Goal: Download file/media

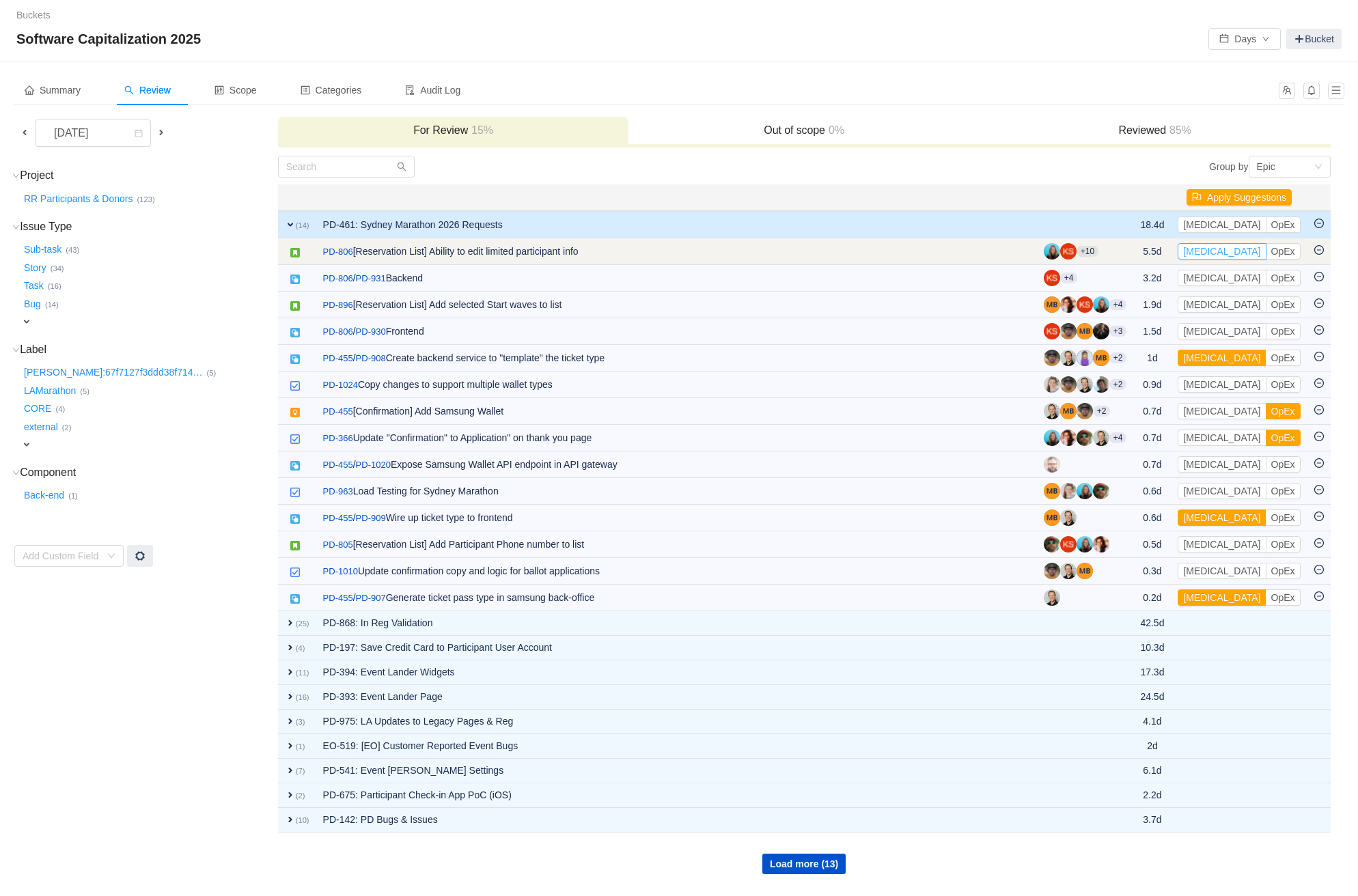
click at [1212, 248] on button "[MEDICAL_DATA]" at bounding box center [1221, 251] width 88 height 16
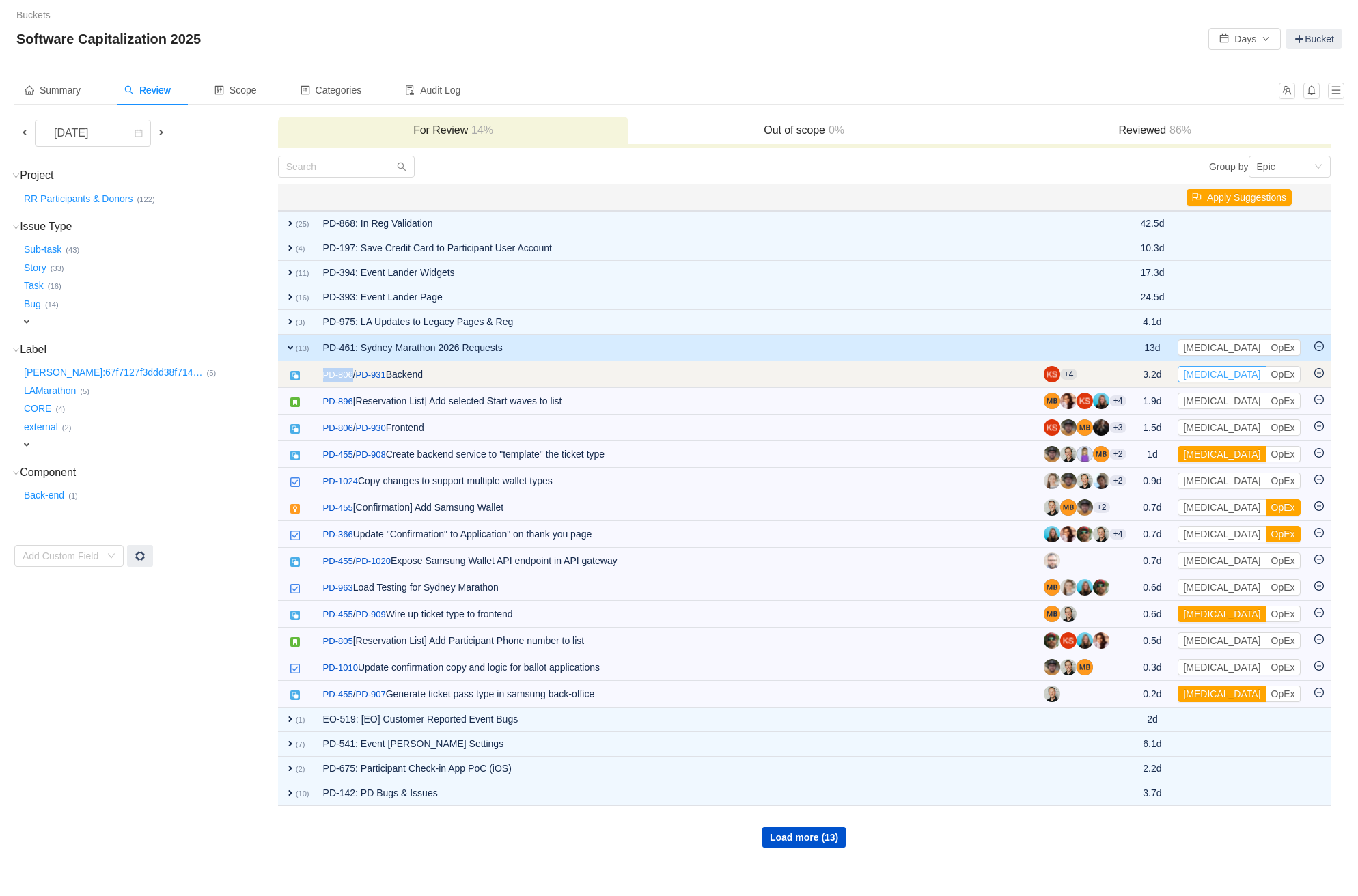
click at [1213, 372] on button "[MEDICAL_DATA]" at bounding box center [1221, 374] width 88 height 16
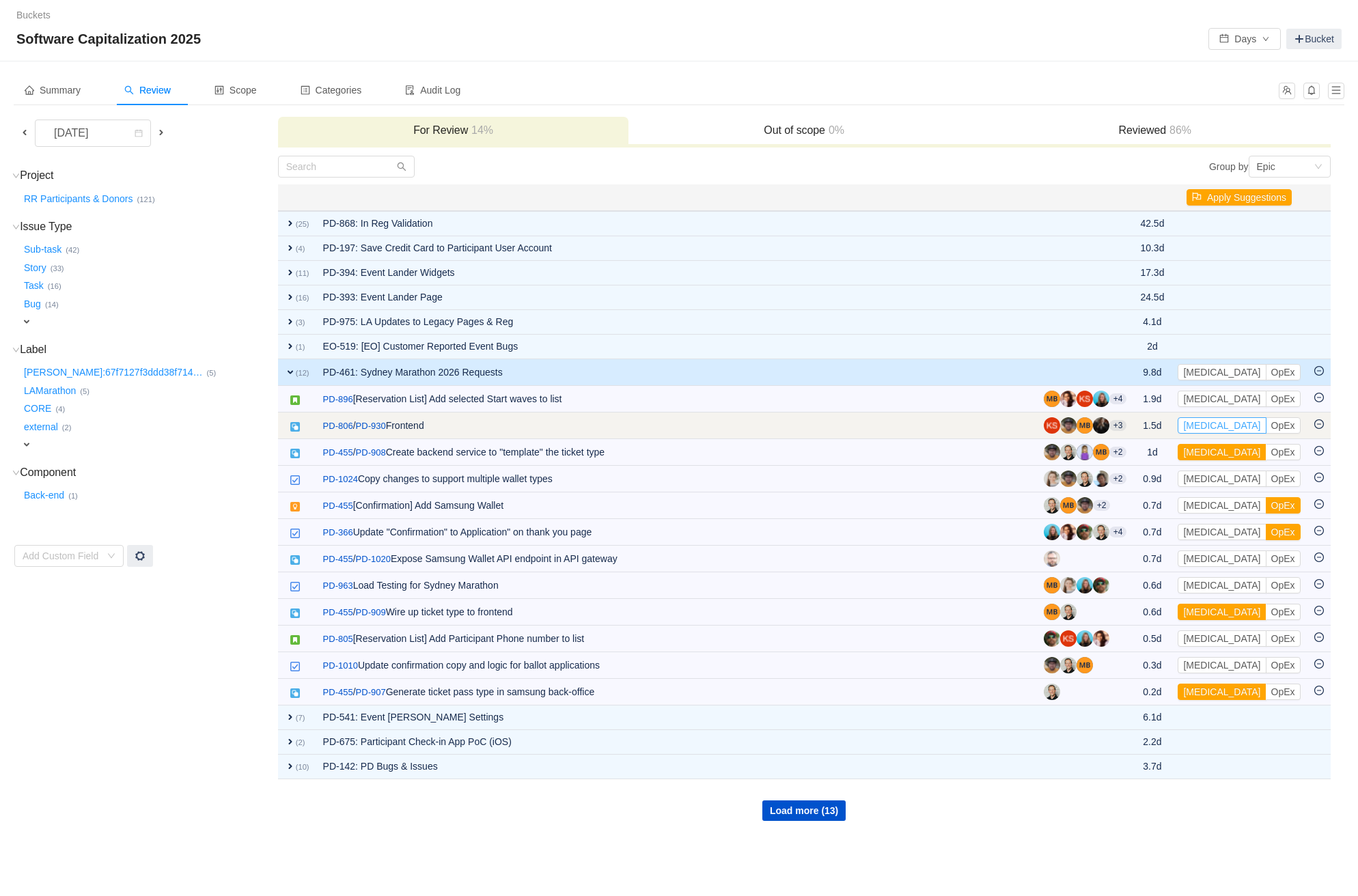
click at [1210, 421] on button "[MEDICAL_DATA]" at bounding box center [1221, 425] width 88 height 16
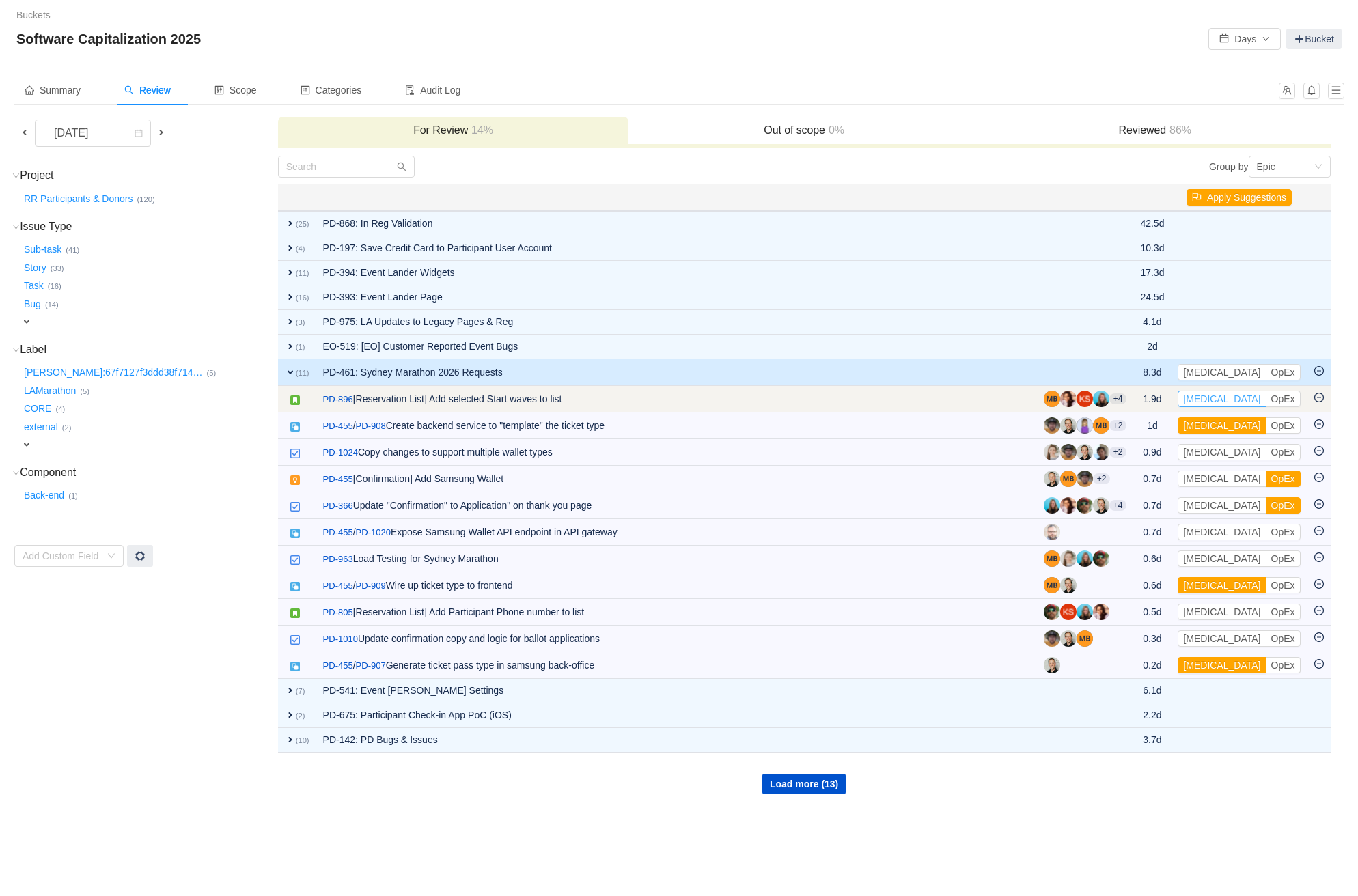
click at [1208, 396] on button "[MEDICAL_DATA]" at bounding box center [1221, 399] width 88 height 16
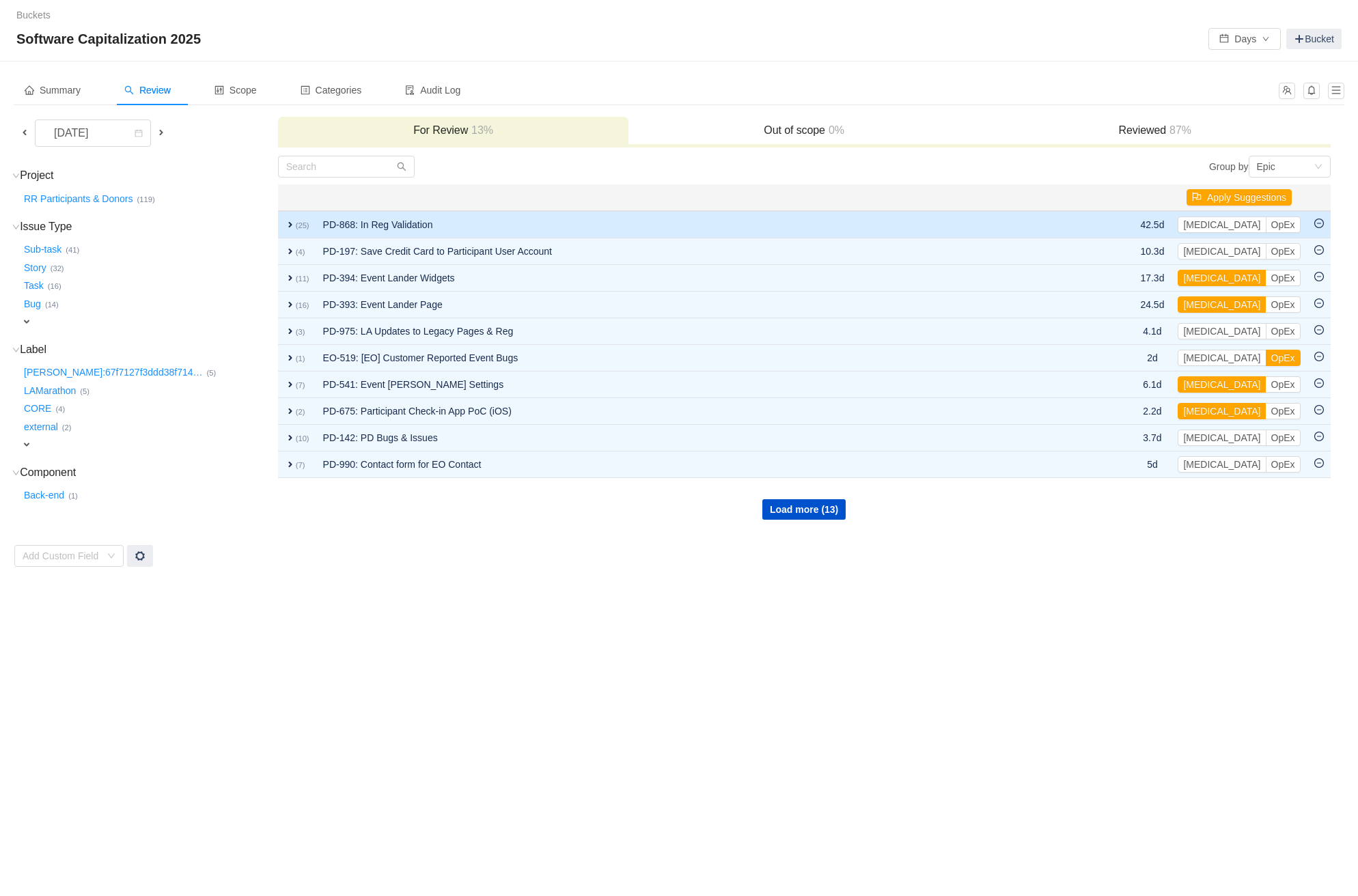
click at [432, 219] on td "PD-868: In Reg Validation" at bounding box center [703, 224] width 774 height 27
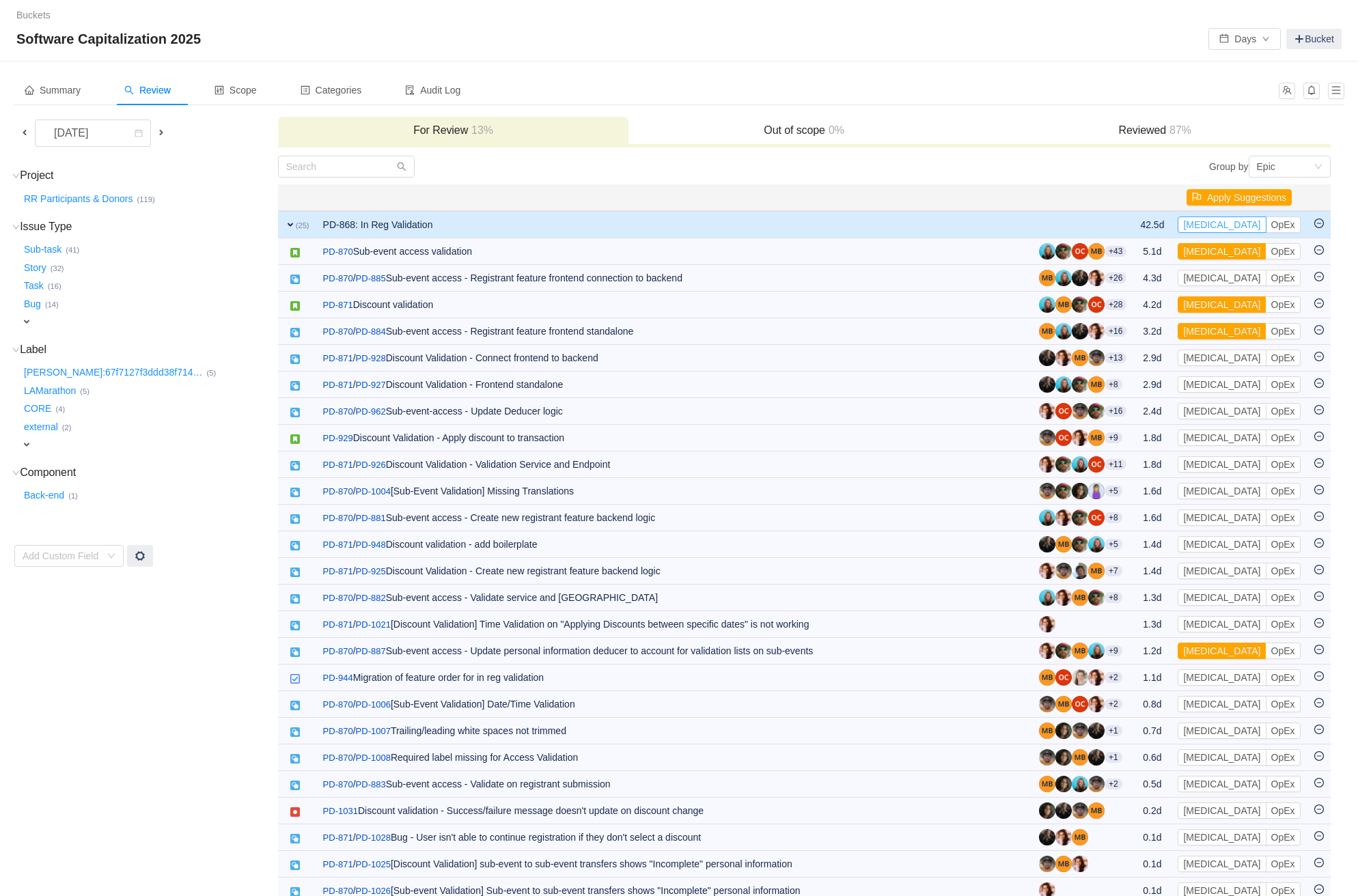
click at [1205, 221] on button "[MEDICAL_DATA]" at bounding box center [1221, 224] width 88 height 16
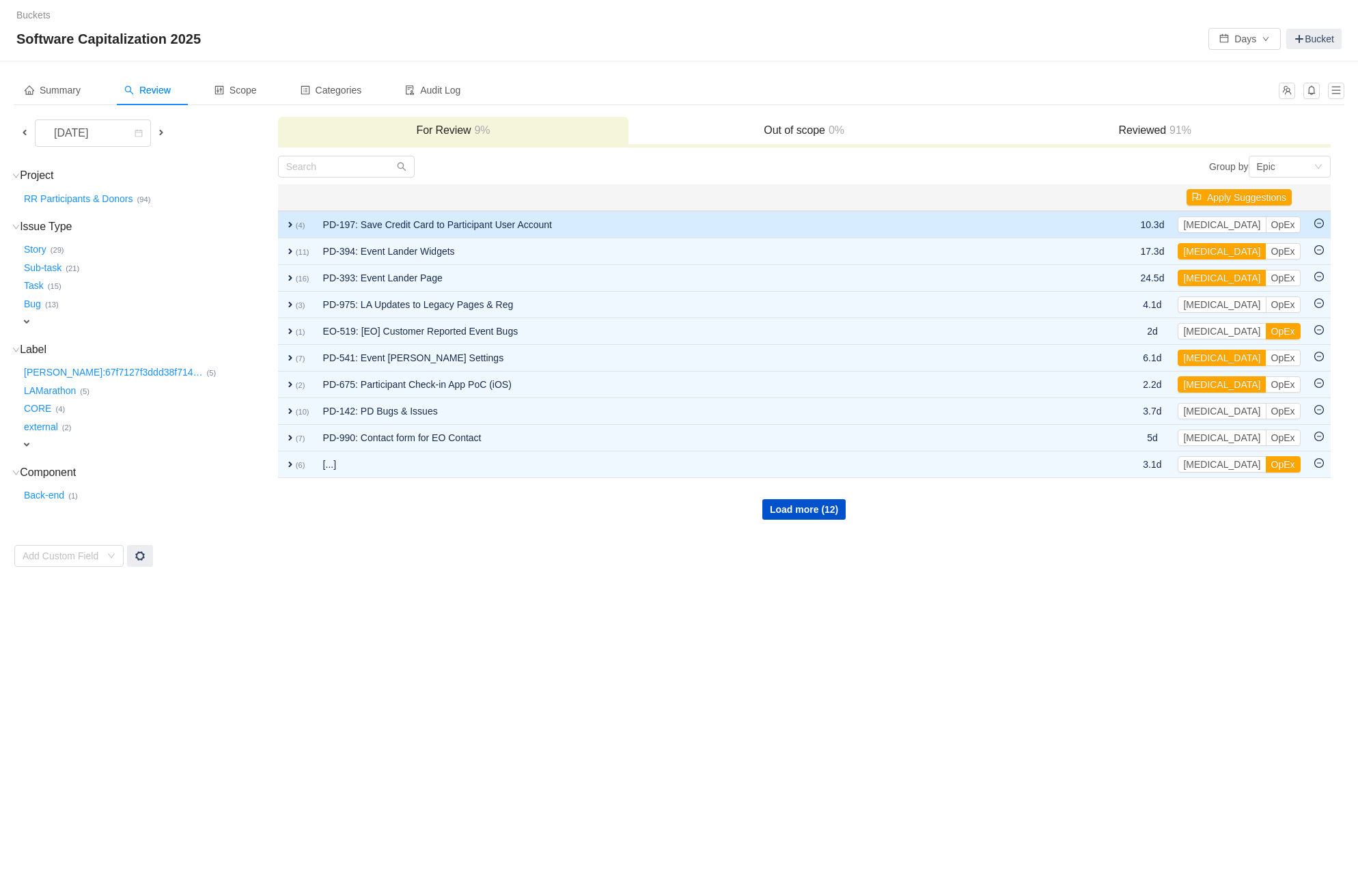
click at [820, 216] on td "PD-197: Save Credit Card to Participant User Account" at bounding box center [703, 224] width 774 height 27
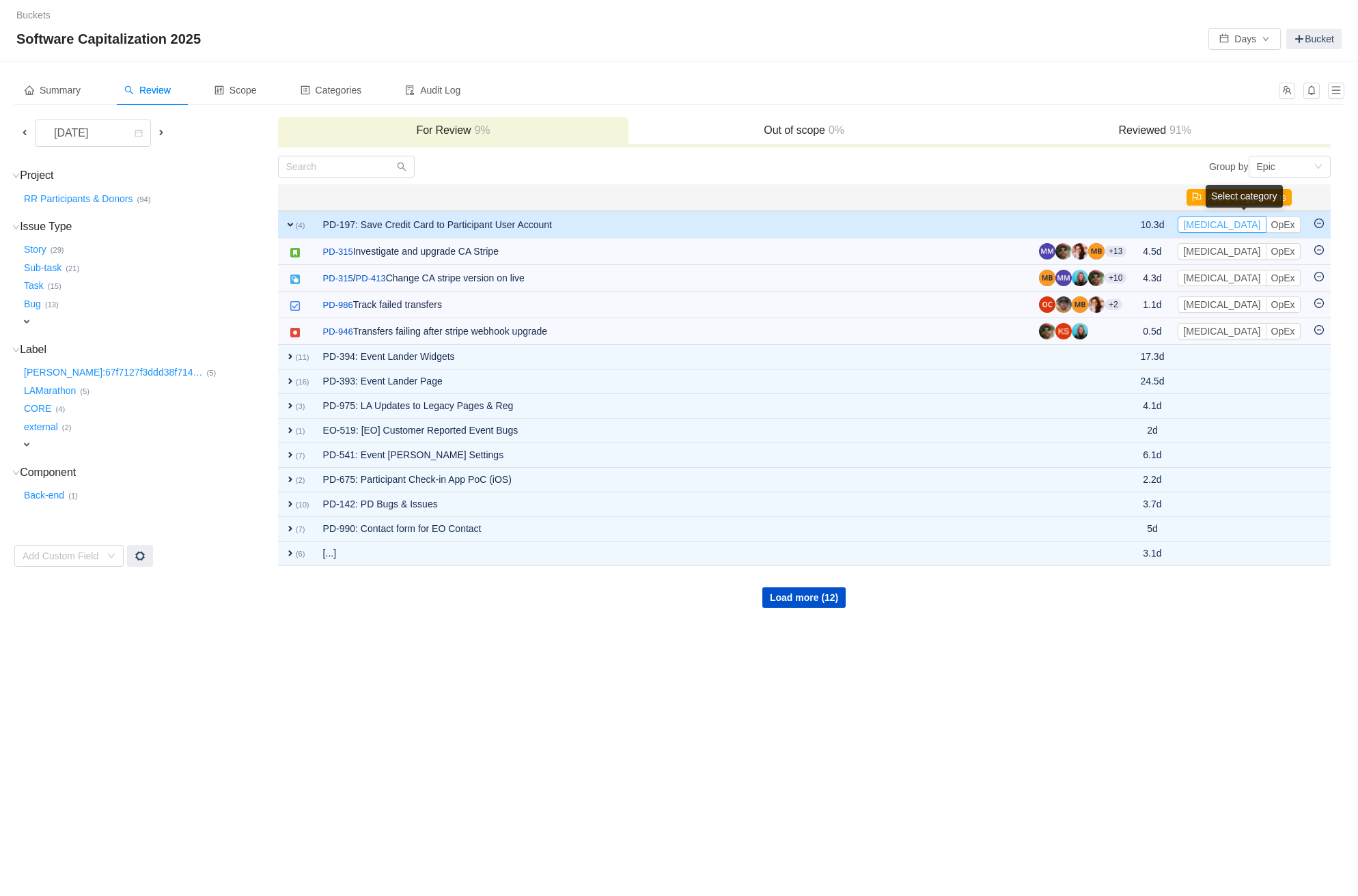
click at [1209, 222] on button "[MEDICAL_DATA]" at bounding box center [1221, 224] width 88 height 16
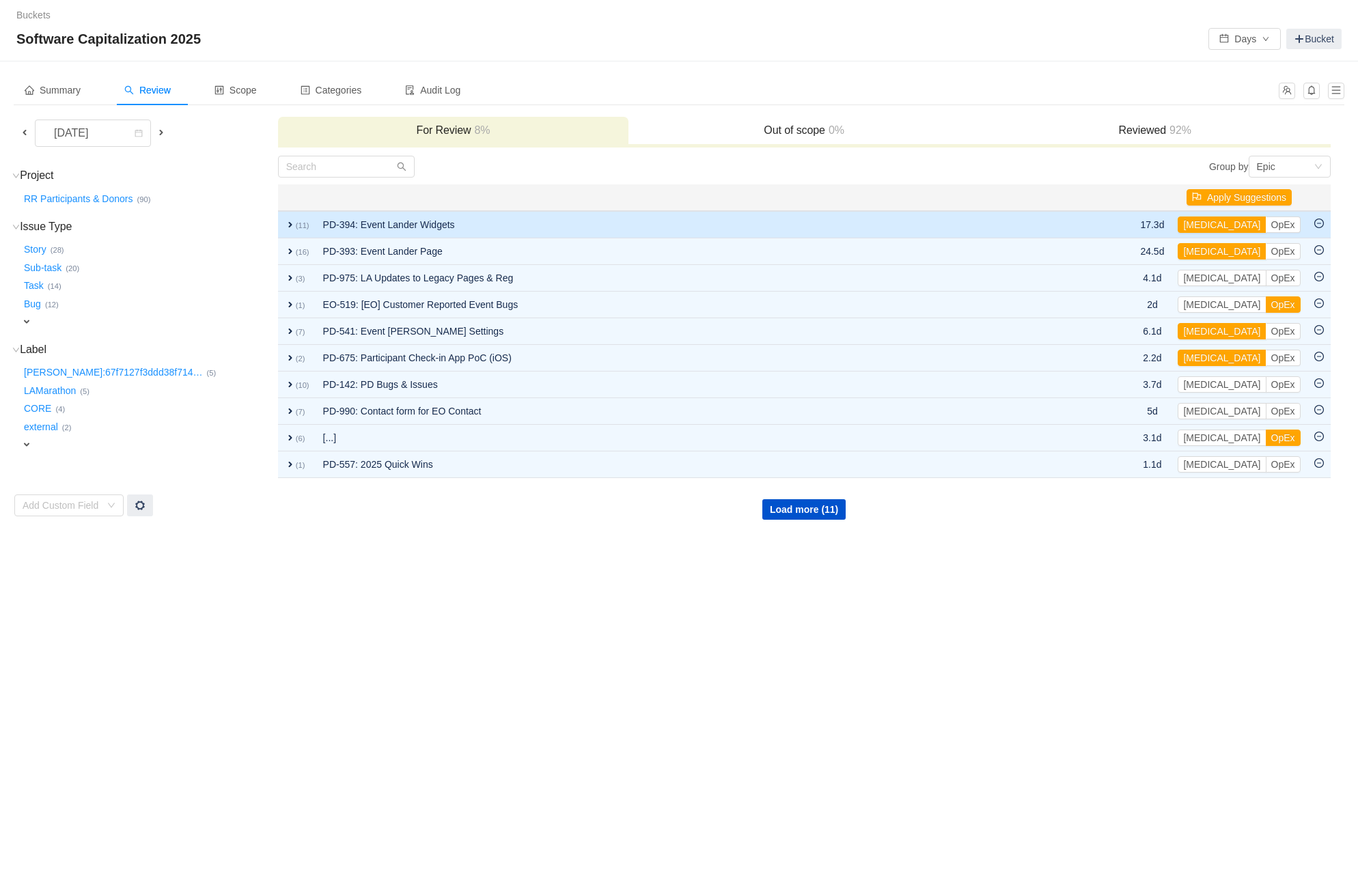
click at [1007, 215] on td "PD-394: Event Lander Widgets" at bounding box center [700, 224] width 767 height 27
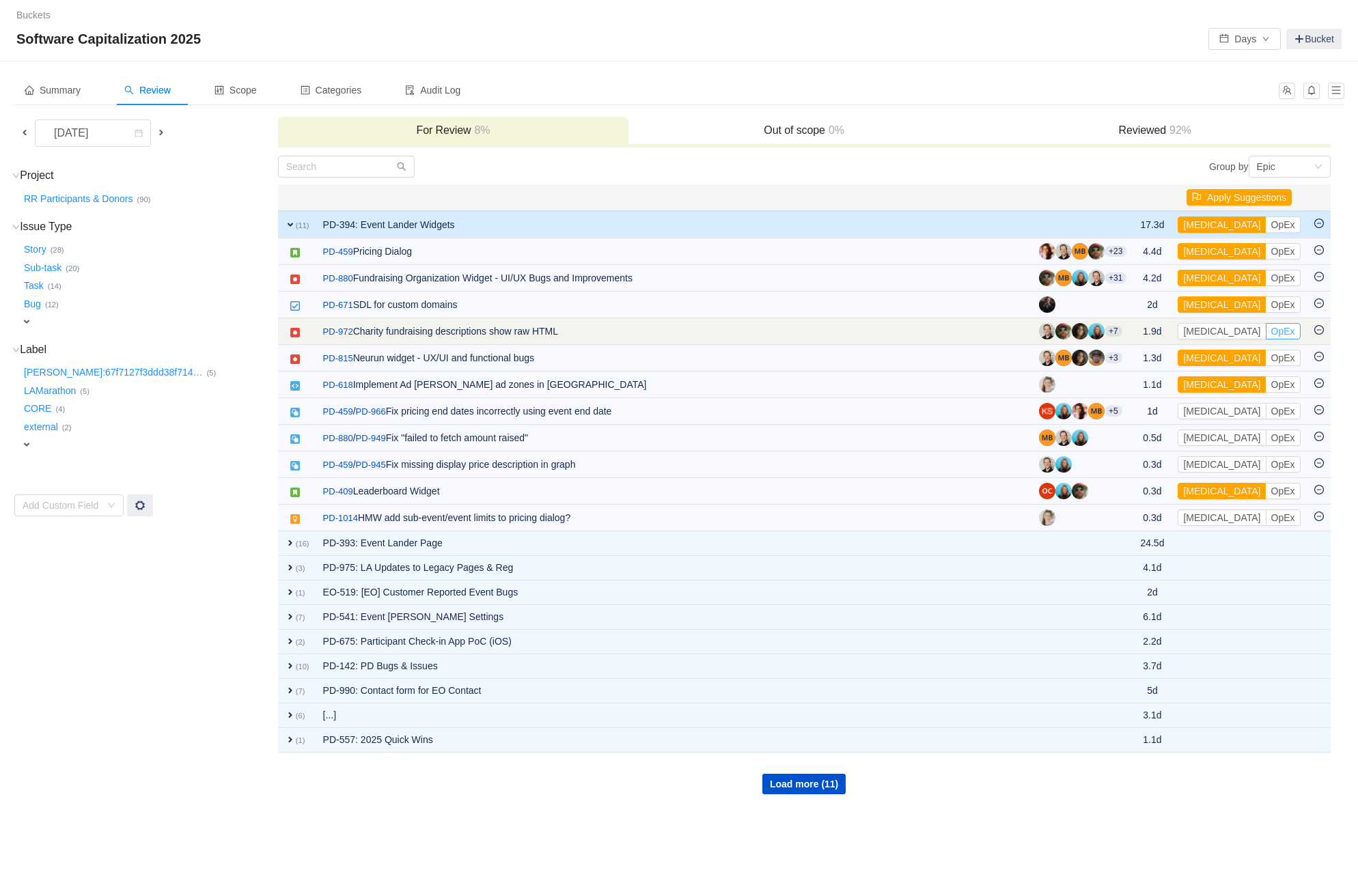
click at [1265, 330] on button "OpEx" at bounding box center [1283, 331] width 35 height 16
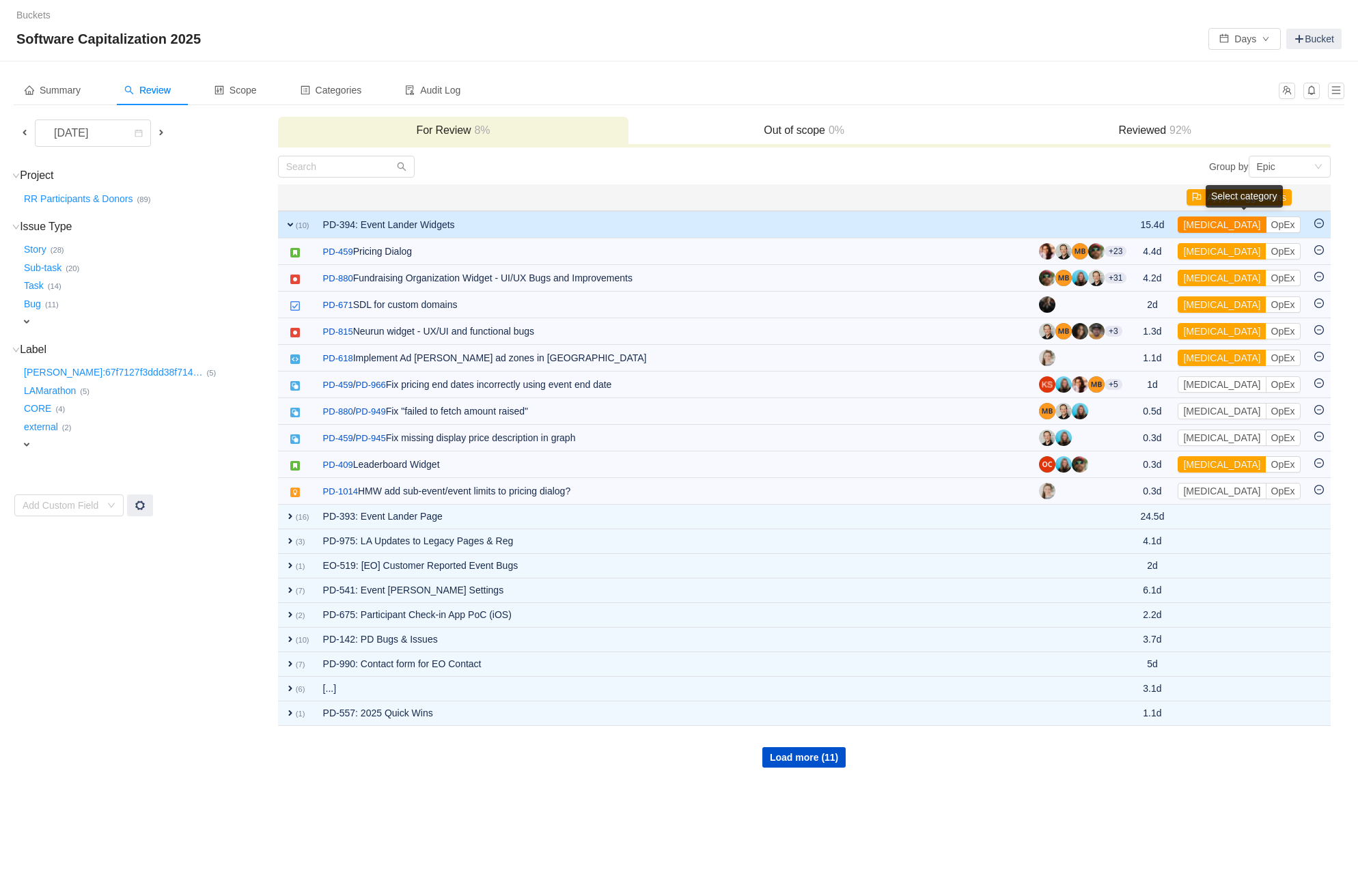
click at [1209, 222] on button "[MEDICAL_DATA]" at bounding box center [1221, 224] width 88 height 16
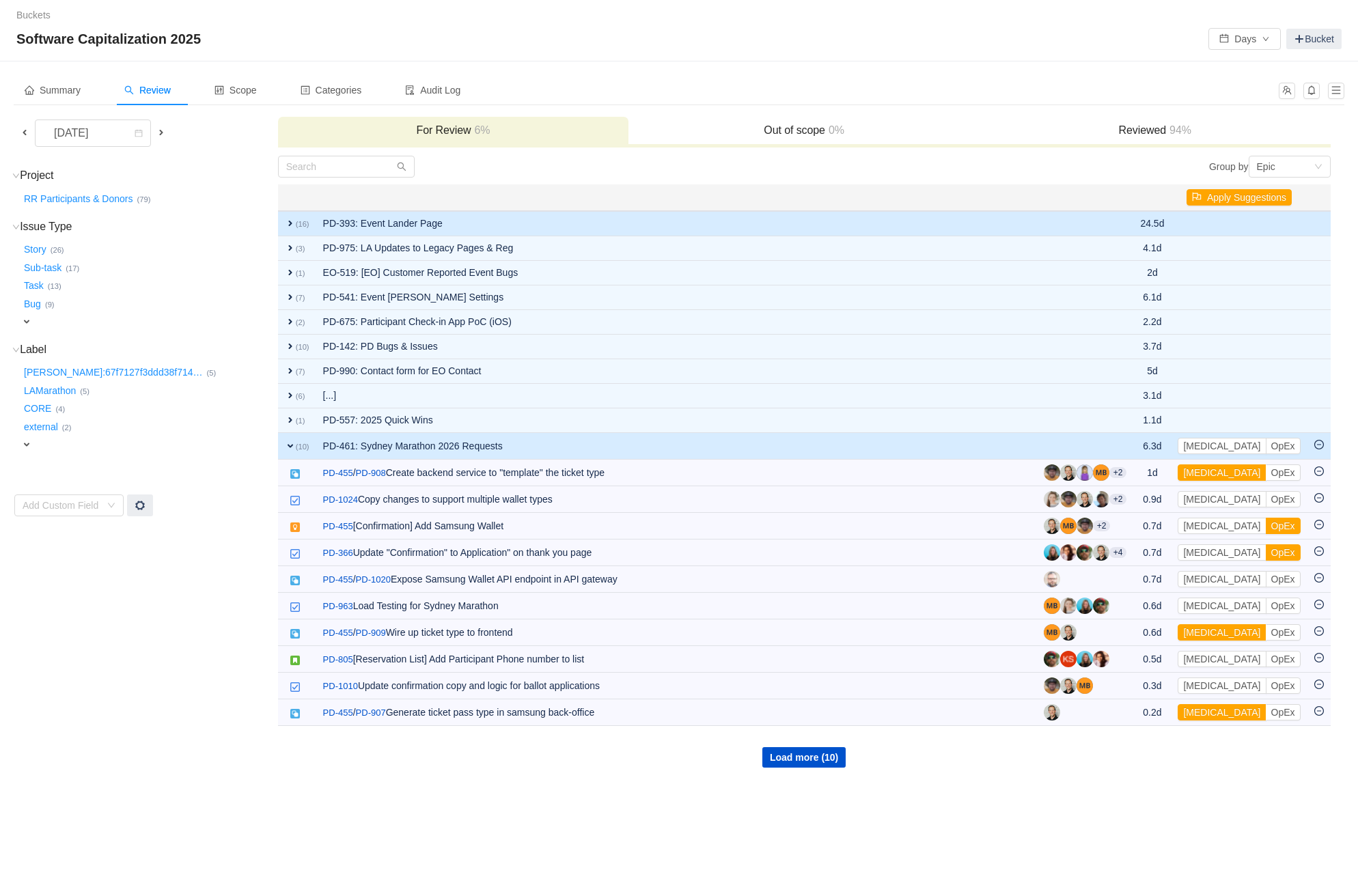
click at [639, 223] on td "PD-393: Event Lander Page" at bounding box center [676, 223] width 720 height 26
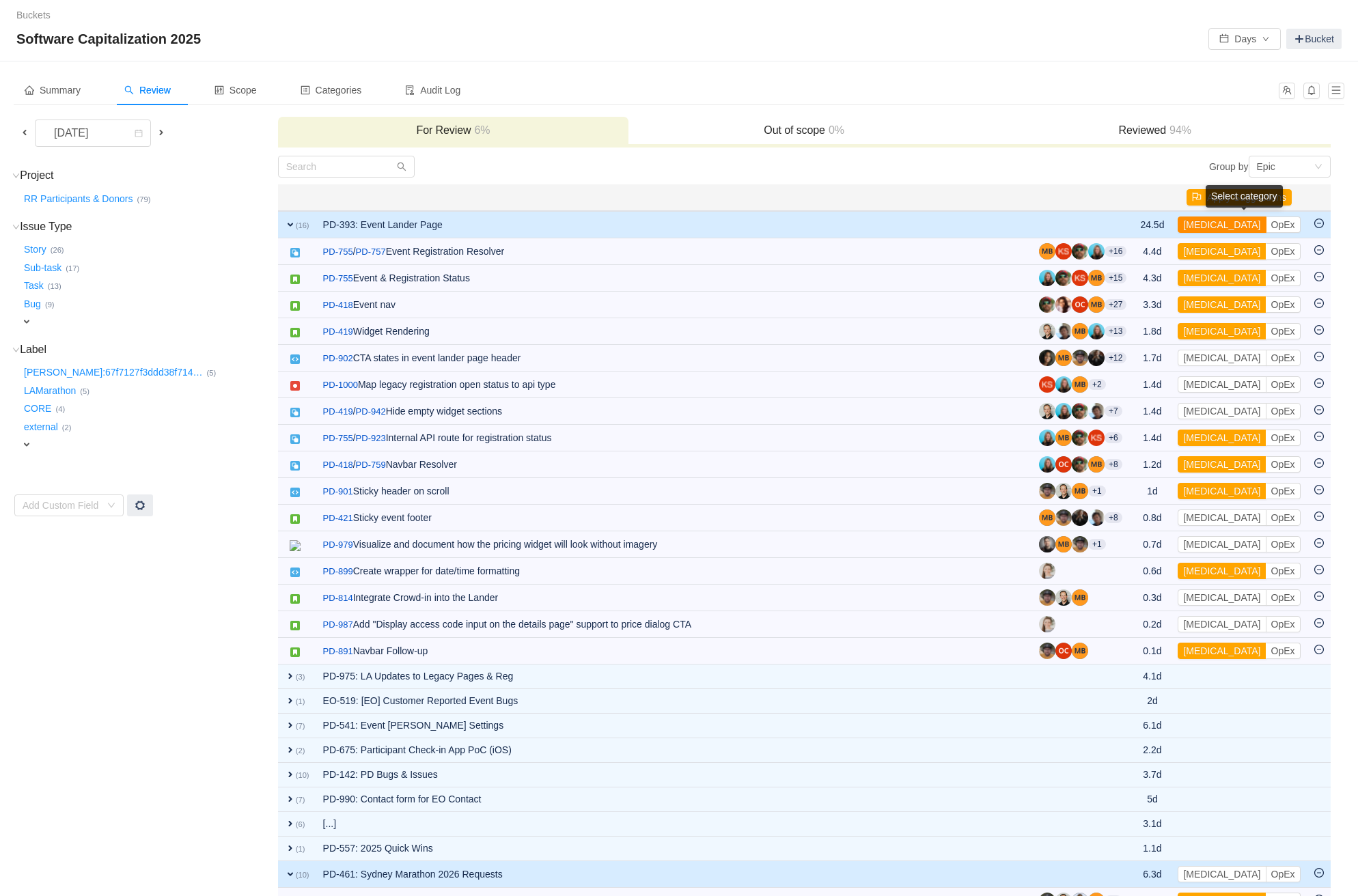
click at [1210, 220] on button "[MEDICAL_DATA]" at bounding box center [1221, 224] width 88 height 16
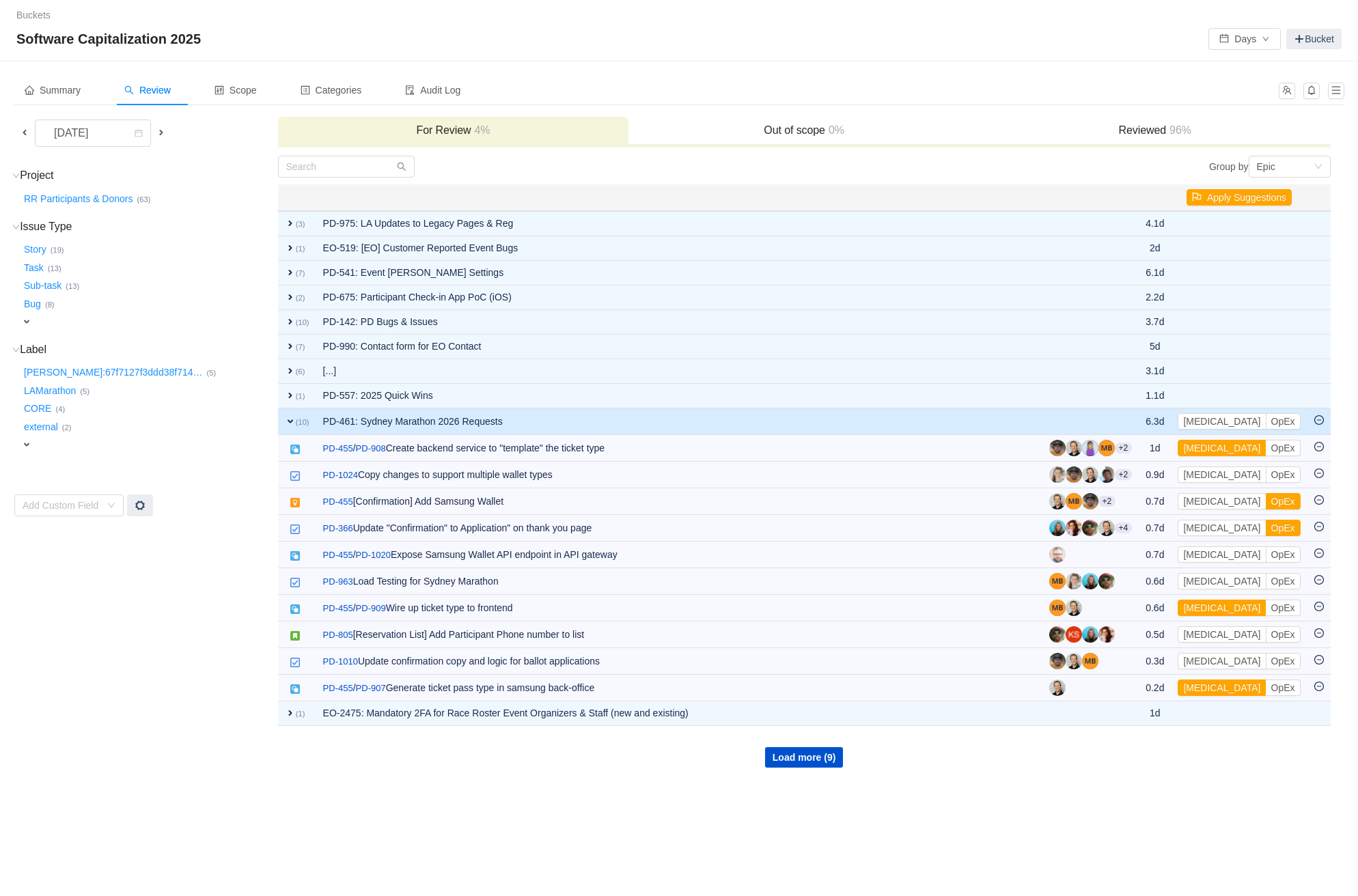
click at [953, 415] on td "PD-461: Sydney Marathon 2026 Requests" at bounding box center [679, 421] width 726 height 26
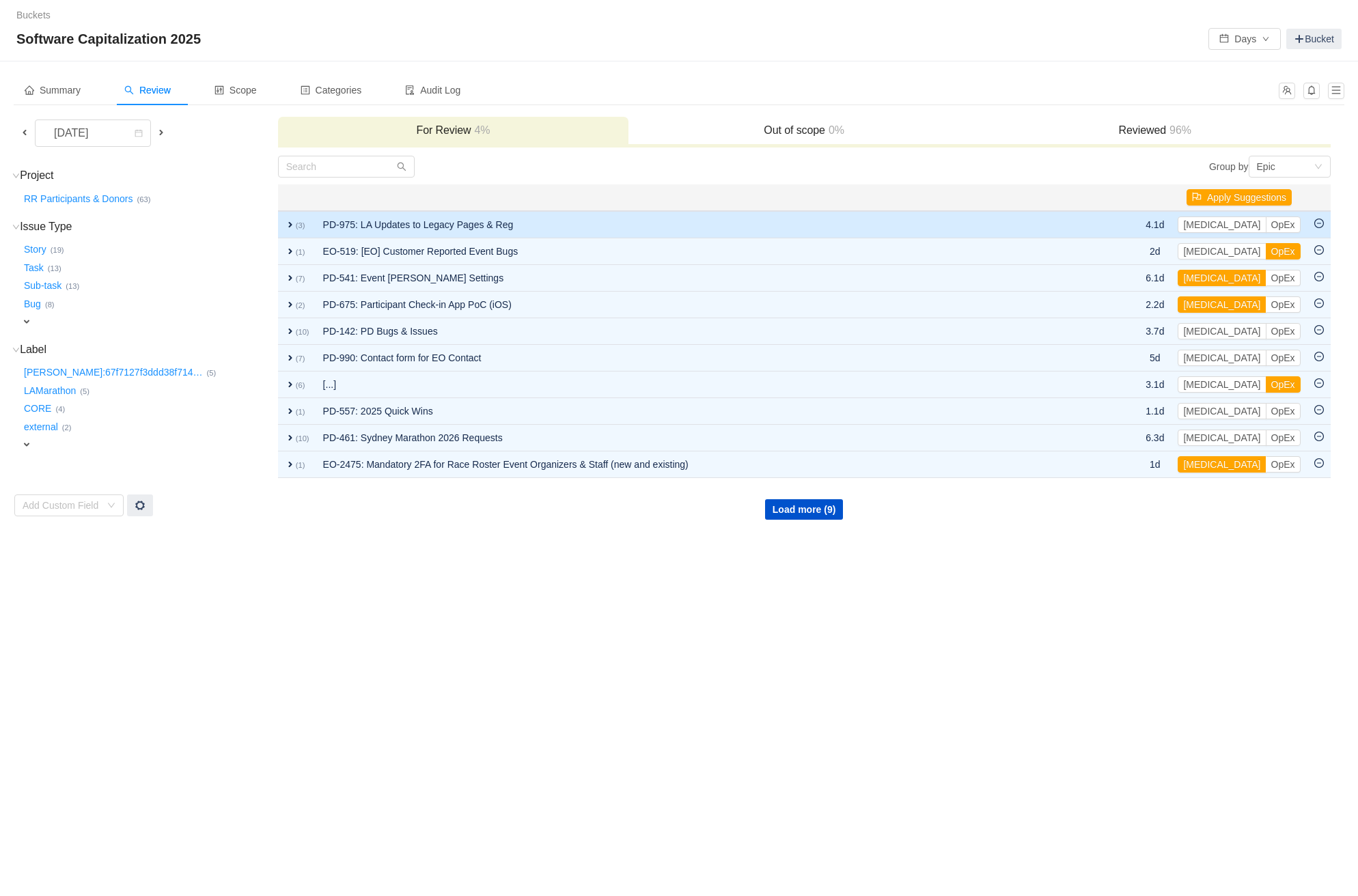
click at [933, 221] on td "PD-975: LA Updates to Legacy Pages & Reg" at bounding box center [713, 224] width 794 height 27
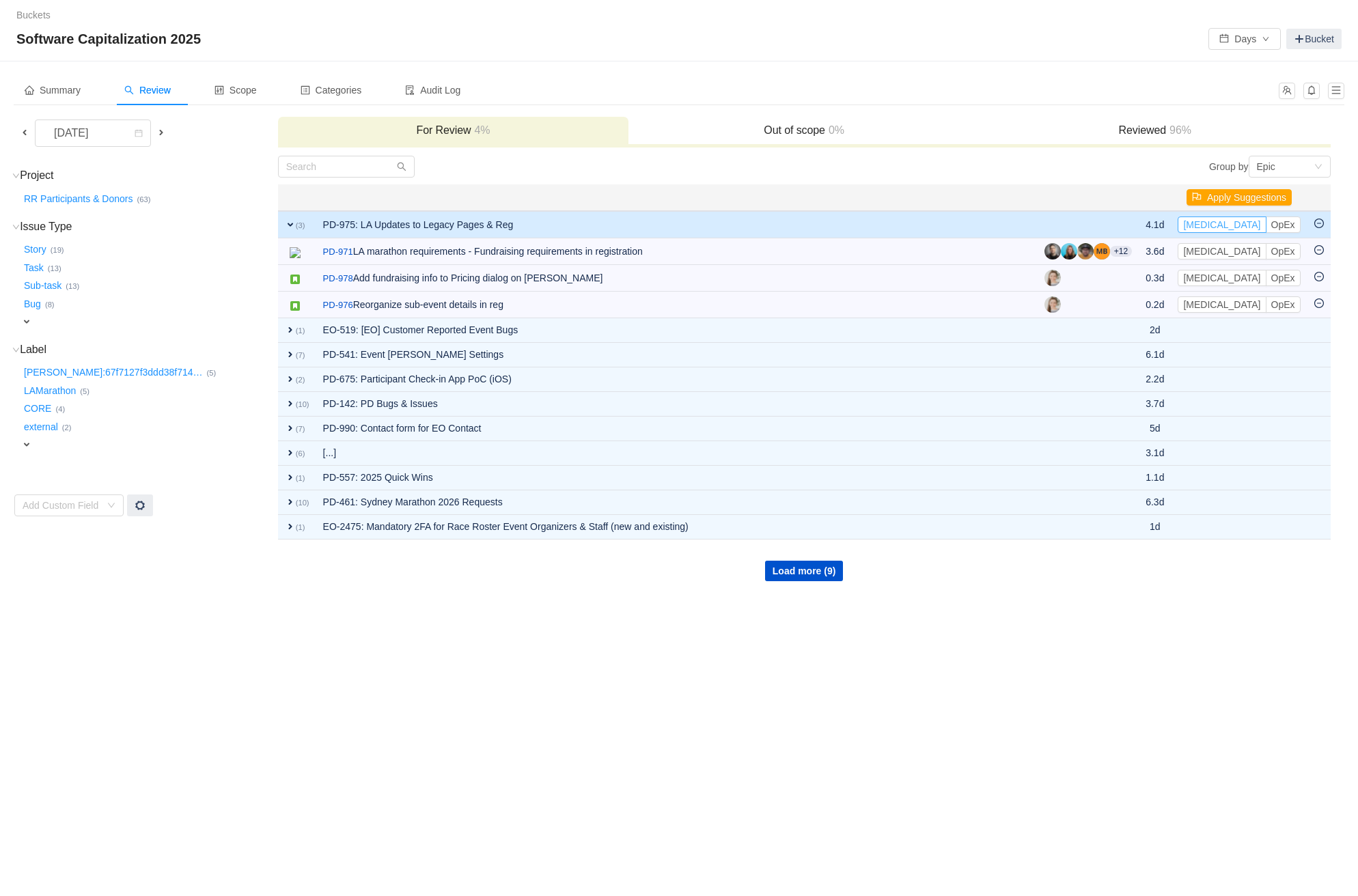
click at [1210, 220] on button "[MEDICAL_DATA]" at bounding box center [1221, 224] width 88 height 16
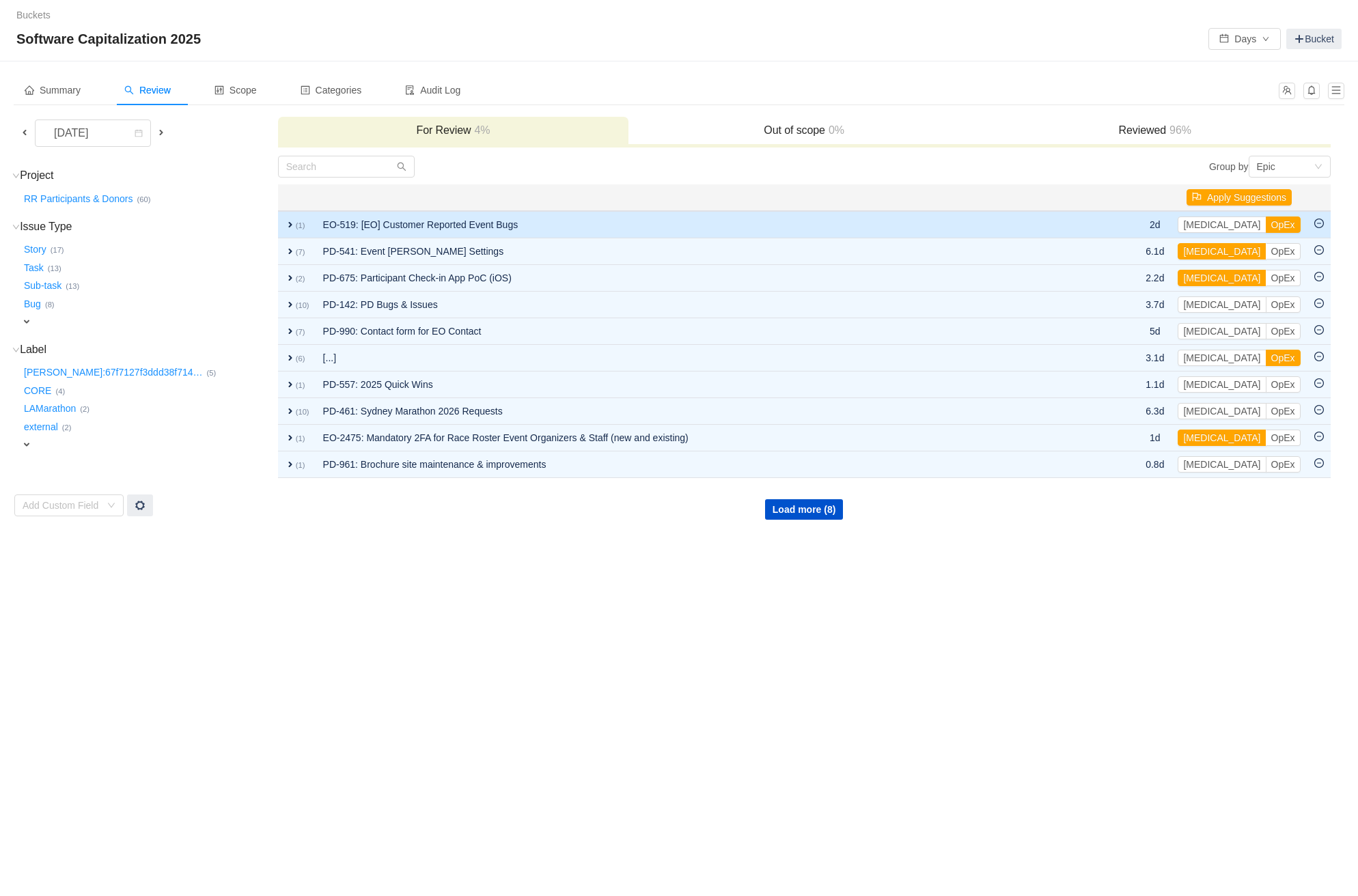
click at [1139, 223] on td at bounding box center [1124, 224] width 28 height 27
click at [524, 221] on td "EO-519: [EO] Customer Reported Event Bugs" at bounding box center [713, 224] width 794 height 27
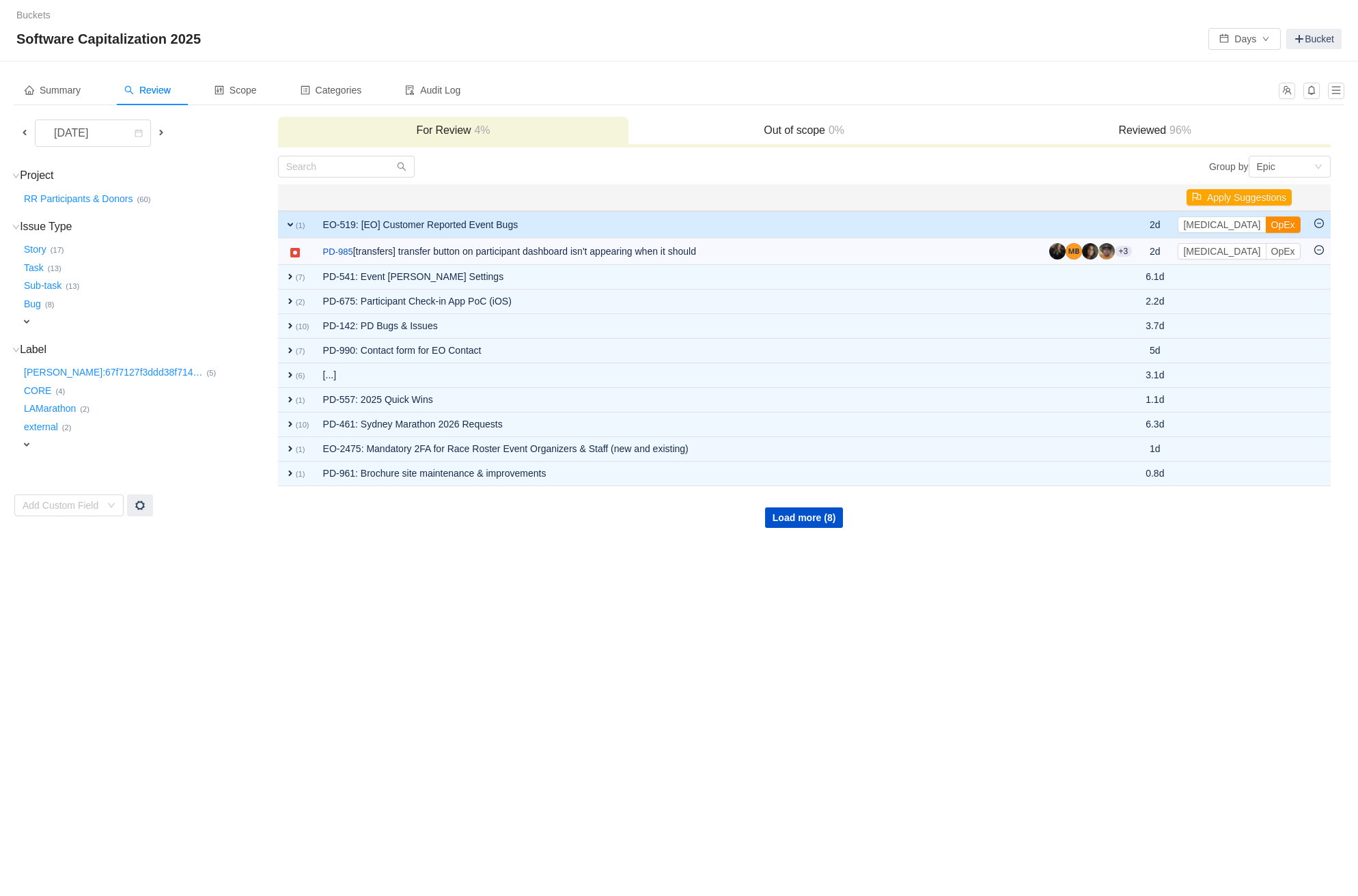
click at [1265, 222] on button "OpEx" at bounding box center [1283, 224] width 35 height 16
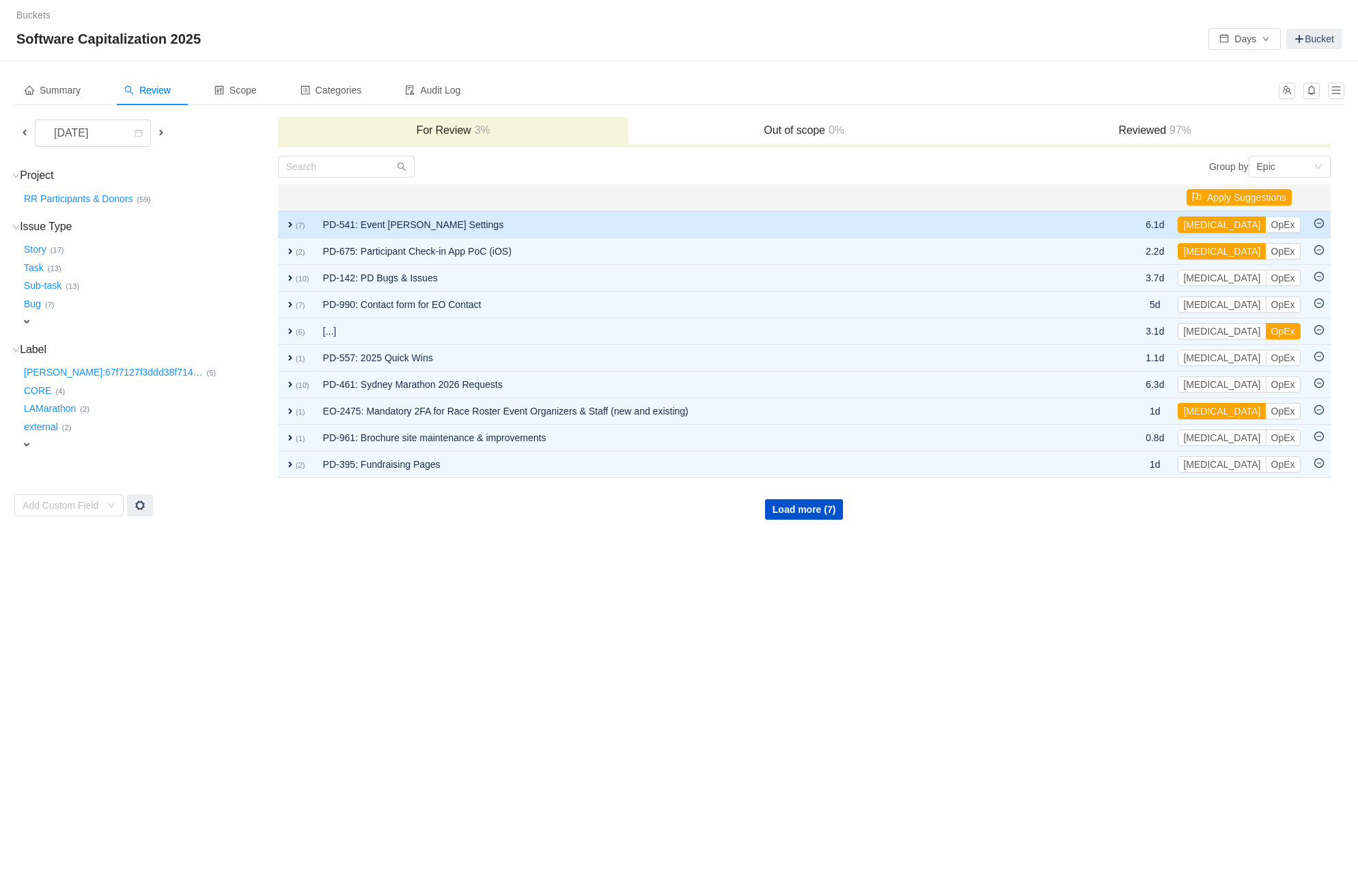
click at [557, 223] on td "PD-541: Event [PERSON_NAME] Settings" at bounding box center [713, 224] width 794 height 27
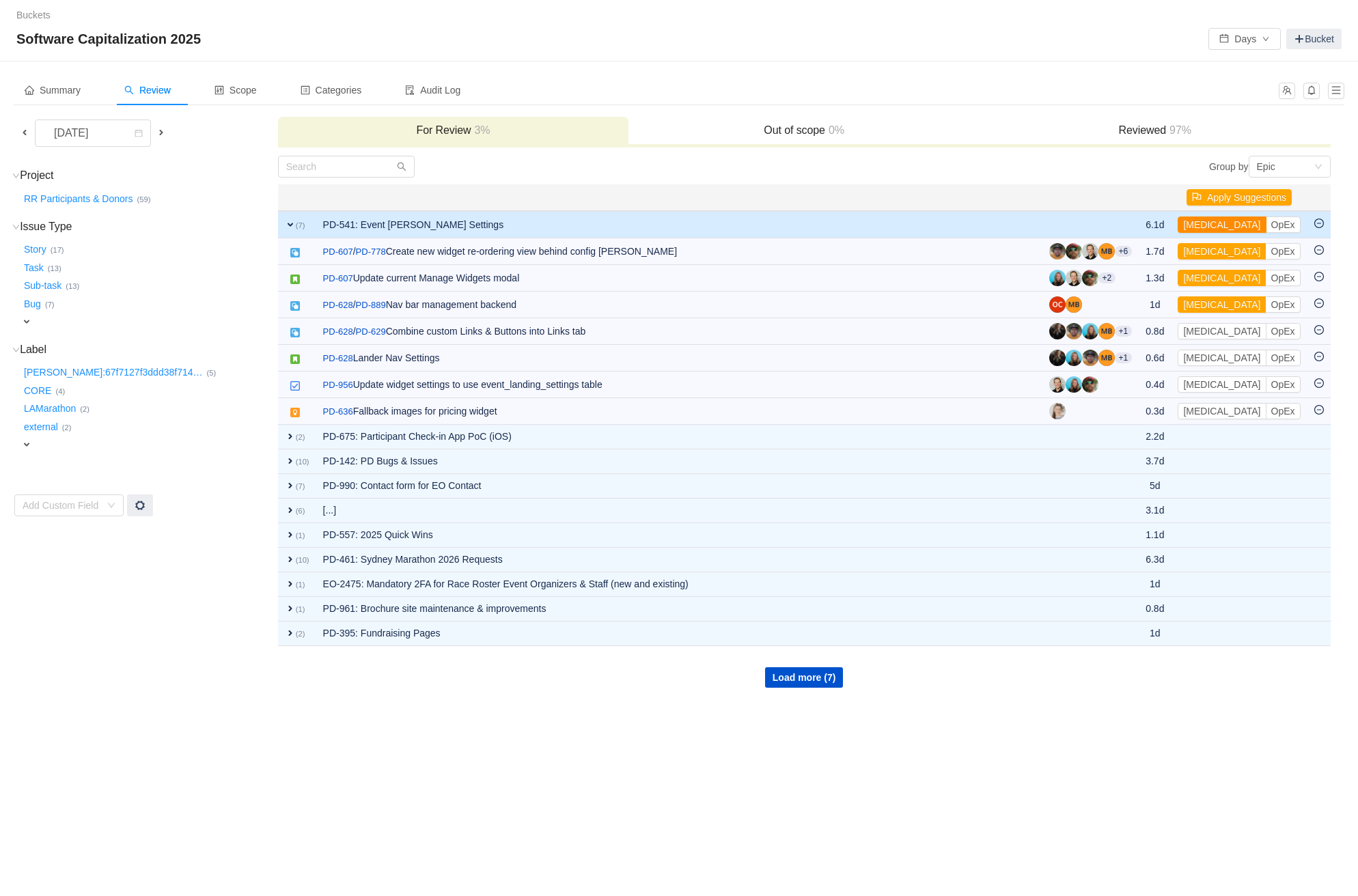
click at [1208, 217] on button "[MEDICAL_DATA]" at bounding box center [1221, 224] width 88 height 16
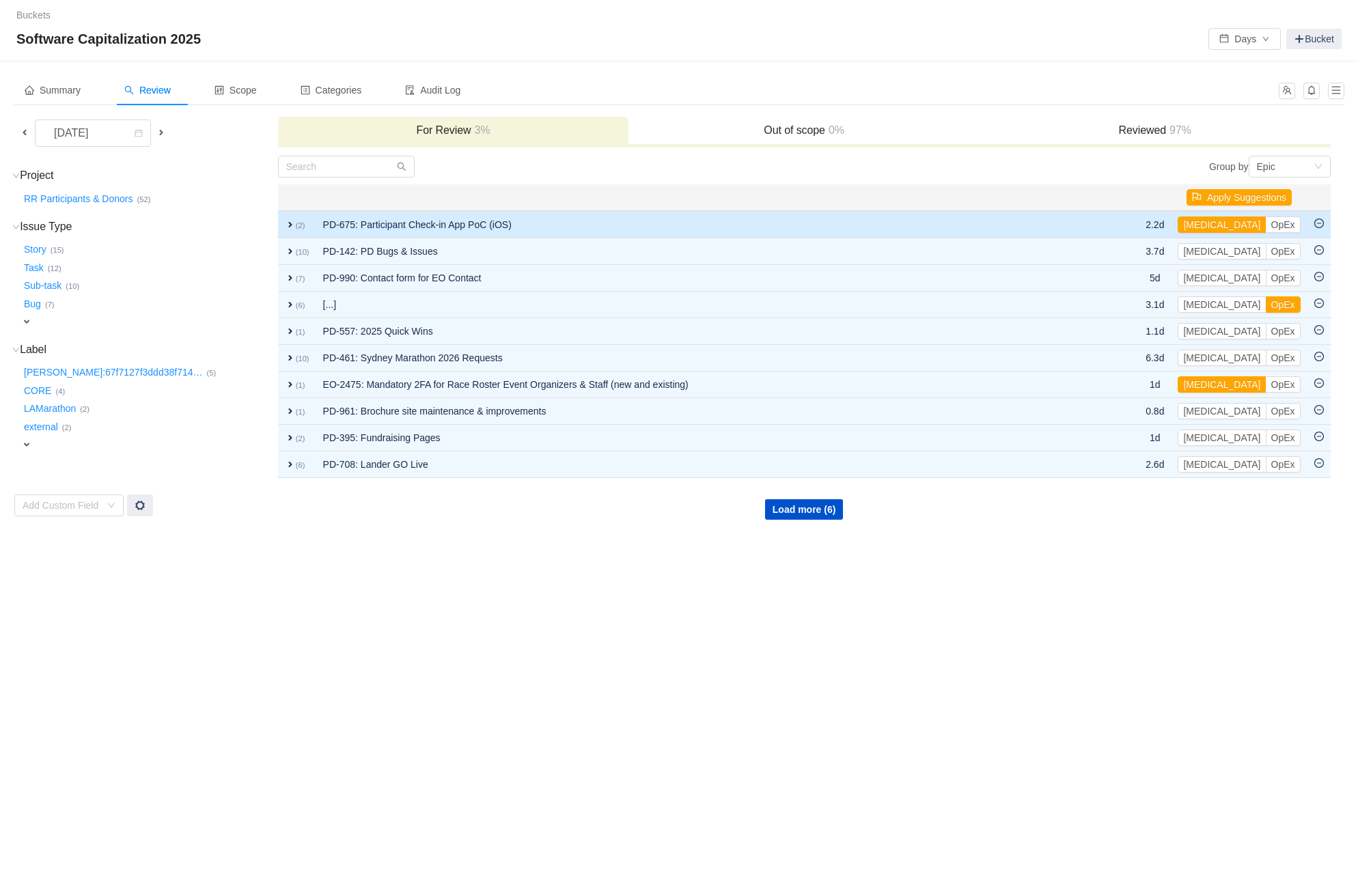
click at [561, 218] on td "PD-675: Participant Check-in App PoC (iOS)" at bounding box center [713, 224] width 794 height 27
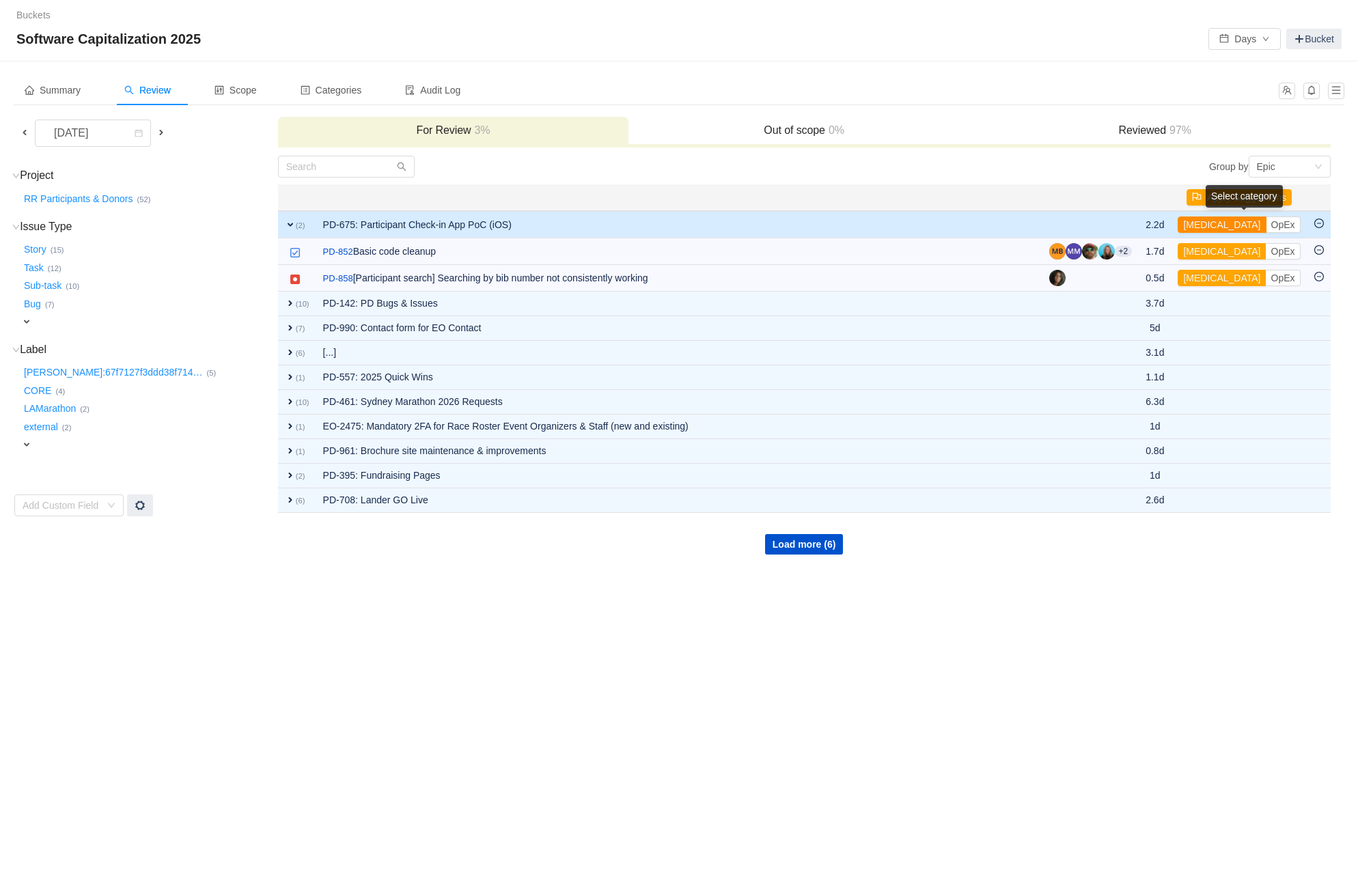
click at [1210, 222] on button "[MEDICAL_DATA]" at bounding box center [1221, 224] width 88 height 16
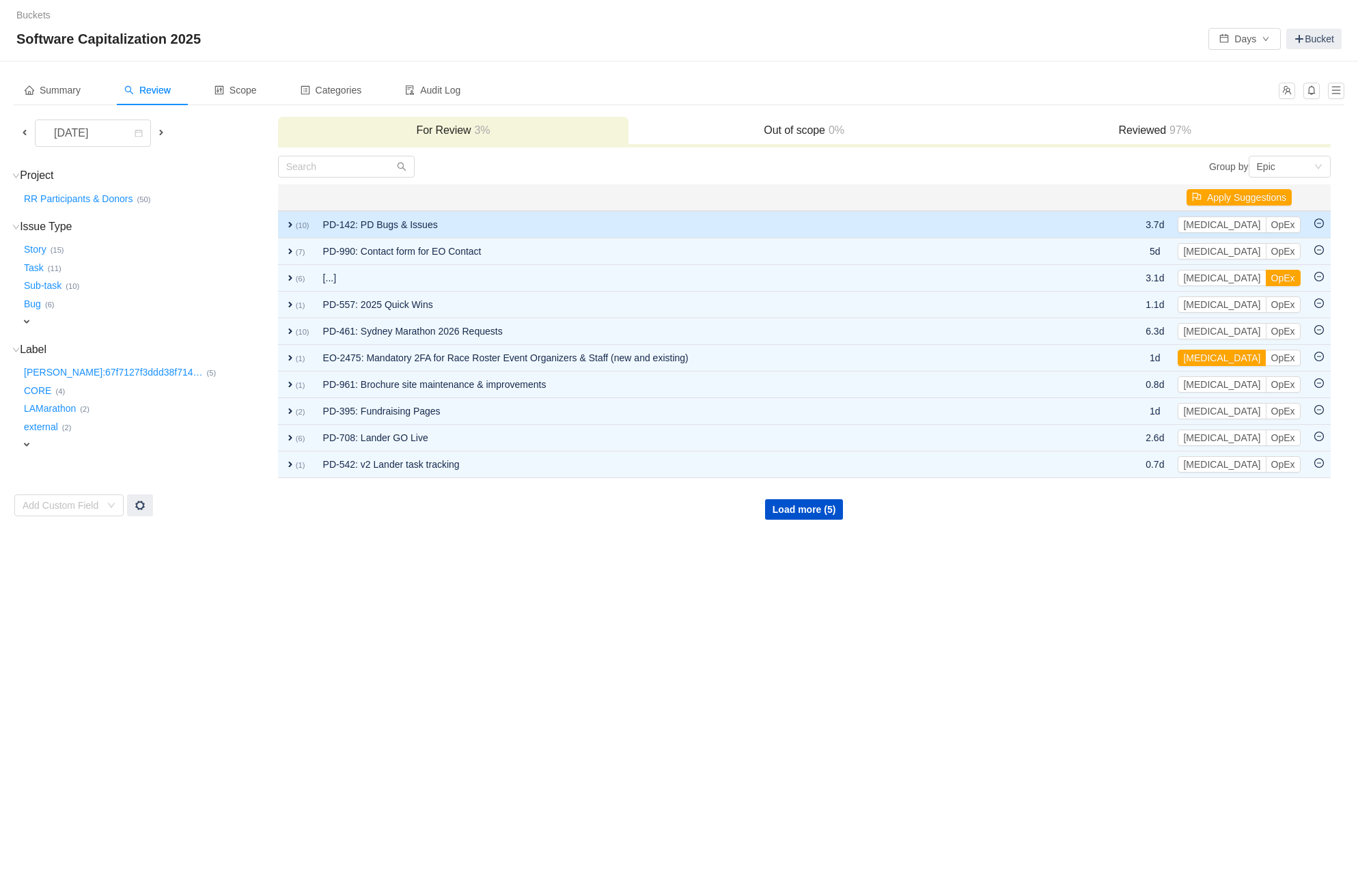
click at [472, 224] on td "PD-142: PD Bugs & Issues" at bounding box center [713, 224] width 794 height 27
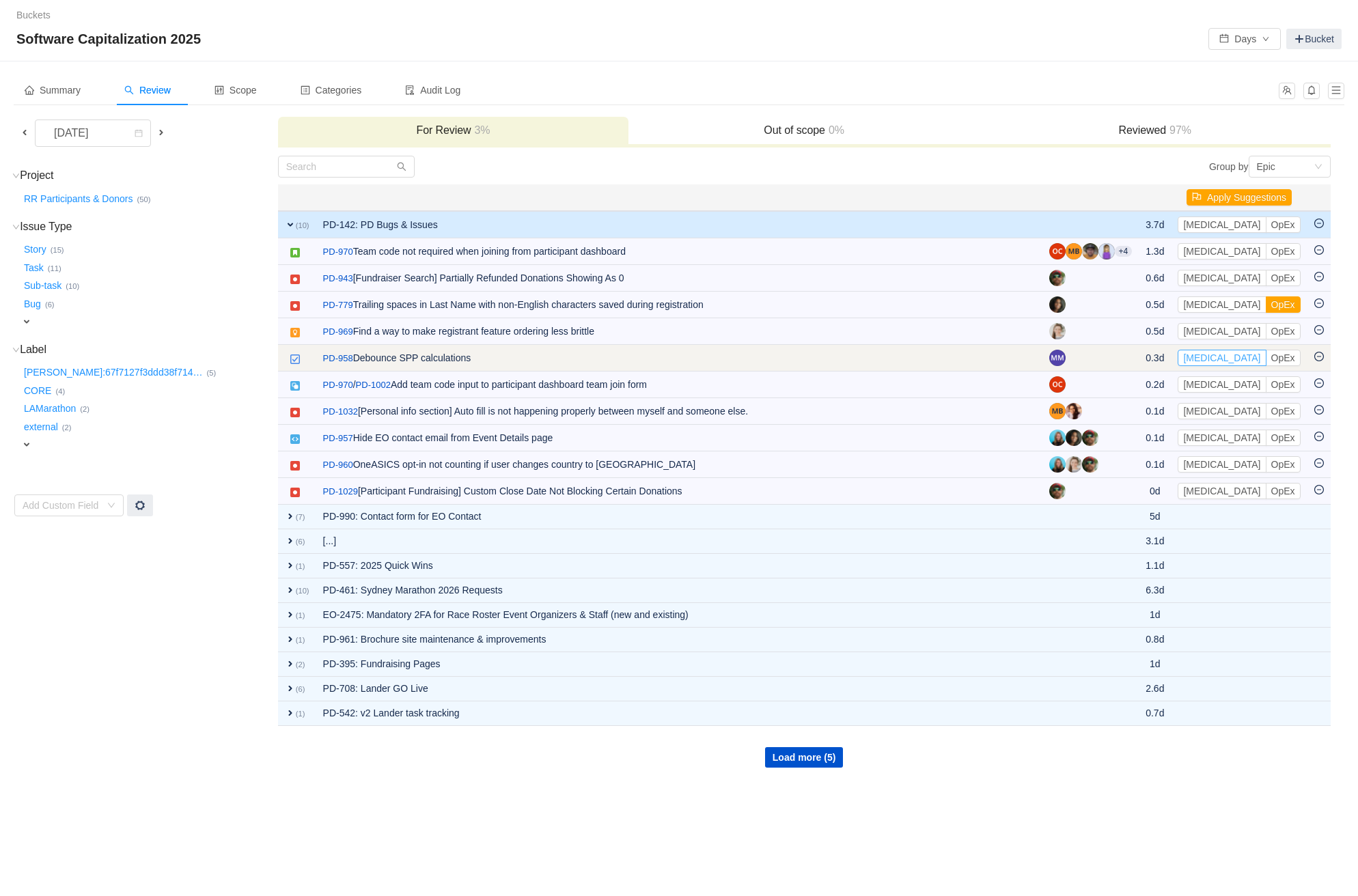
click at [1211, 355] on button "[MEDICAL_DATA]" at bounding box center [1221, 358] width 88 height 16
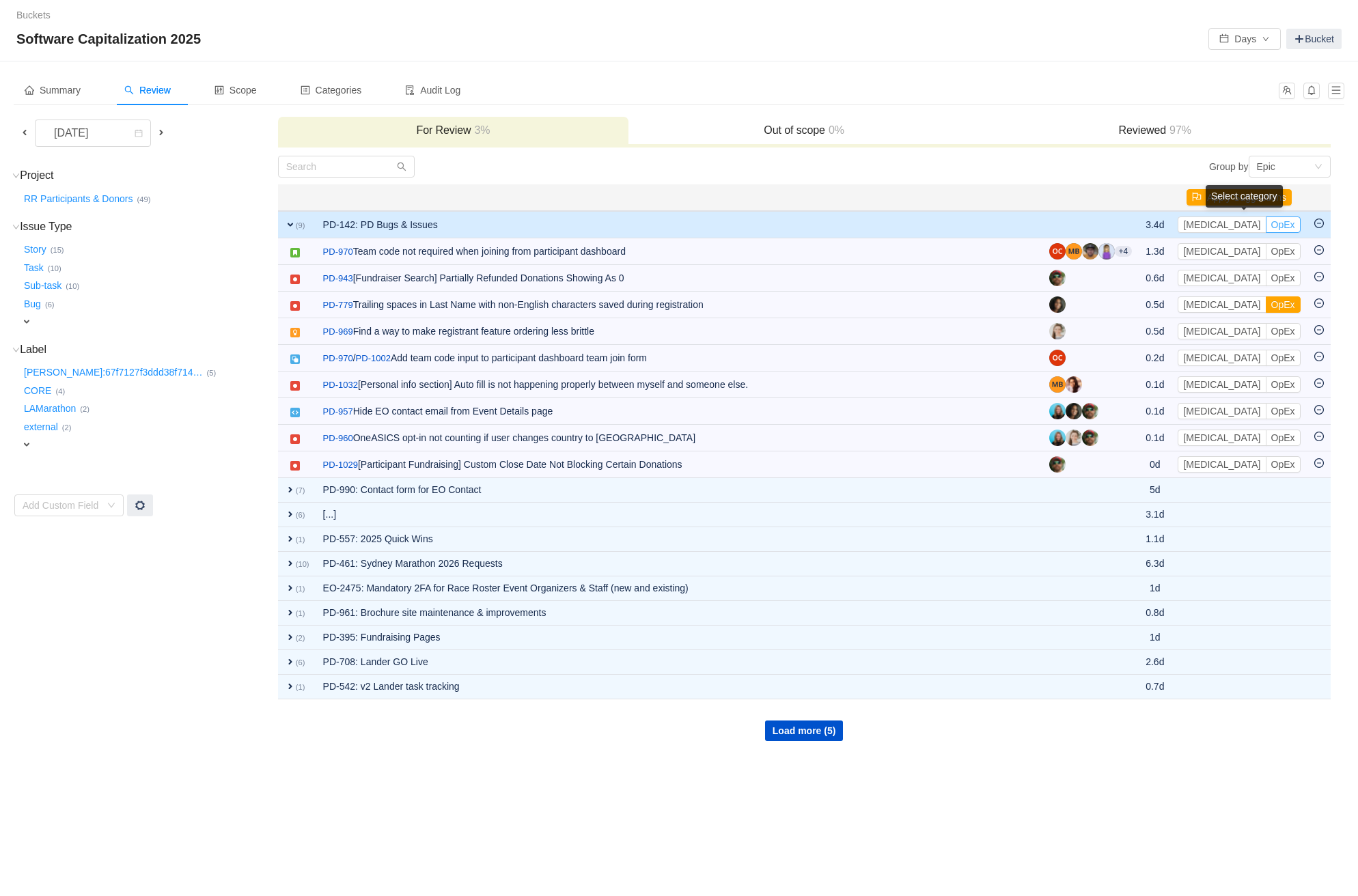
click at [1265, 223] on button "OpEx" at bounding box center [1283, 224] width 35 height 16
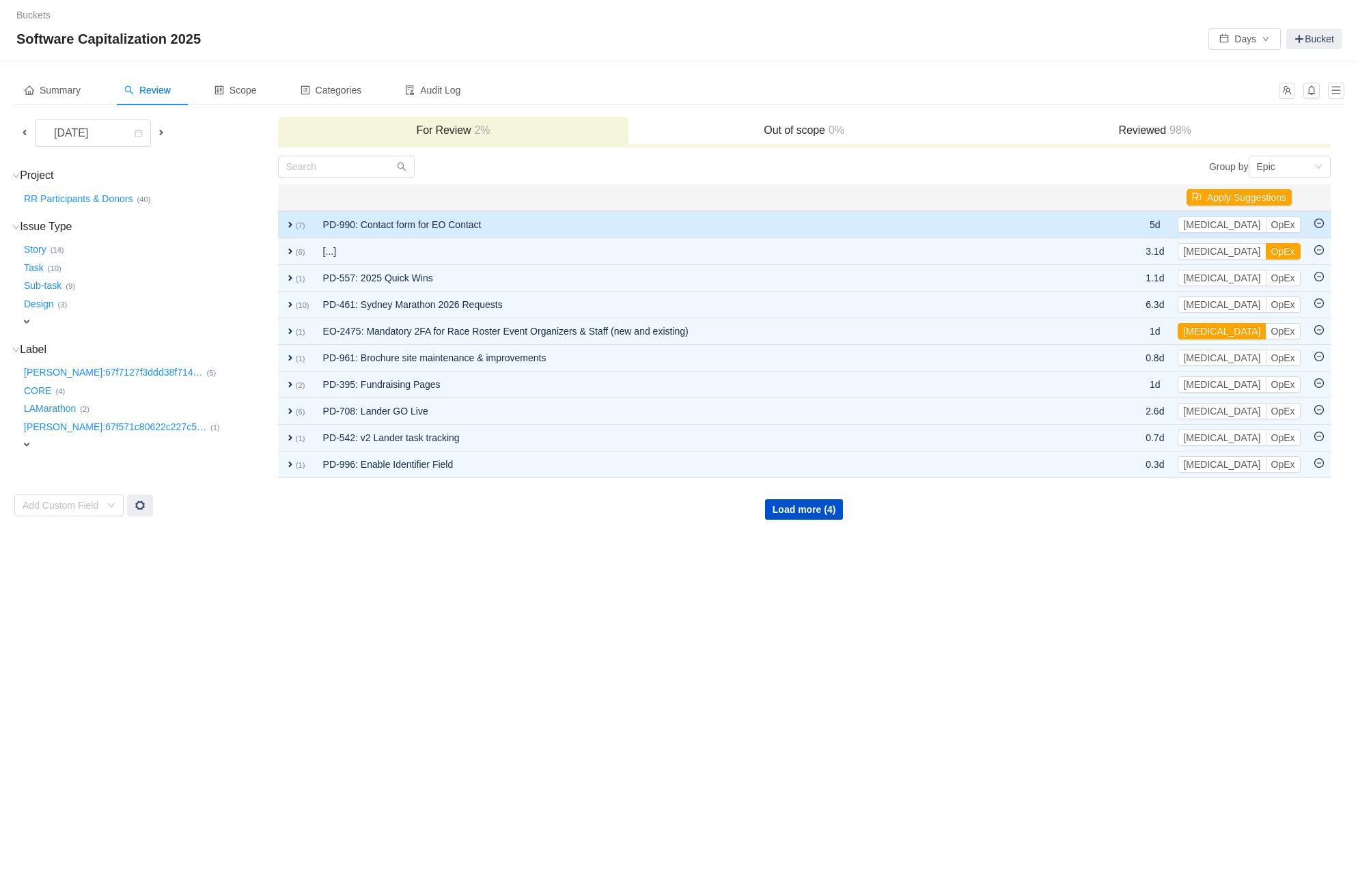
click at [475, 222] on td "PD-990: Contact form for EO Contact" at bounding box center [713, 224] width 794 height 27
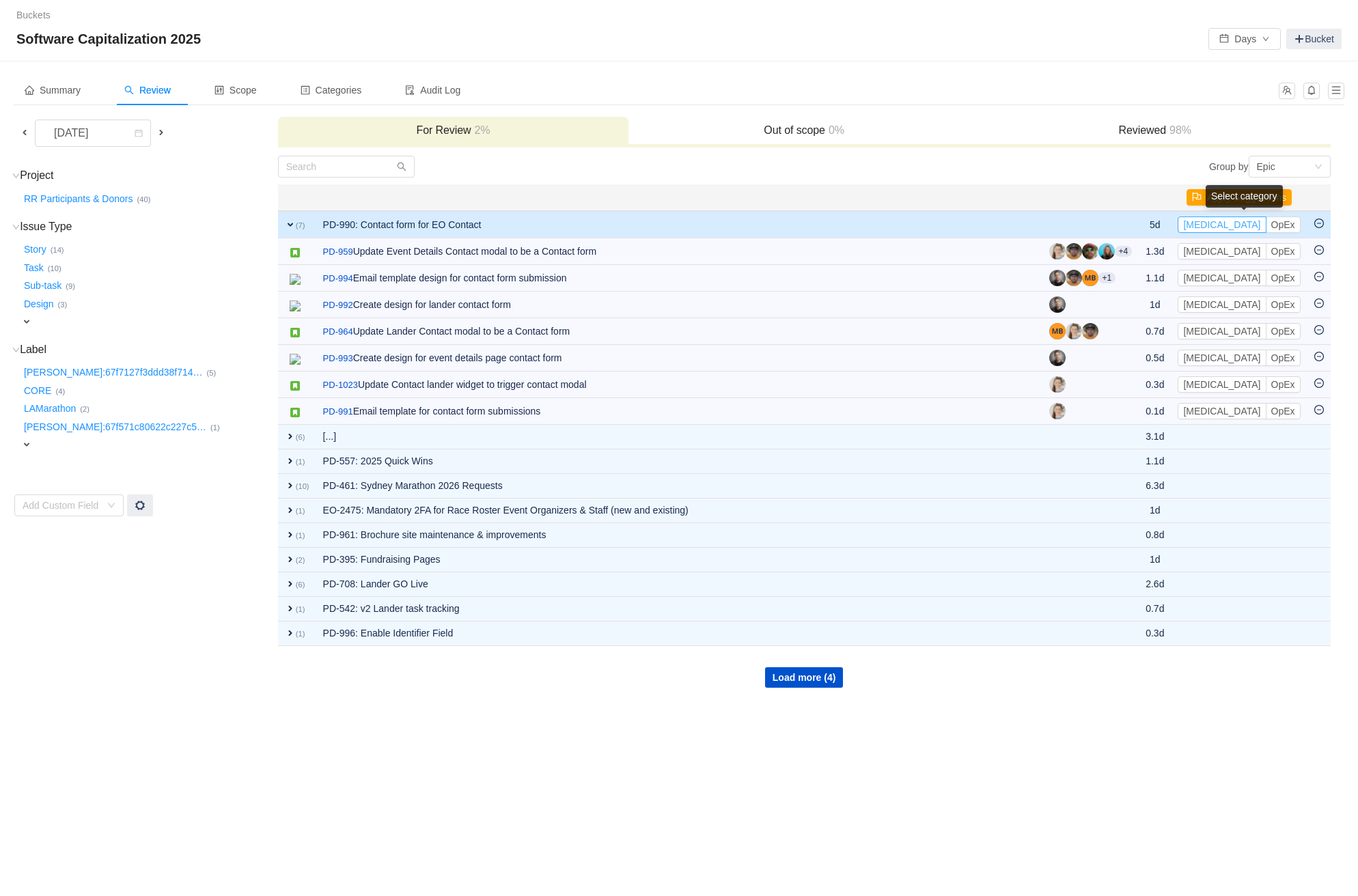
click at [1208, 222] on button "[MEDICAL_DATA]" at bounding box center [1221, 224] width 88 height 16
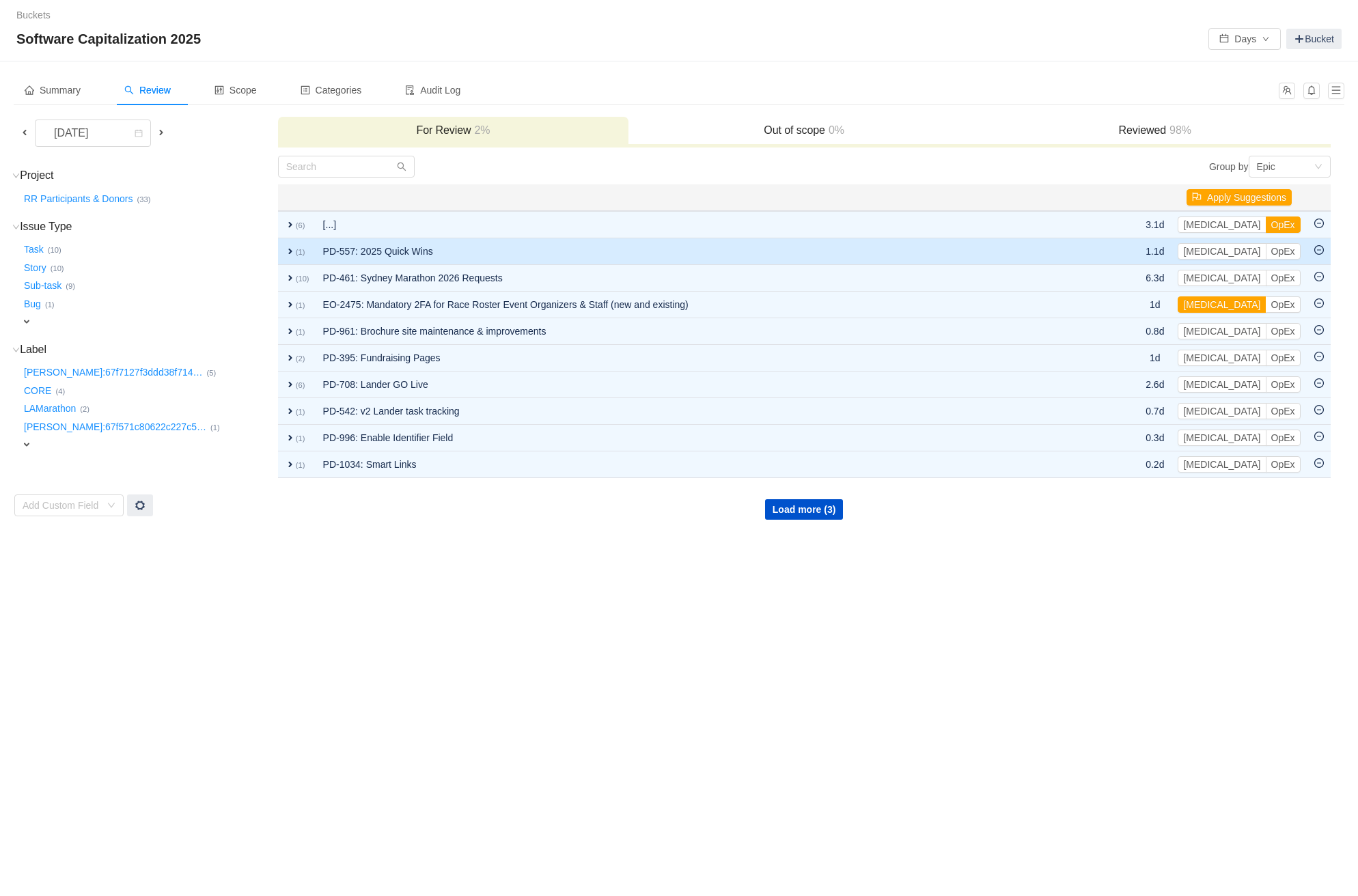
click at [763, 252] on td "PD-557: 2025 Quick Wins" at bounding box center [713, 251] width 794 height 26
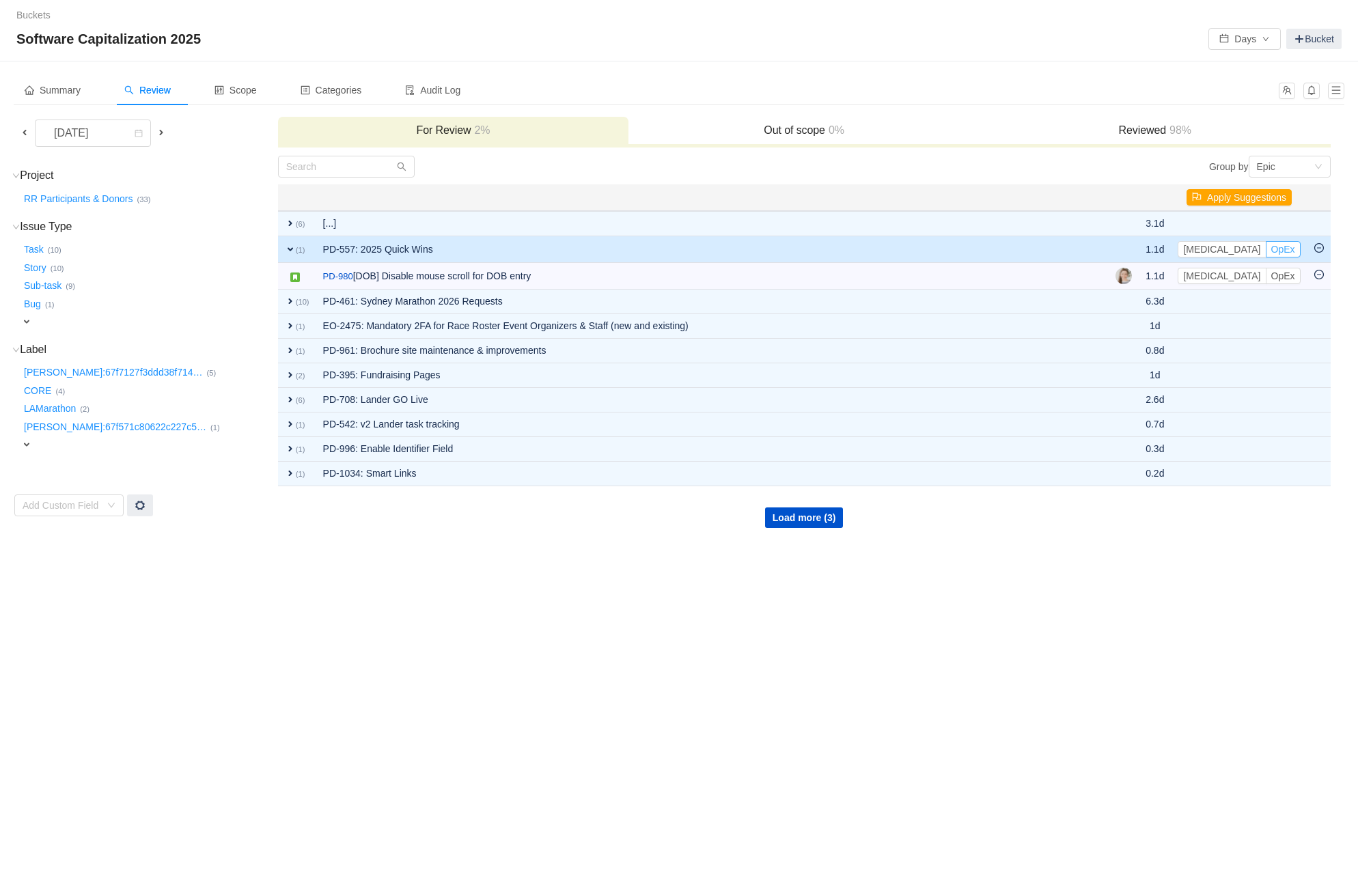
click at [1265, 251] on button "OpEx" at bounding box center [1283, 249] width 35 height 16
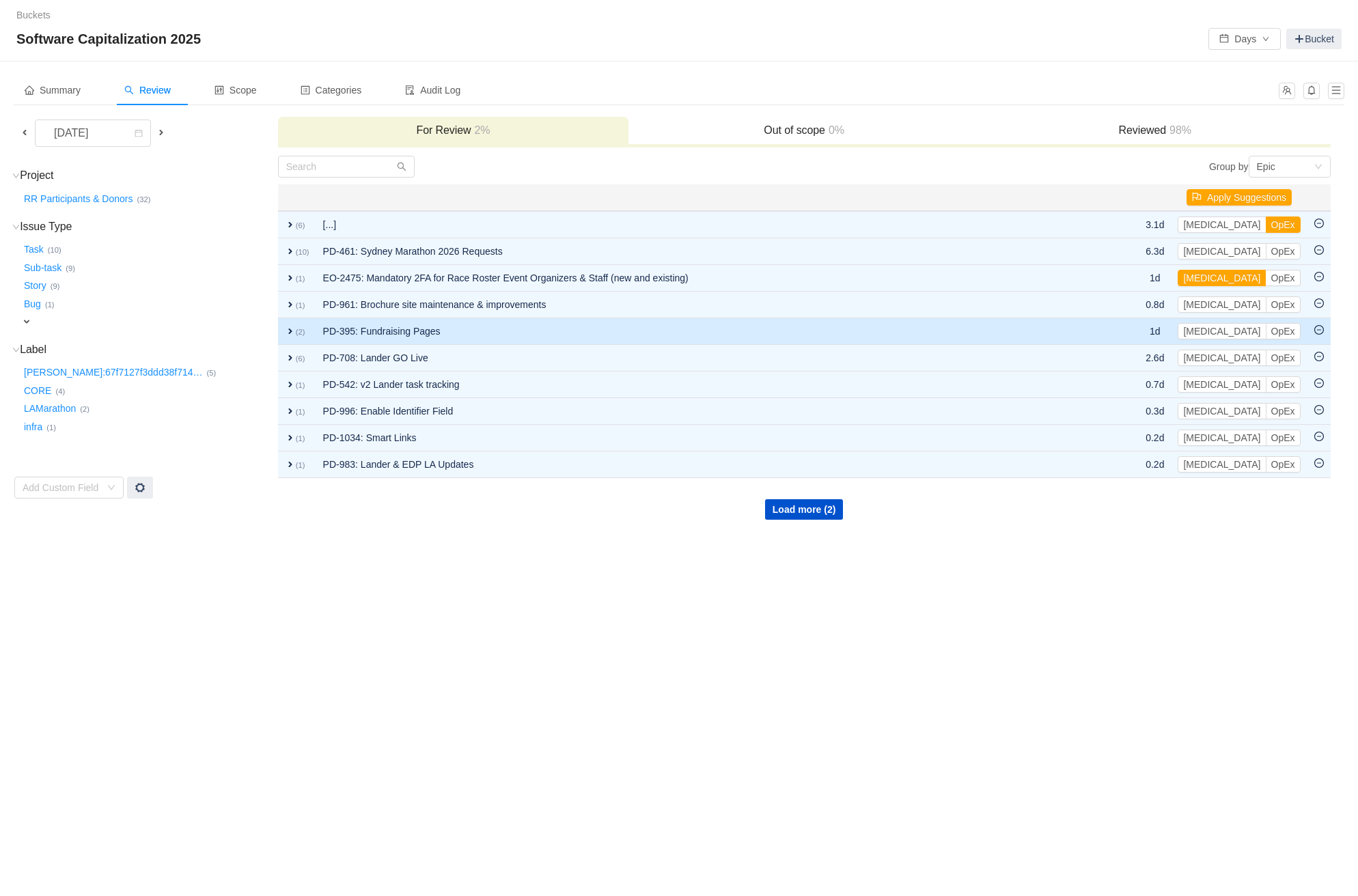
click at [594, 322] on td "PD-395: Fundraising Pages" at bounding box center [713, 332] width 794 height 26
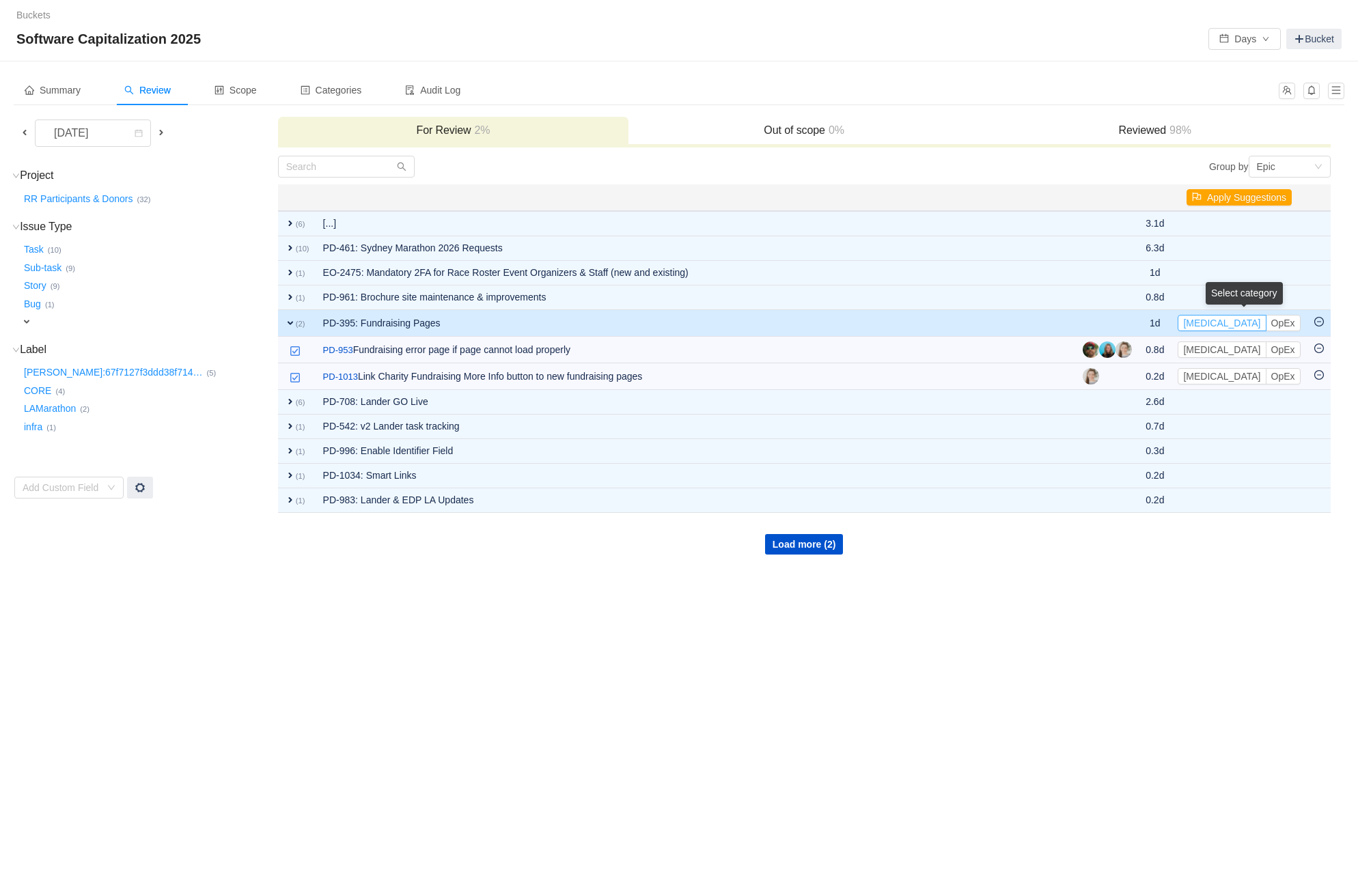
click at [1205, 318] on button "[MEDICAL_DATA]" at bounding box center [1221, 323] width 88 height 16
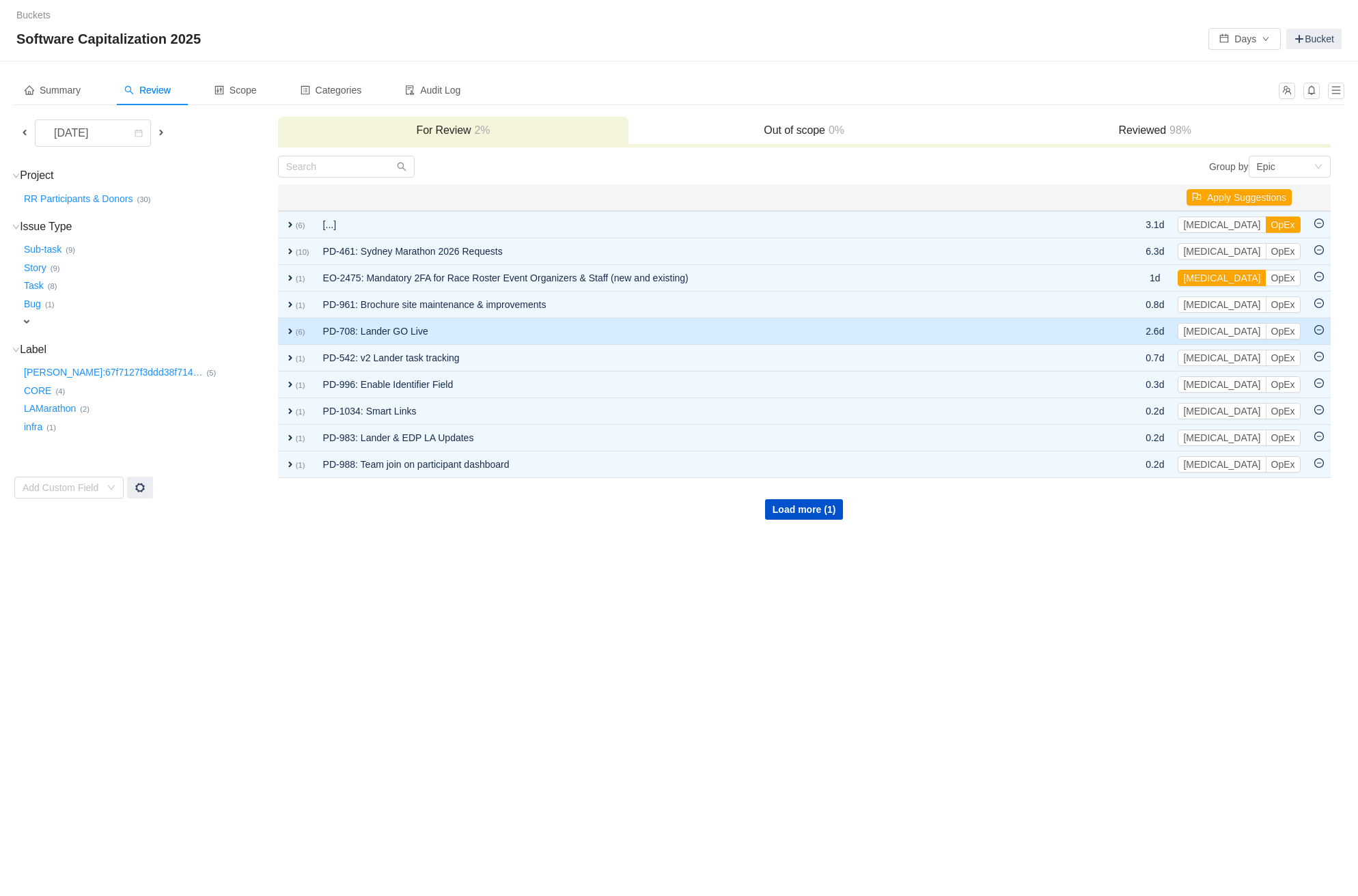
click at [562, 338] on td "PD-708: Lander GO Live" at bounding box center [713, 332] width 794 height 26
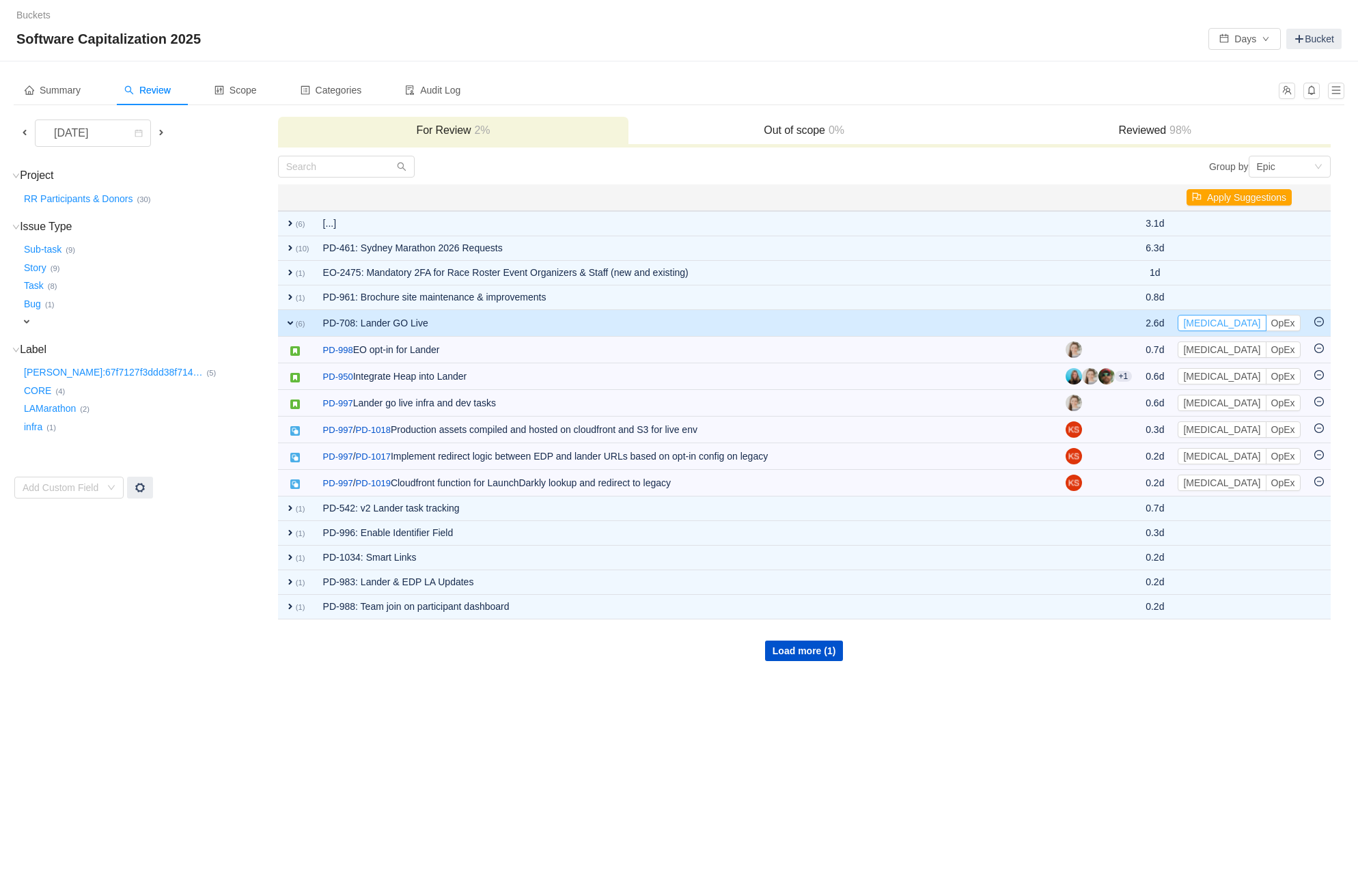
click at [1213, 318] on button "[MEDICAL_DATA]" at bounding box center [1221, 323] width 88 height 16
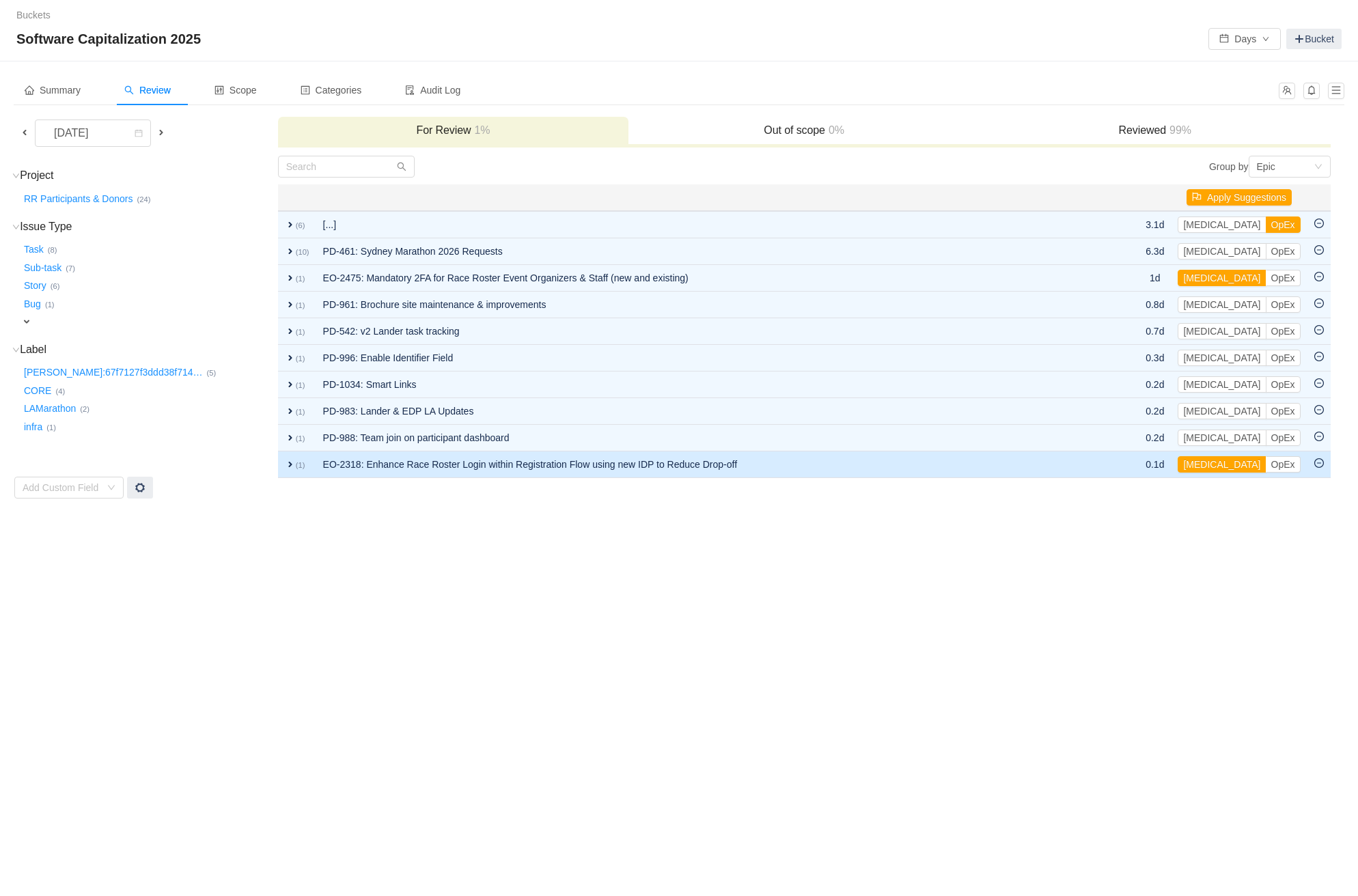
click at [596, 466] on td "EO-2318: Enhance Race Roster Login within Registration Flow using new IDP to Re…" at bounding box center [714, 464] width 797 height 26
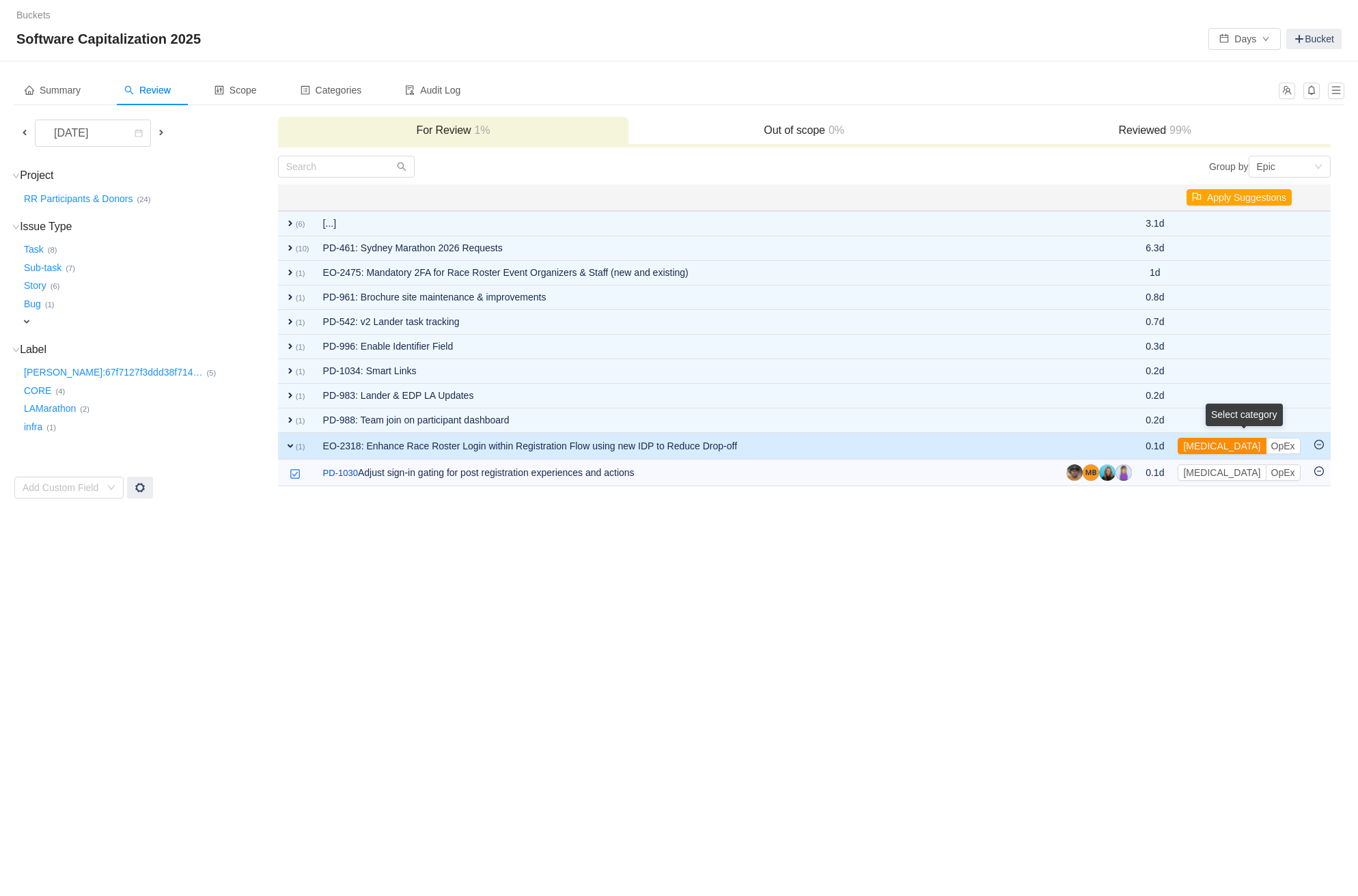
click at [1212, 442] on button "[MEDICAL_DATA]" at bounding box center [1221, 445] width 88 height 16
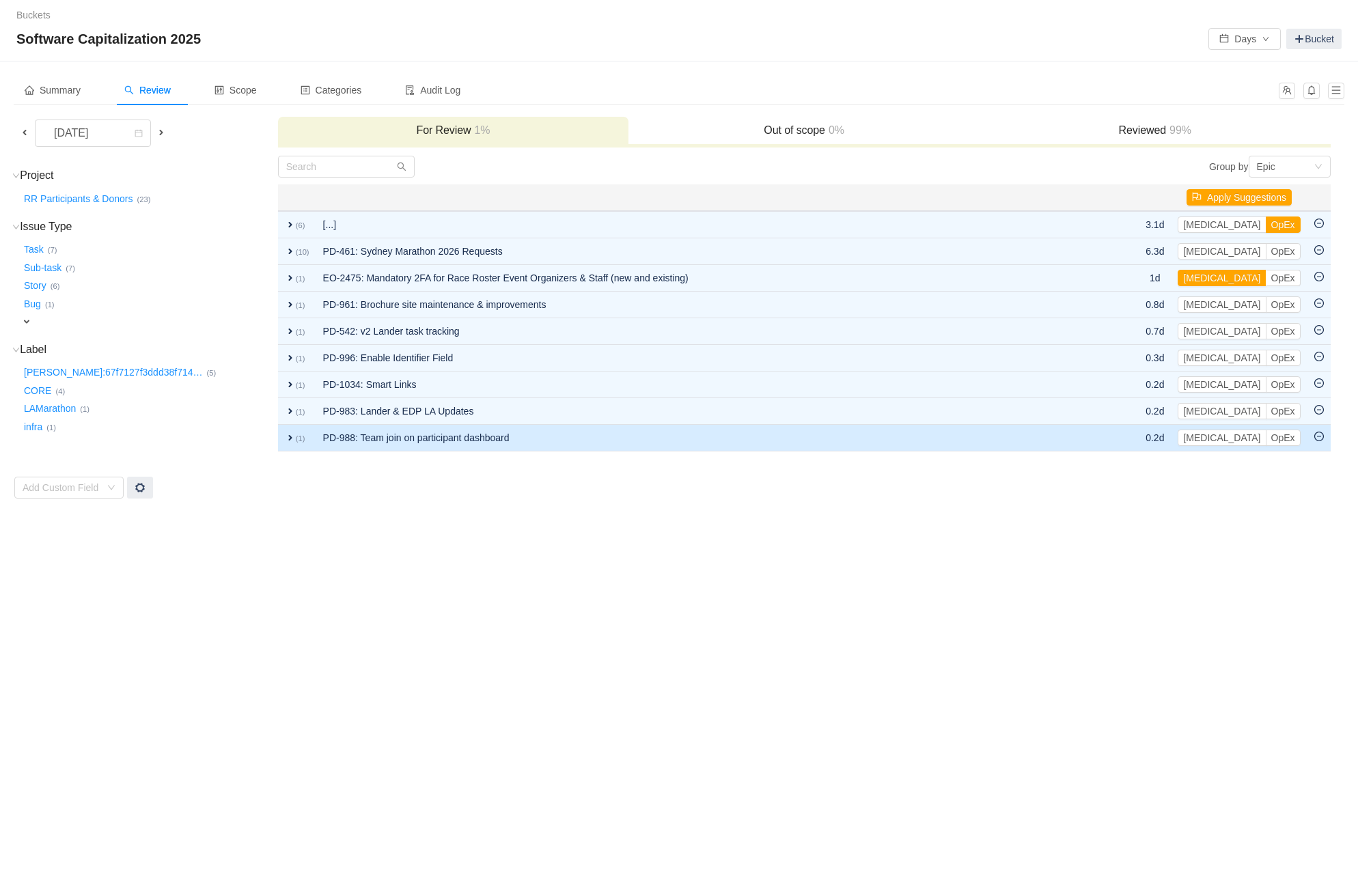
click at [466, 425] on td "PD-988: Team join on participant dashboard" at bounding box center [713, 438] width 794 height 26
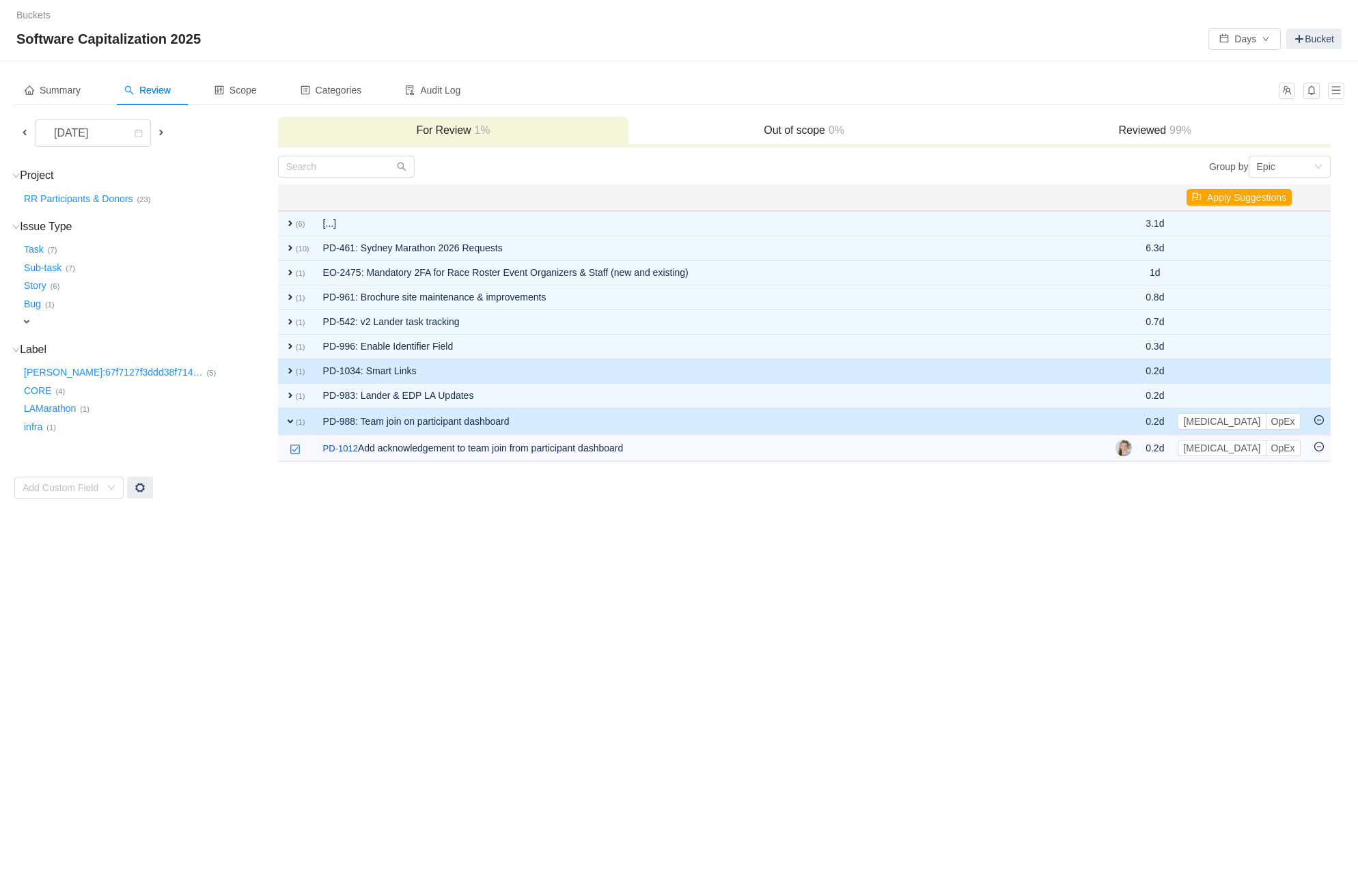
click at [513, 366] on td "PD-1034: Smart Links" at bounding box center [712, 372] width 793 height 25
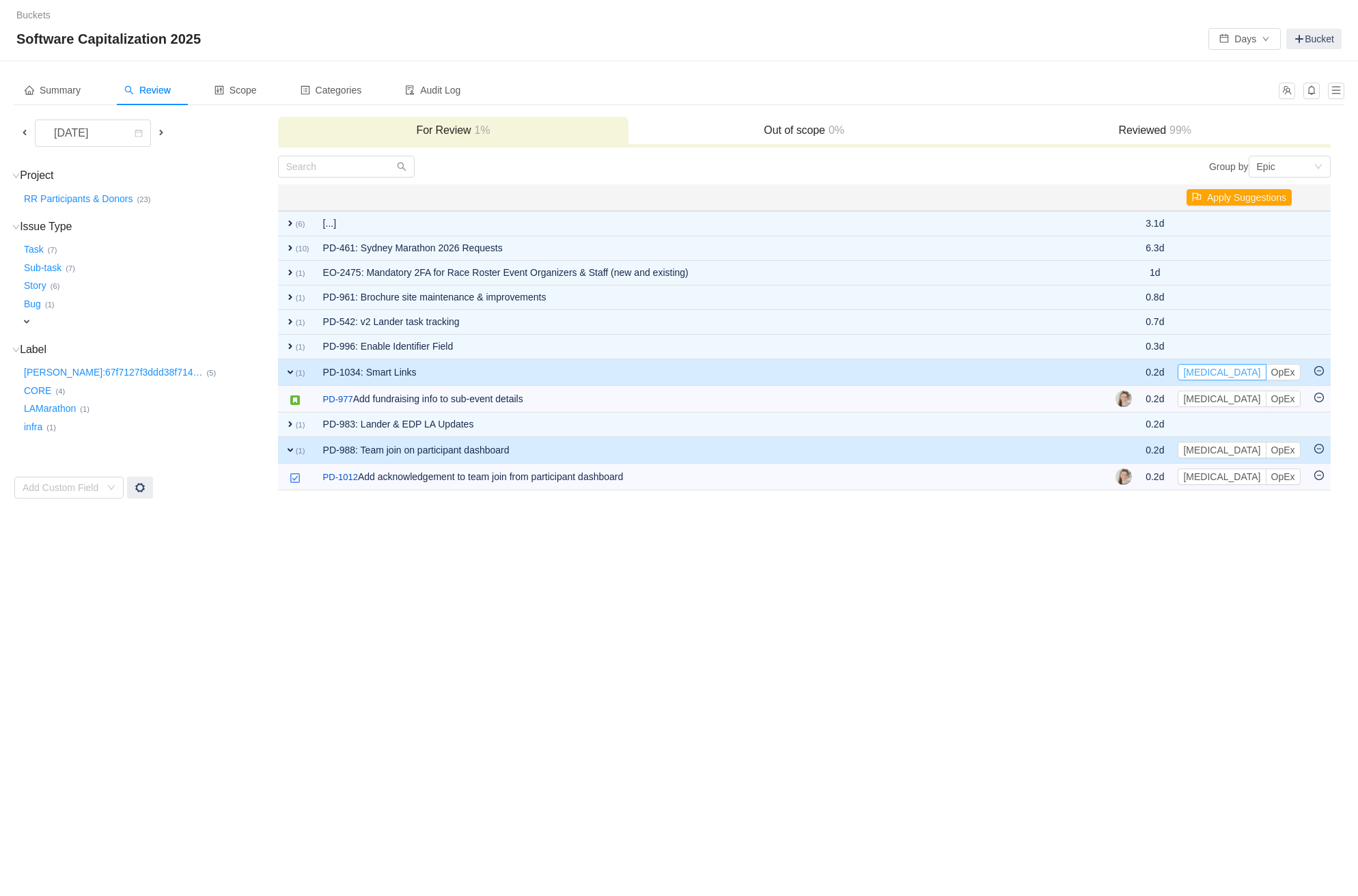
click at [1208, 369] on button "[MEDICAL_DATA]" at bounding box center [1221, 372] width 88 height 16
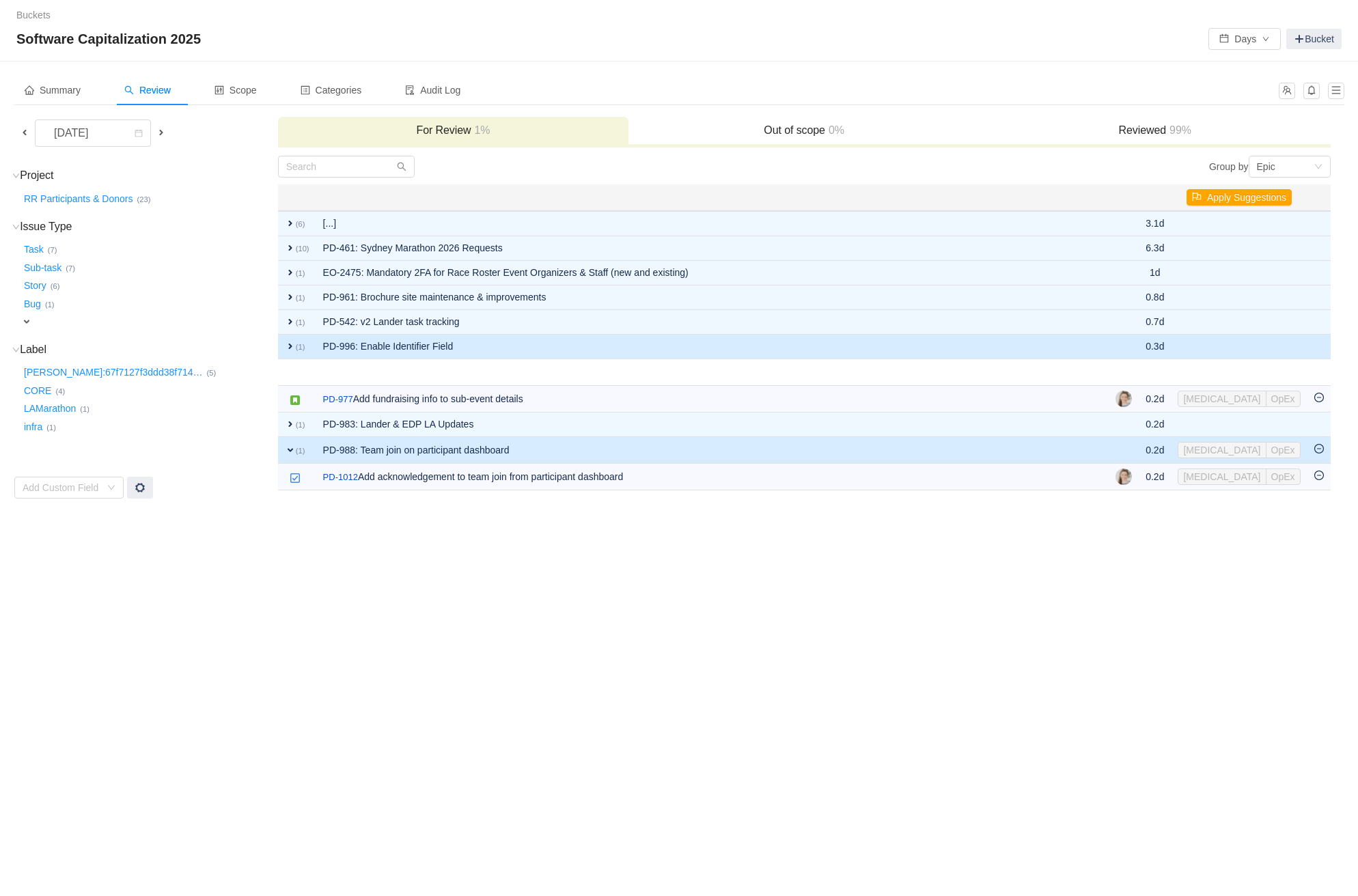
click at [530, 348] on td "PD-996: Enable Identifier Field" at bounding box center [712, 347] width 793 height 25
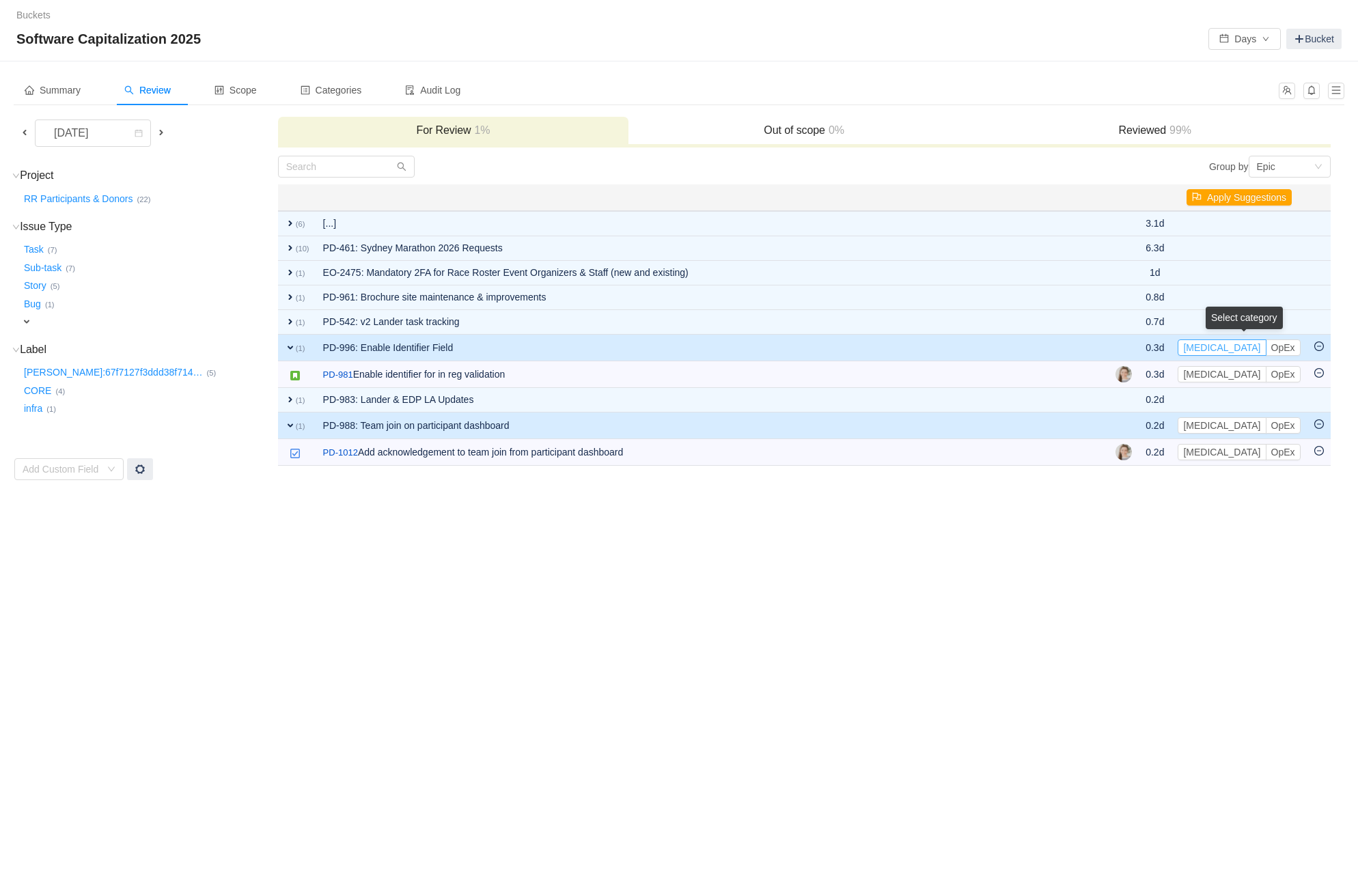
click at [1209, 343] on button "[MEDICAL_DATA]" at bounding box center [1221, 348] width 88 height 16
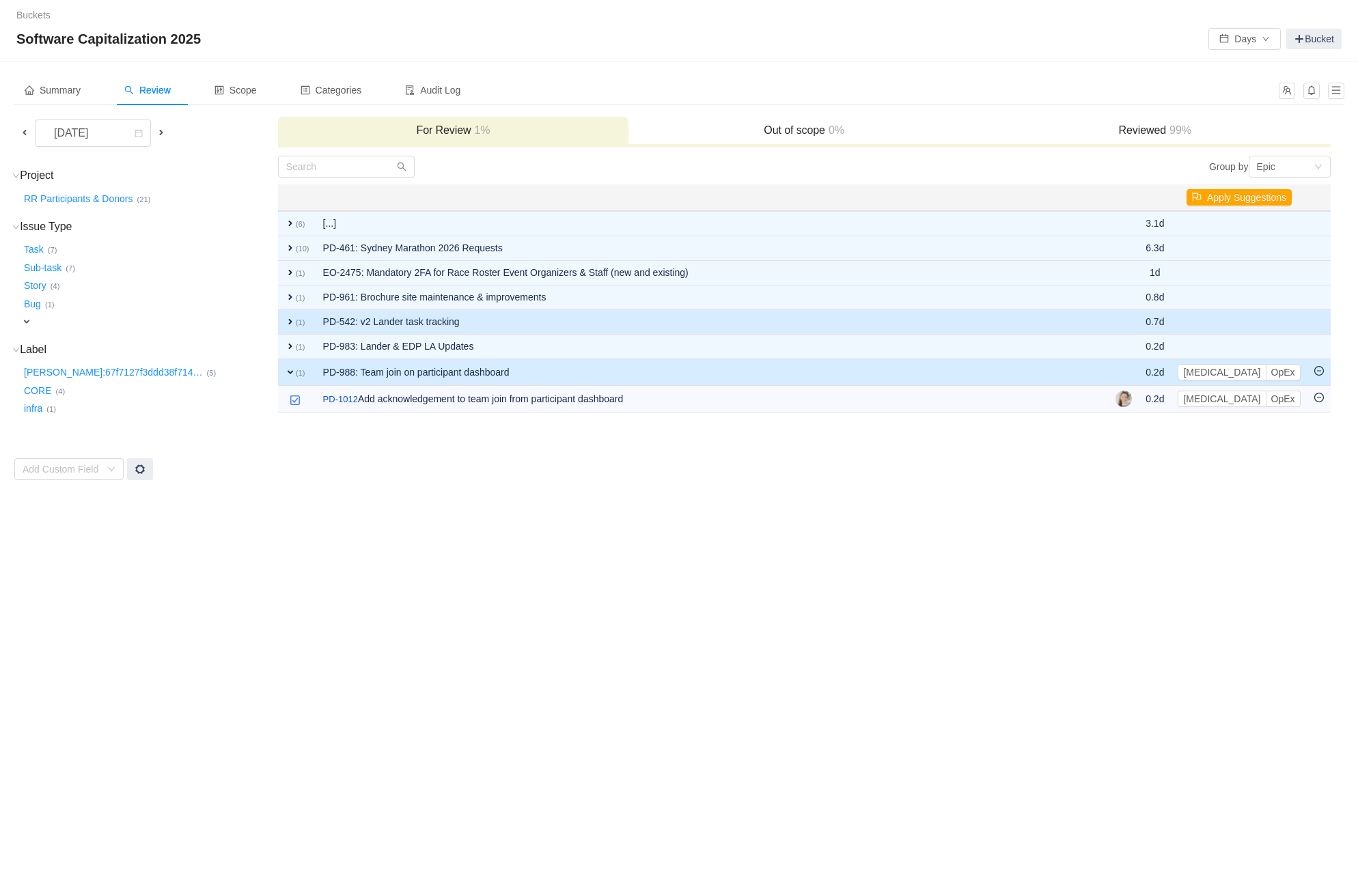
click at [970, 321] on td "PD-542: v2 Lander task tracking" at bounding box center [712, 322] width 793 height 25
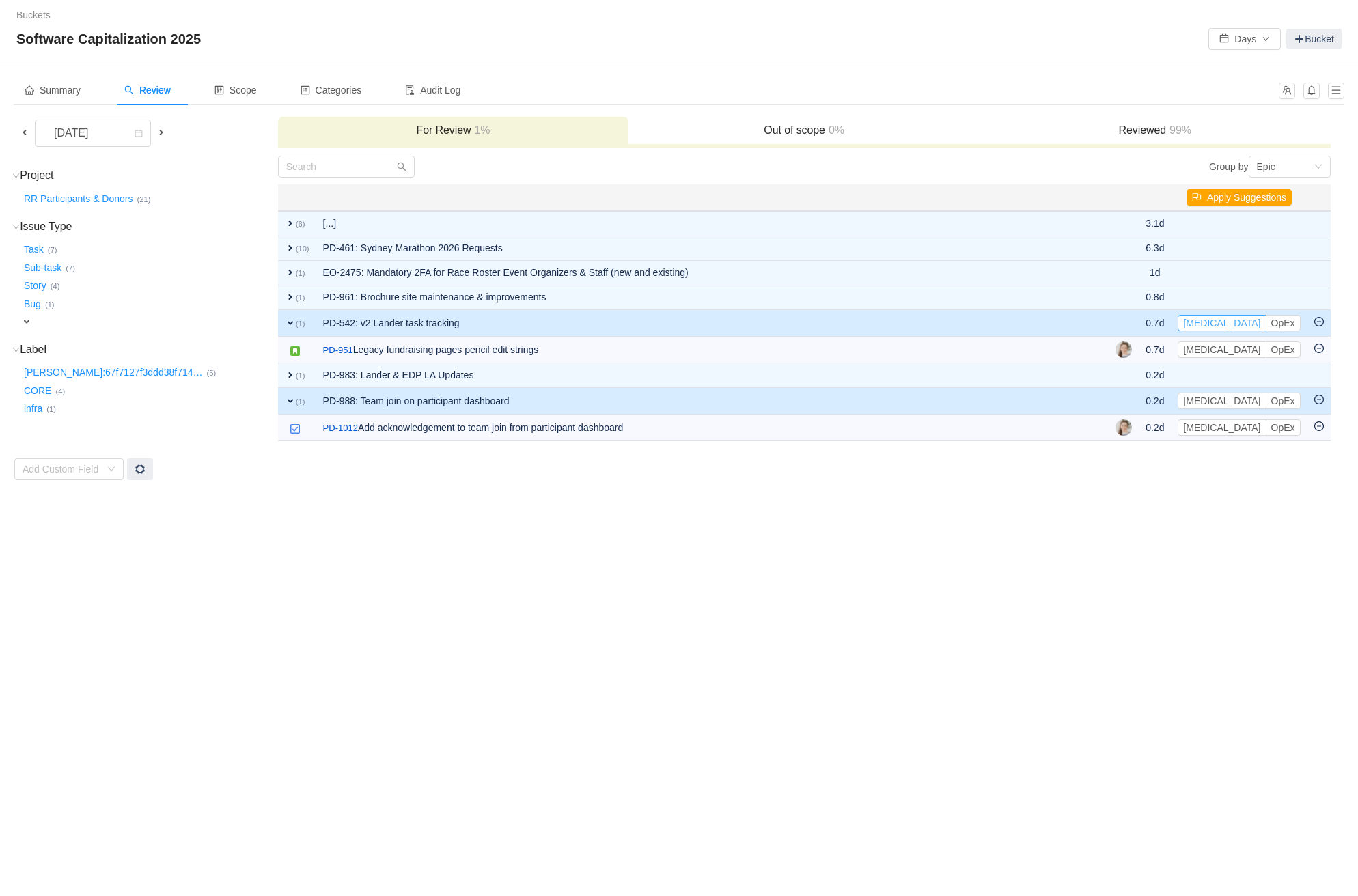
click at [1218, 318] on button "[MEDICAL_DATA]" at bounding box center [1221, 323] width 88 height 16
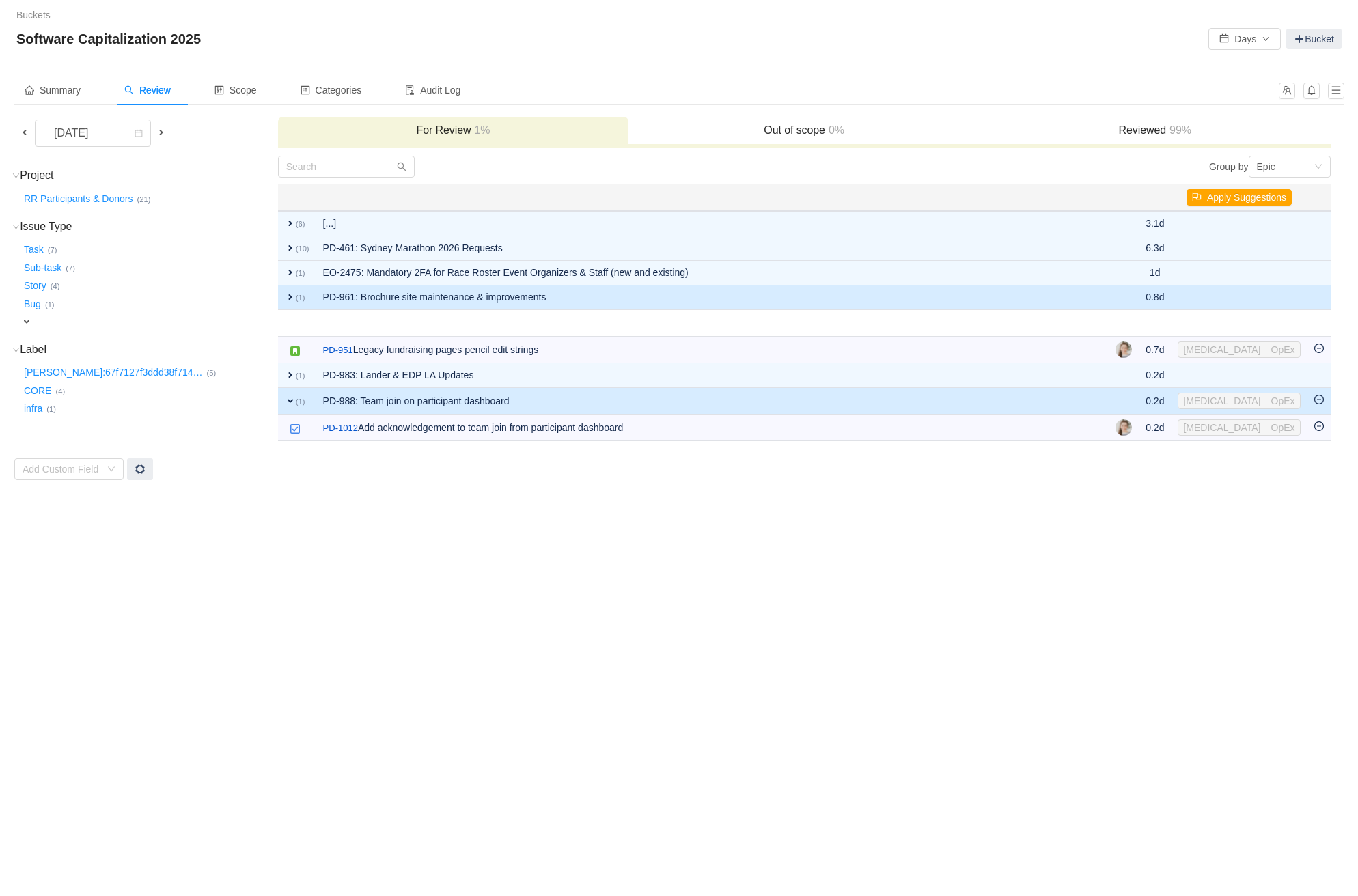
click at [955, 294] on td "PD-961: Brochure site maintenance & improvements" at bounding box center [712, 298] width 793 height 25
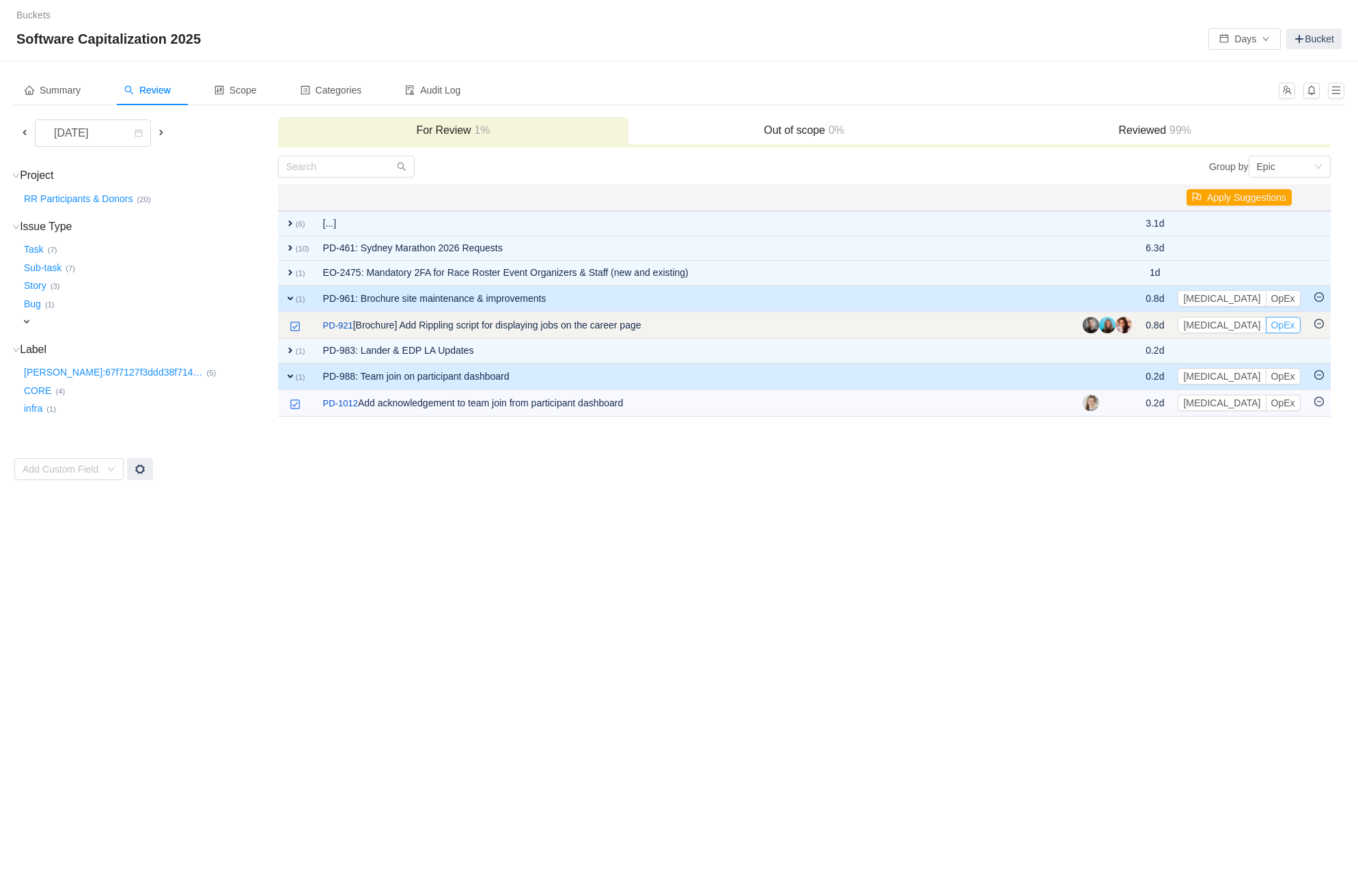
click at [1265, 325] on button "OpEx" at bounding box center [1283, 325] width 35 height 16
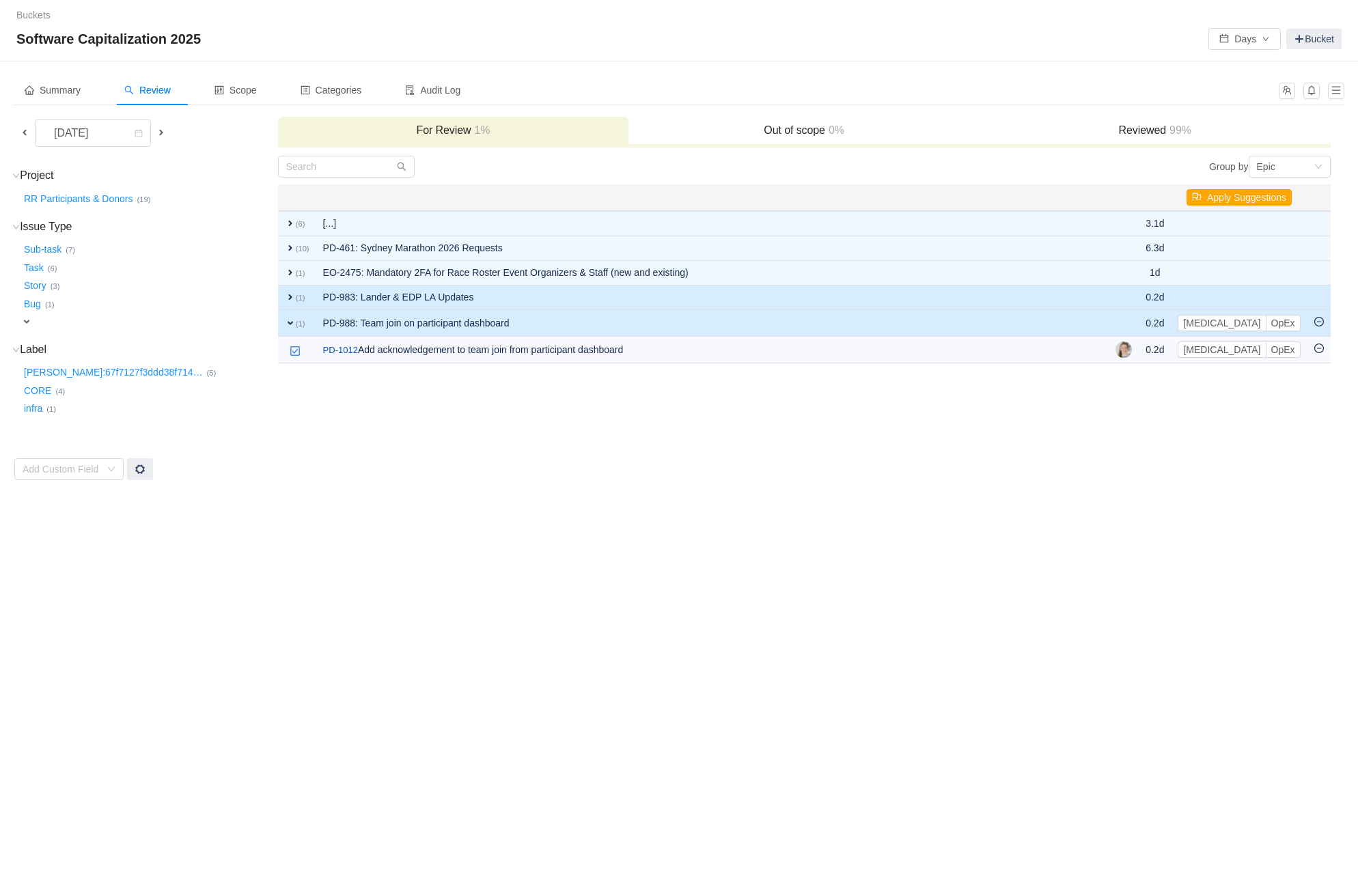
click at [527, 297] on td "PD-983: Lander & EDP LA Updates" at bounding box center [712, 298] width 793 height 25
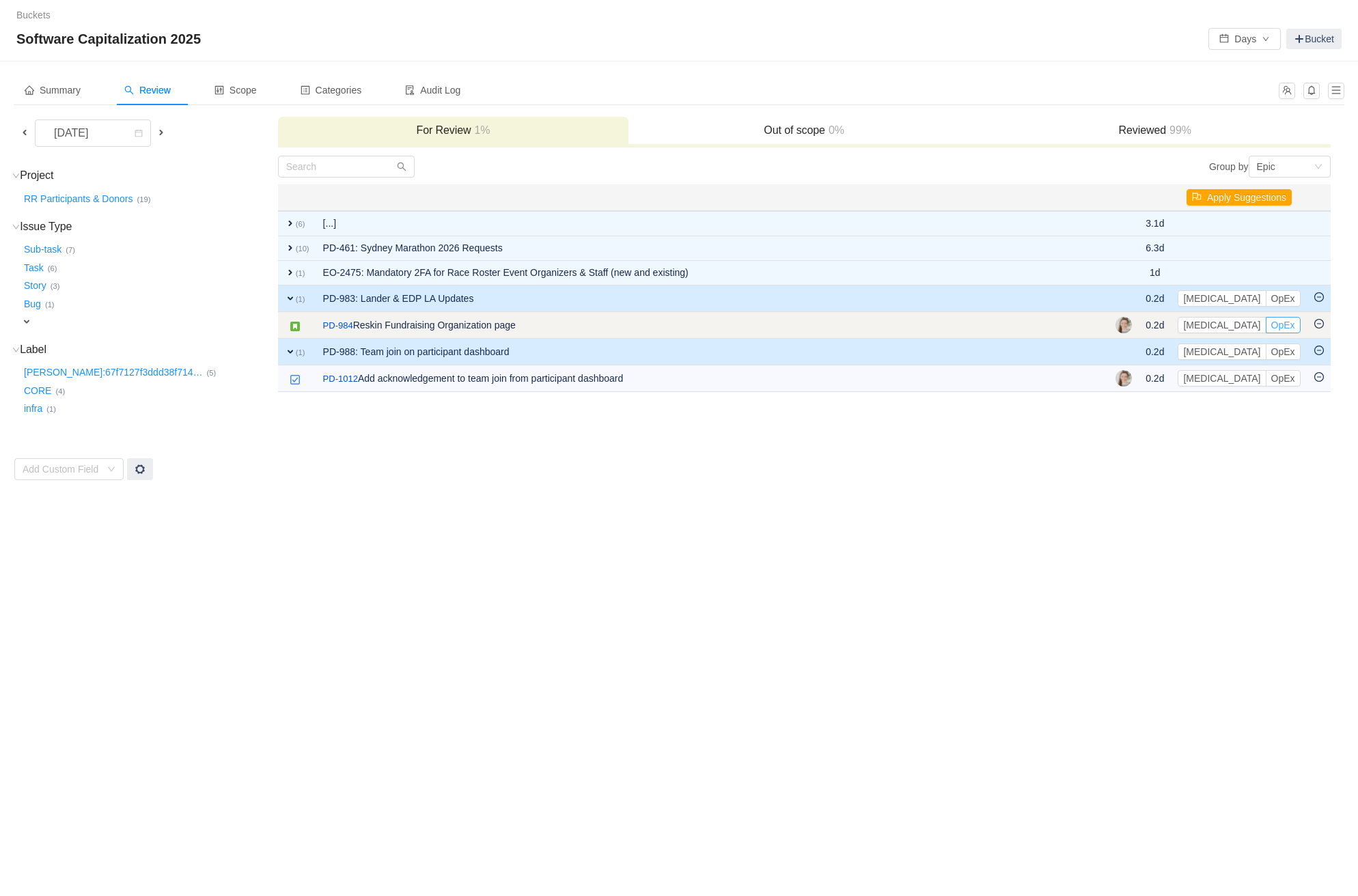
click at [1265, 320] on button "OpEx" at bounding box center [1283, 325] width 35 height 16
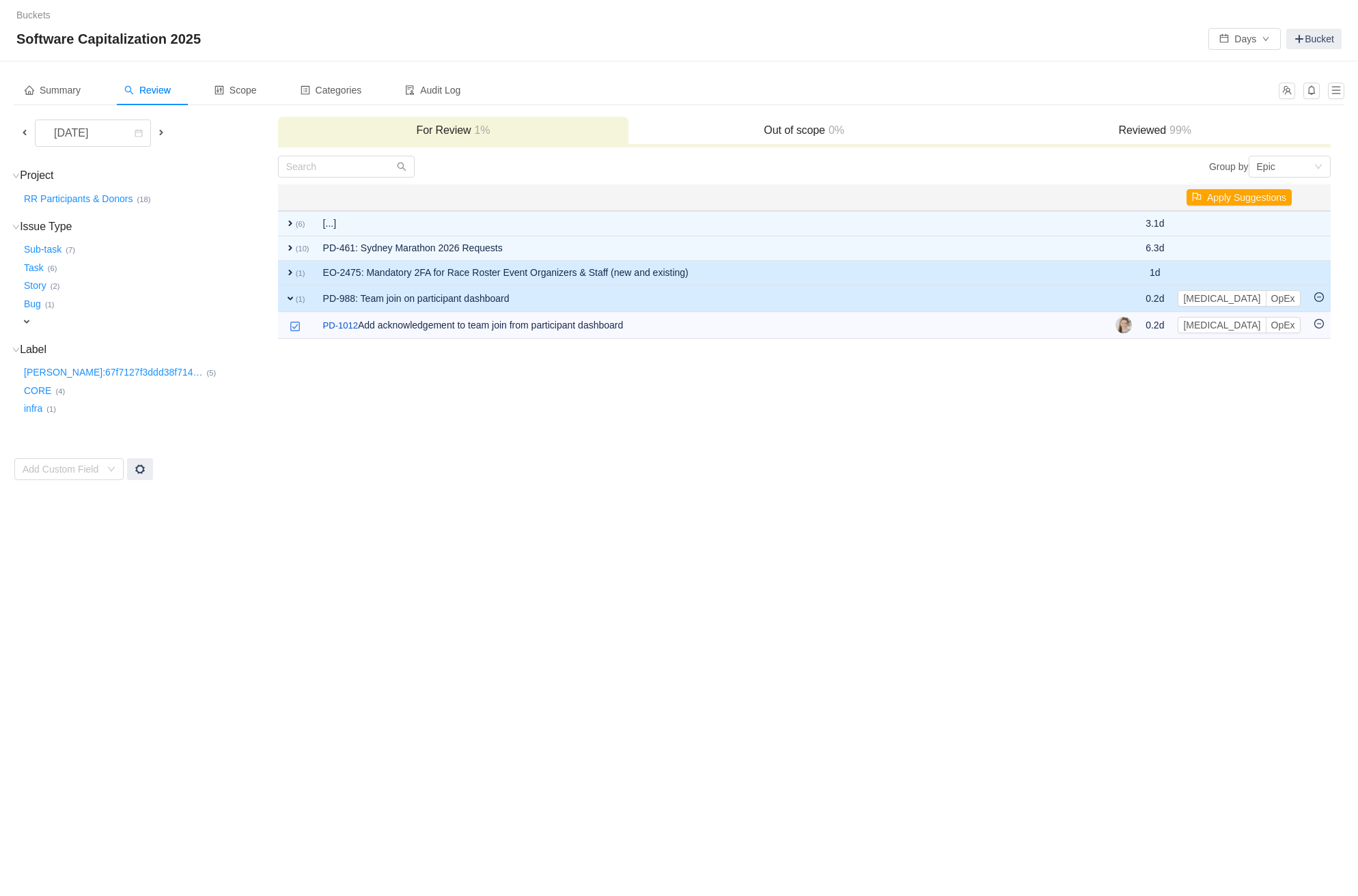
click at [883, 269] on td "EO-2475: Mandatory 2FA for Race Roster Event Organizers & Staff (new and existi…" at bounding box center [712, 273] width 793 height 25
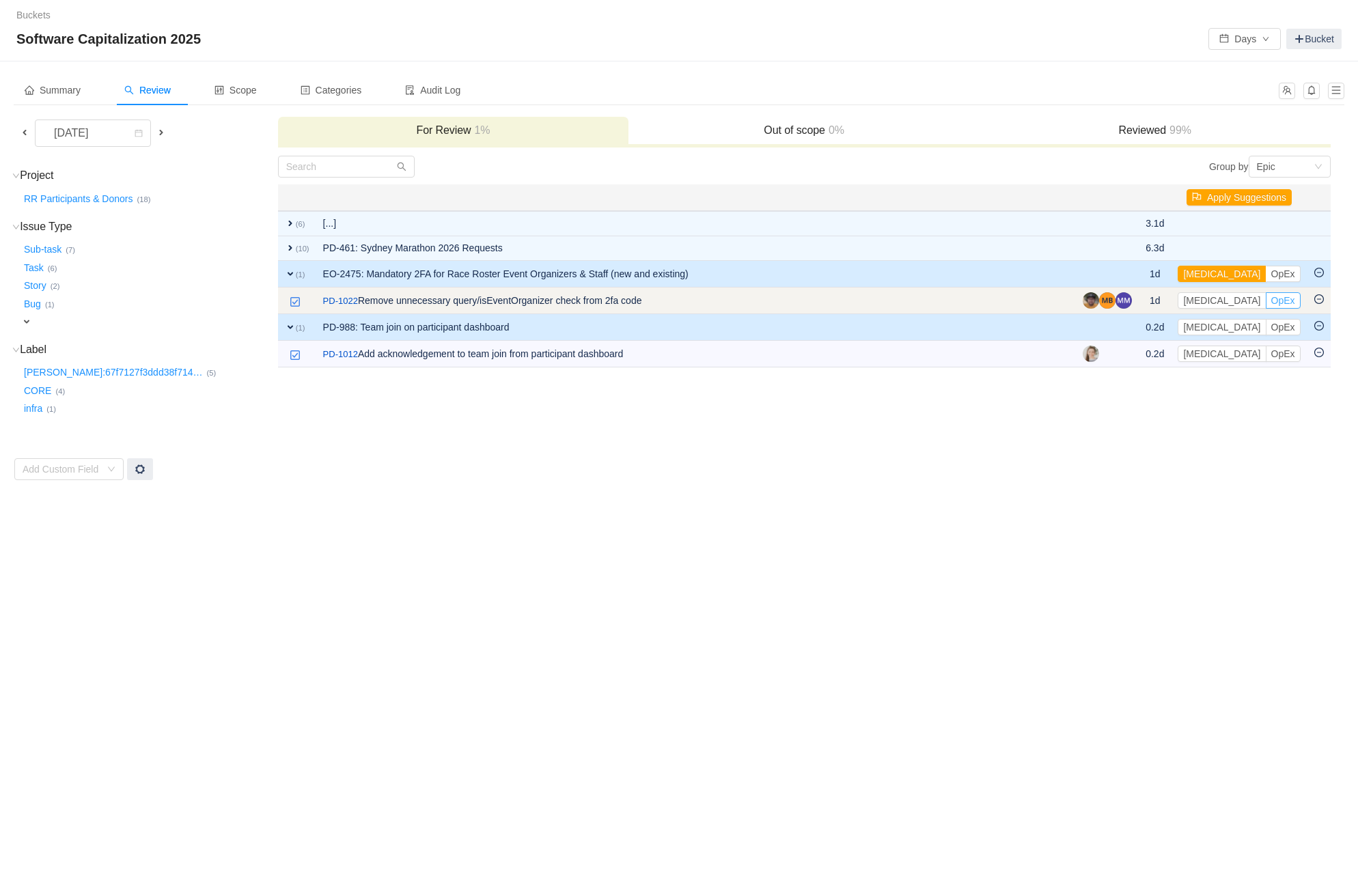
click at [1265, 298] on button "OpEx" at bounding box center [1283, 300] width 35 height 16
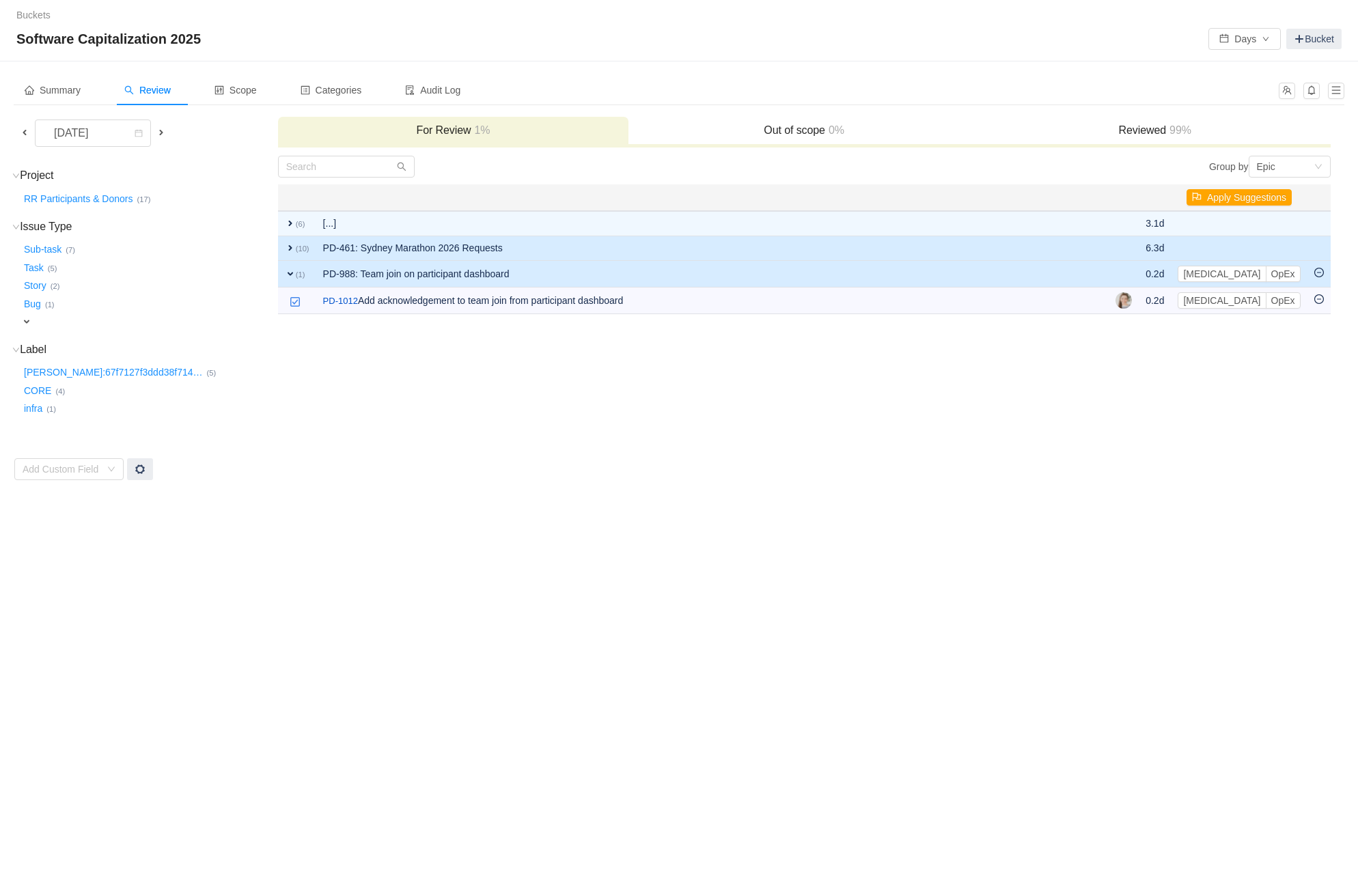
click at [1037, 246] on td "PD-461: Sydney Marathon 2026 Requests" at bounding box center [712, 248] width 793 height 25
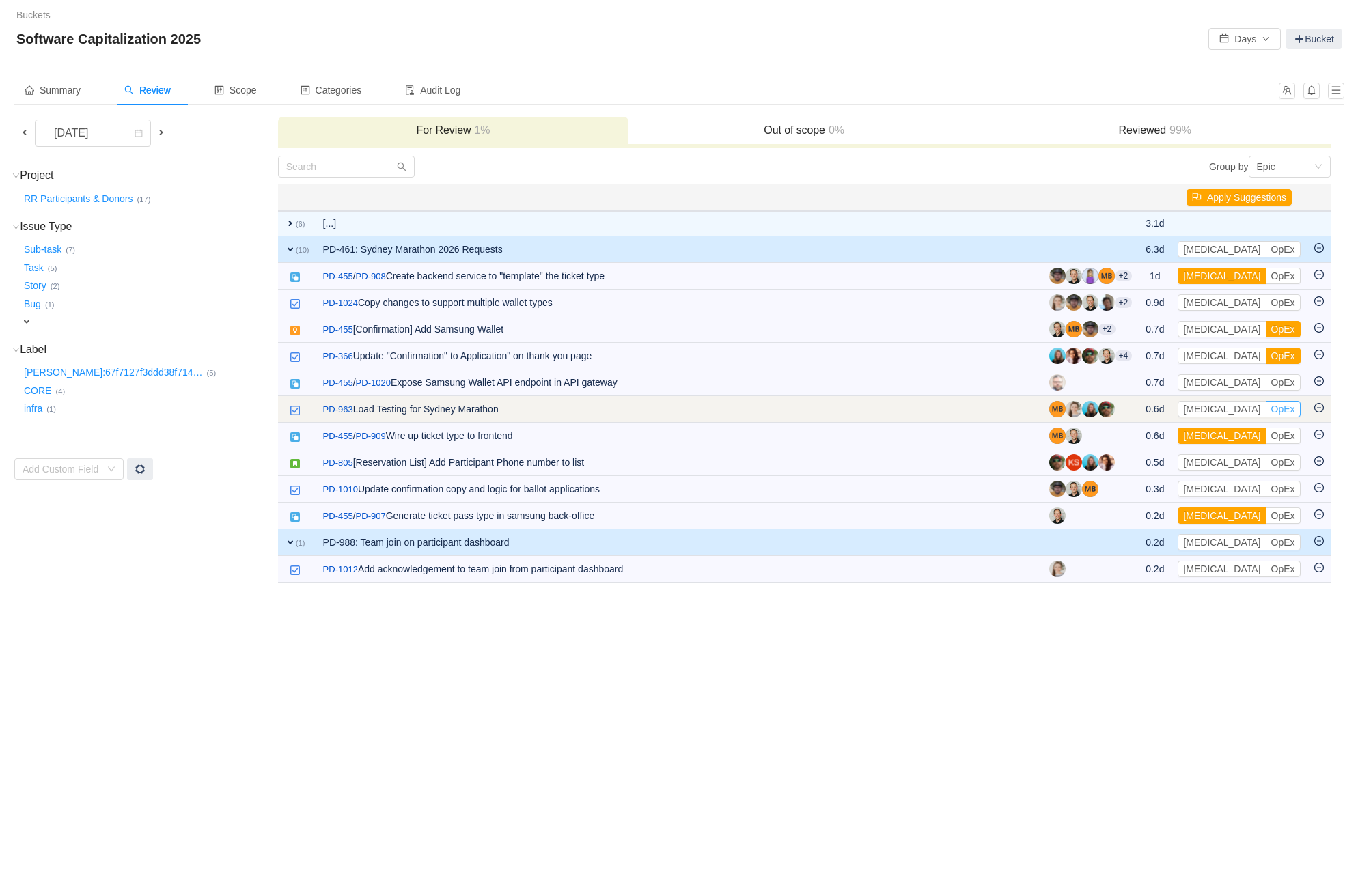
click at [1265, 402] on button "OpEx" at bounding box center [1283, 409] width 35 height 16
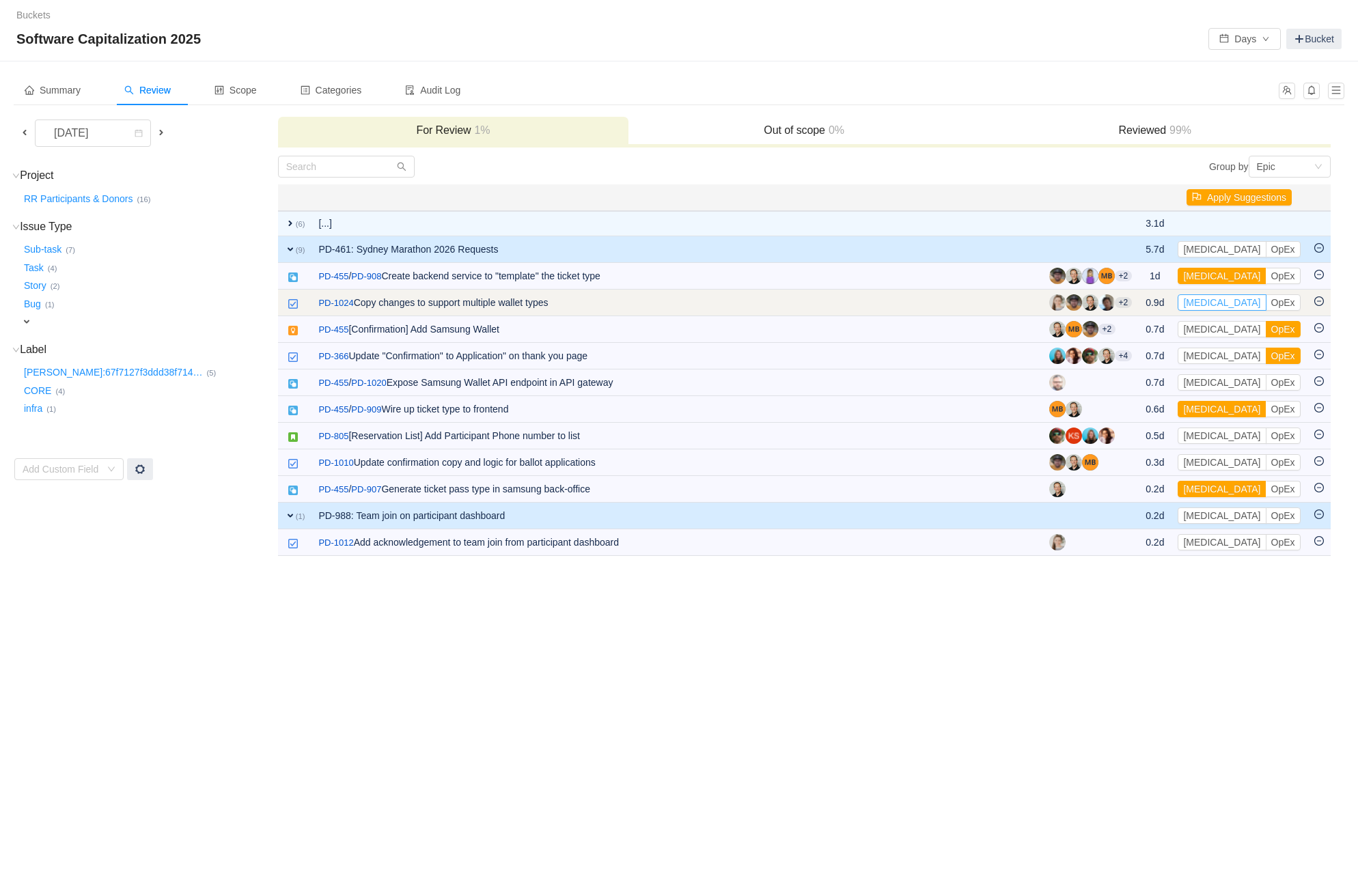
click at [1205, 299] on button "[MEDICAL_DATA]" at bounding box center [1221, 302] width 88 height 16
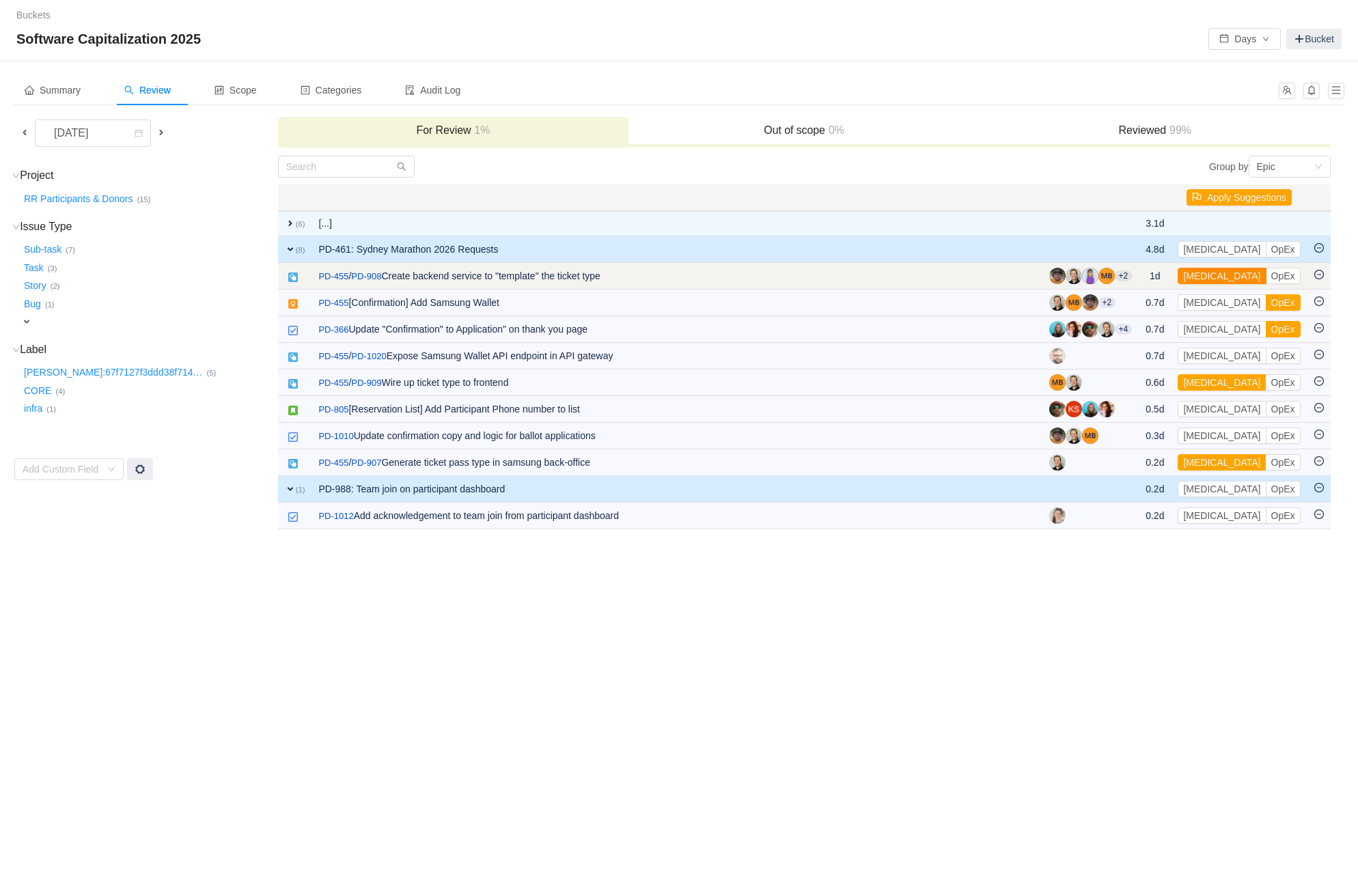
click at [1208, 275] on button "[MEDICAL_DATA]" at bounding box center [1221, 275] width 88 height 16
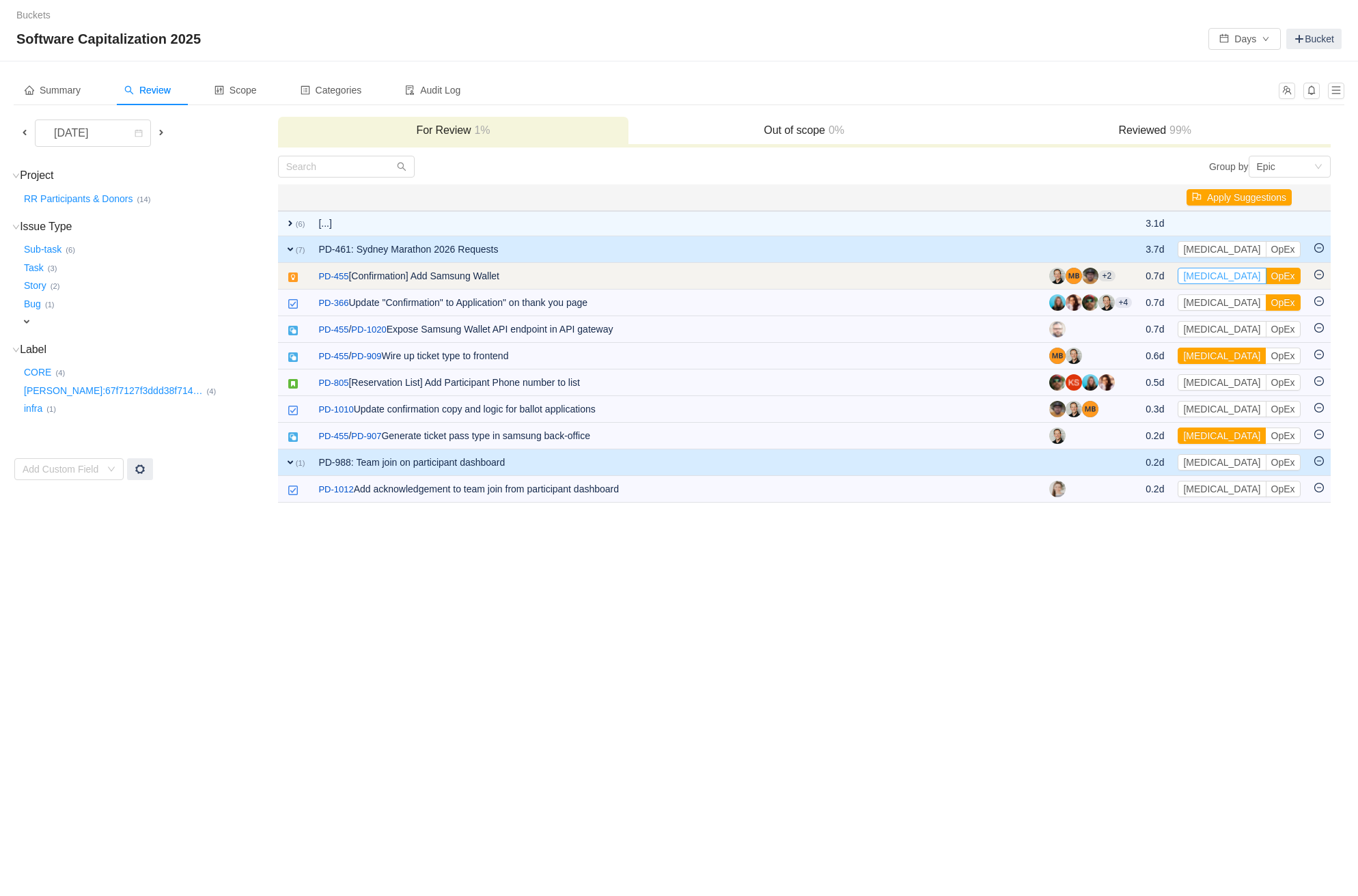
click at [1208, 275] on button "[MEDICAL_DATA]" at bounding box center [1221, 275] width 88 height 16
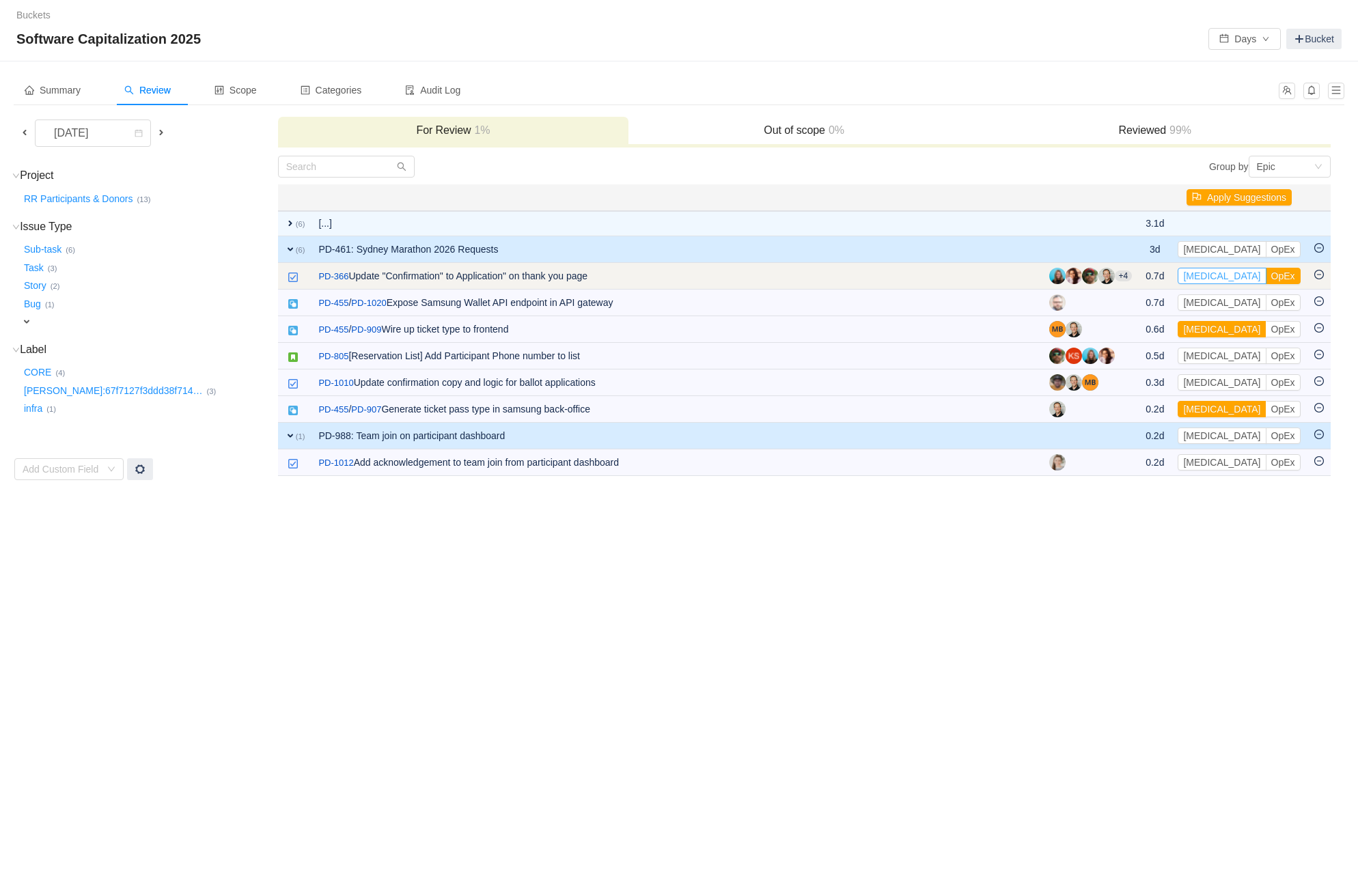
click at [1208, 277] on button "[MEDICAL_DATA]" at bounding box center [1221, 275] width 88 height 16
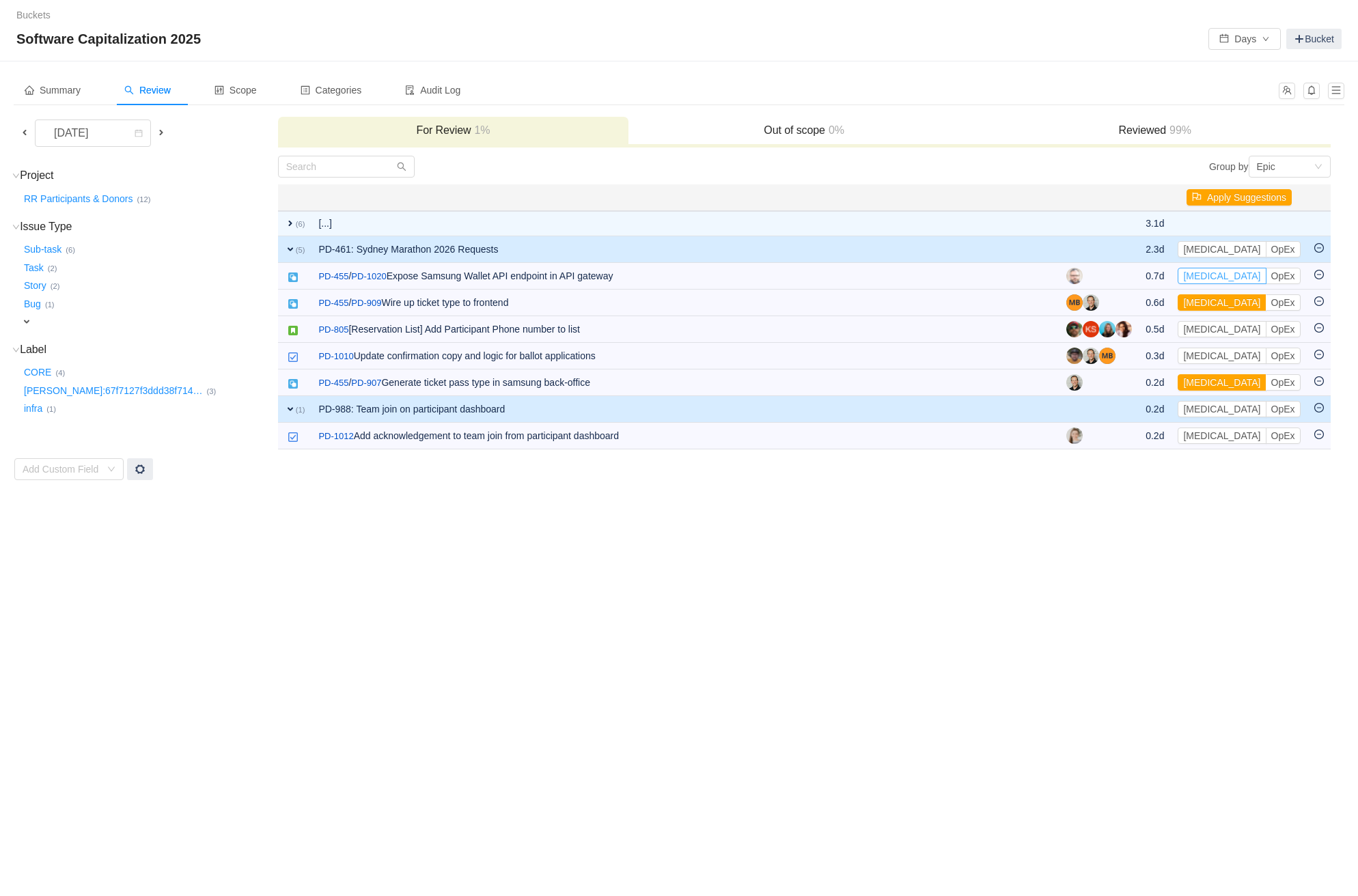
click at [1208, 277] on button "[MEDICAL_DATA]" at bounding box center [1221, 275] width 88 height 16
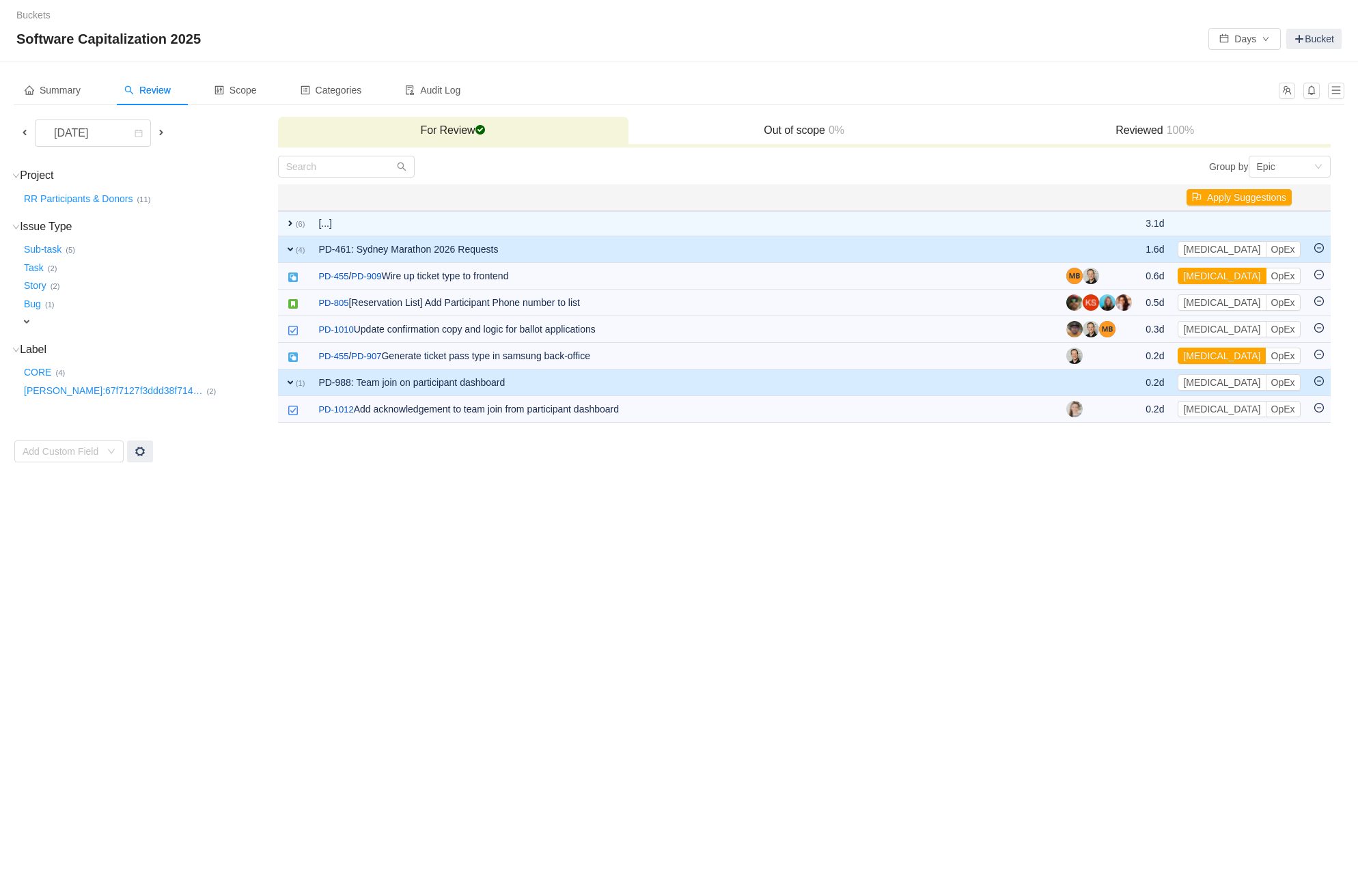
click at [1208, 277] on button "[MEDICAL_DATA]" at bounding box center [1221, 275] width 88 height 16
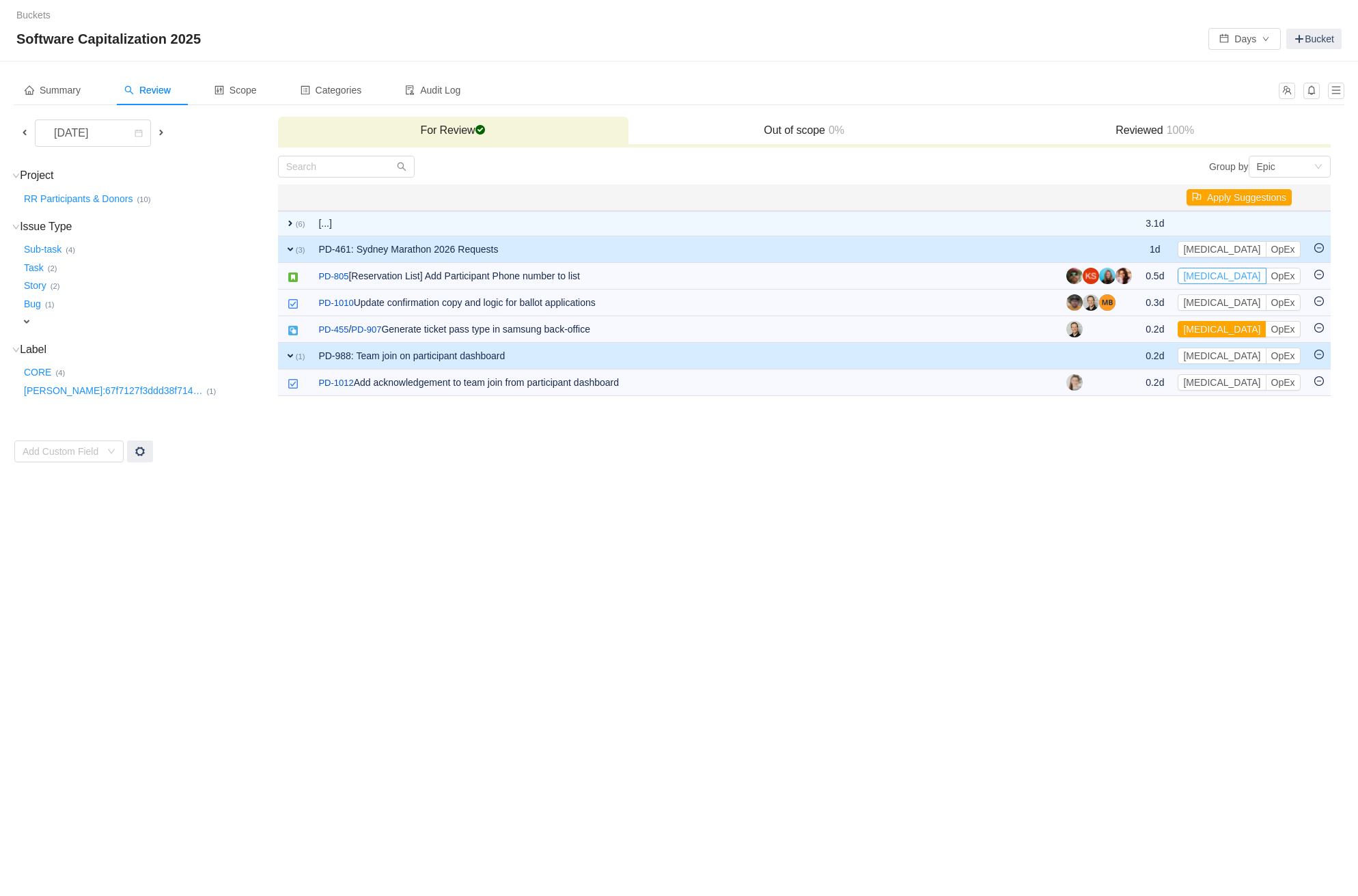
click at [1208, 277] on button "[MEDICAL_DATA]" at bounding box center [1221, 275] width 88 height 16
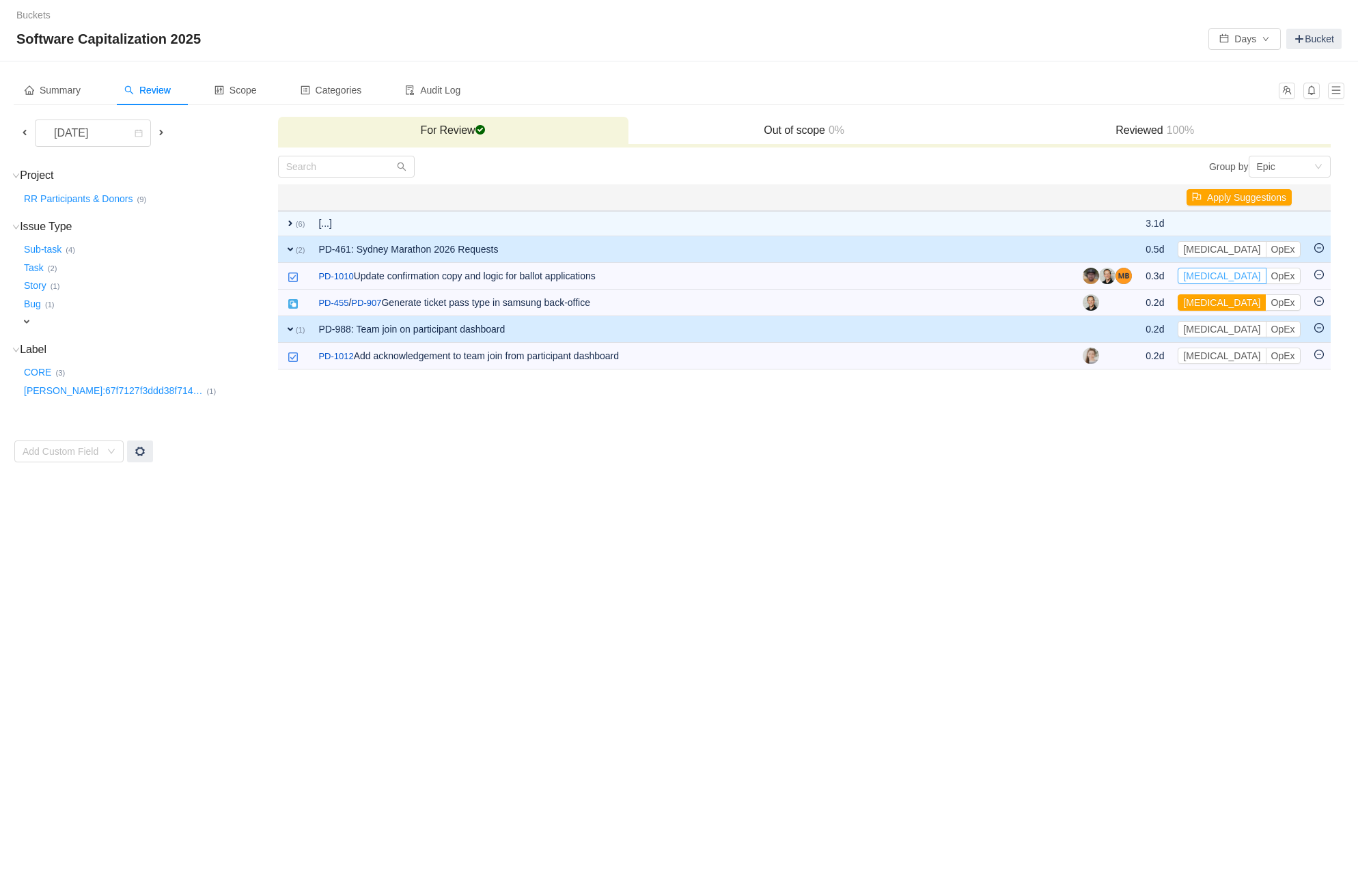
click at [1208, 277] on button "[MEDICAL_DATA]" at bounding box center [1221, 275] width 88 height 16
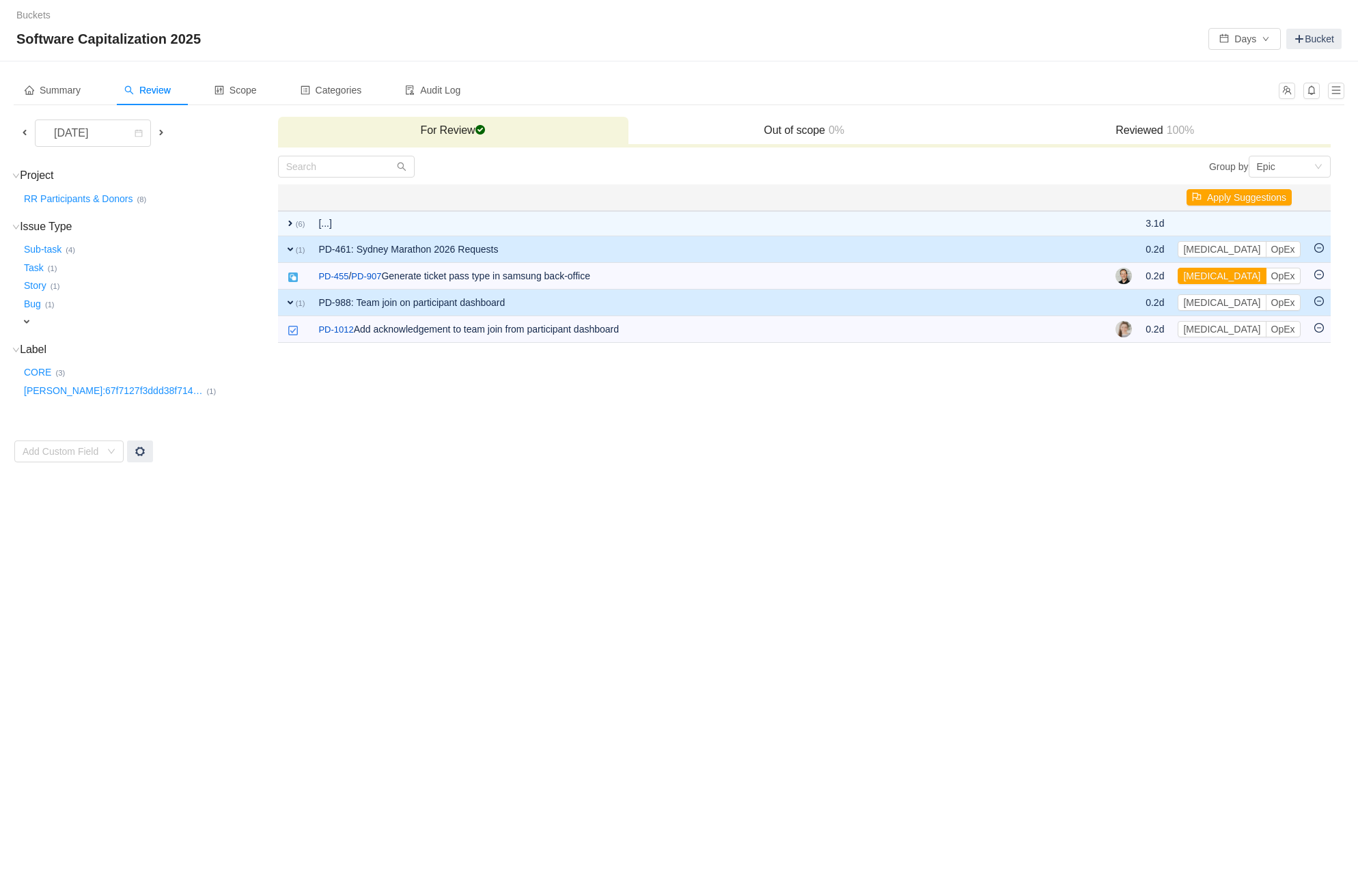
click at [1208, 277] on button "[MEDICAL_DATA]" at bounding box center [1221, 275] width 88 height 16
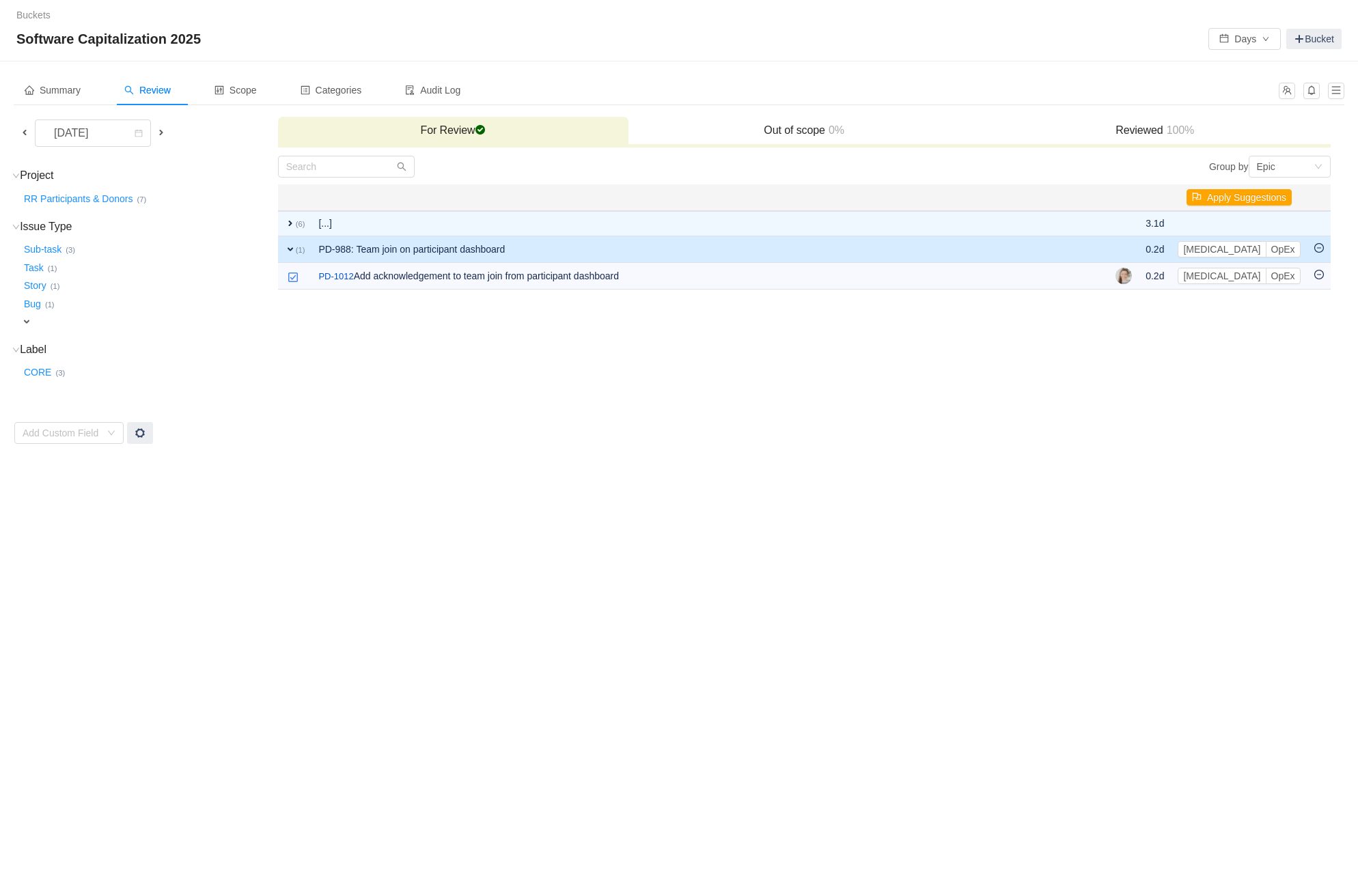
click at [1103, 247] on td "PD-988: Team join on participant dashboard" at bounding box center [709, 249] width 797 height 26
click at [1100, 253] on td at bounding box center [1113, 251] width 53 height 26
click at [287, 250] on span "expand" at bounding box center [290, 251] width 11 height 11
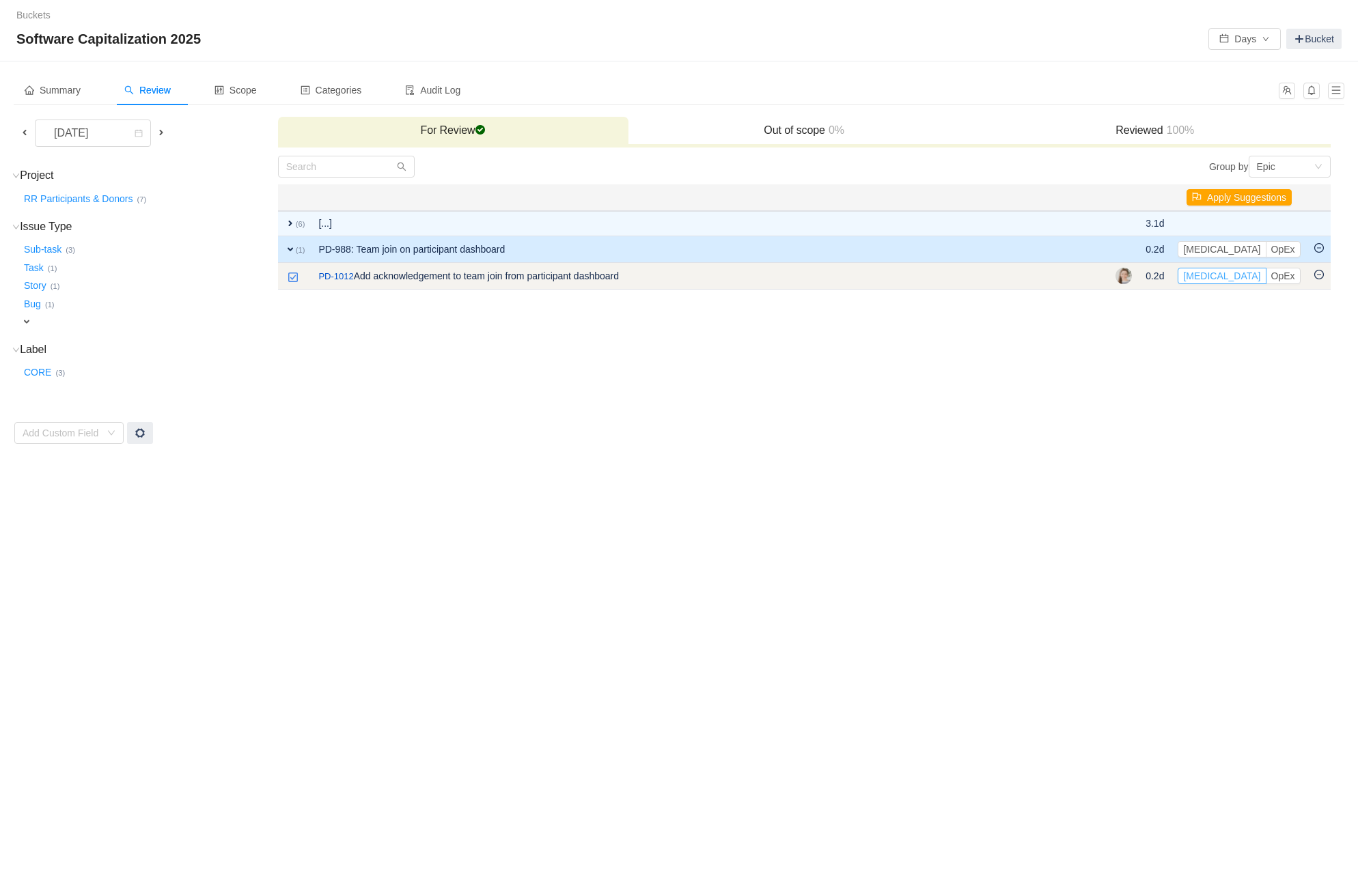
click at [1208, 276] on button "[MEDICAL_DATA]" at bounding box center [1221, 275] width 88 height 16
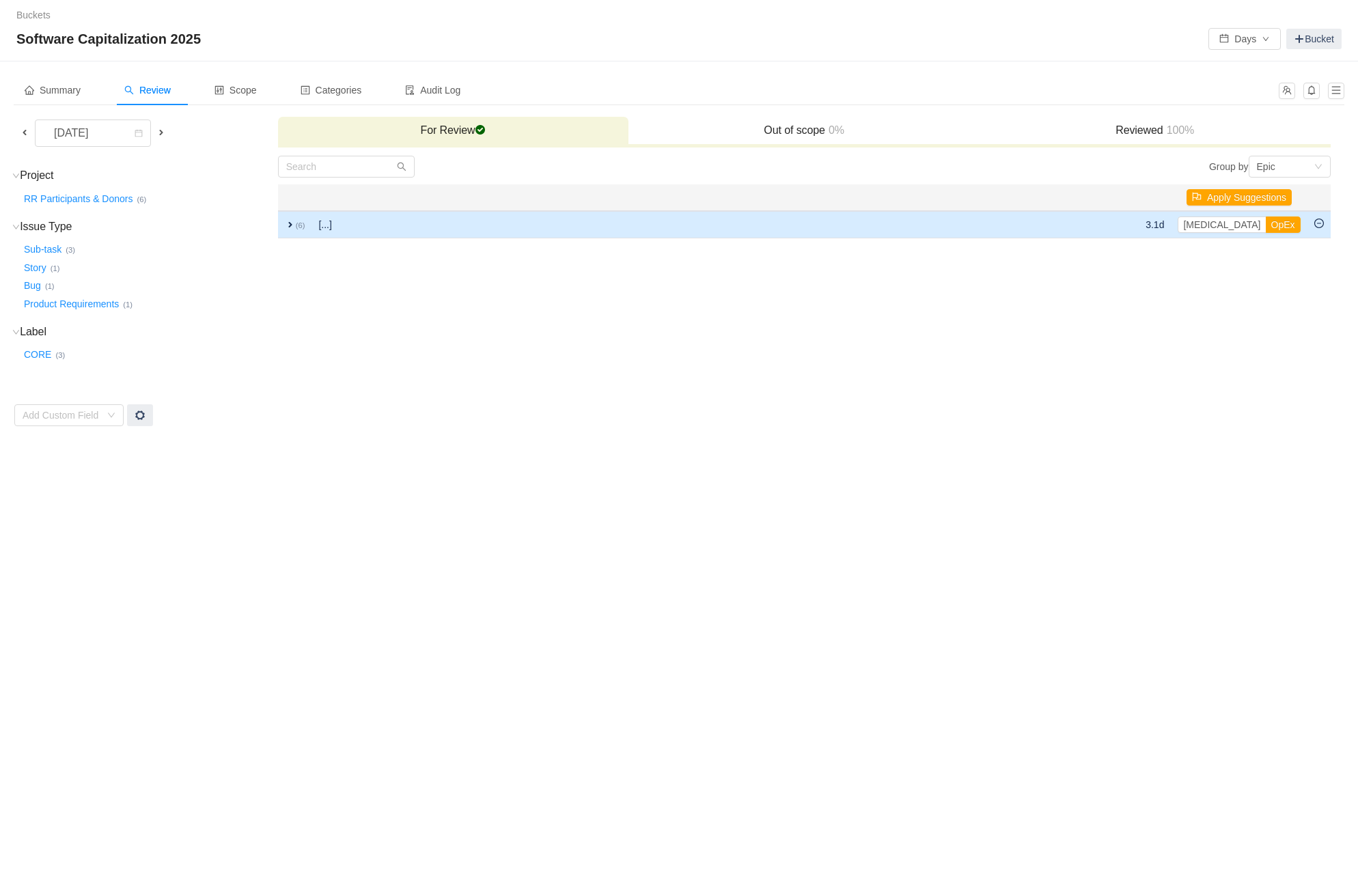
click at [776, 222] on td "[...]" at bounding box center [585, 224] width 549 height 27
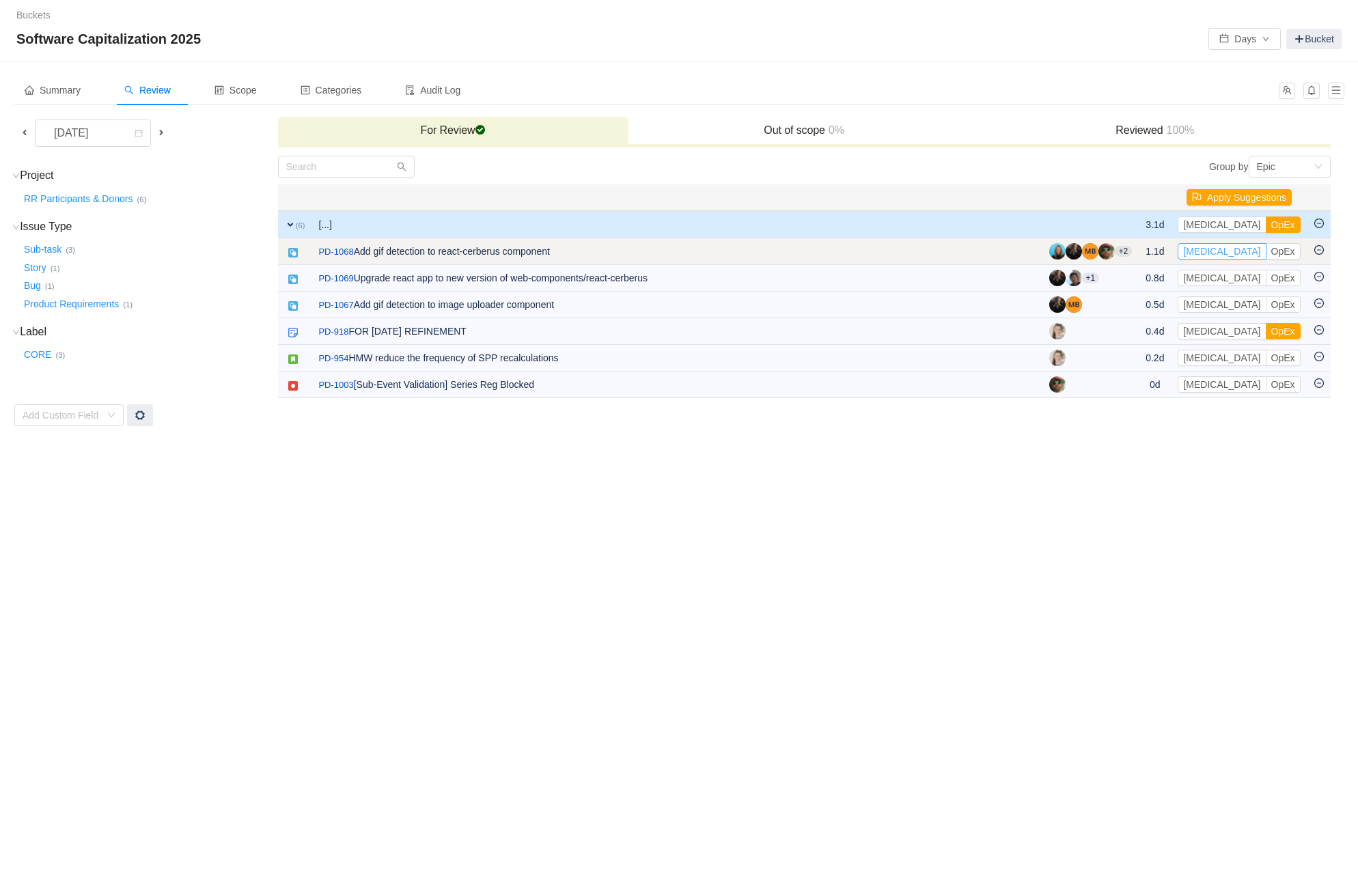
click at [1209, 250] on button "[MEDICAL_DATA]" at bounding box center [1221, 251] width 88 height 16
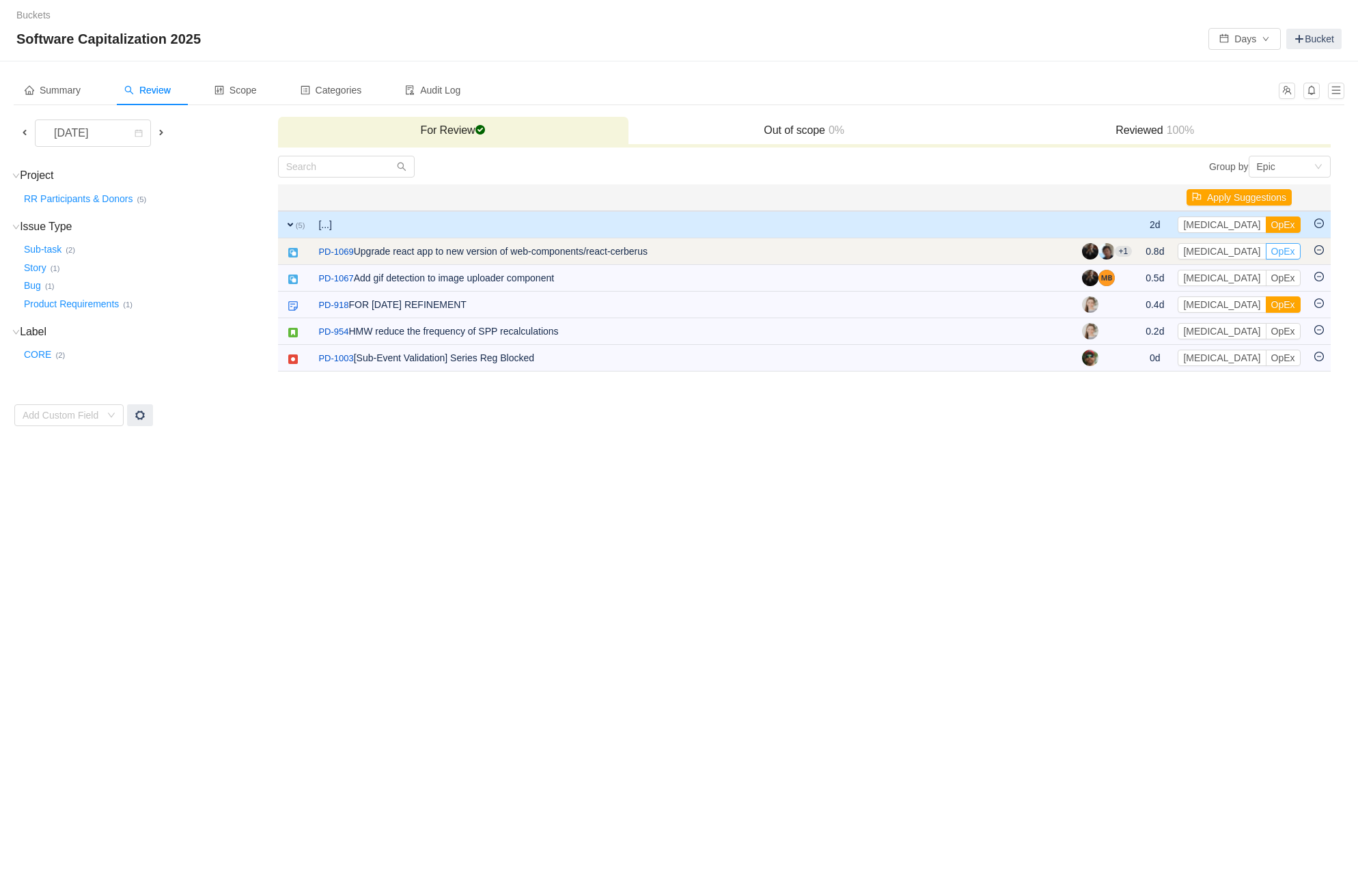
click at [1265, 251] on button "OpEx" at bounding box center [1283, 251] width 35 height 16
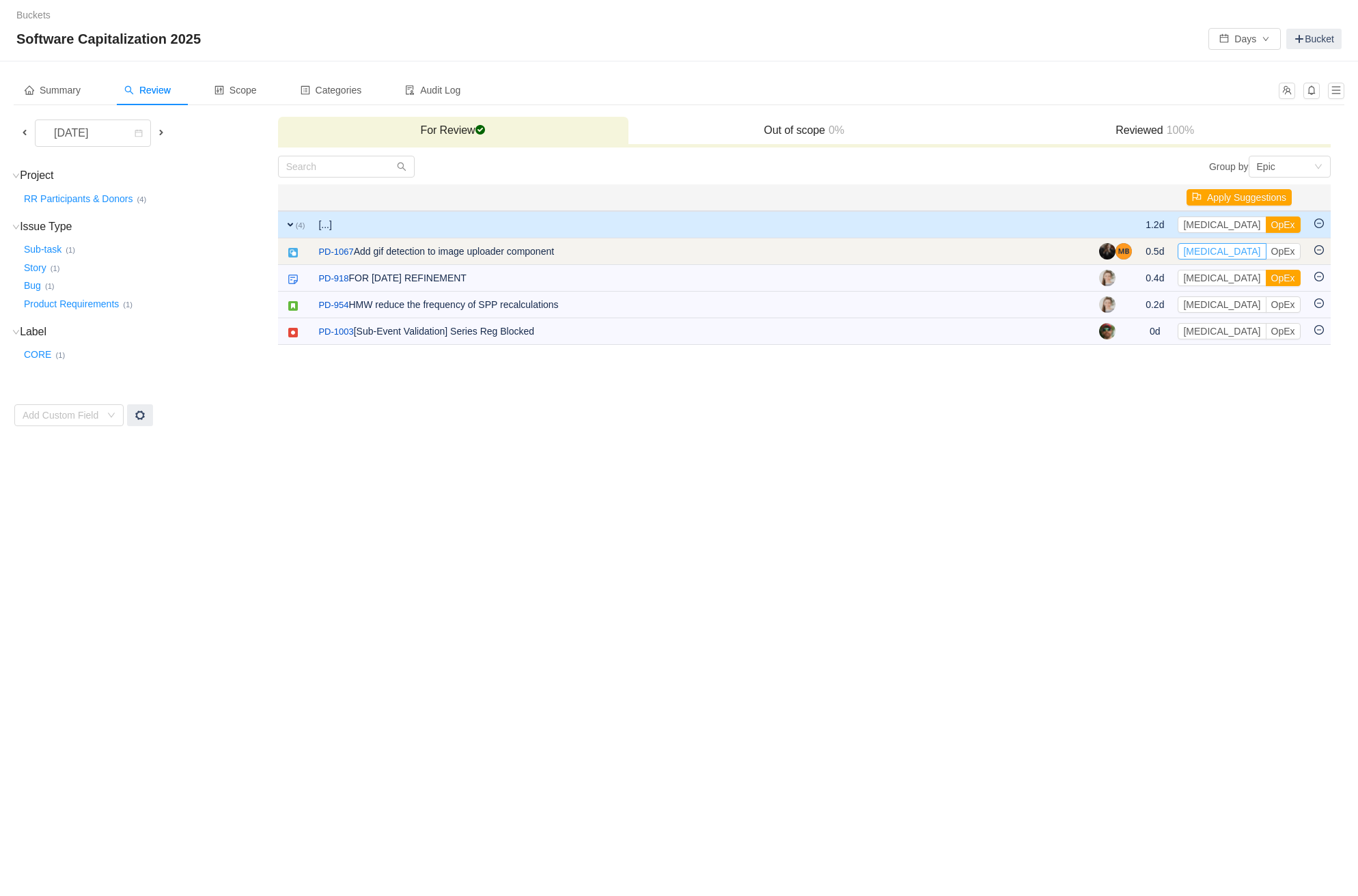
click at [1212, 250] on button "[MEDICAL_DATA]" at bounding box center [1221, 251] width 88 height 16
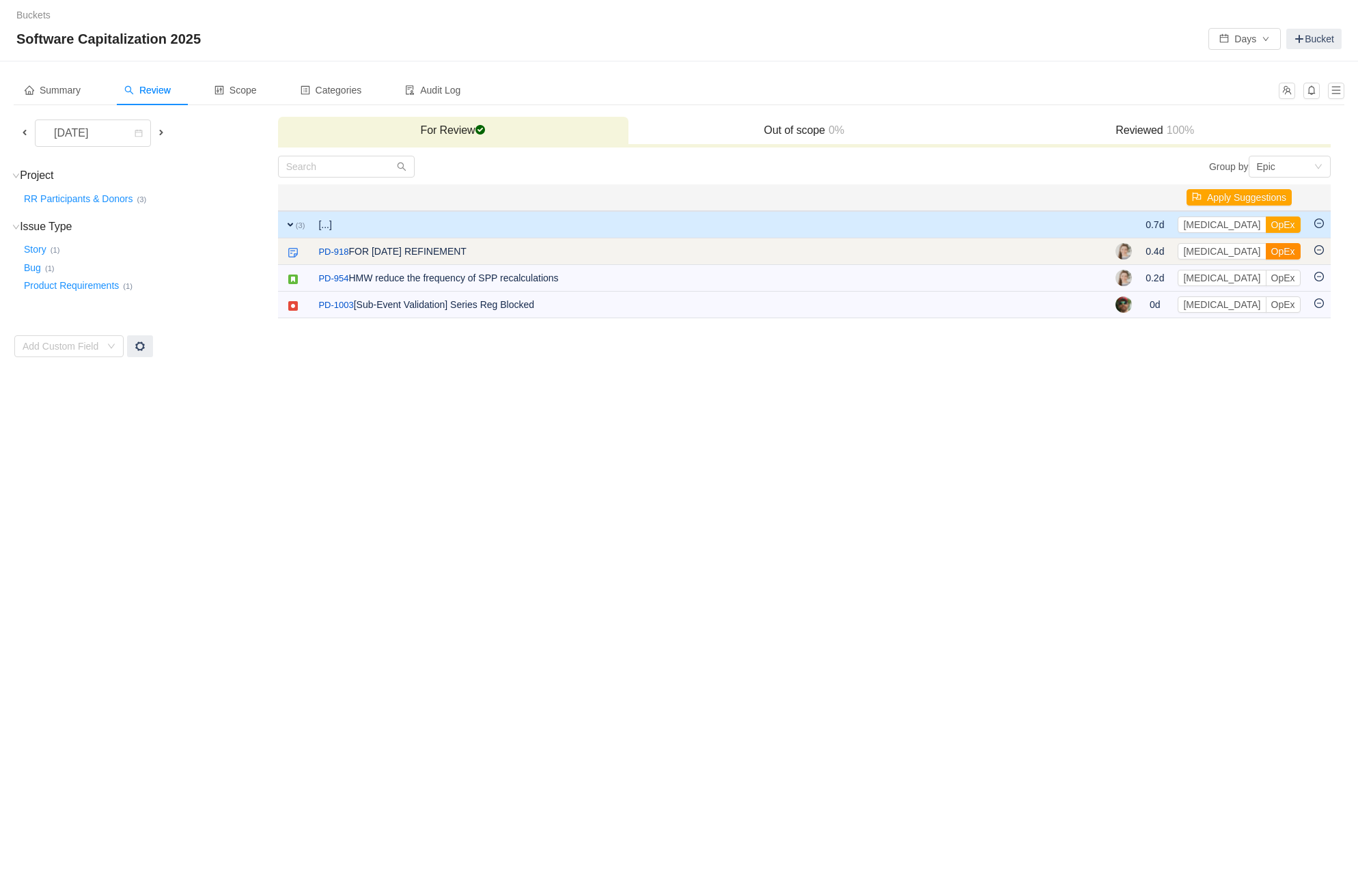
click at [1265, 248] on button "OpEx" at bounding box center [1283, 251] width 35 height 16
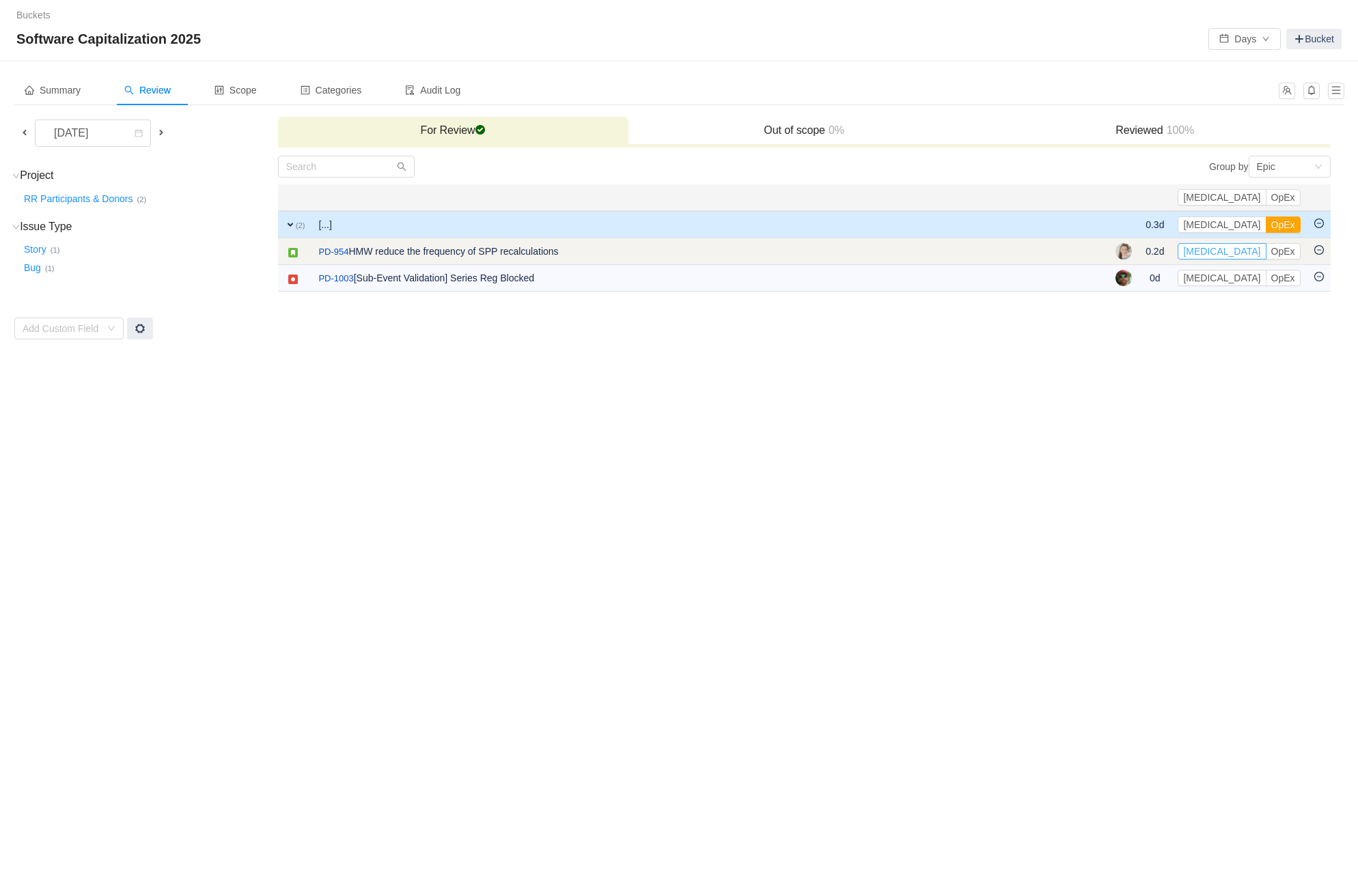
click at [1248, 252] on button "[MEDICAL_DATA]" at bounding box center [1221, 251] width 88 height 16
click at [1283, 252] on button "OpEx" at bounding box center [1283, 251] width 35 height 16
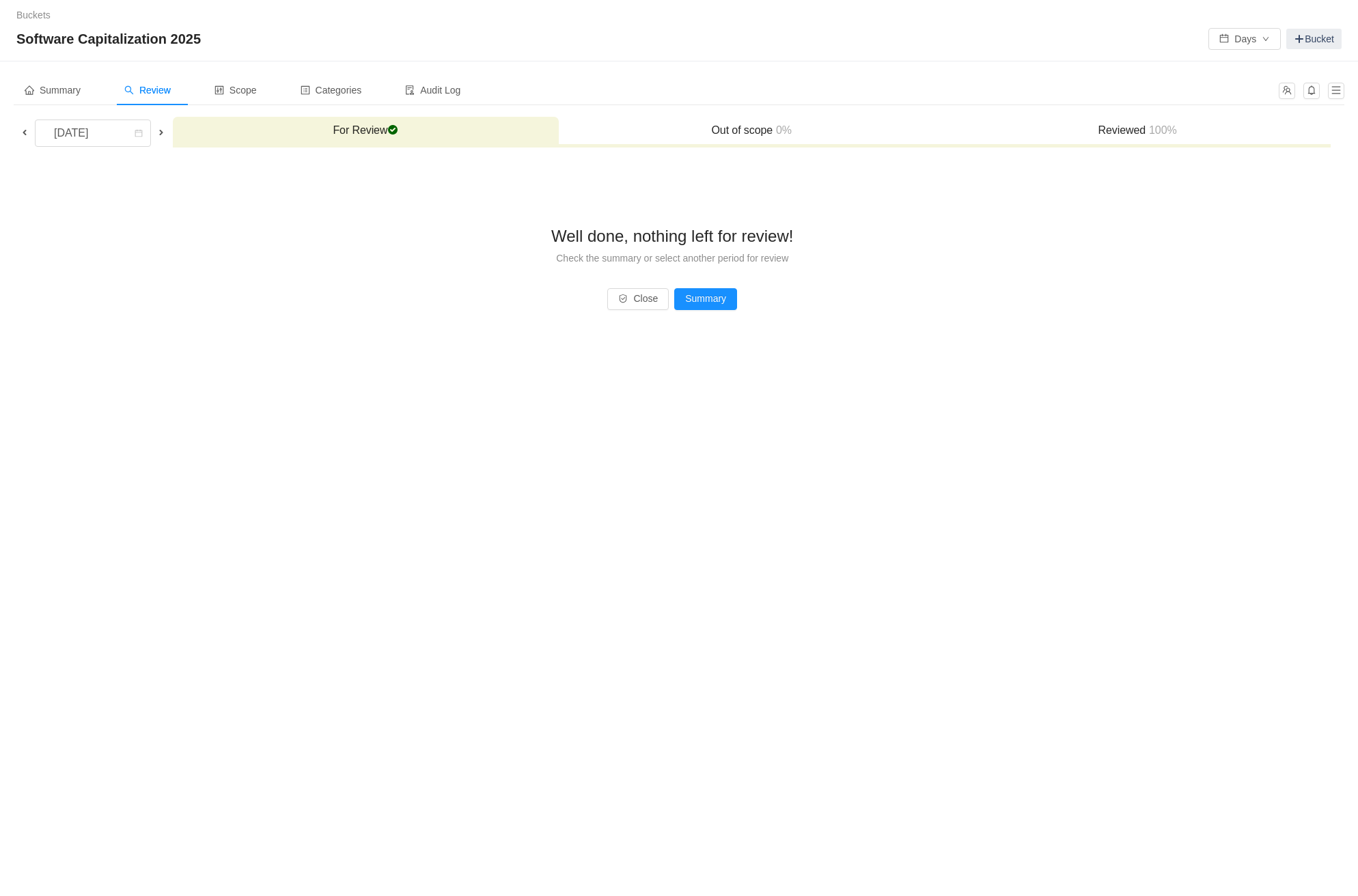
click at [1157, 131] on span "100%" at bounding box center [1161, 130] width 31 height 12
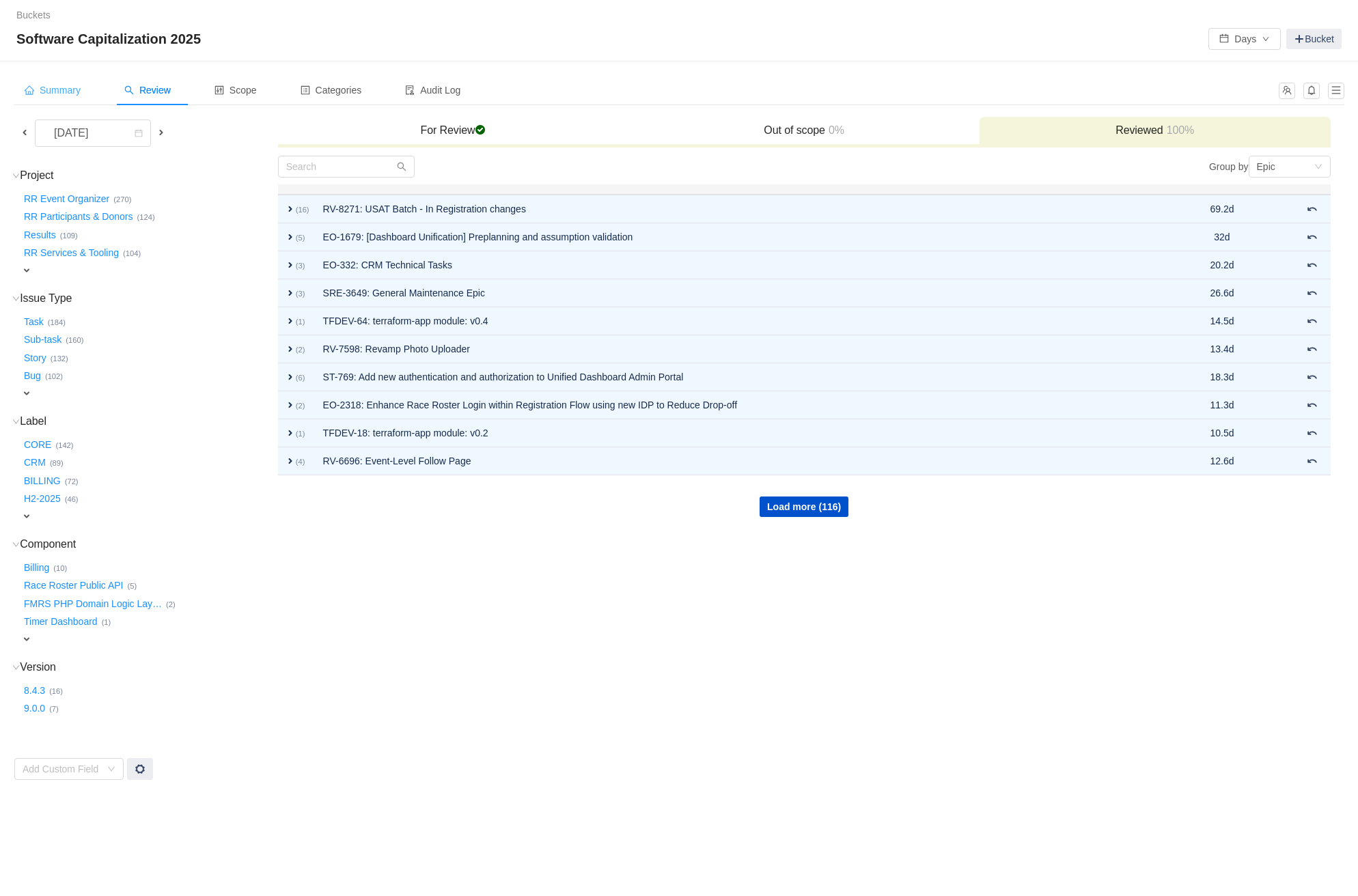
click at [56, 92] on span "Summary" at bounding box center [53, 90] width 56 height 11
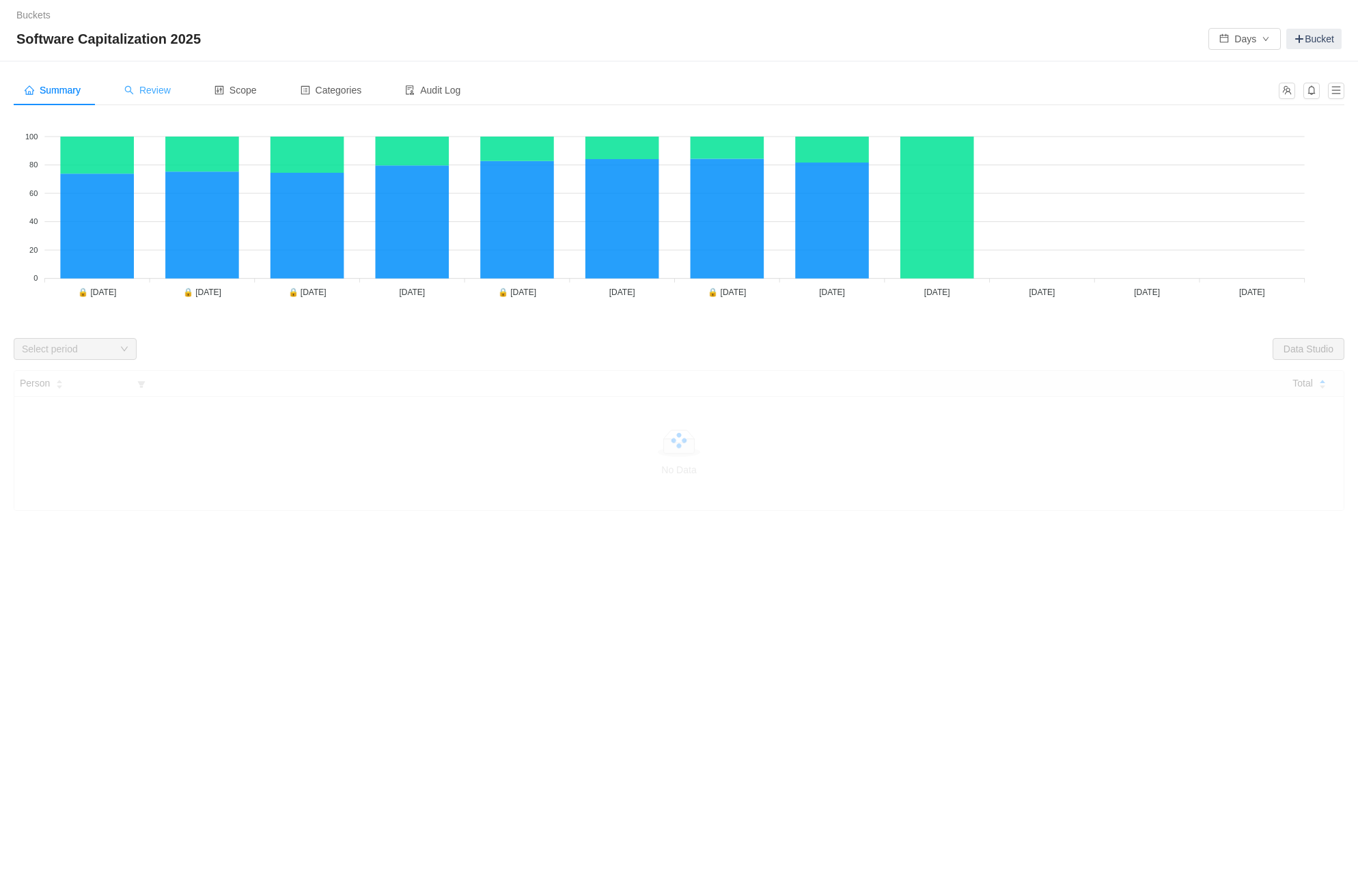
click at [169, 92] on span "Review" at bounding box center [148, 90] width 47 height 11
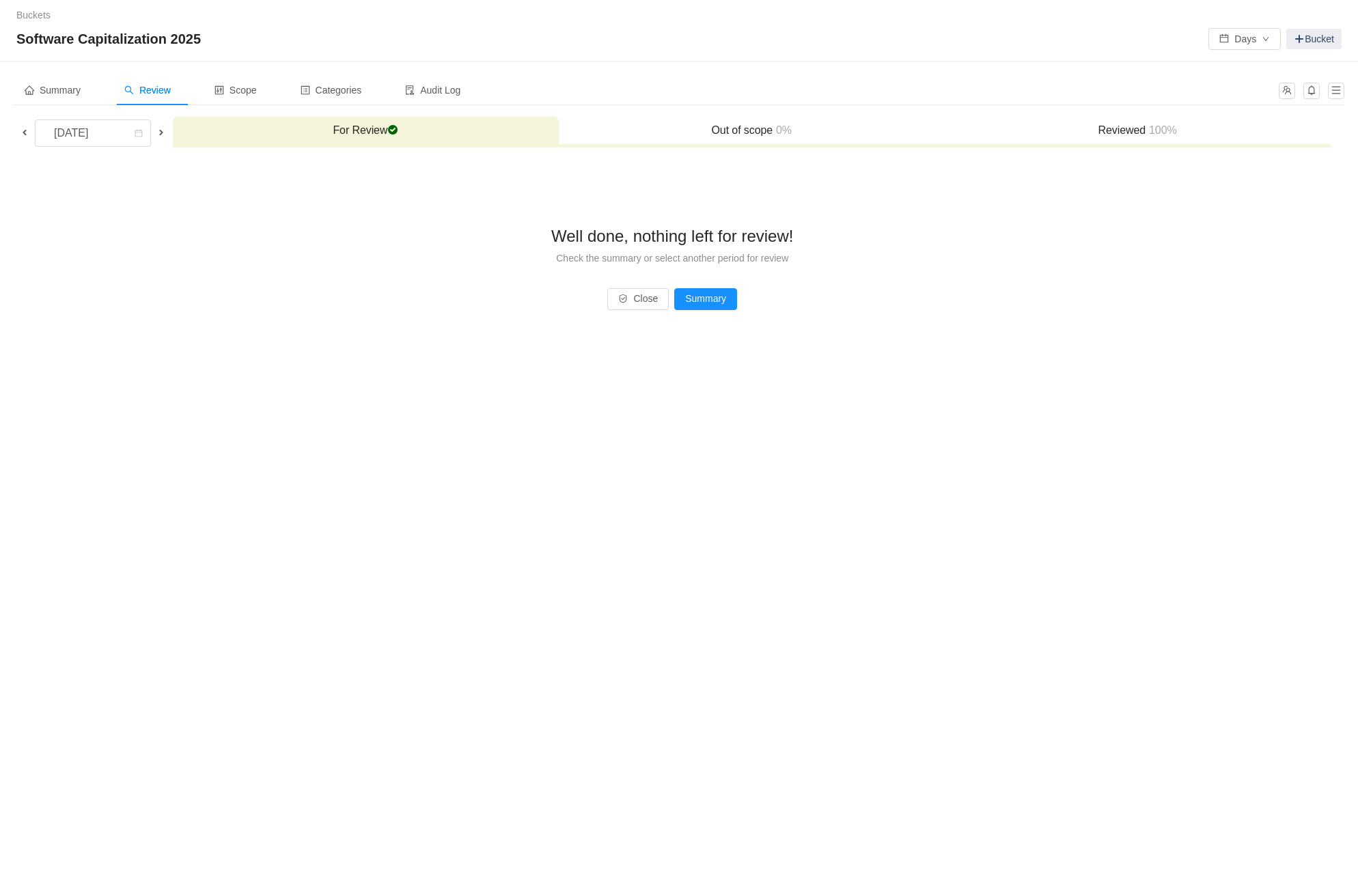
click at [1087, 123] on h3 "Reviewed 100%" at bounding box center [1137, 130] width 373 height 14
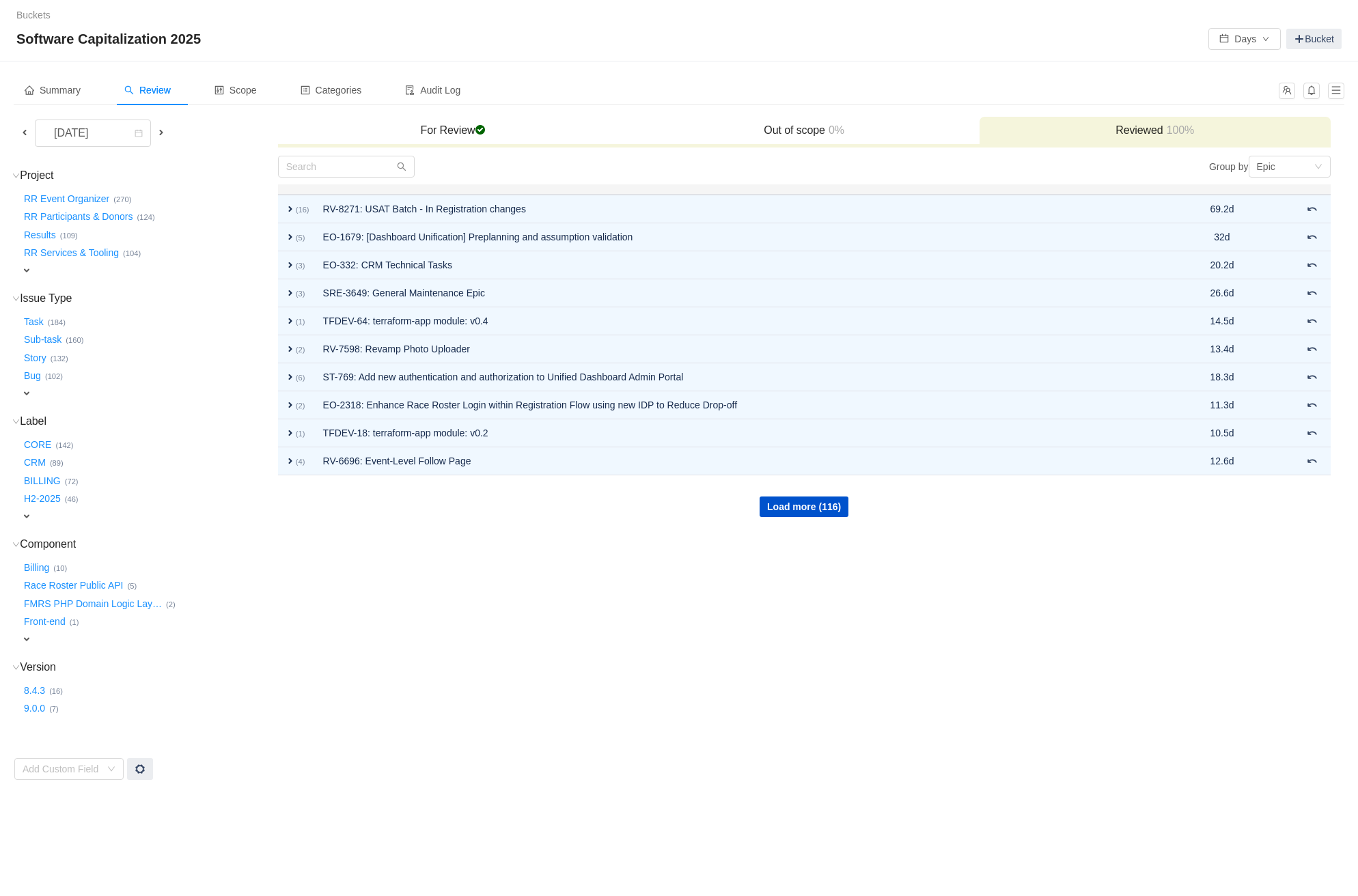
click at [28, 267] on span "expand" at bounding box center [26, 270] width 11 height 11
click at [152, 269] on div "Select value" at bounding box center [89, 272] width 137 height 16
click at [115, 337] on li "Site Reliability Engineering (5)" at bounding box center [90, 339] width 140 height 22
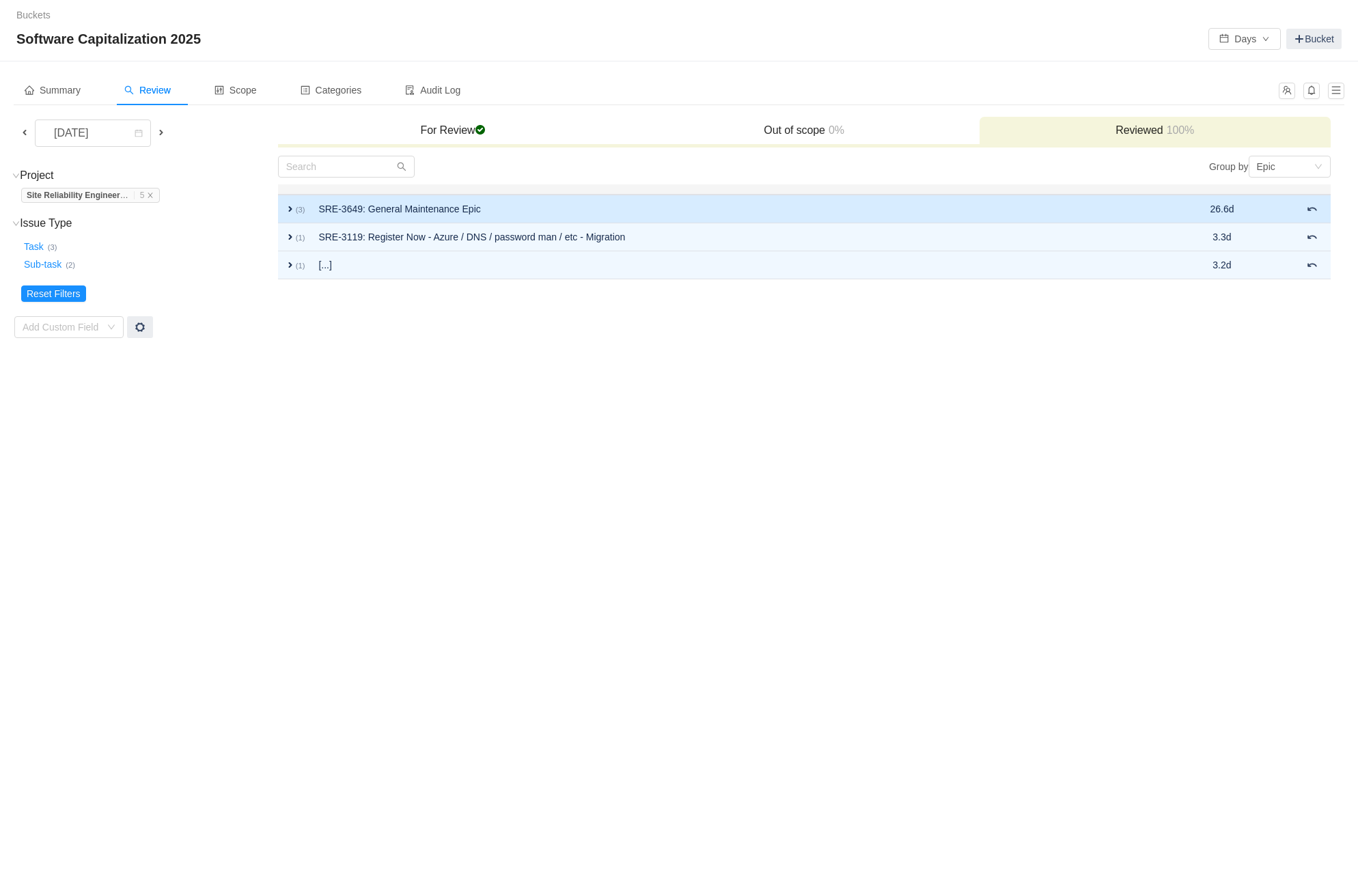
click at [291, 207] on span "expand" at bounding box center [290, 209] width 11 height 11
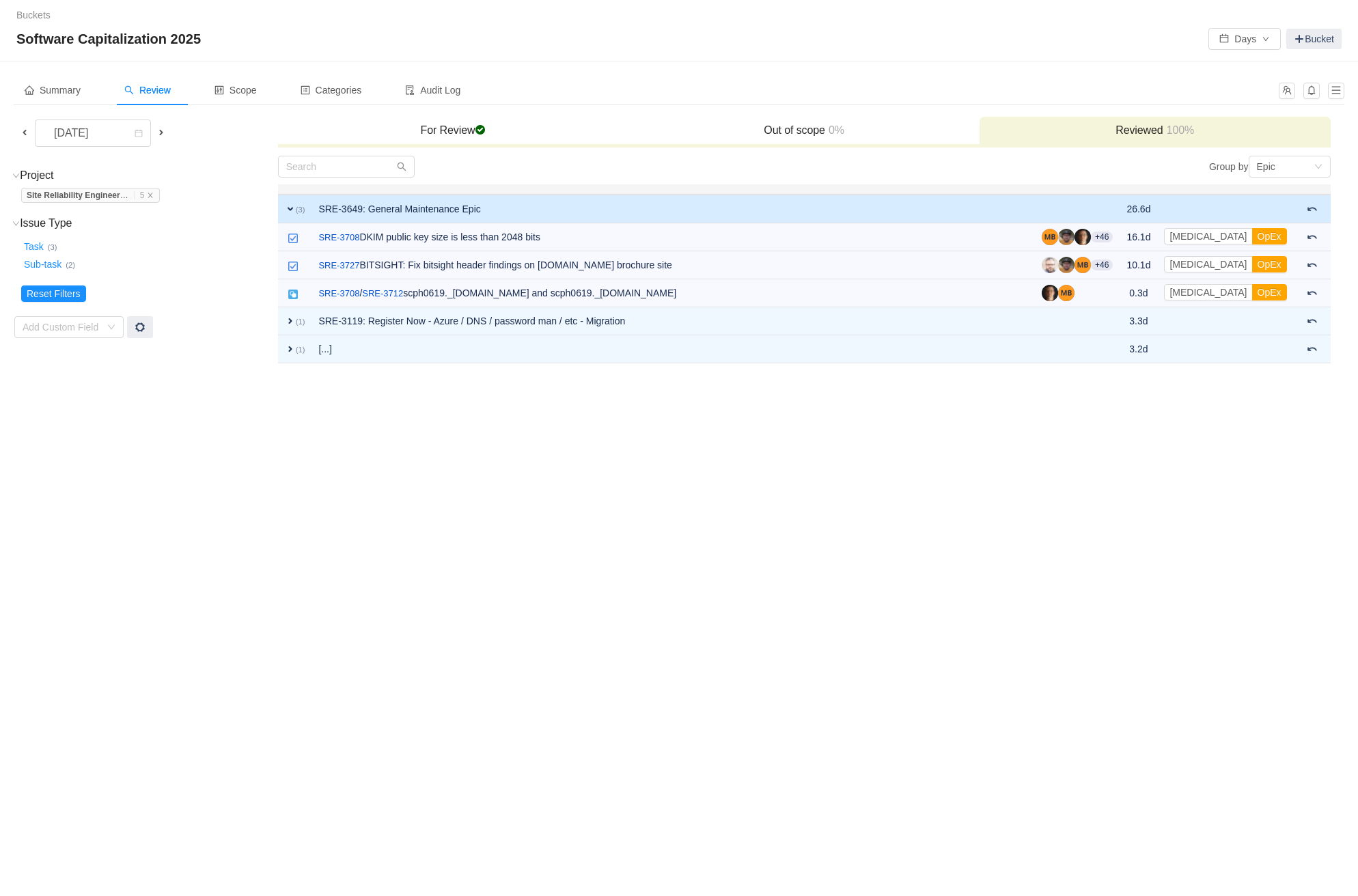
click at [291, 207] on span "expand" at bounding box center [290, 209] width 11 height 11
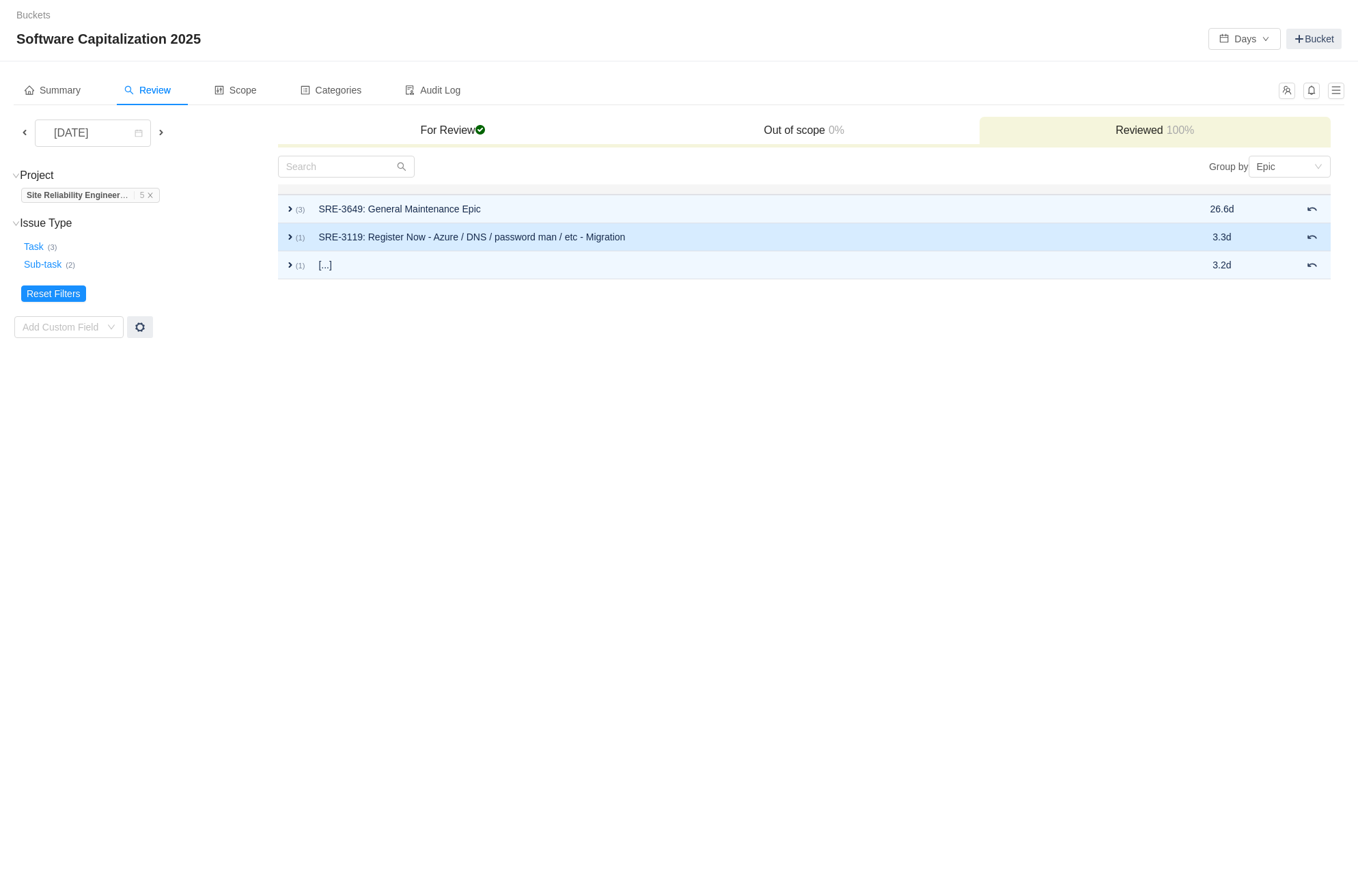
click at [289, 235] on span "expand" at bounding box center [290, 237] width 11 height 11
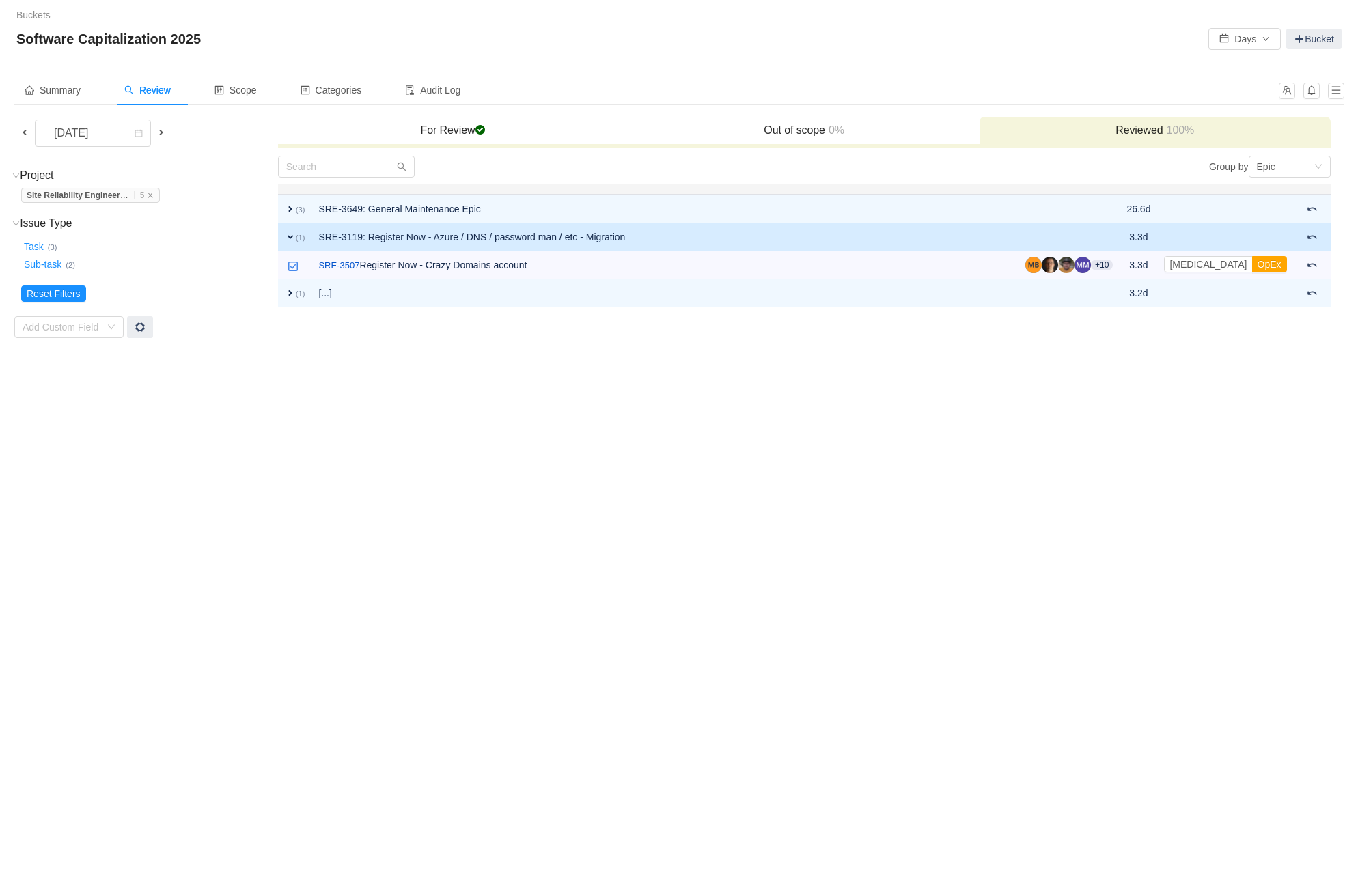
click at [289, 235] on span "expand" at bounding box center [290, 237] width 11 height 11
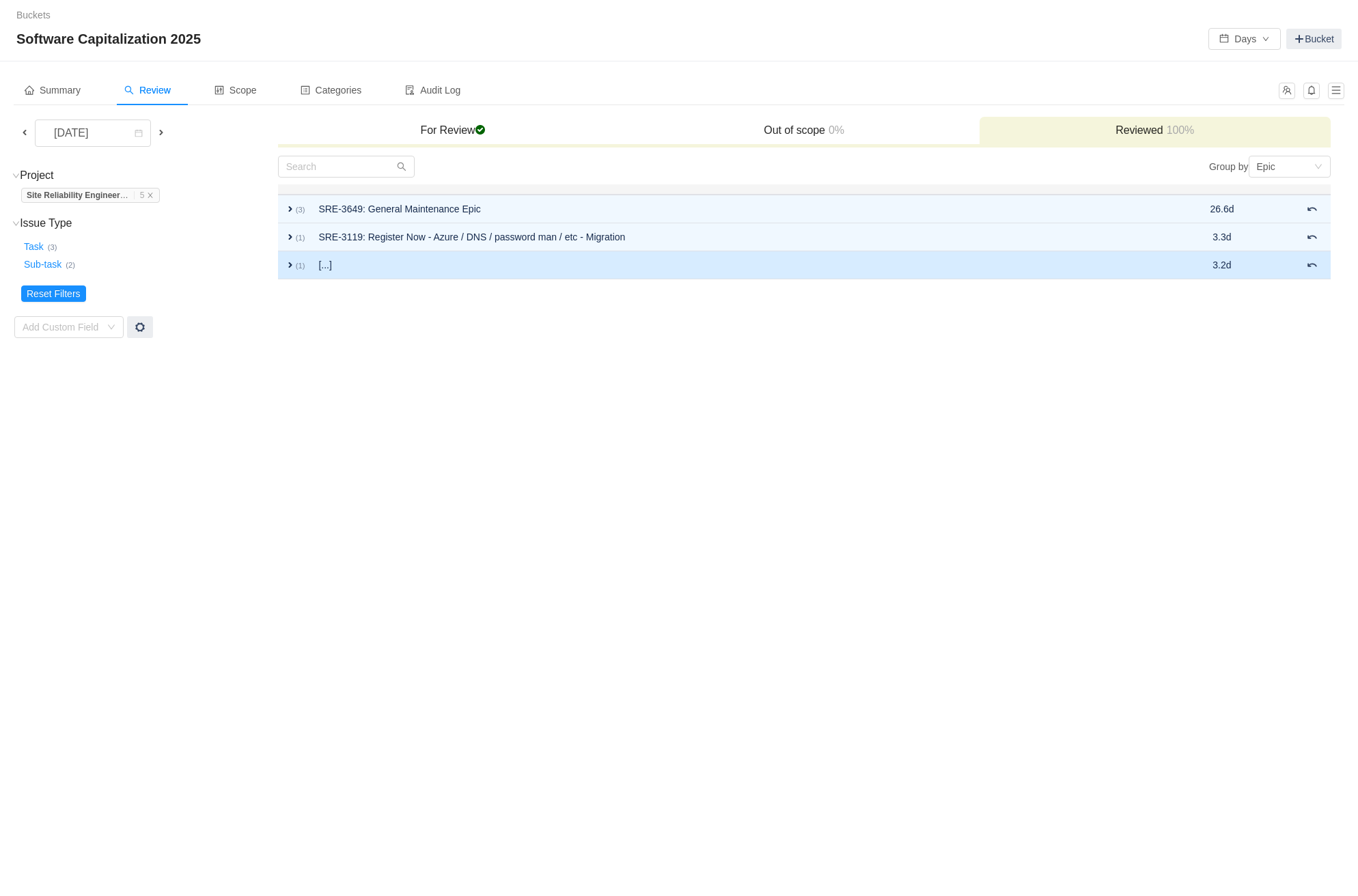
click at [289, 261] on span "expand" at bounding box center [290, 264] width 11 height 11
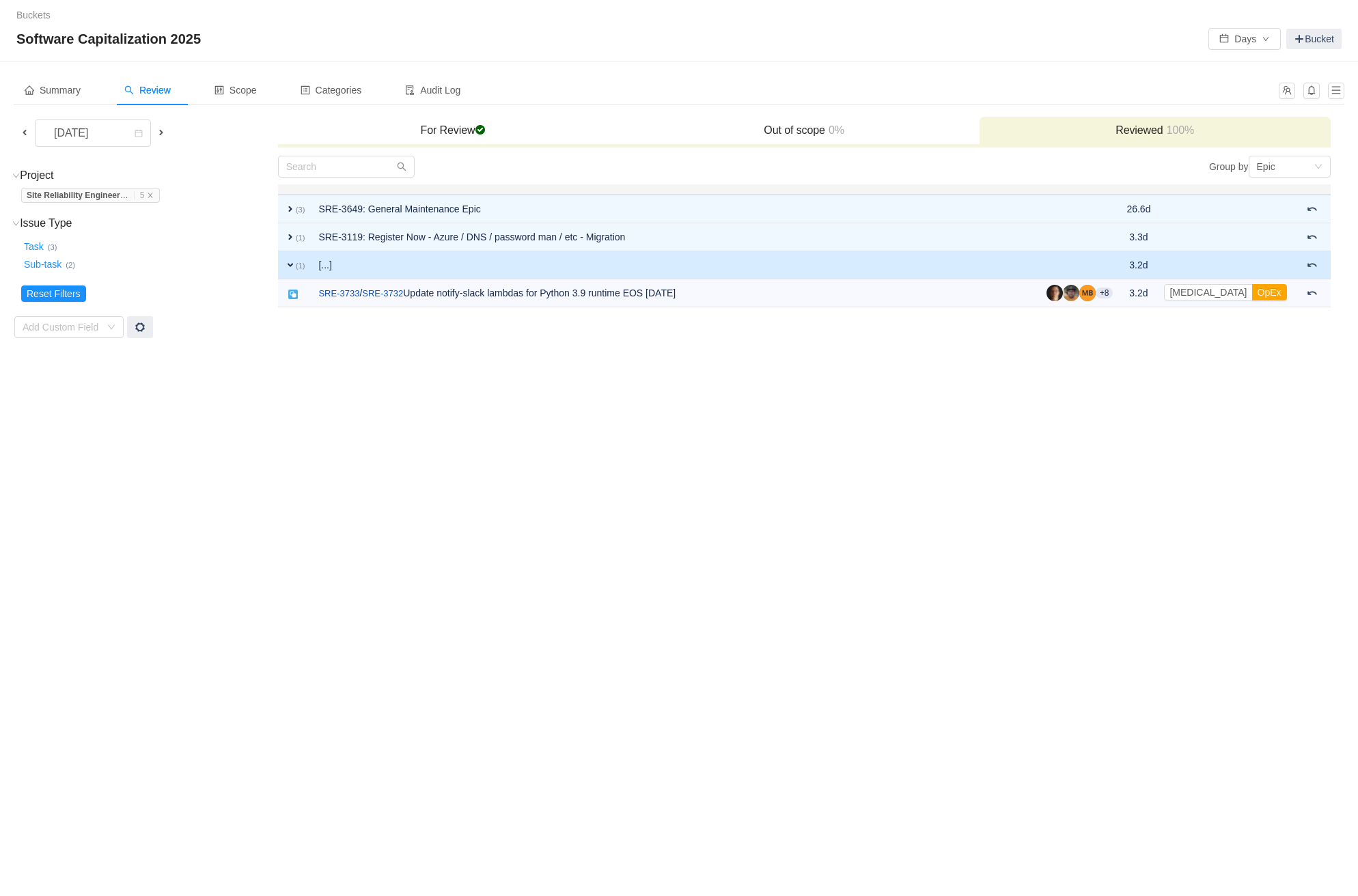
click at [289, 261] on span "expand" at bounding box center [290, 264] width 11 height 11
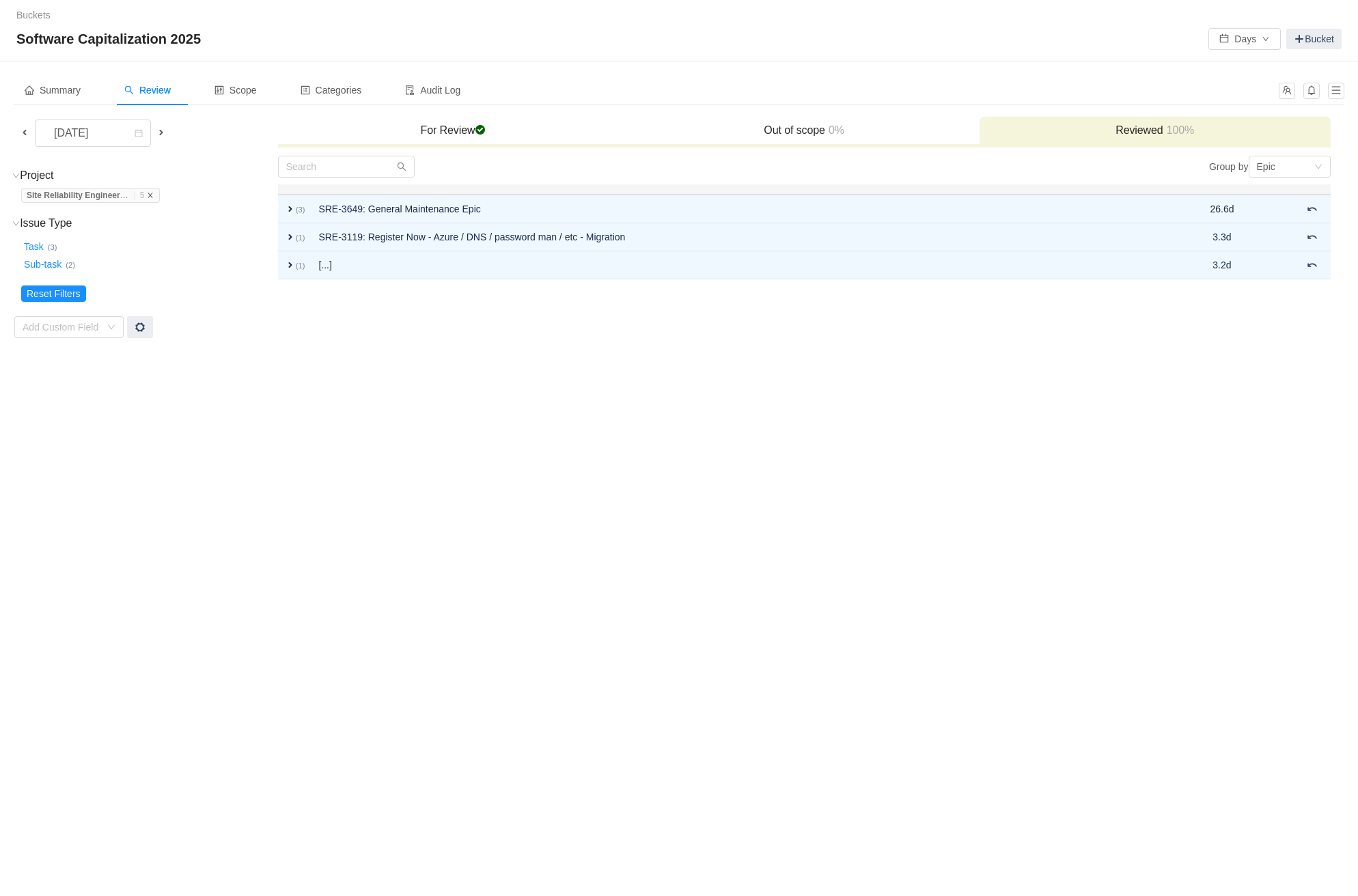
click at [153, 192] on icon "icon: close" at bounding box center [150, 195] width 7 height 7
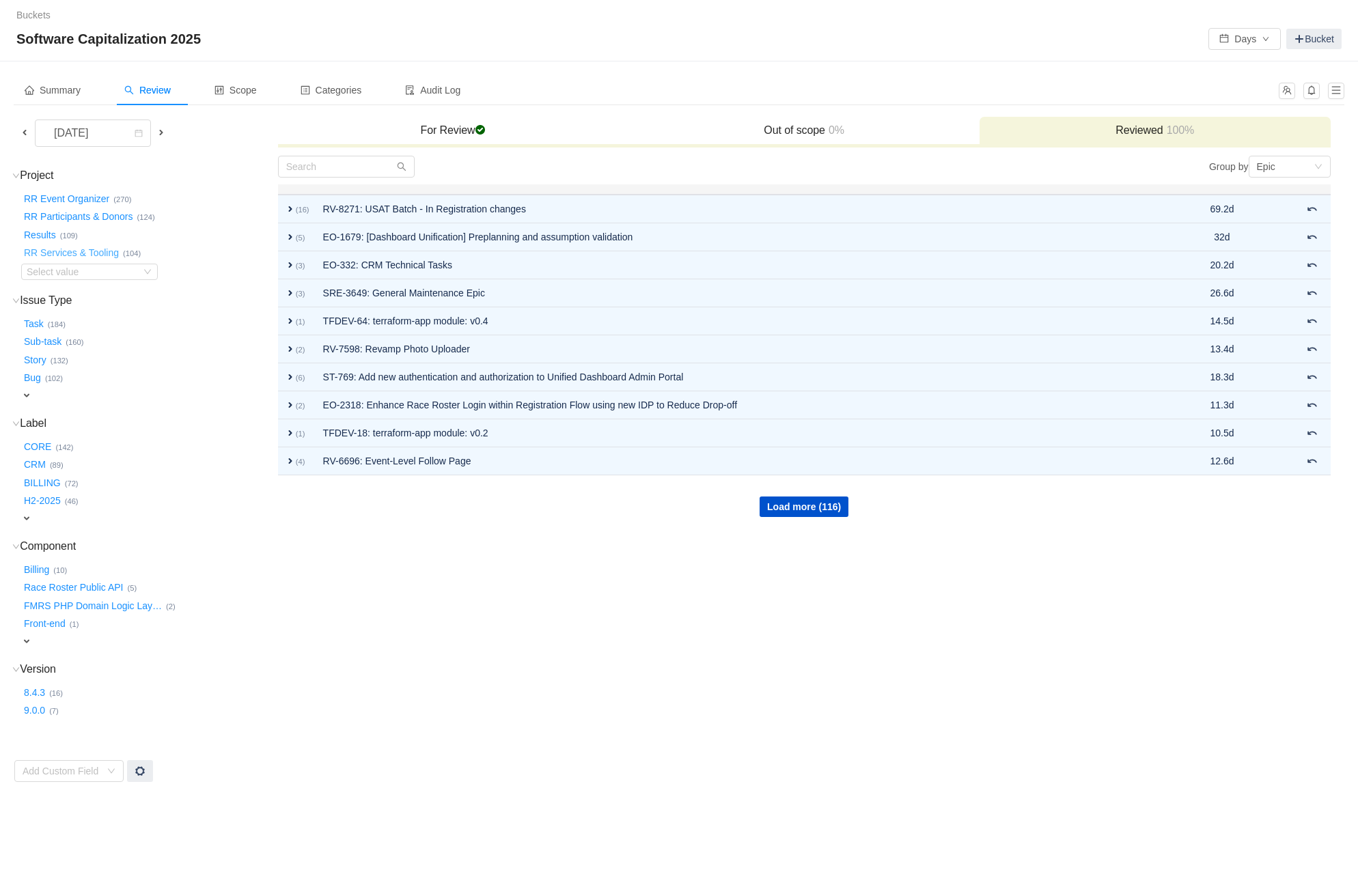
click at [80, 250] on button "RR Services & Tooling …" at bounding box center [72, 253] width 102 height 22
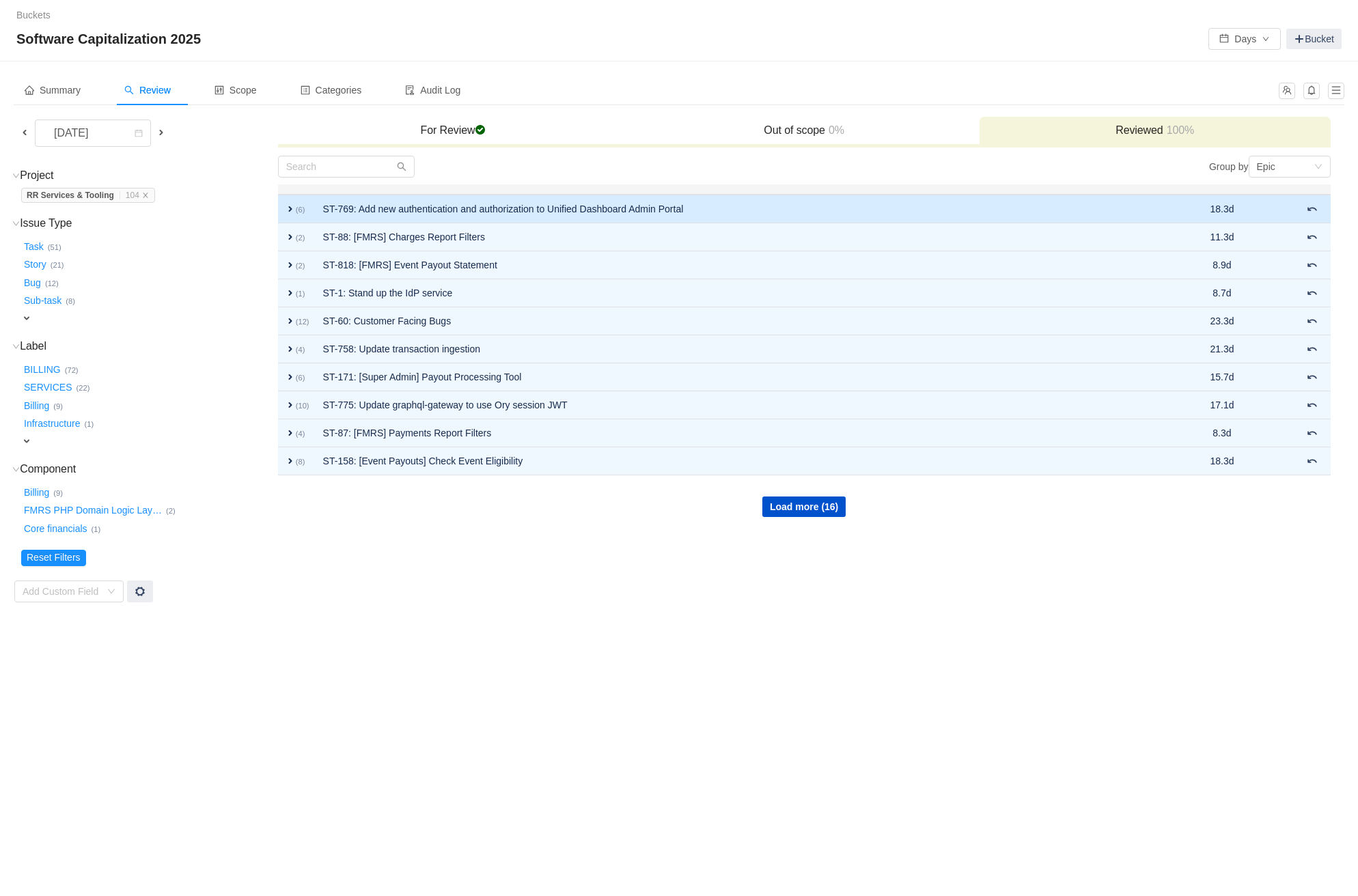
click at [760, 208] on td "ST-769: Add new authentication and authorization to Unified Dashboard Admin Por…" at bounding box center [744, 208] width 855 height 28
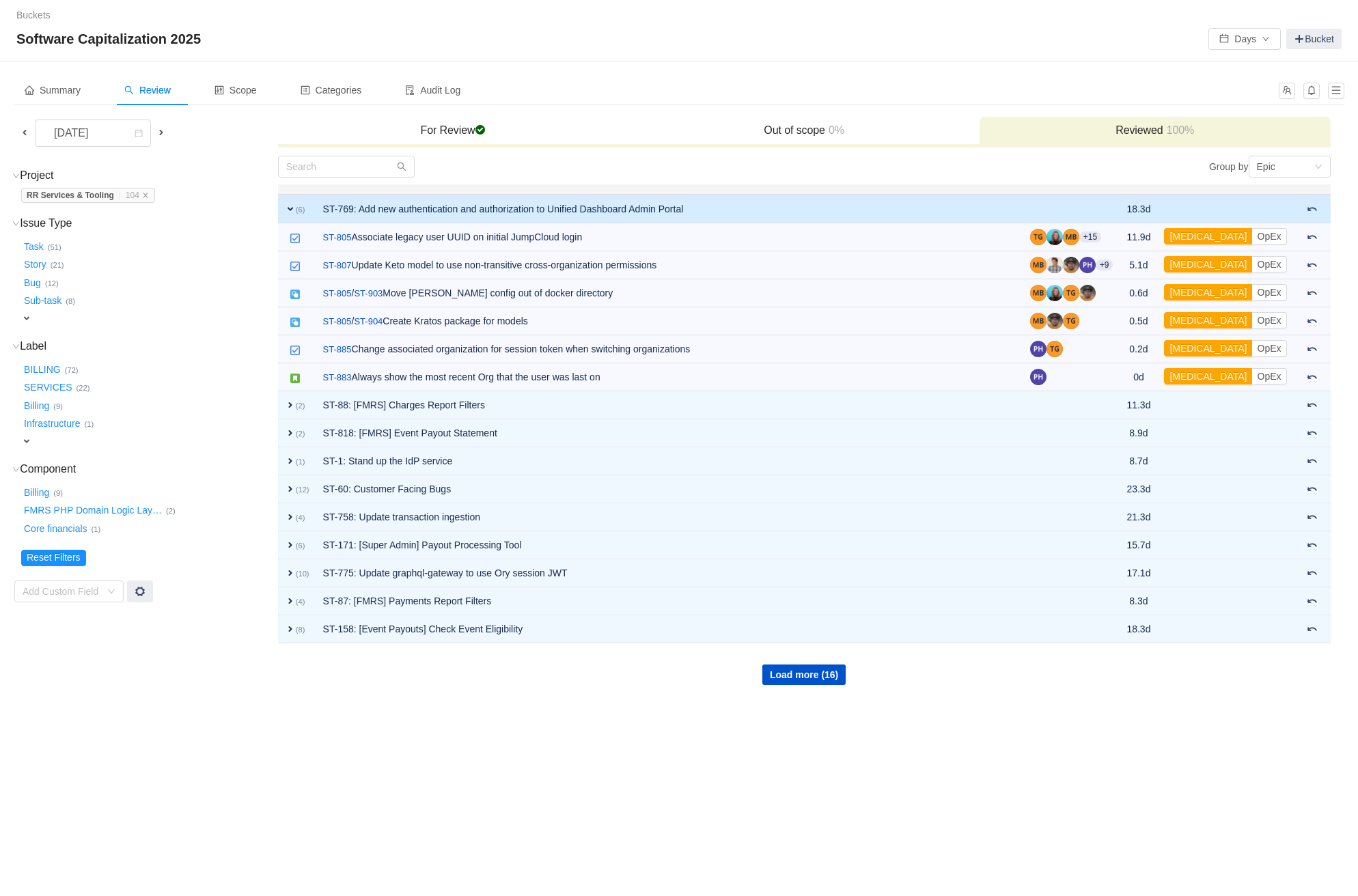
click at [760, 208] on td "ST-769: Add new authentication and authorization to Unified Dashboard Admin Por…" at bounding box center [670, 208] width 707 height 28
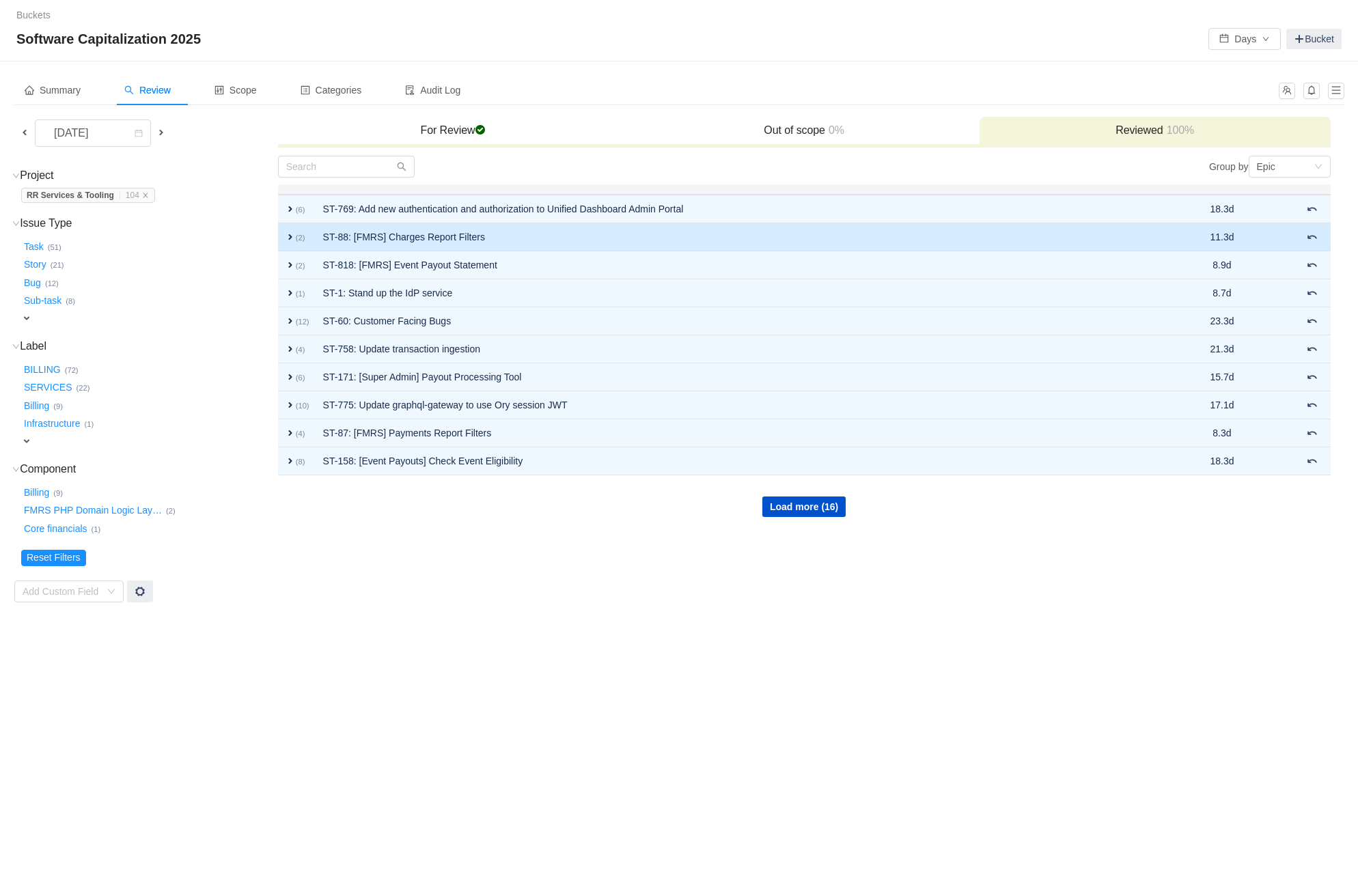
click at [758, 231] on td "ST-88: [FMRS] Charges Report Filters" at bounding box center [744, 237] width 855 height 28
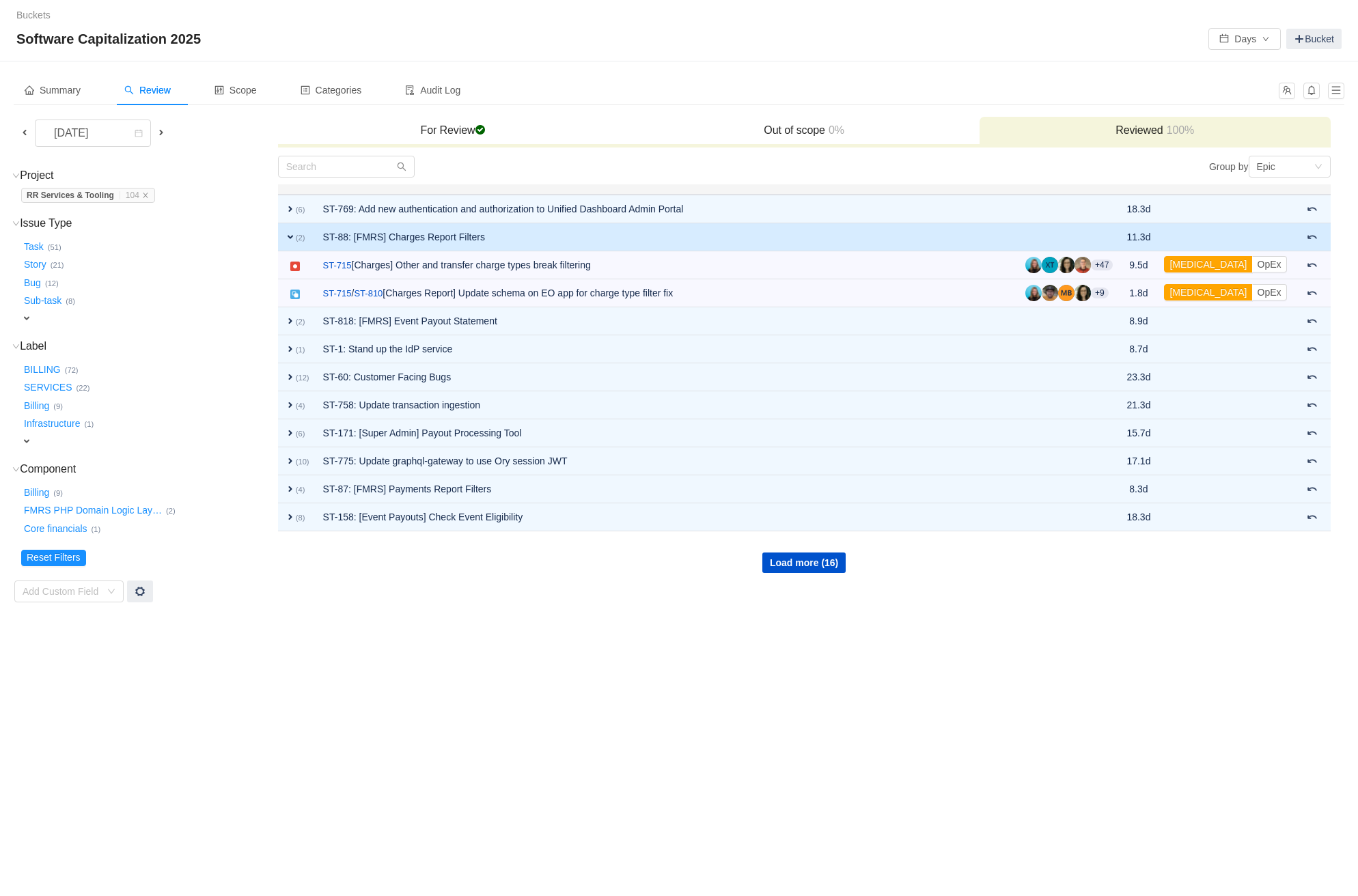
click at [758, 232] on td "ST-88: [FMRS] Charges Report Filters" at bounding box center [667, 237] width 702 height 28
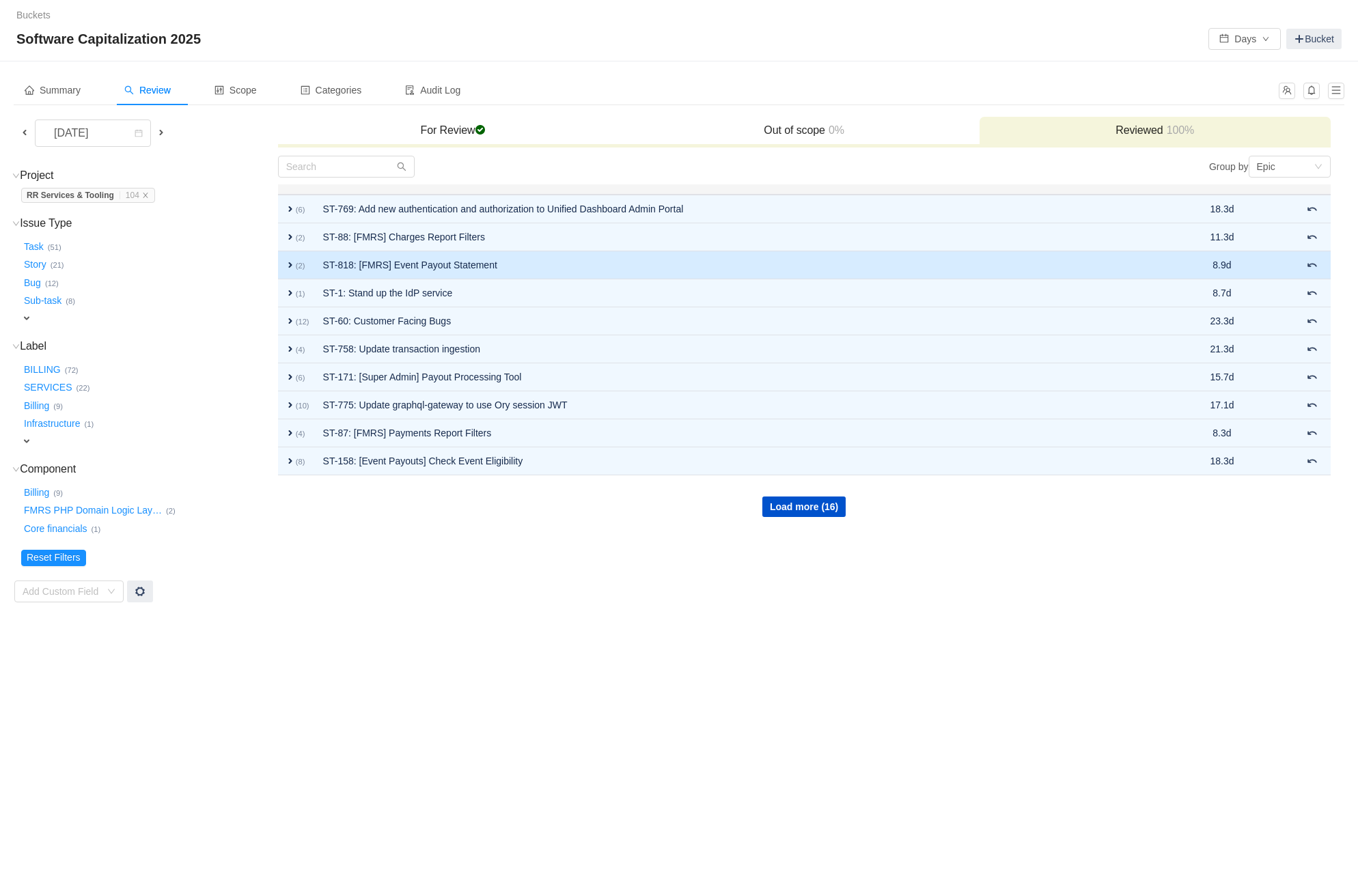
click at [755, 267] on td "ST-818: [FMRS] Event Payout Statement" at bounding box center [744, 265] width 855 height 28
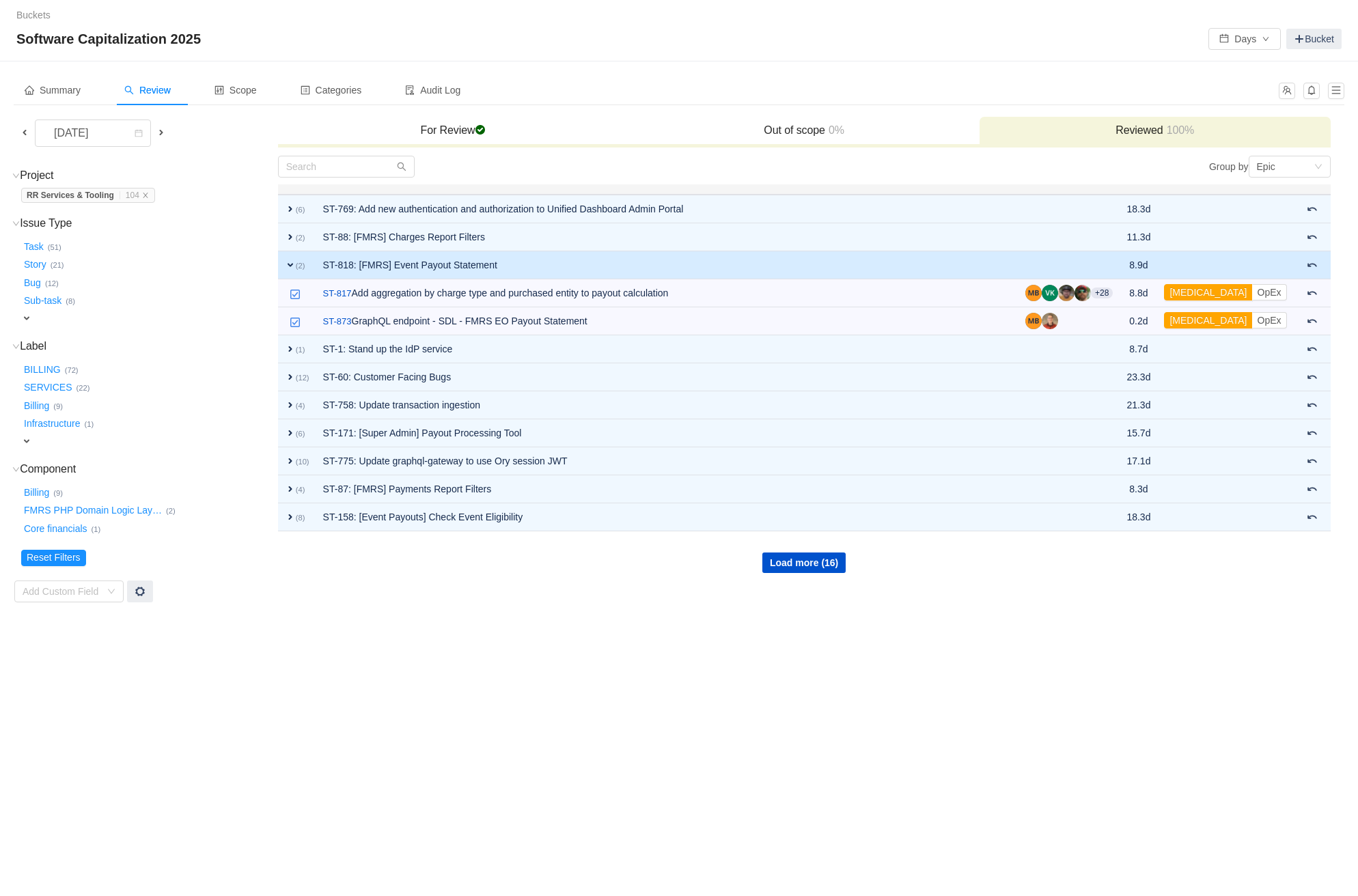
click at [755, 267] on td "ST-818: [FMRS] Event Payout Statement" at bounding box center [667, 265] width 702 height 28
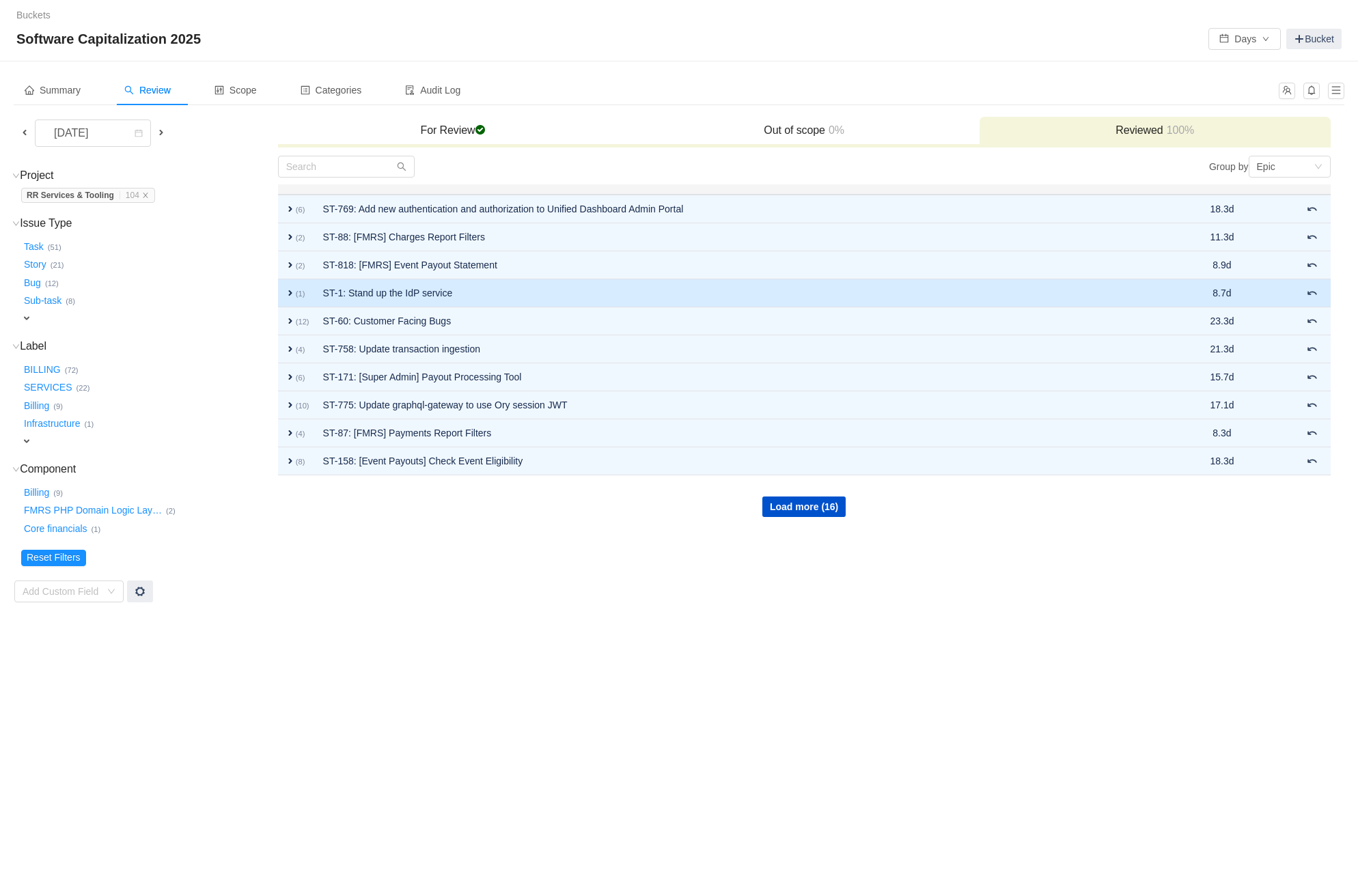
click at [752, 292] on td "ST-1: Stand up the IdP service" at bounding box center [744, 293] width 855 height 28
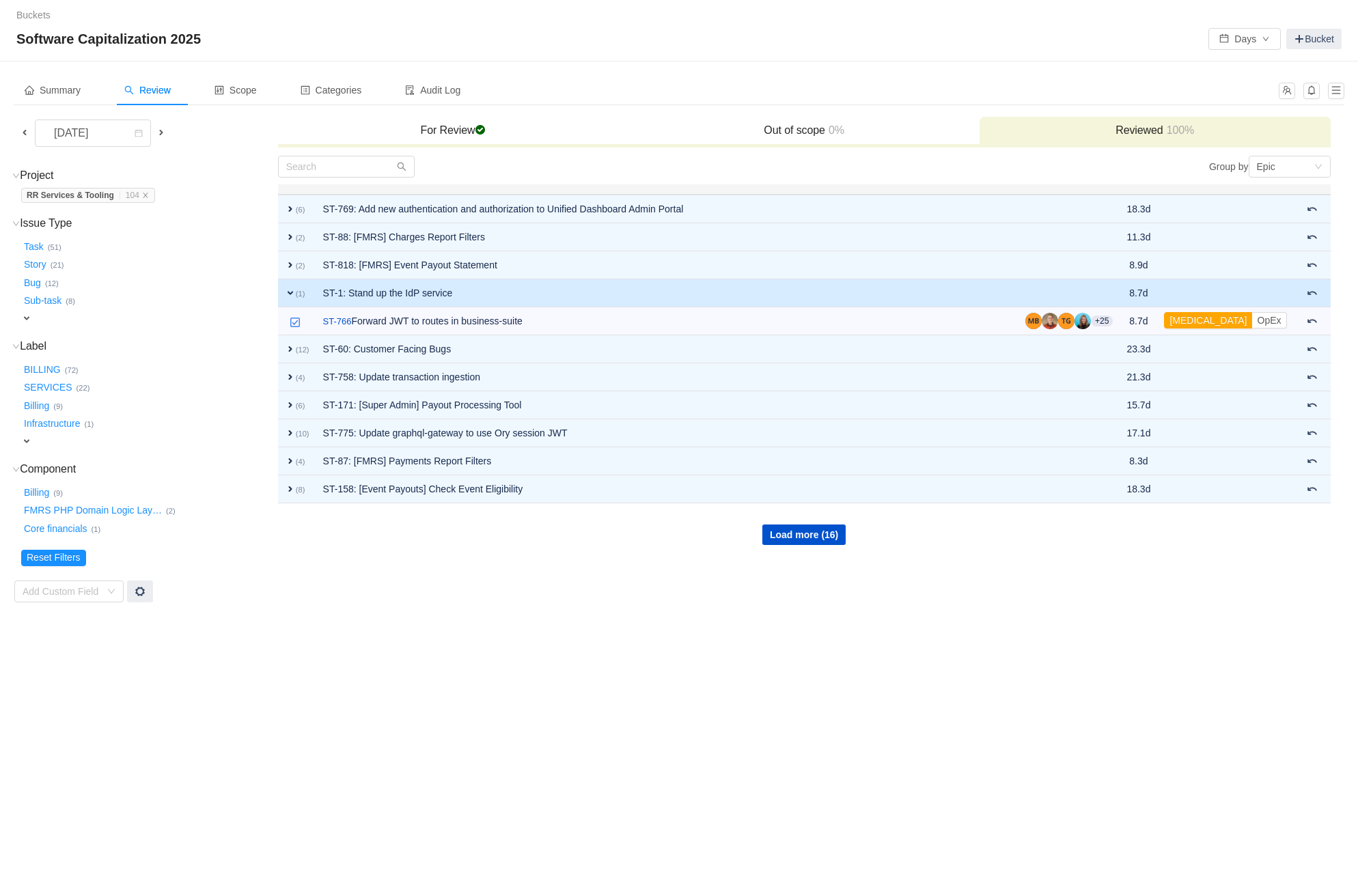
click at [752, 292] on td "ST-1: Stand up the IdP service" at bounding box center [667, 293] width 702 height 28
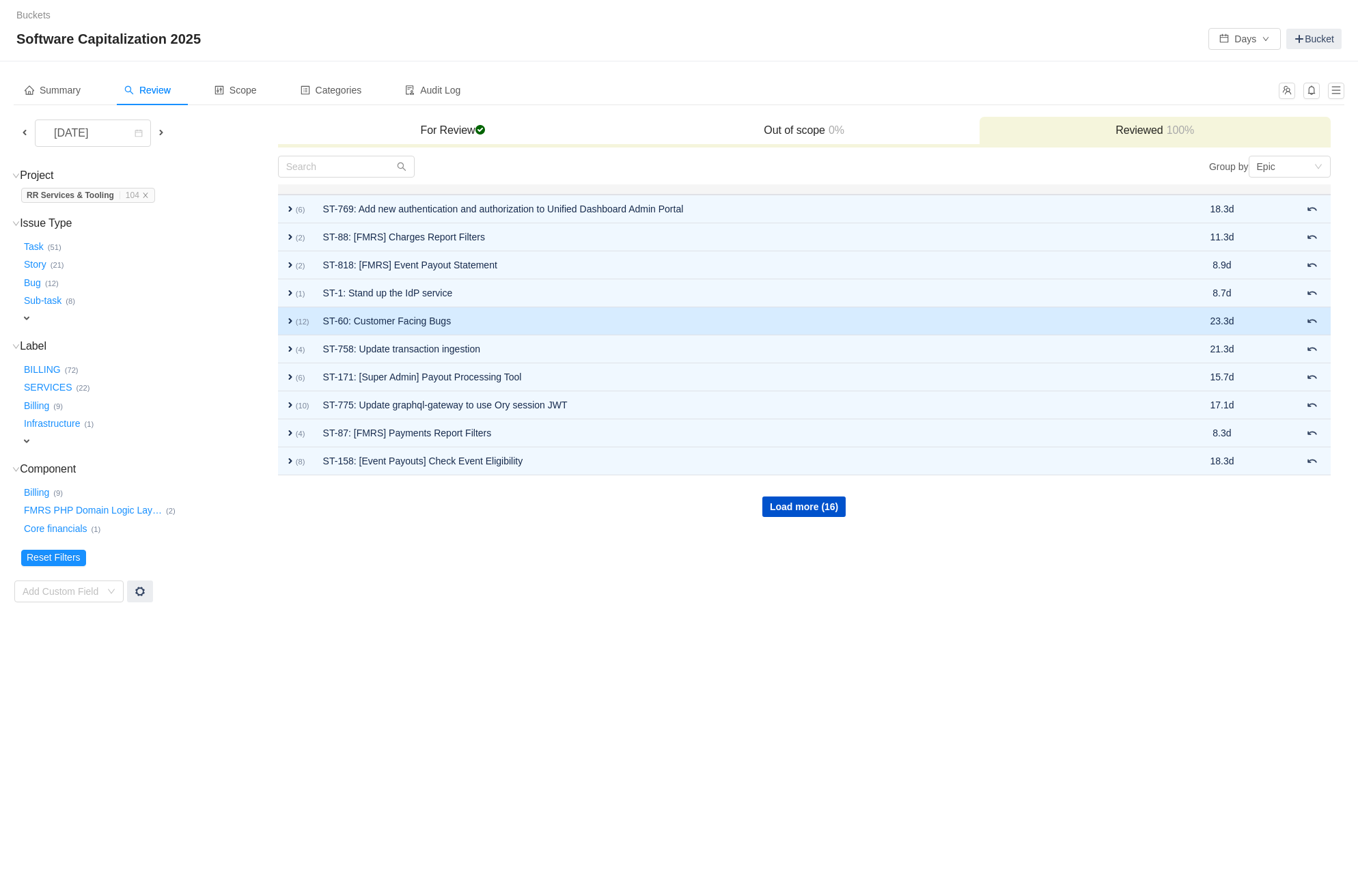
click at [755, 316] on td "ST-60: Customer Facing Bugs" at bounding box center [744, 321] width 855 height 28
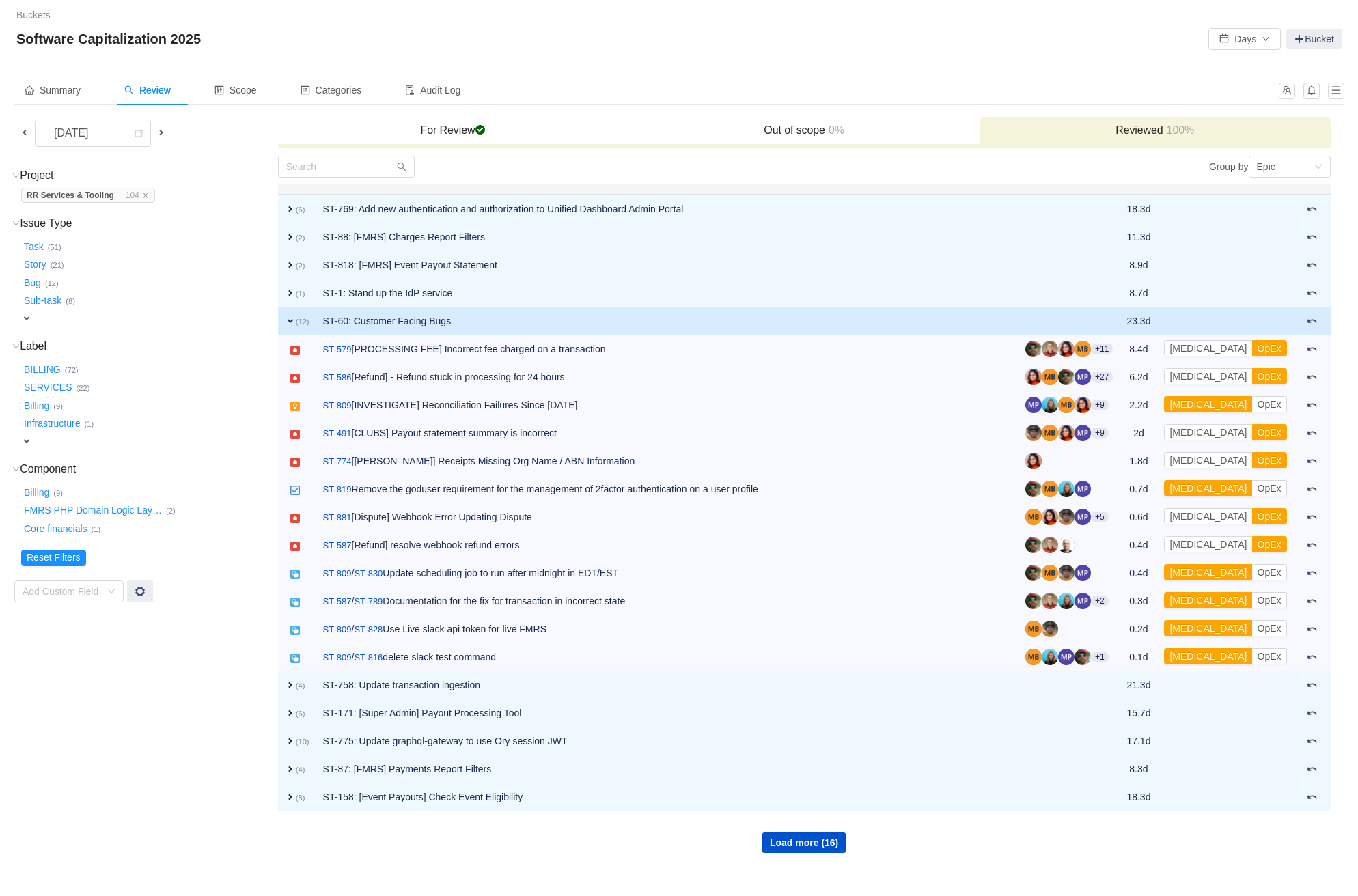
click at [707, 321] on td "ST-60: Customer Facing Bugs" at bounding box center [667, 321] width 702 height 28
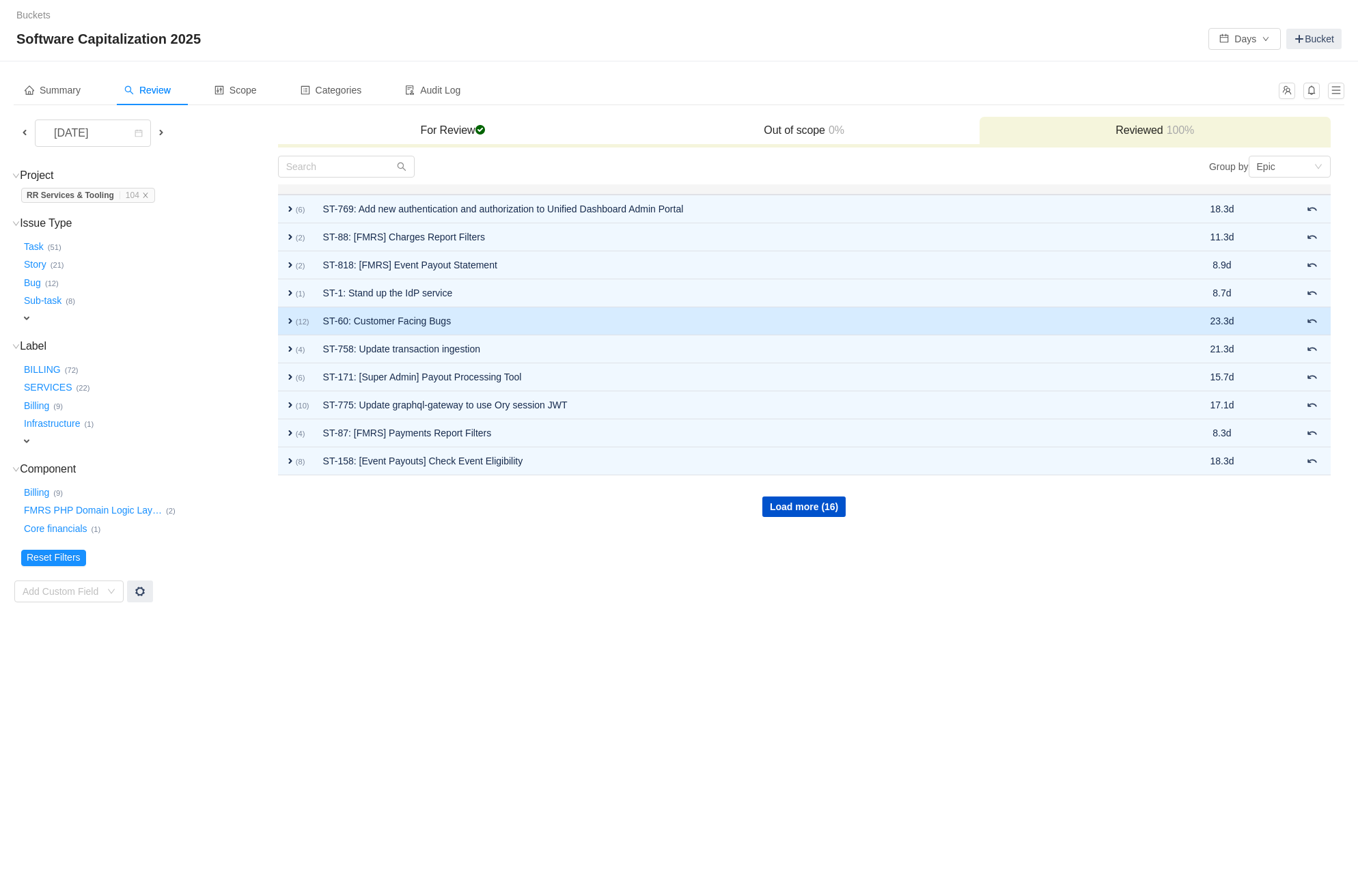
click at [698, 322] on td "ST-60: Customer Facing Bugs" at bounding box center [744, 321] width 855 height 28
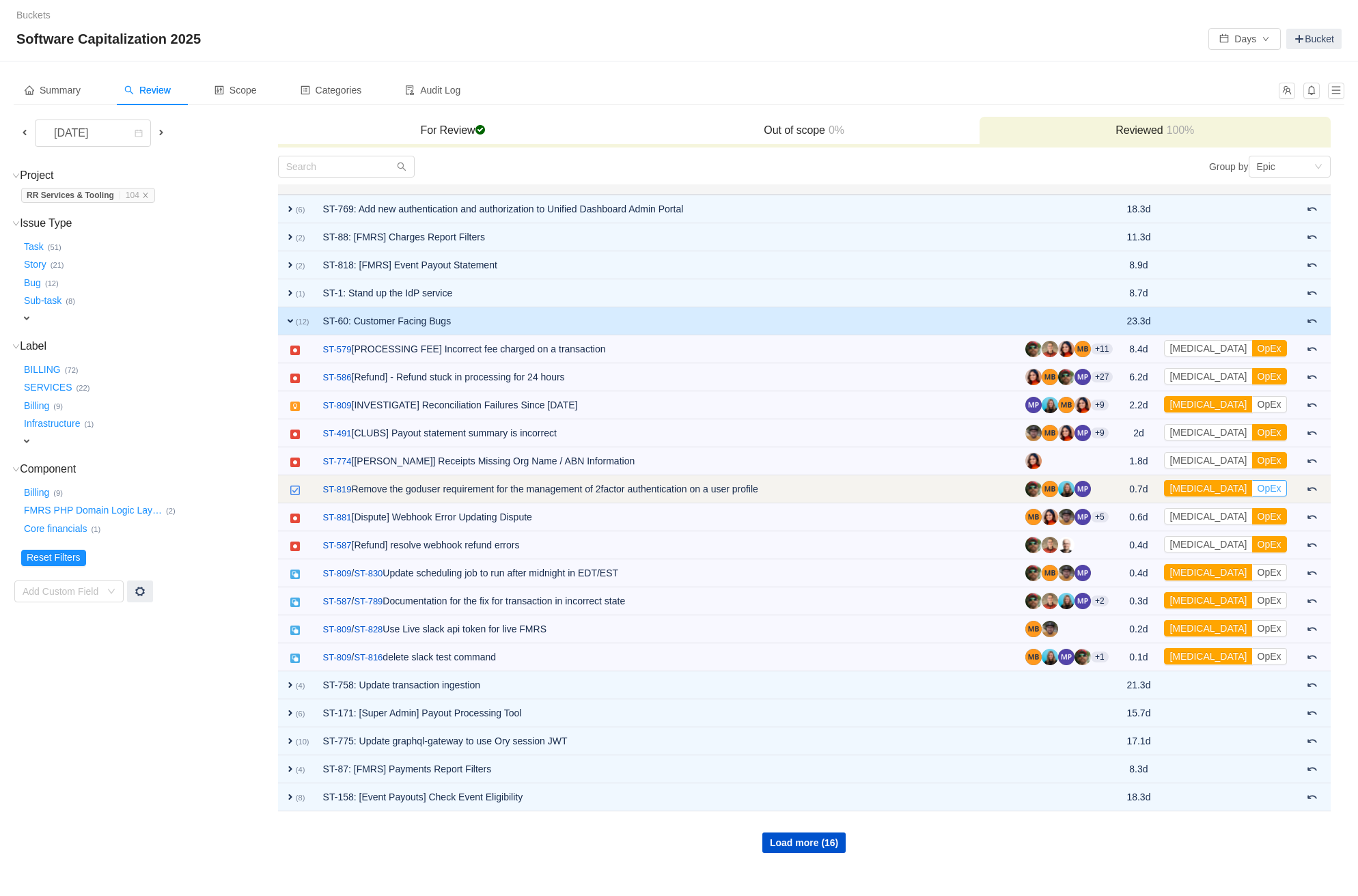
click at [1269, 481] on button "OpEx" at bounding box center [1270, 488] width 35 height 16
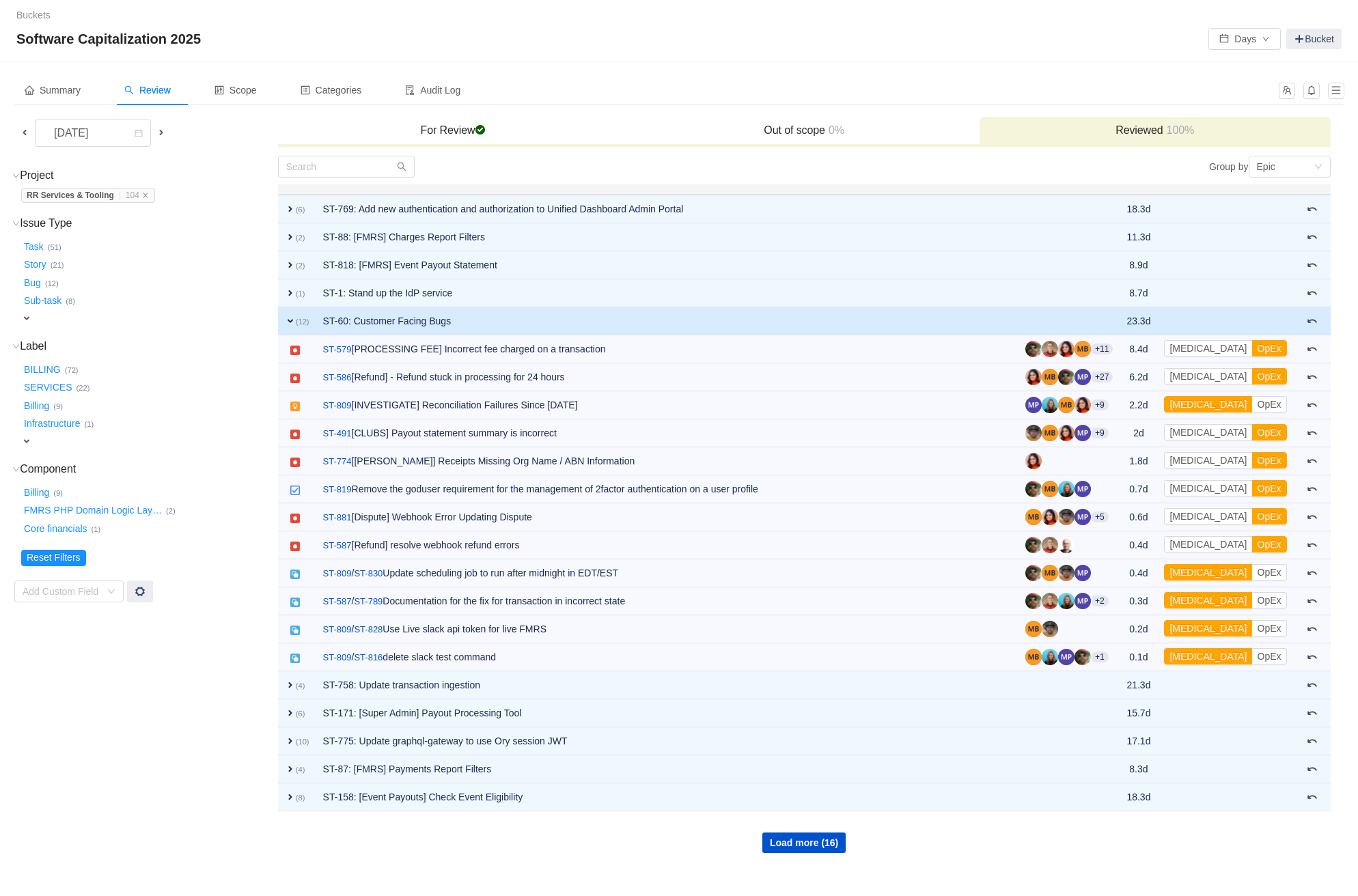
click at [981, 320] on td "ST-60: Customer Facing Bugs" at bounding box center [667, 321] width 702 height 28
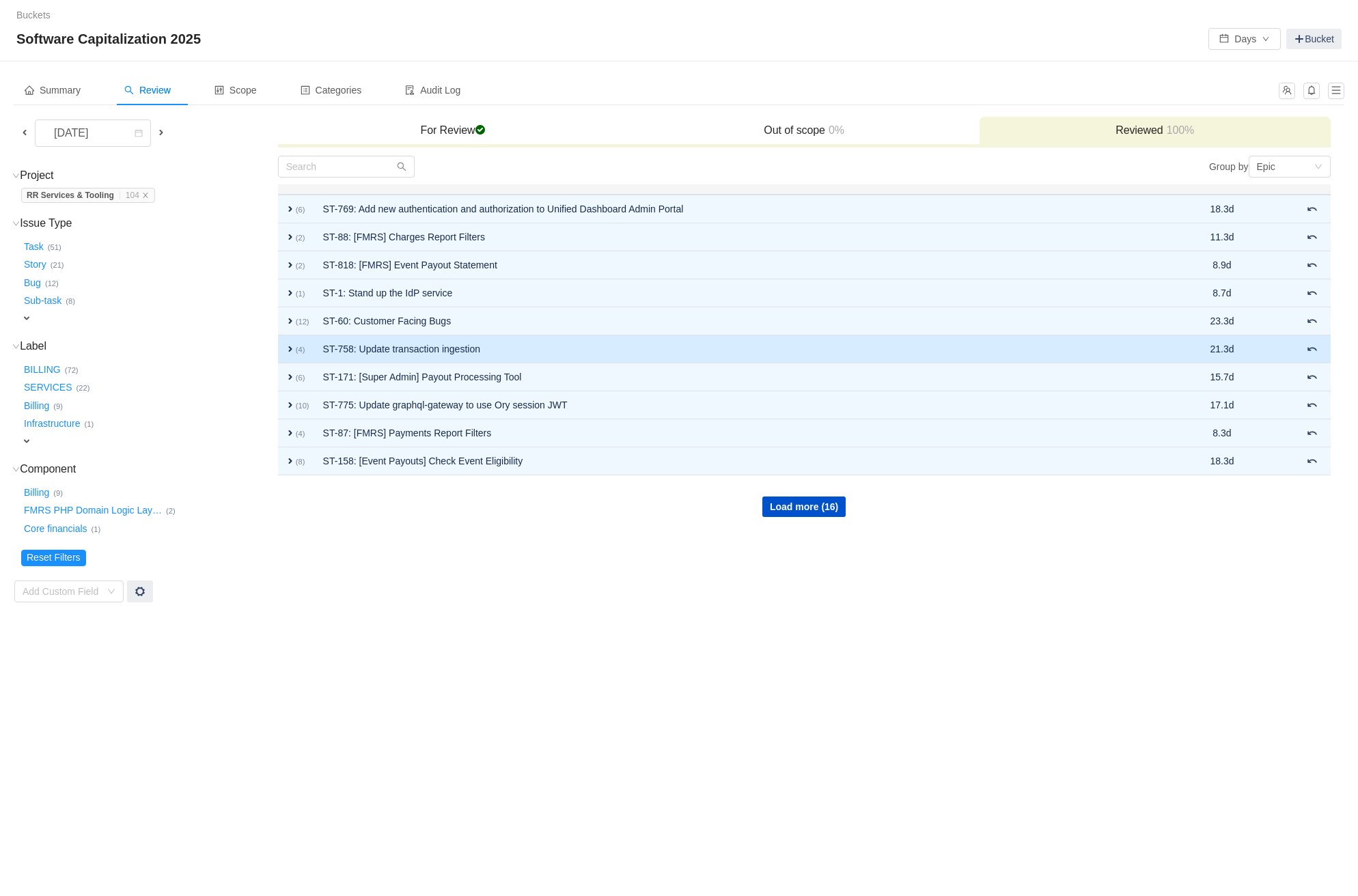
click at [622, 345] on td "ST-758: Update transaction ingestion" at bounding box center [744, 349] width 855 height 28
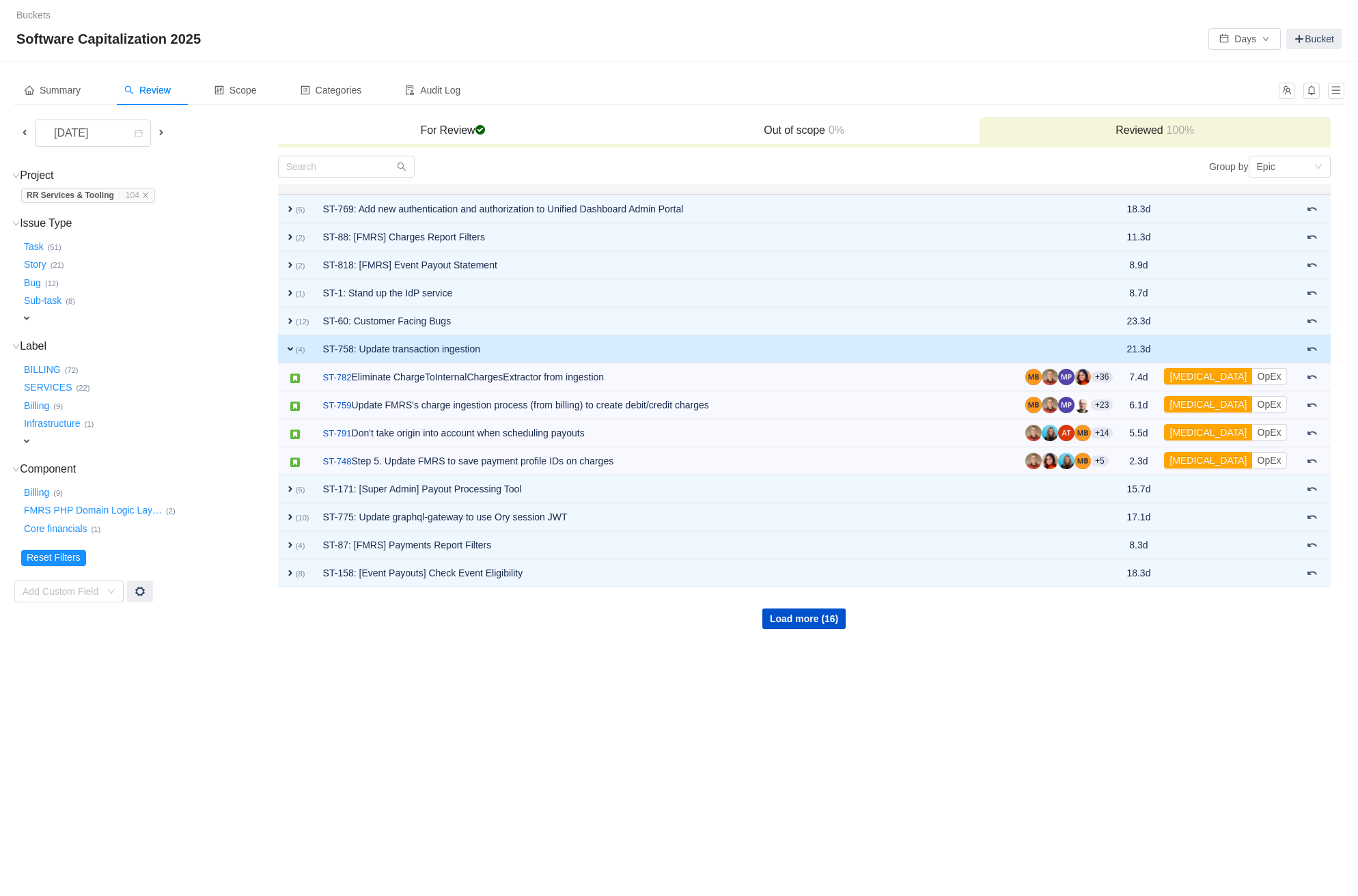
click at [815, 342] on td "ST-758: Update transaction ingestion" at bounding box center [667, 349] width 702 height 28
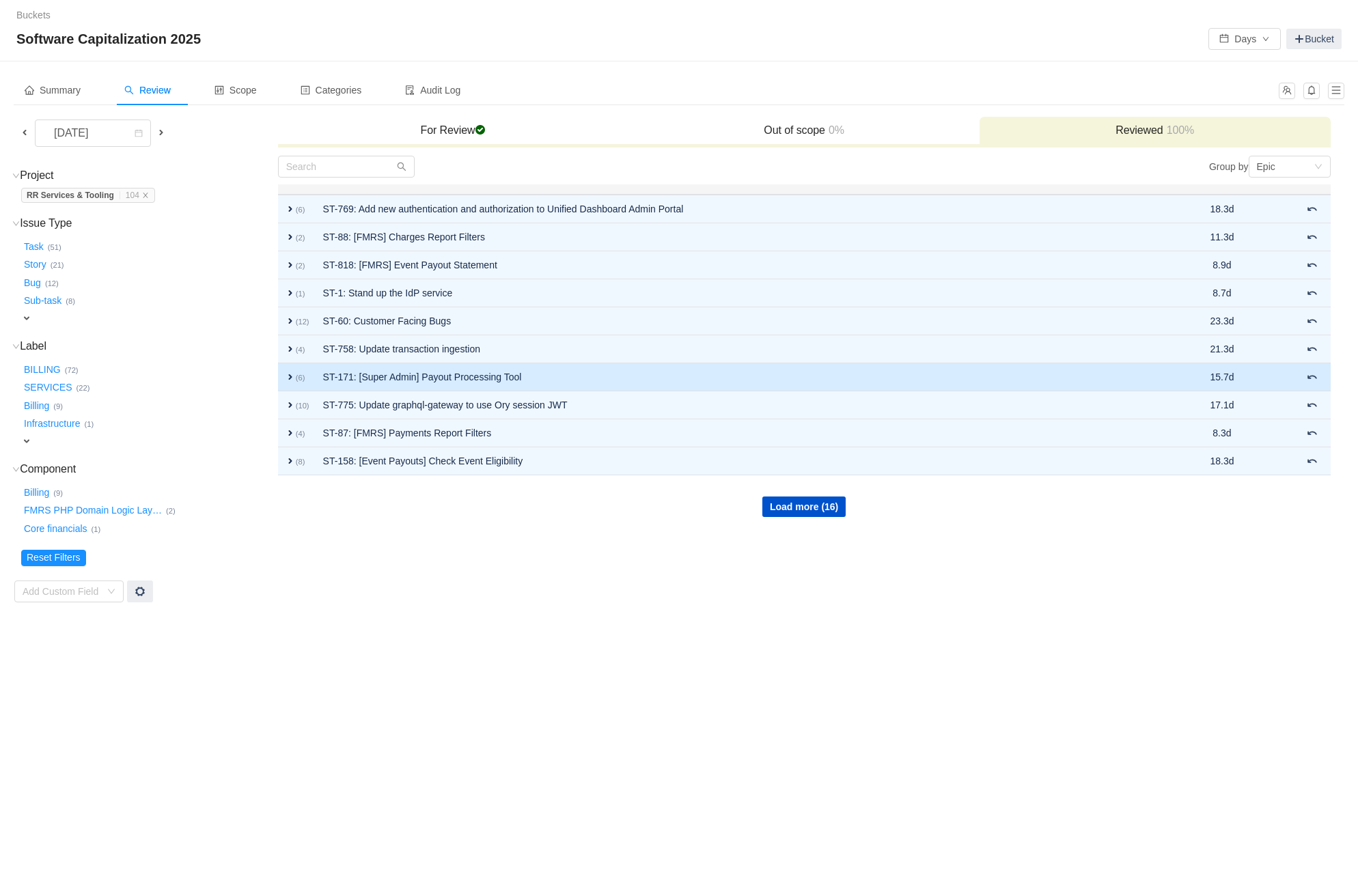
click at [810, 376] on td "ST-171: [Super Admin] Payout Processing Tool" at bounding box center [744, 377] width 855 height 28
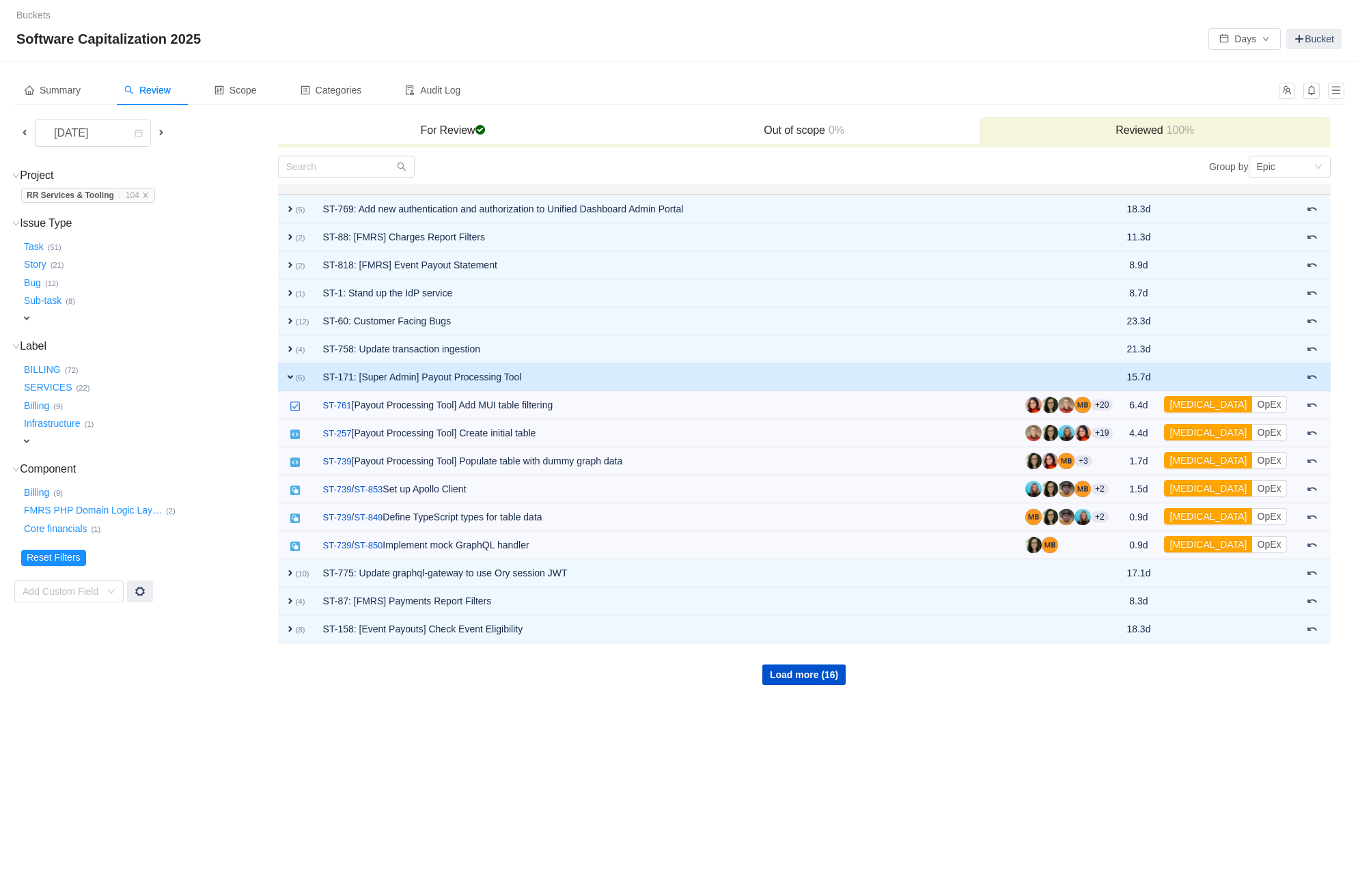
click at [794, 370] on td "ST-171: [Super Admin] Payout Processing Tool" at bounding box center [667, 377] width 702 height 28
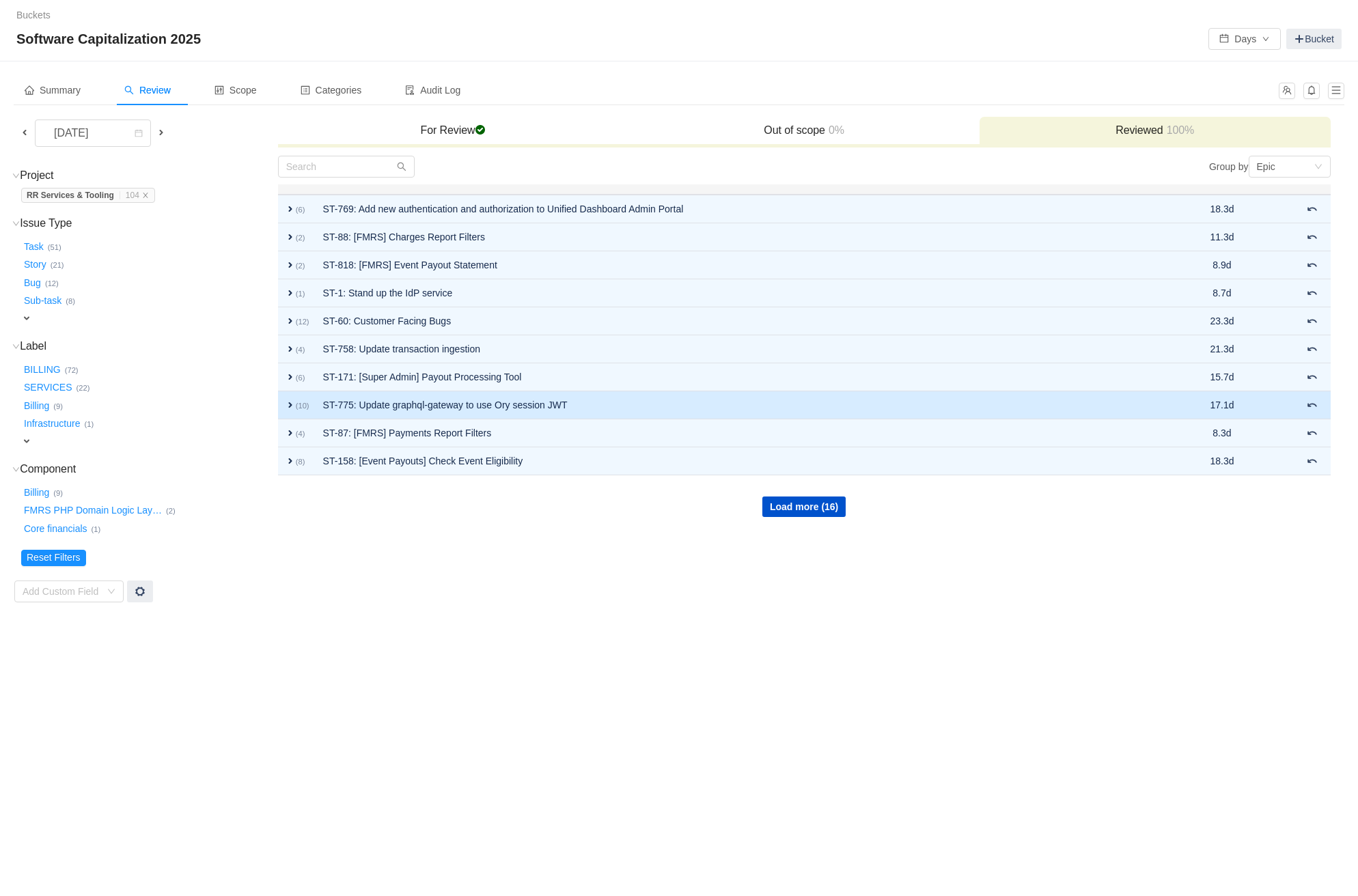
click at [786, 399] on td "ST-775: Update graphql-gateway to use Ory session JWT" at bounding box center [744, 405] width 855 height 28
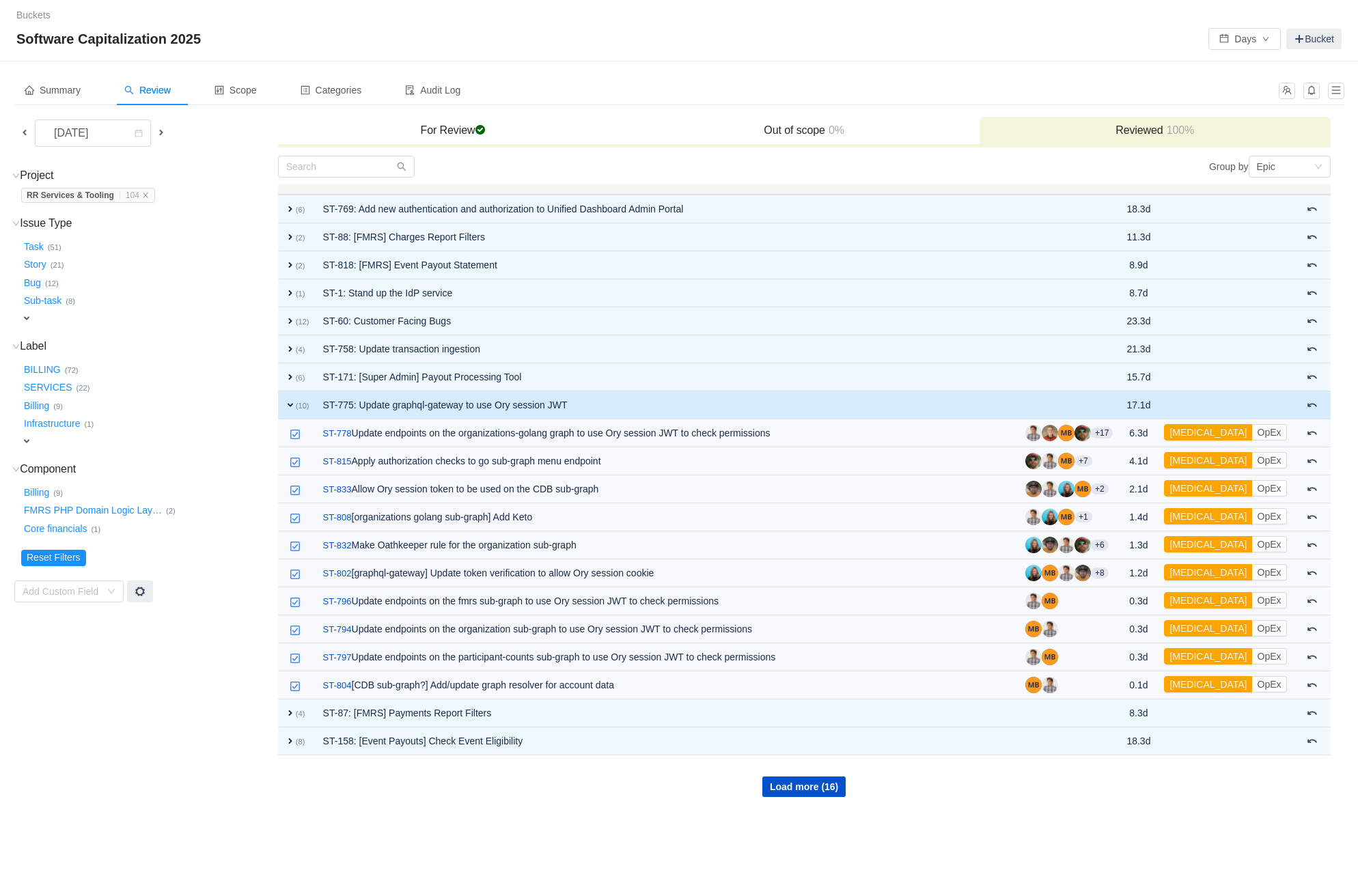
click at [786, 399] on td "ST-775: Update graphql-gateway to use Ory session JWT" at bounding box center [667, 405] width 702 height 28
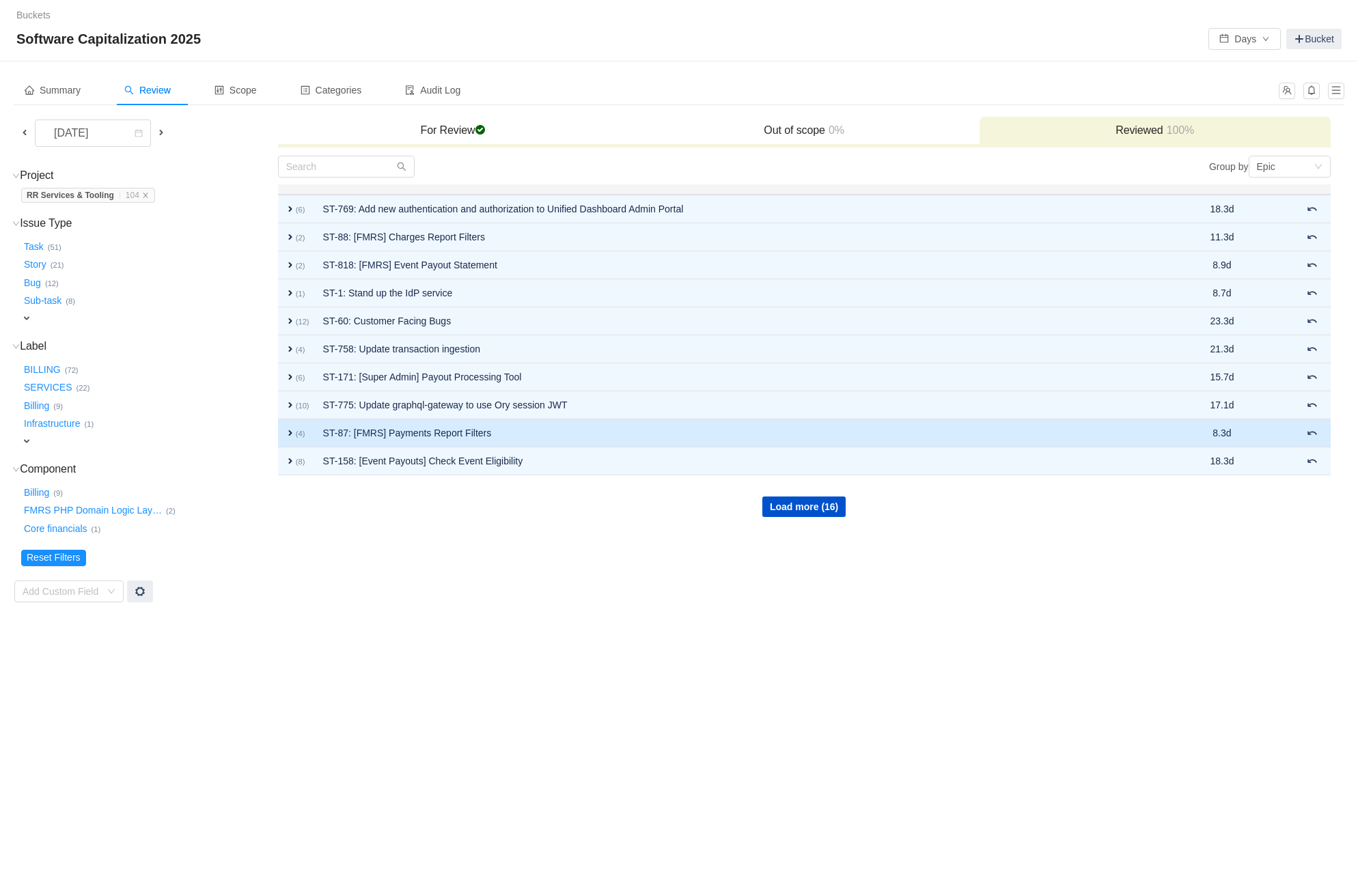
click at [783, 426] on td "ST-87: [FMRS] Payments Report Filters" at bounding box center [744, 433] width 855 height 28
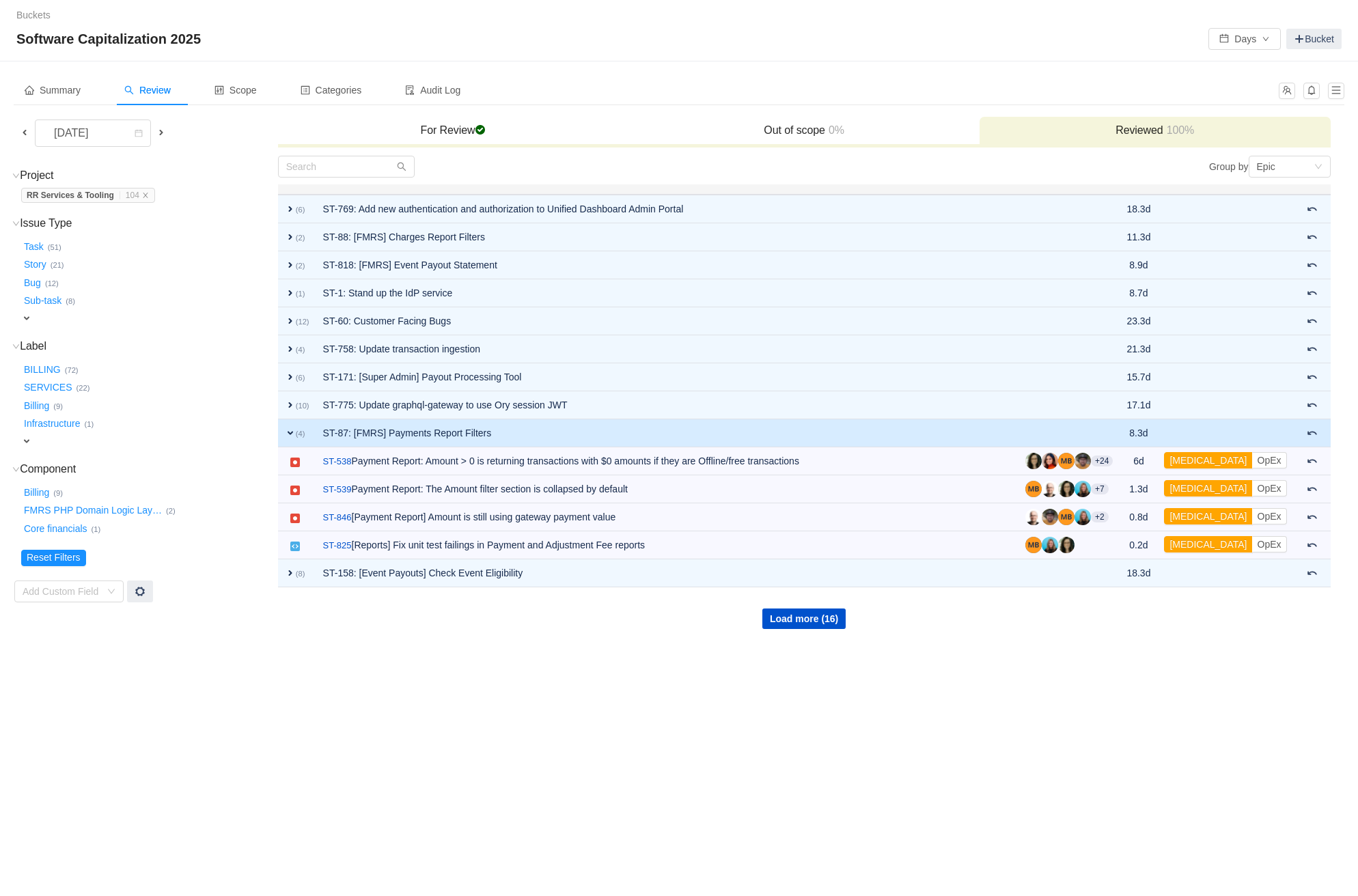
click at [783, 426] on td "ST-87: [FMRS] Payments Report Filters" at bounding box center [667, 433] width 702 height 28
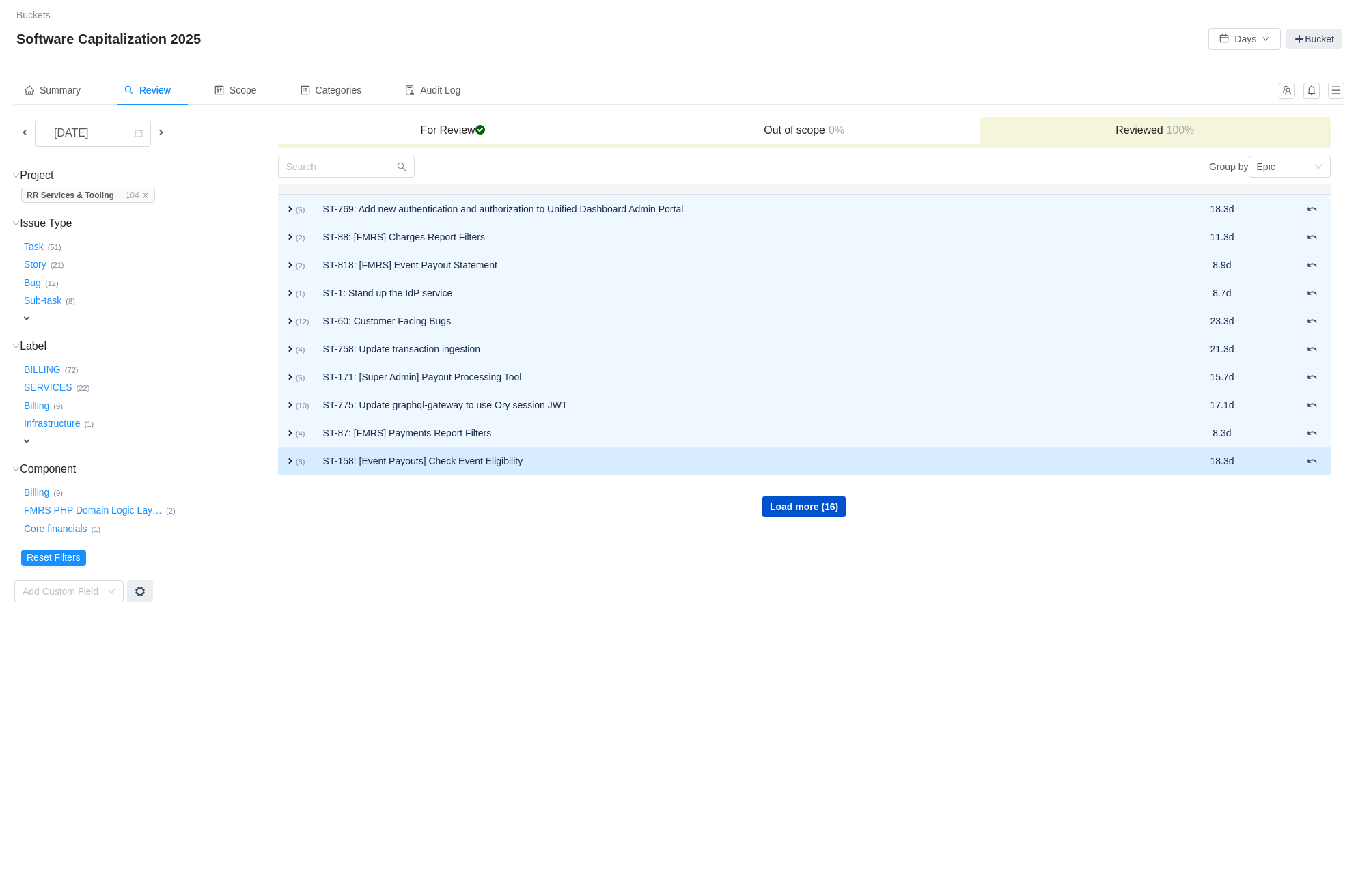
click at [780, 452] on td "ST-158: [Event Payouts] Check Event Eligibility" at bounding box center [744, 461] width 855 height 28
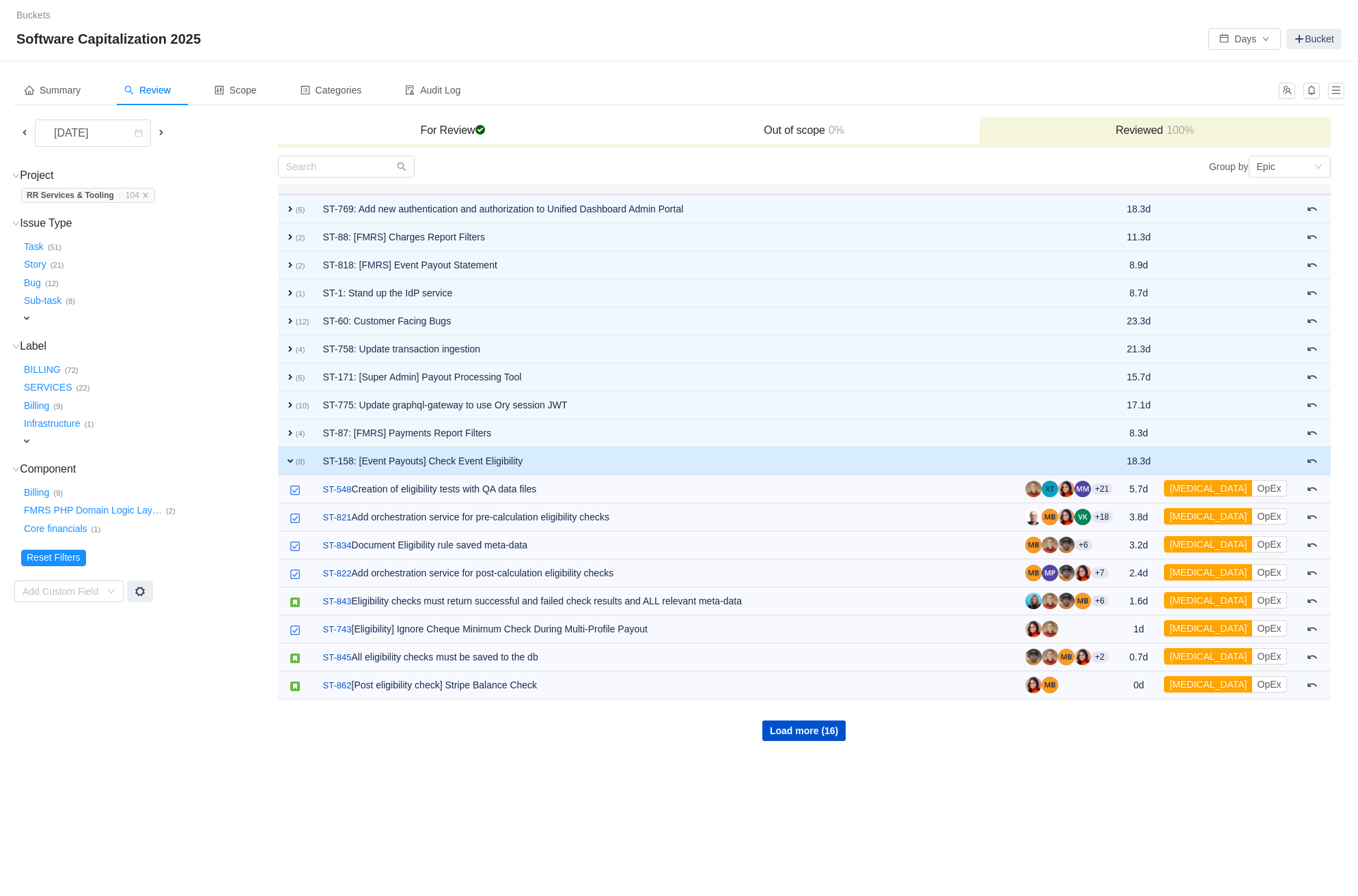
click at [779, 456] on td "ST-158: [Event Payouts] Check Event Eligibility" at bounding box center [667, 461] width 702 height 28
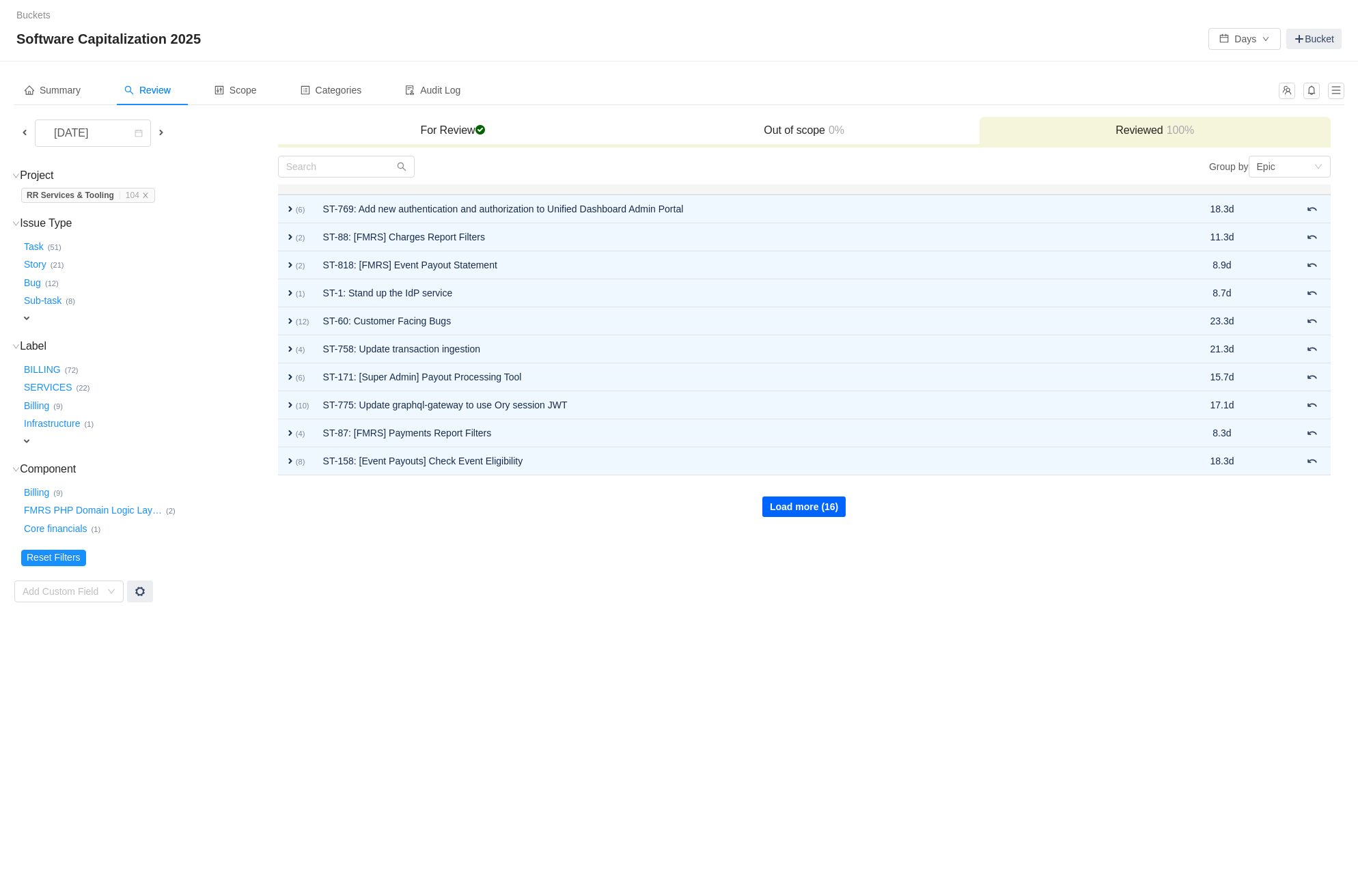
click at [805, 499] on button "Load more (16)" at bounding box center [804, 507] width 83 height 20
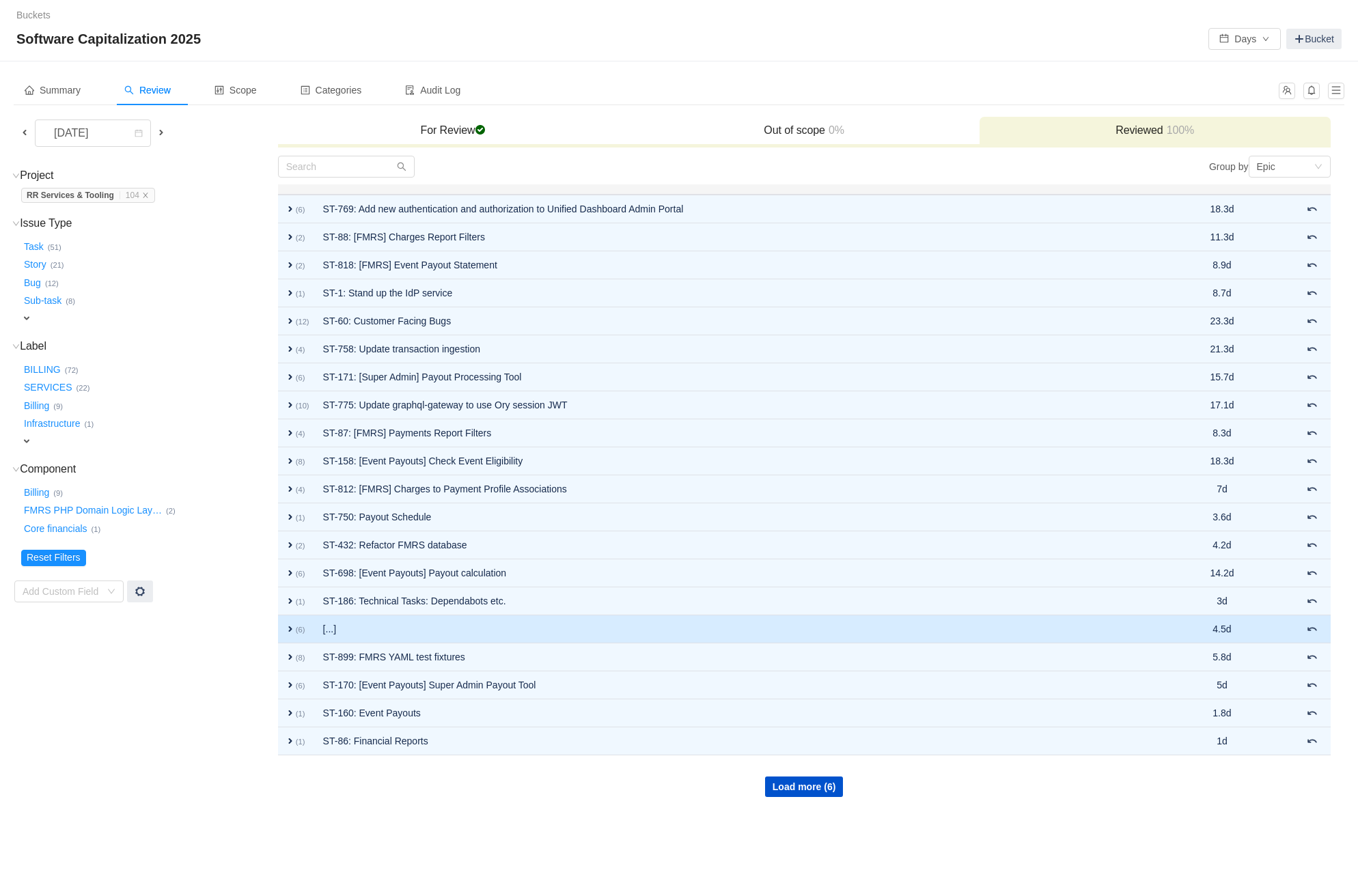
click at [782, 620] on td "[...]" at bounding box center [744, 629] width 855 height 28
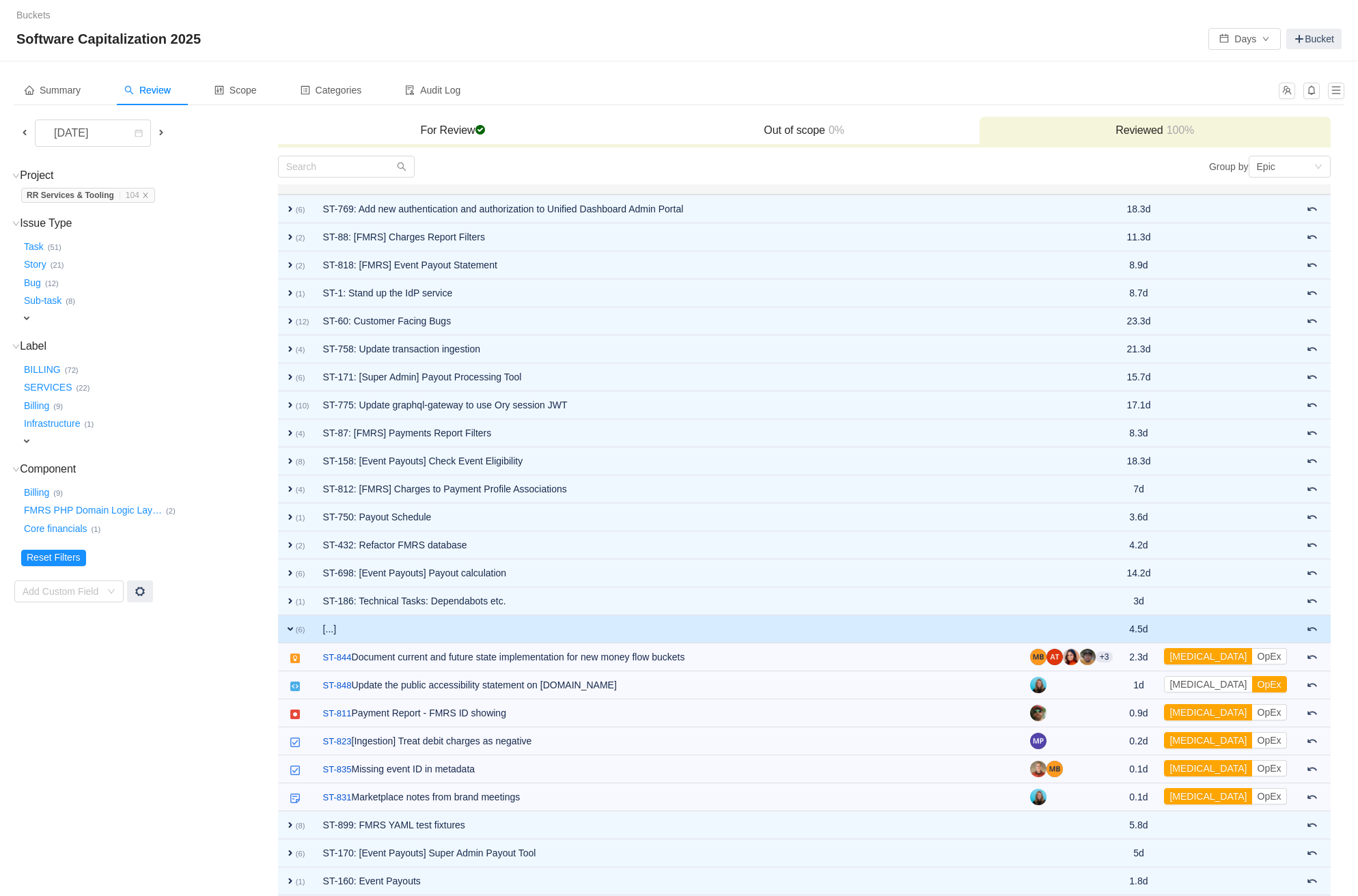
click at [782, 620] on td "[...]" at bounding box center [670, 629] width 707 height 28
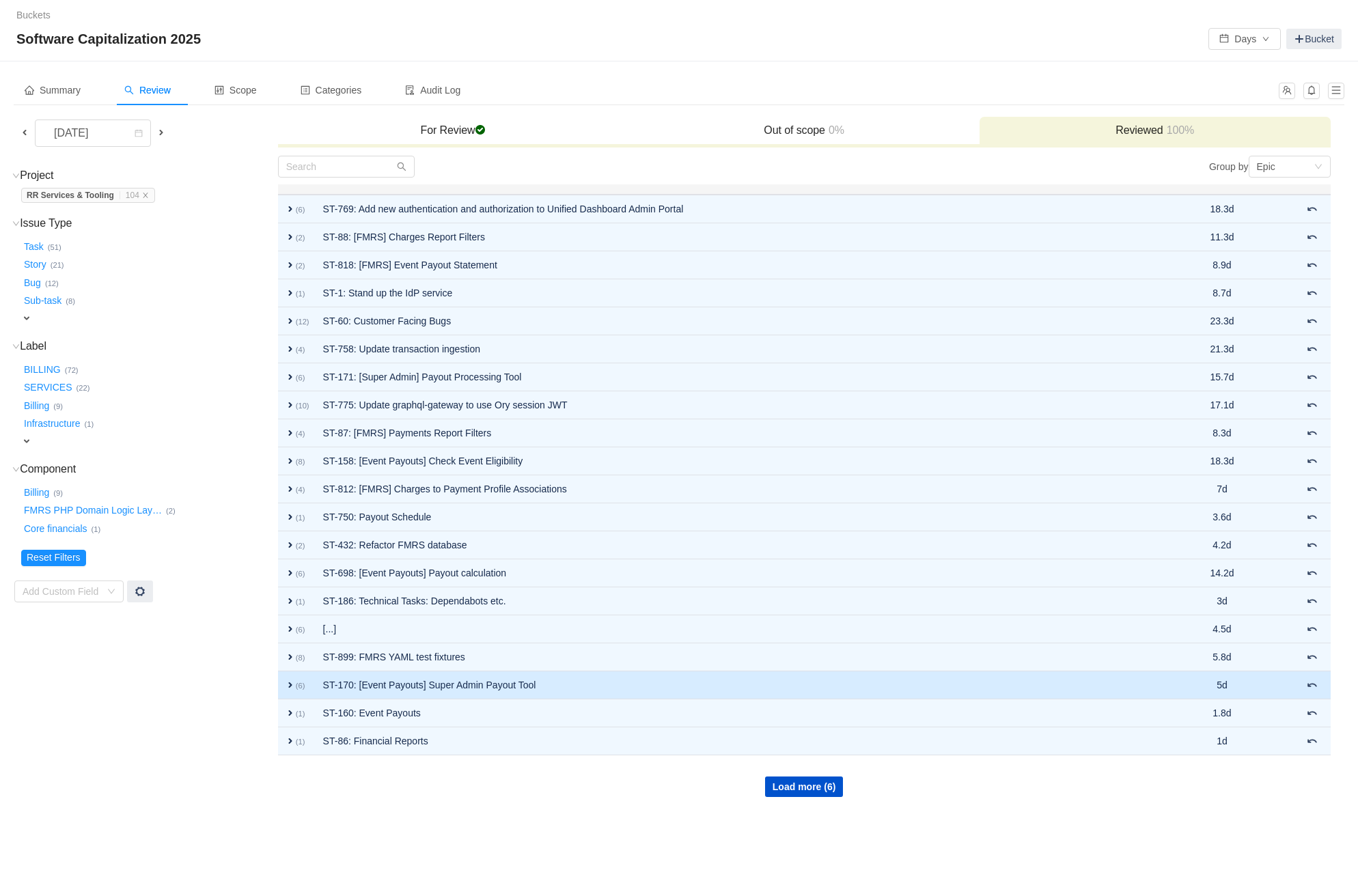
click at [781, 674] on td "ST-170: [Event Payouts] Super Admin Payout Tool" at bounding box center [744, 685] width 855 height 28
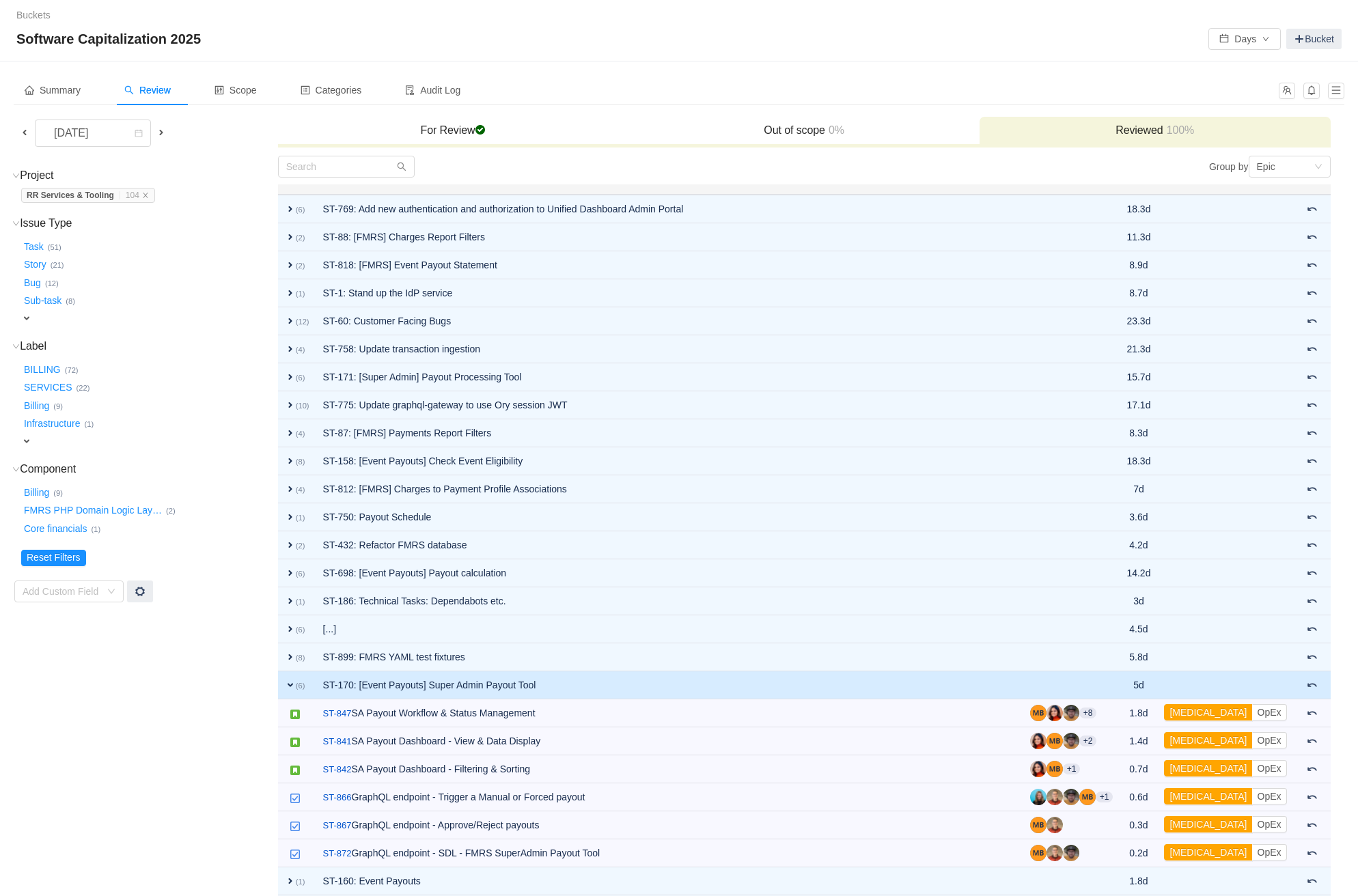
click at [781, 674] on td "ST-170: [Event Payouts] Super Admin Payout Tool" at bounding box center [670, 685] width 707 height 28
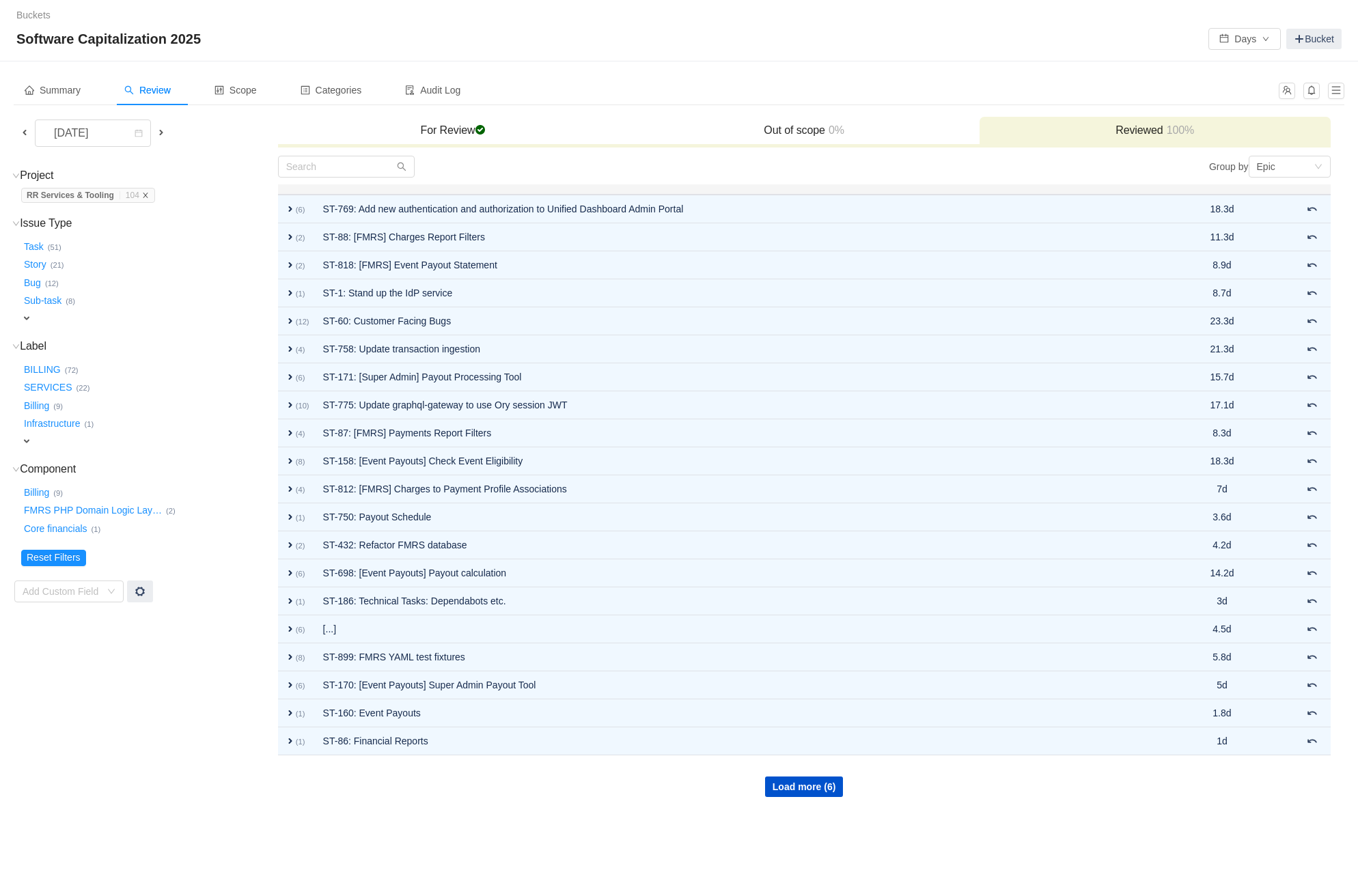
click at [149, 194] on icon "icon: close" at bounding box center [145, 195] width 7 height 7
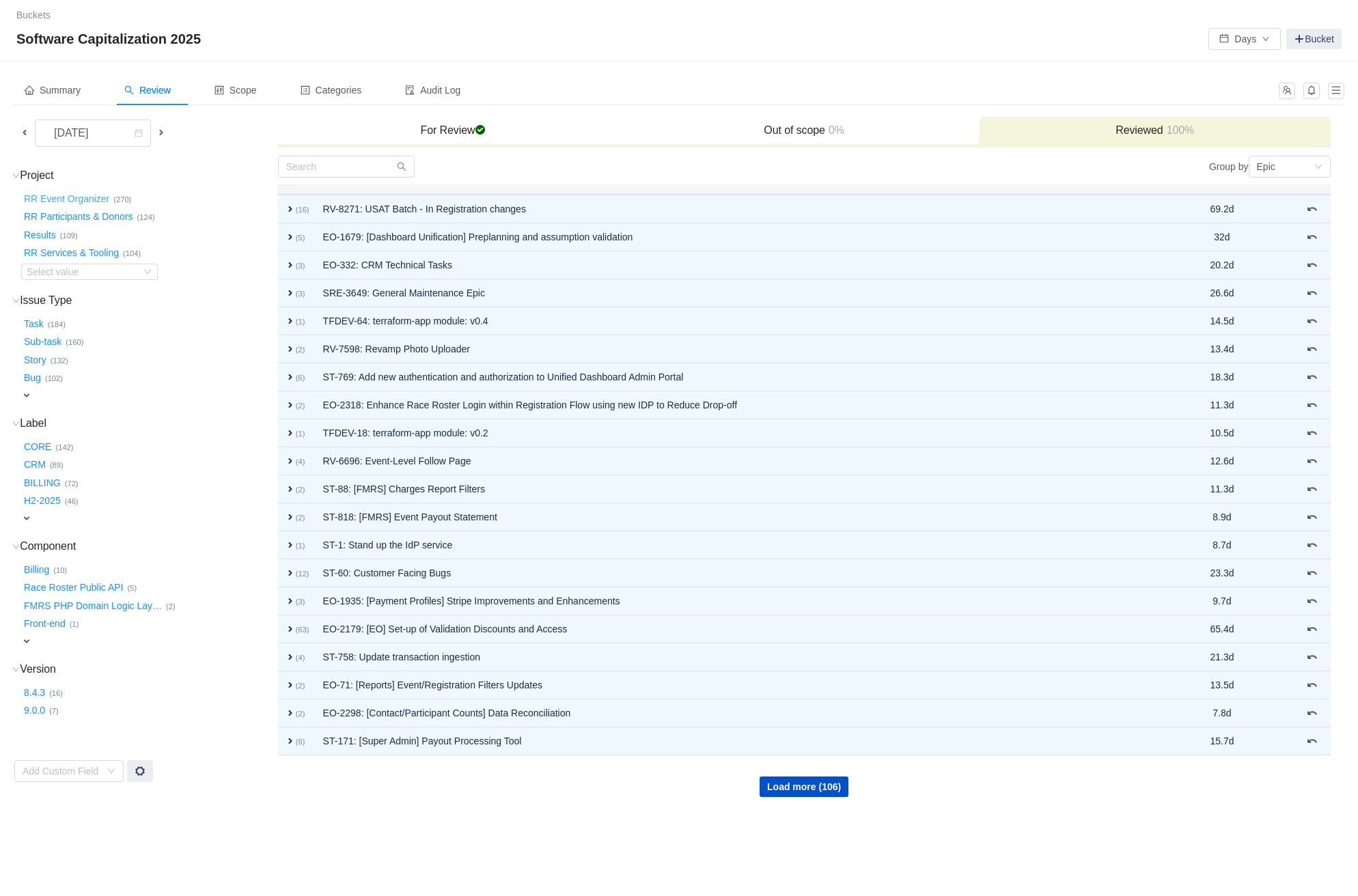
click at [61, 199] on button "RR Event Organizer …" at bounding box center [67, 199] width 92 height 22
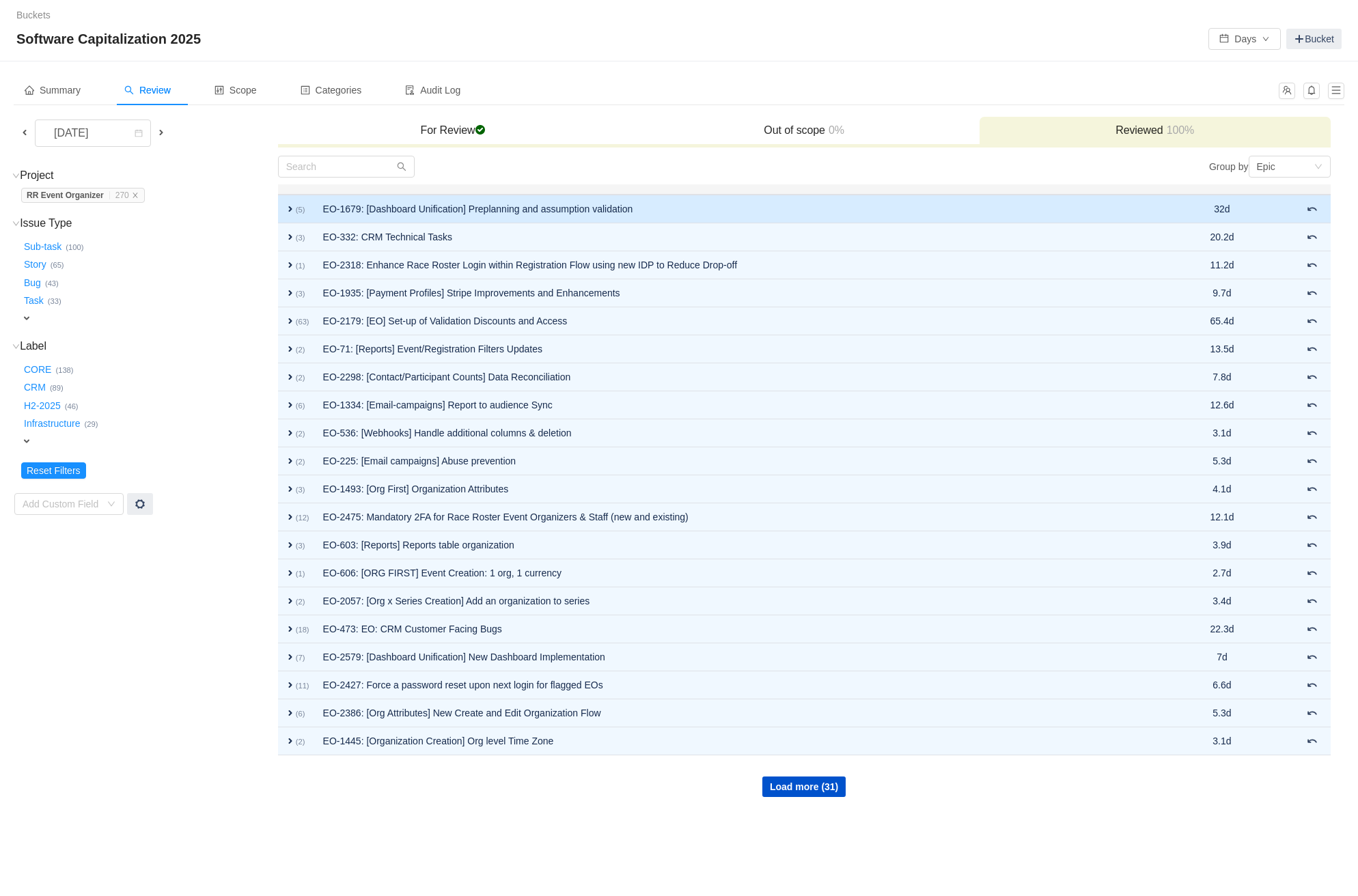
click at [796, 199] on td "EO-1679: [Dashboard Unification] Preplanning and assumption validation" at bounding box center [746, 208] width 860 height 28
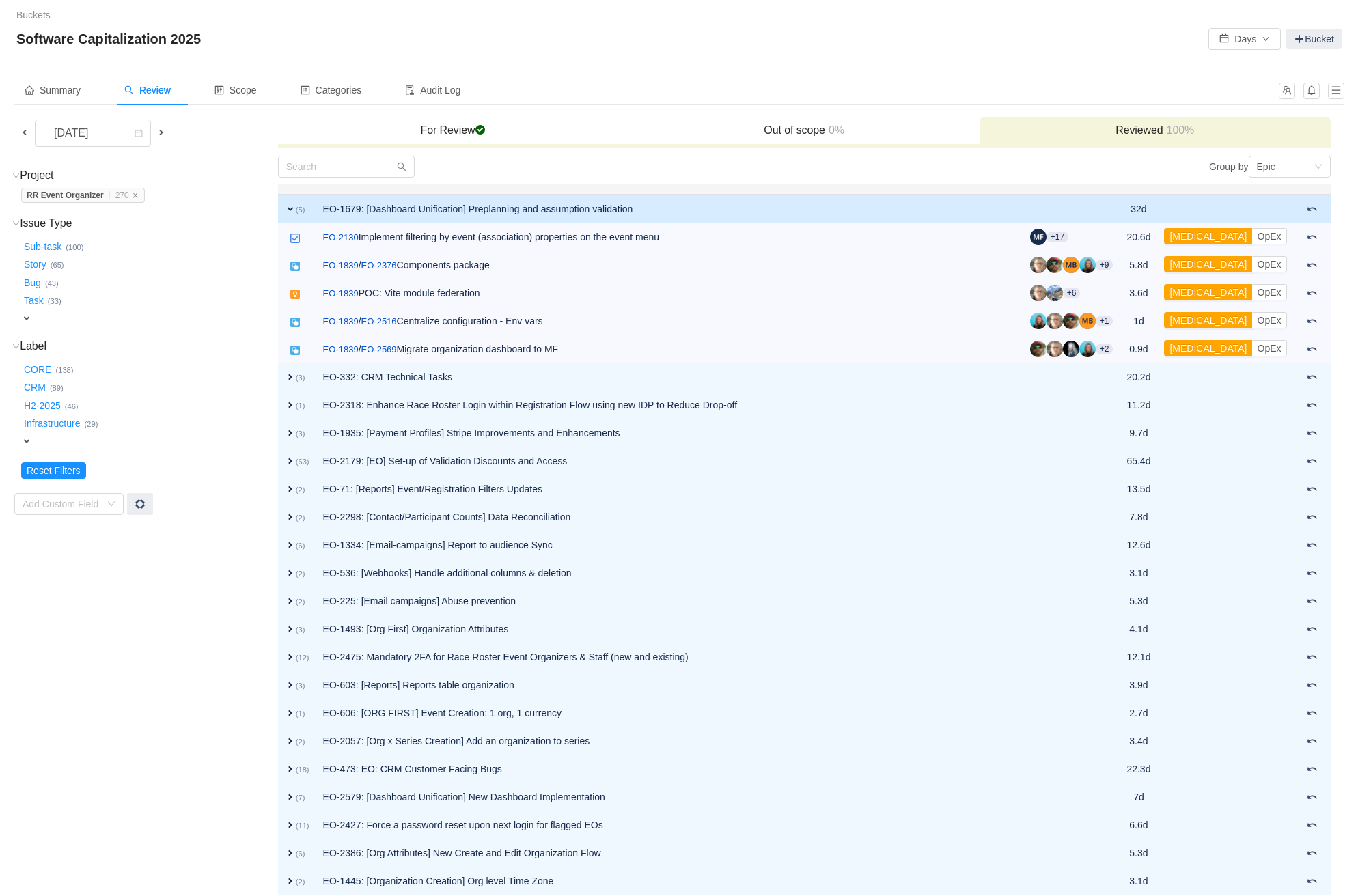
click at [796, 203] on td "EO-1679: [Dashboard Unification] Preplanning and assumption validation" at bounding box center [670, 208] width 707 height 28
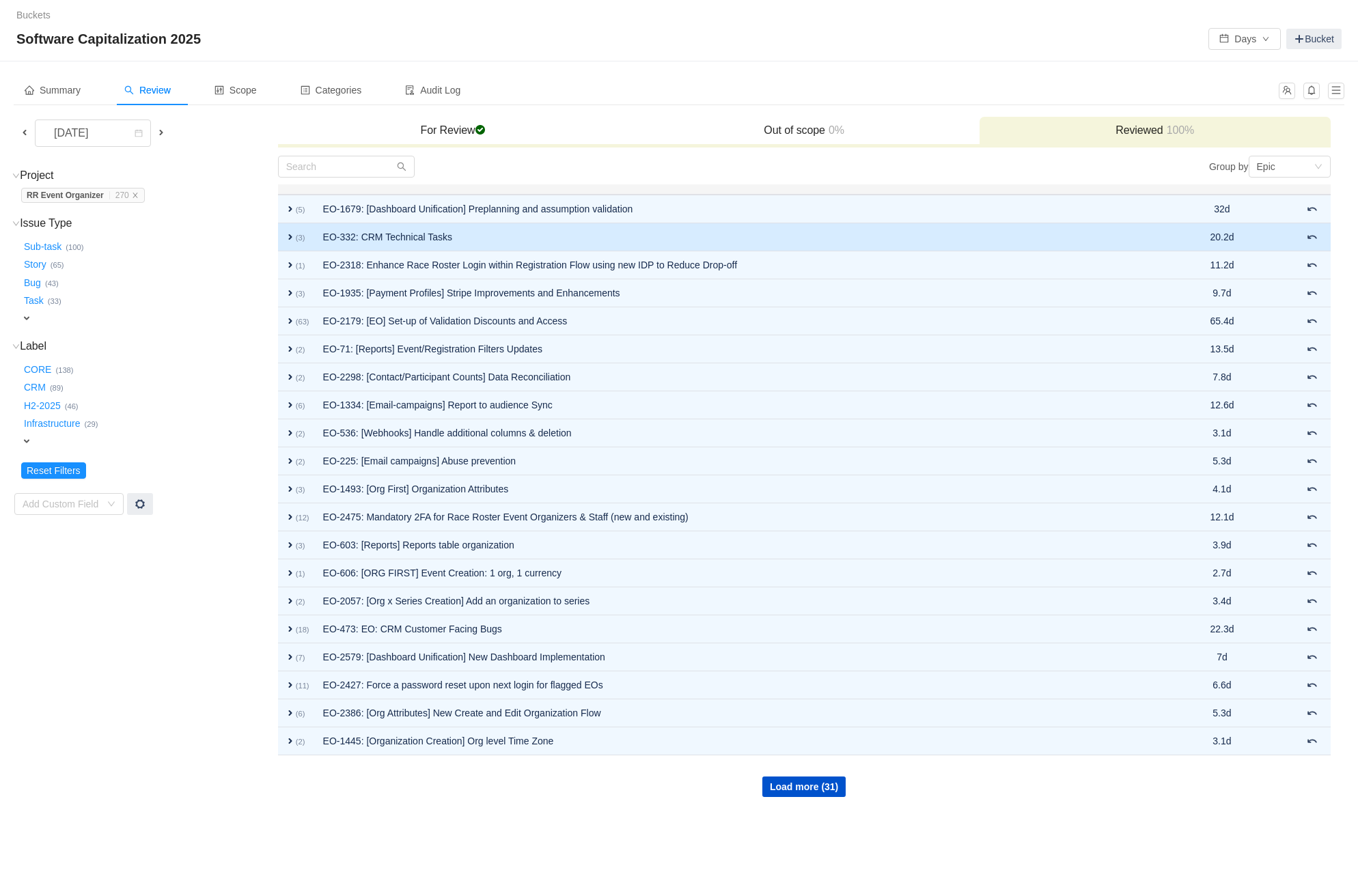
click at [793, 233] on td "EO-332: CRM Technical Tasks" at bounding box center [746, 237] width 860 height 28
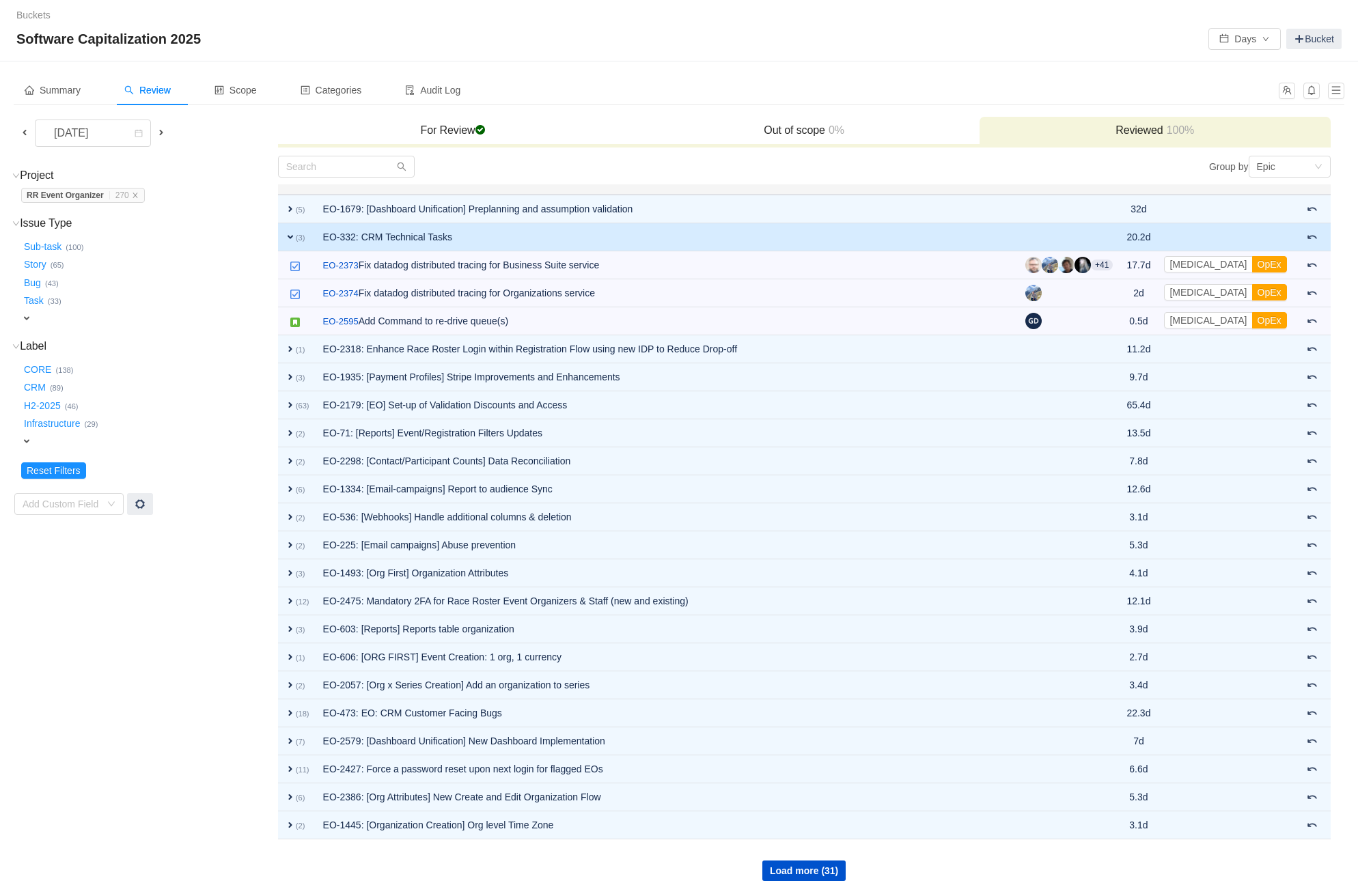
click at [790, 230] on td "EO-332: CRM Technical Tasks" at bounding box center [667, 237] width 702 height 28
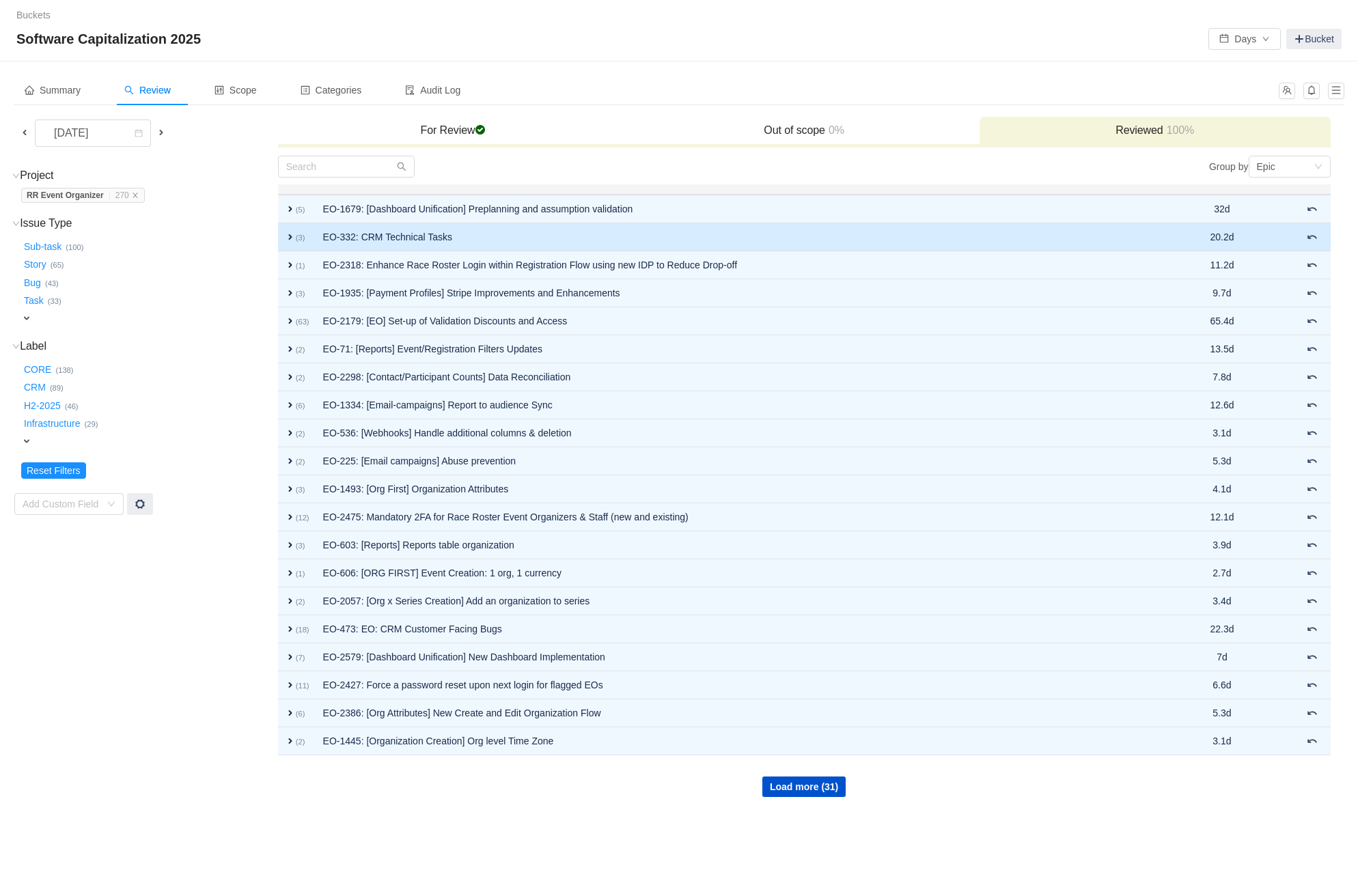
click at [788, 231] on td "EO-332: CRM Technical Tasks" at bounding box center [746, 237] width 860 height 28
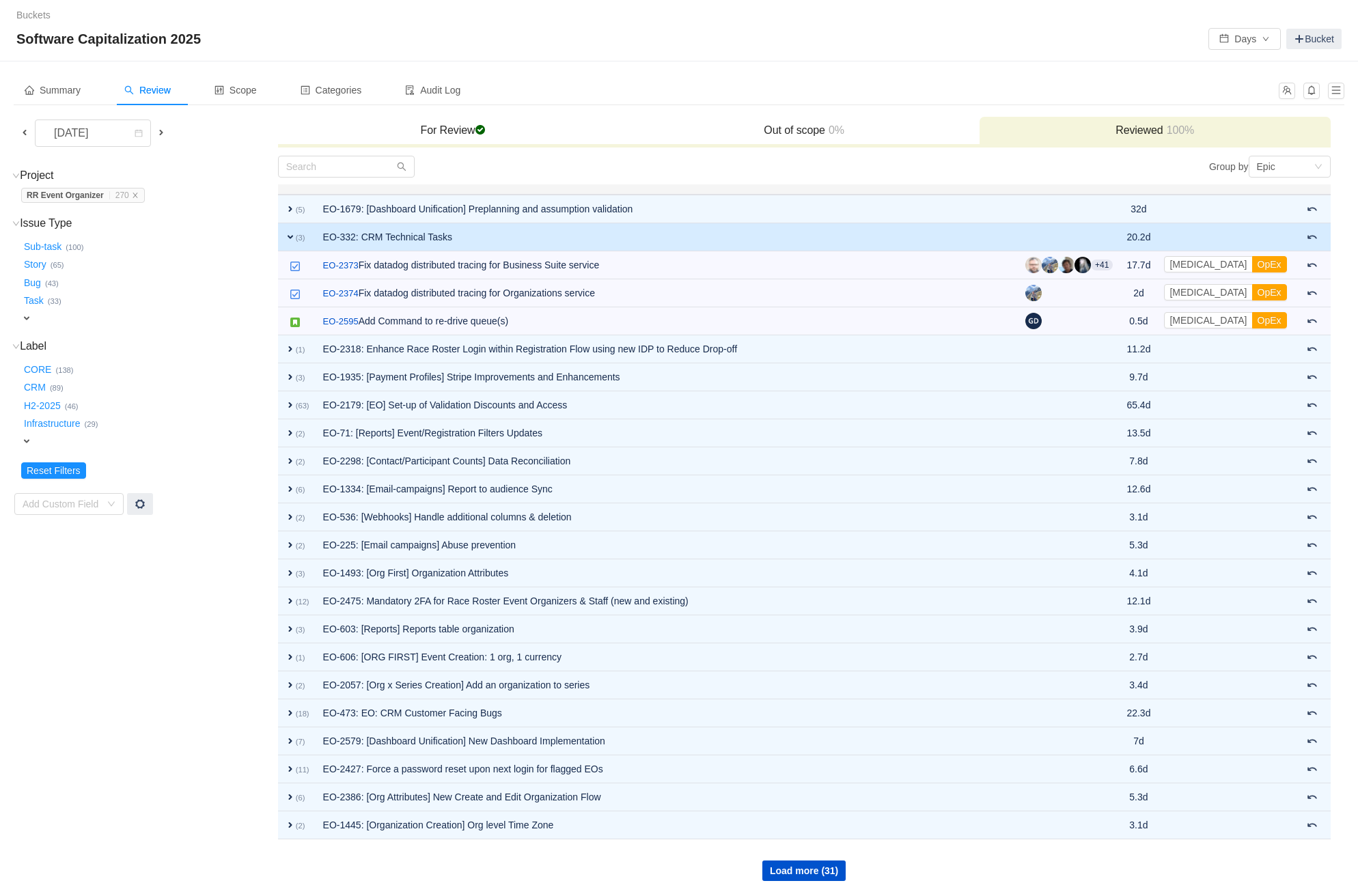
click at [927, 236] on td "EO-332: CRM Technical Tasks" at bounding box center [667, 237] width 702 height 28
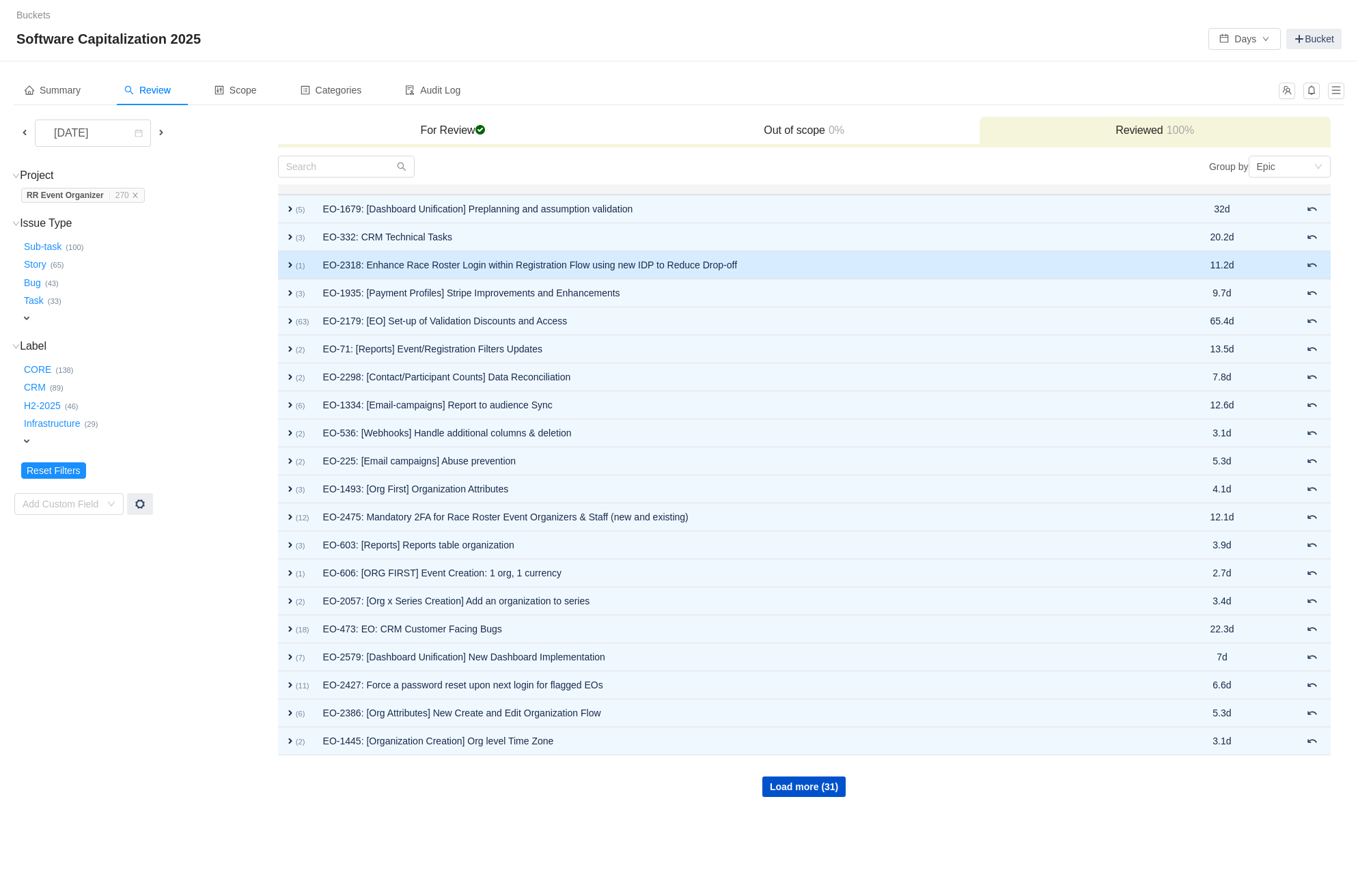
click at [877, 267] on td "EO-2318: Enhance Race Roster Login within Registration Flow using new IDP to Re…" at bounding box center [746, 265] width 860 height 28
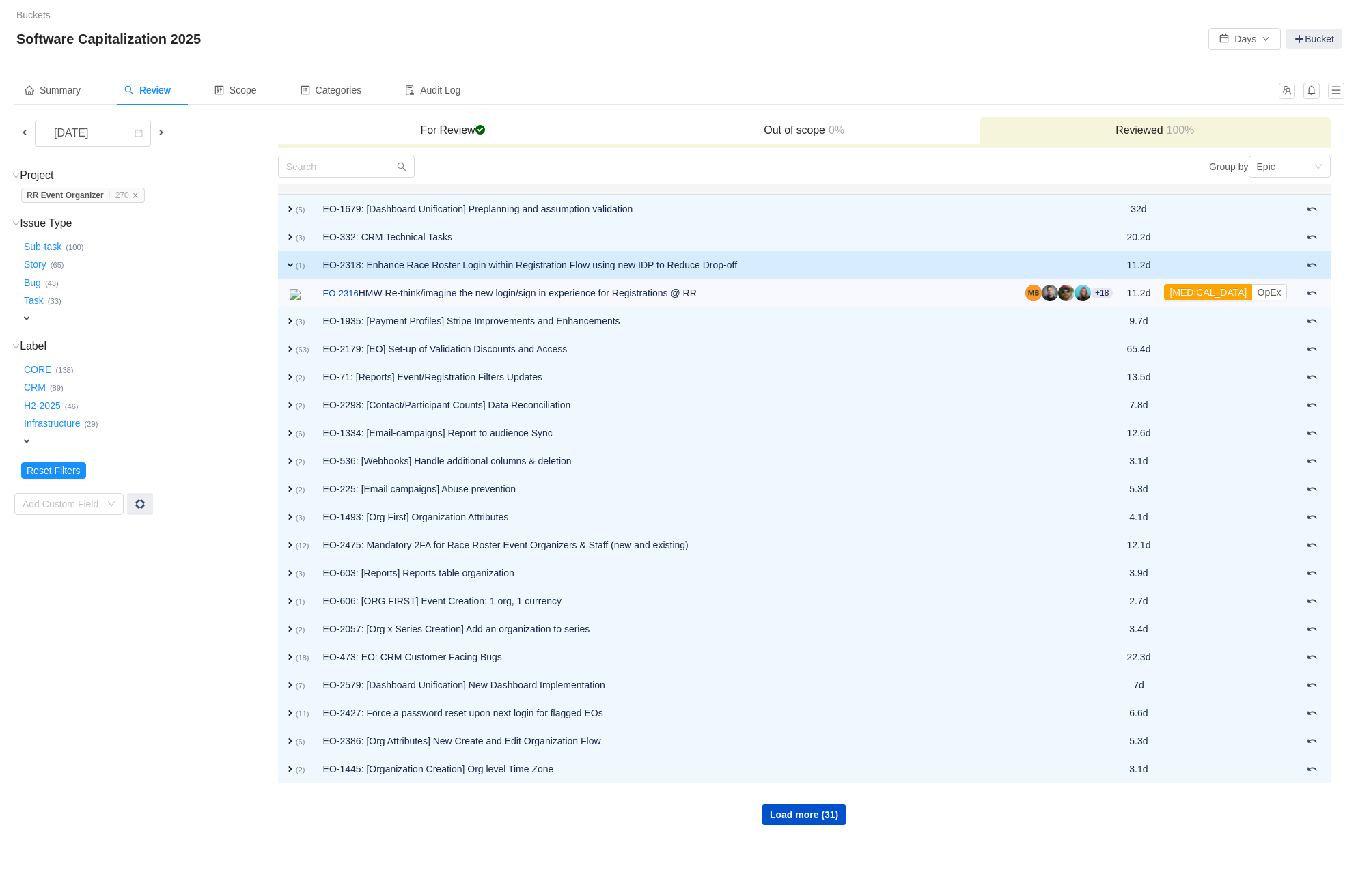
click at [877, 259] on td "EO-2318: Enhance Race Roster Login within Registration Flow using new IDP to Re…" at bounding box center [667, 265] width 702 height 28
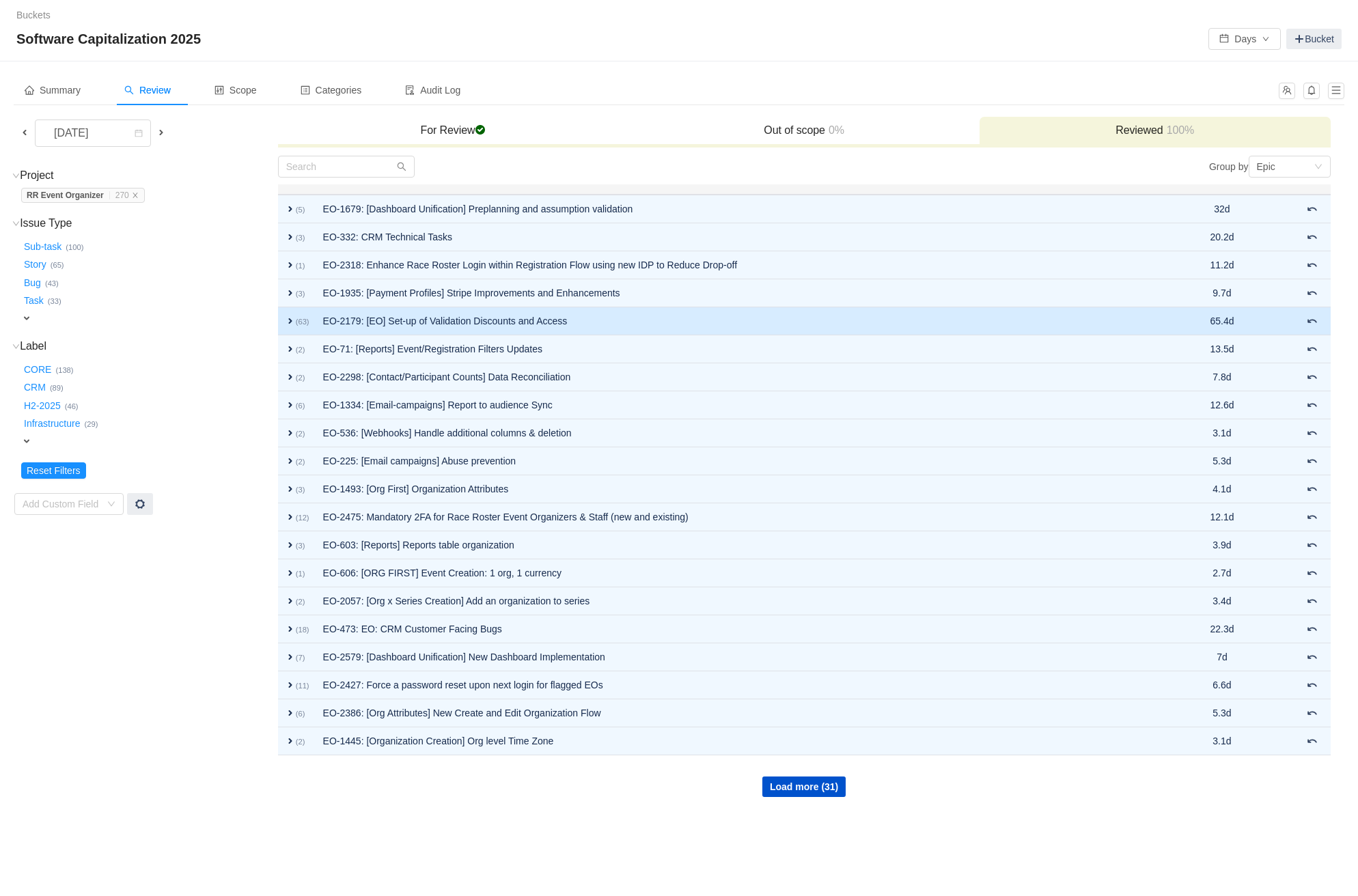
click at [826, 312] on td "EO-2179: [EO] Set-up of Validation Discounts and Access" at bounding box center [746, 321] width 860 height 28
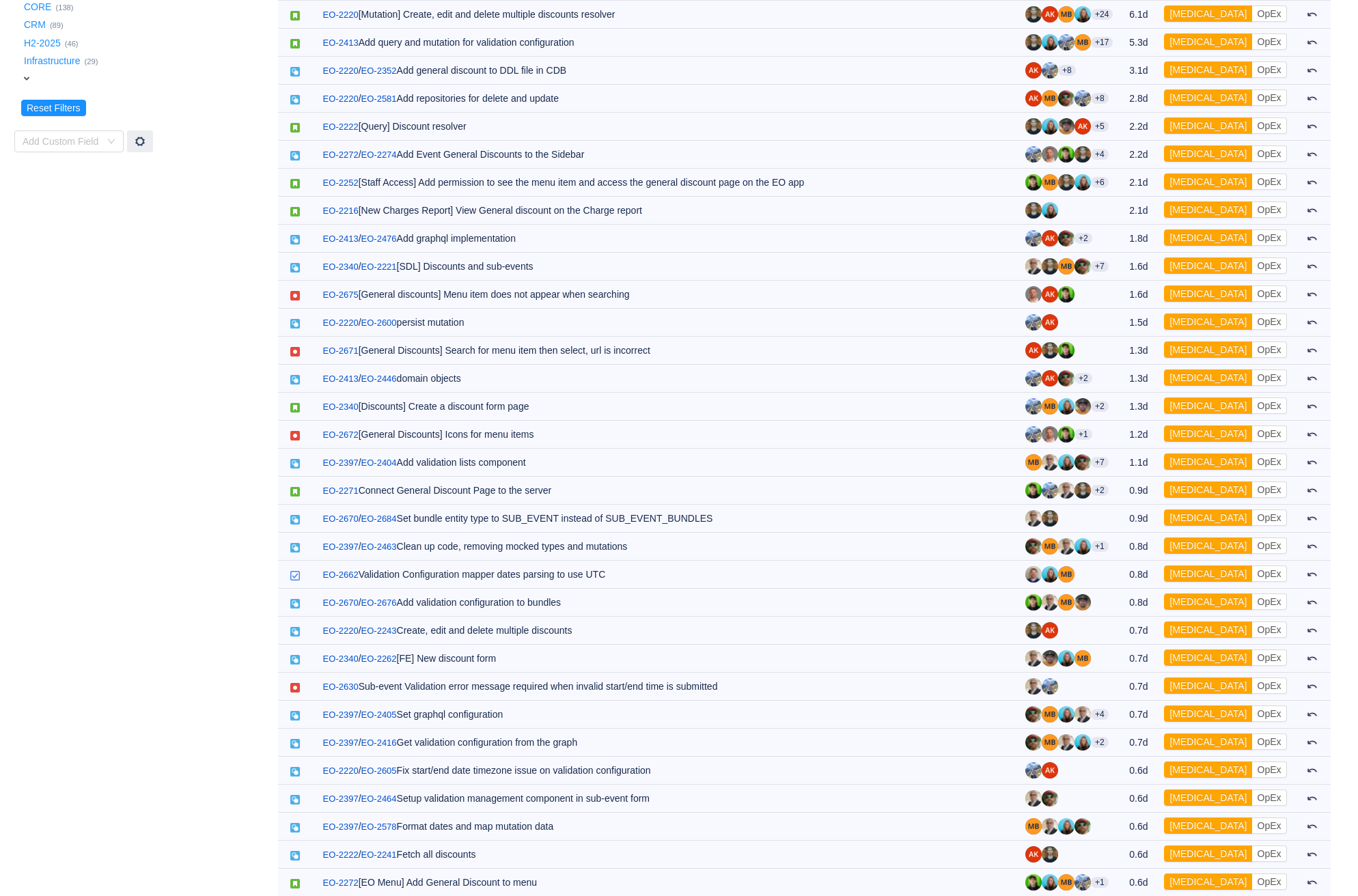
scroll to position [214, 0]
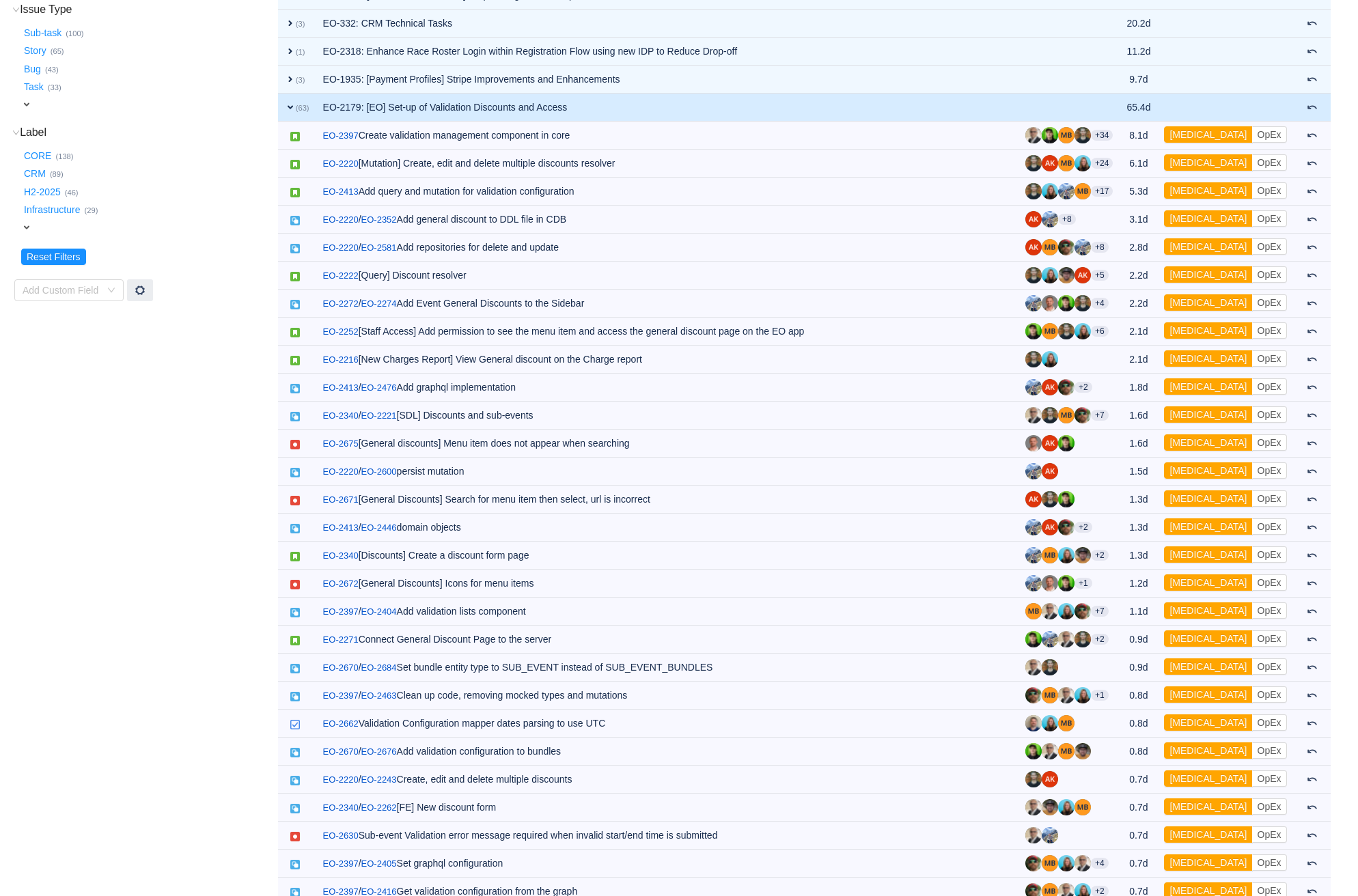
click at [815, 104] on td "EO-2179: [EO] Set-up of Validation Discounts and Access" at bounding box center [667, 107] width 702 height 28
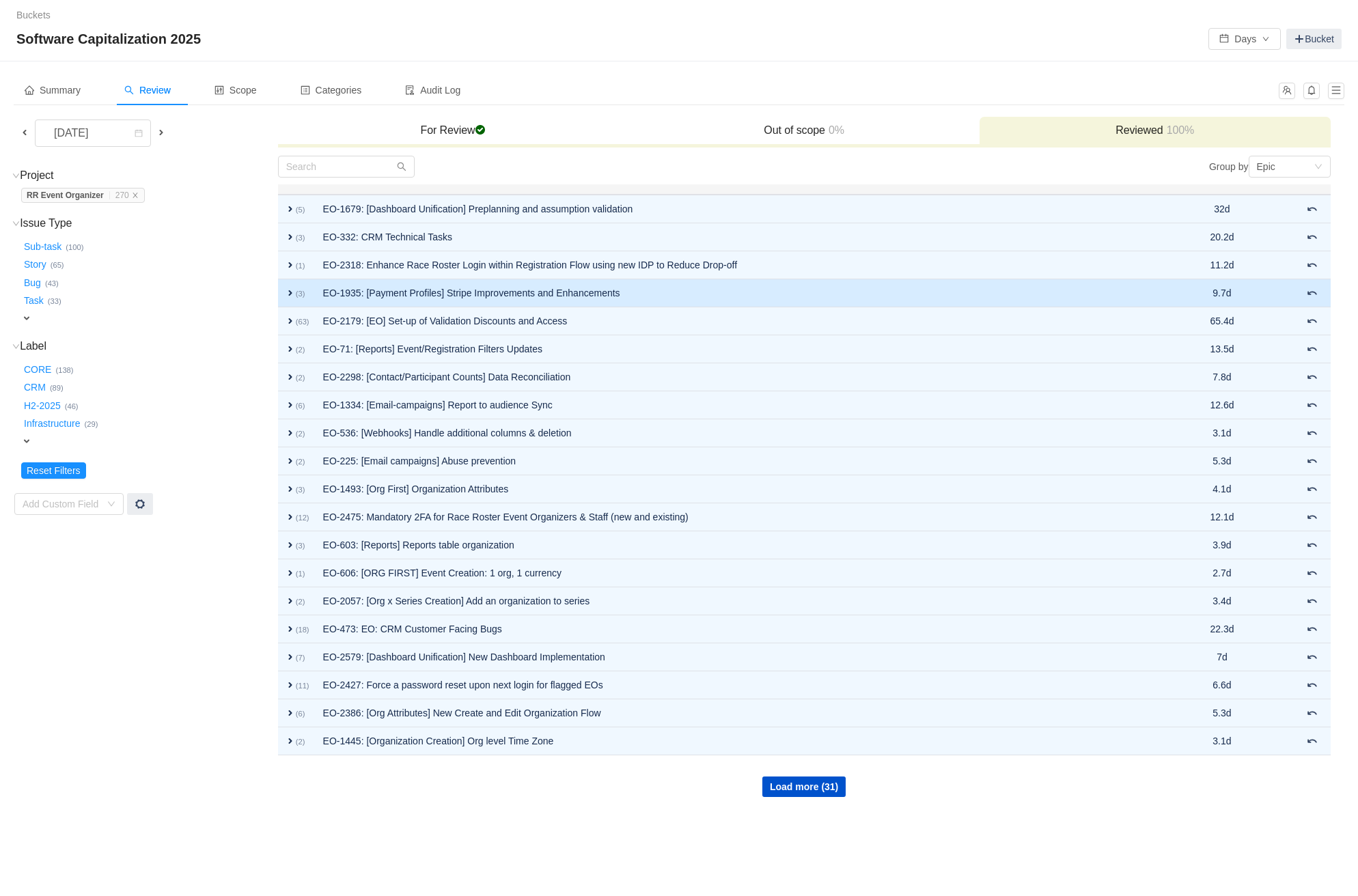
click at [663, 286] on td "EO-1935: [Payment Profiles] Stripe Improvements and Enhancements" at bounding box center [746, 293] width 860 height 28
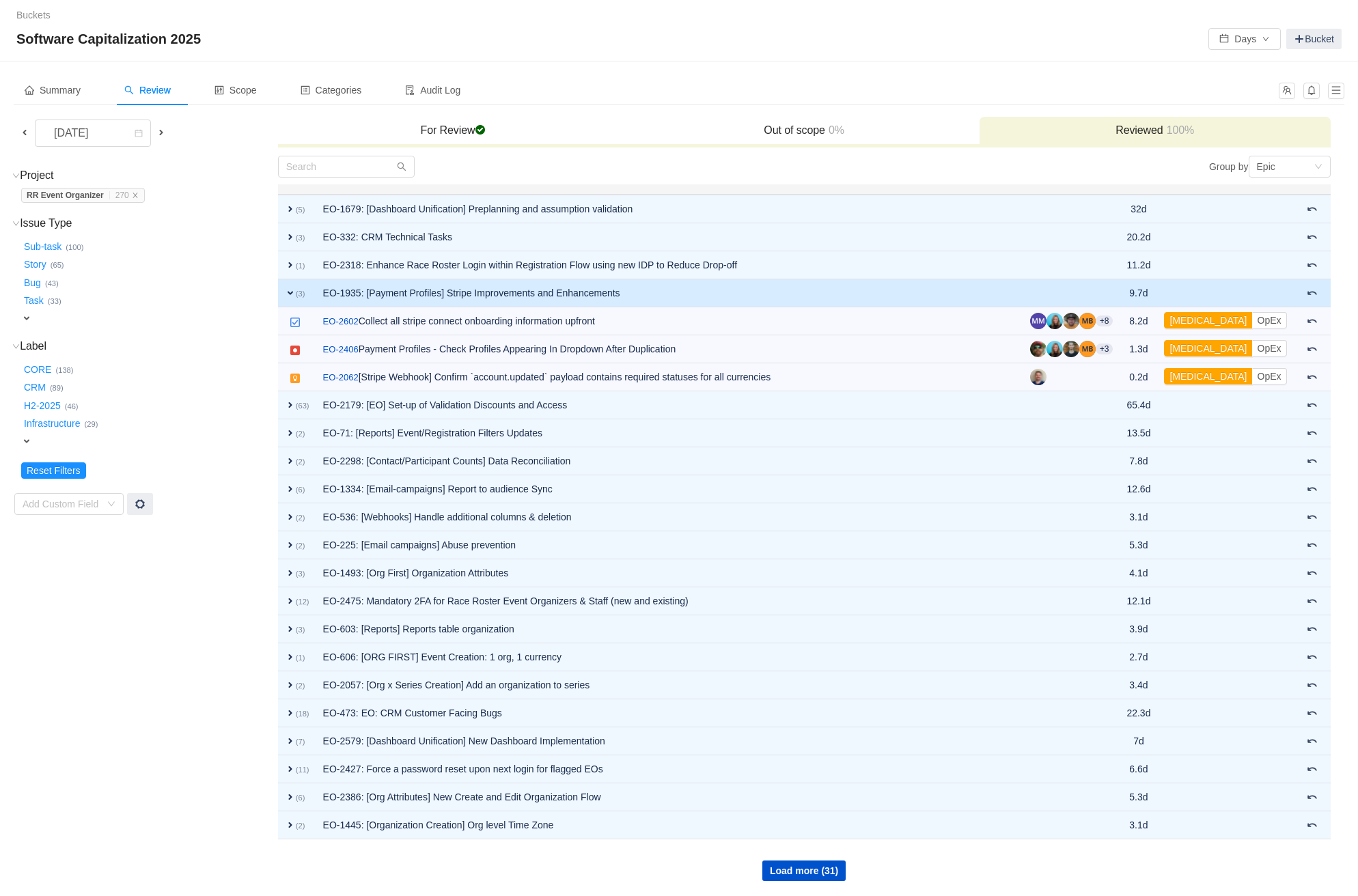
click at [663, 286] on td "EO-1935: [Payment Profiles] Stripe Improvements and Enhancements" at bounding box center [670, 293] width 707 height 28
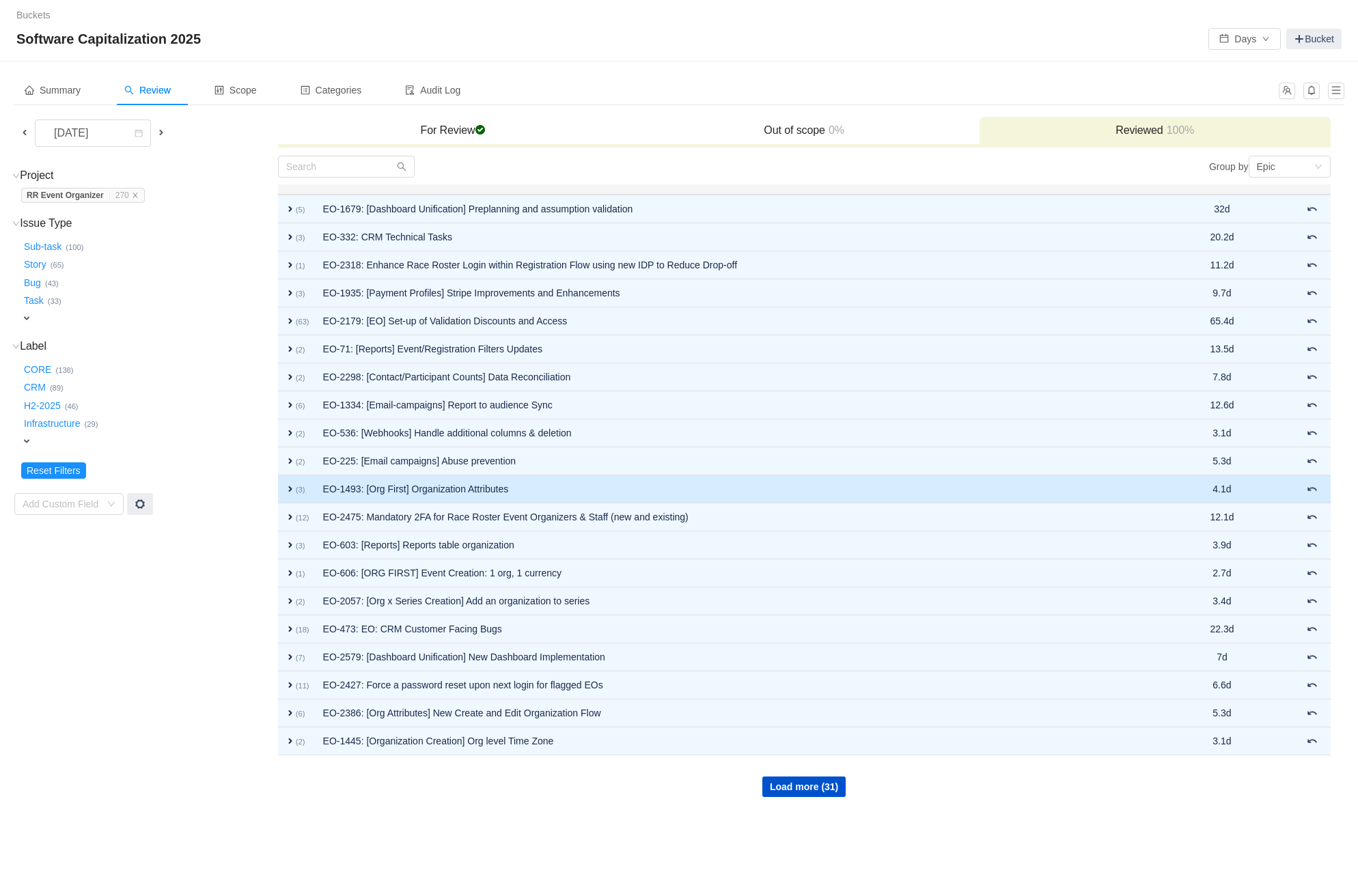
click at [687, 478] on td "EO-1493: [Org First] Organization Attributes" at bounding box center [746, 489] width 860 height 28
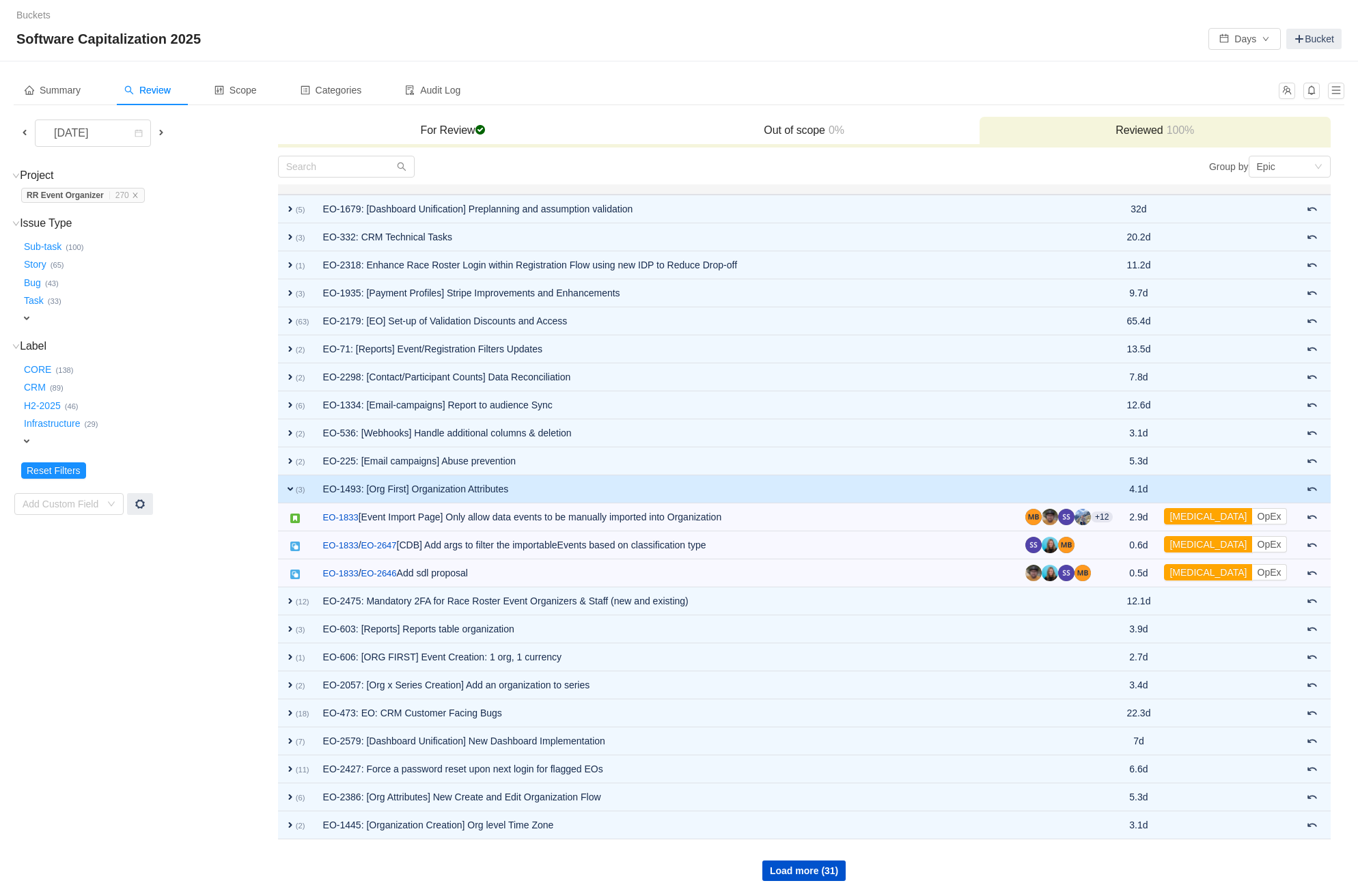
click at [687, 478] on td "EO-1493: [Org First] Organization Attributes" at bounding box center [667, 489] width 702 height 28
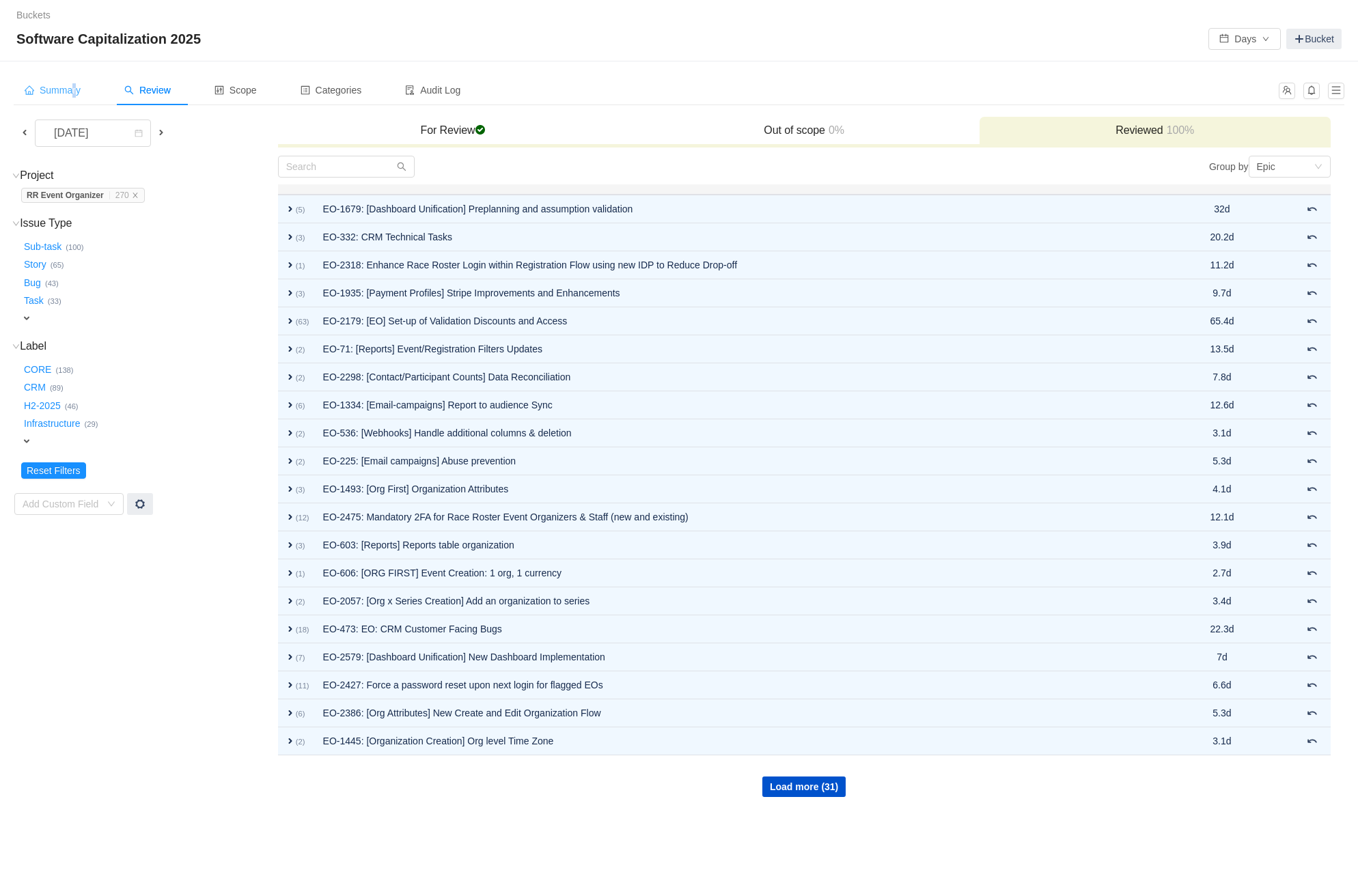
click at [72, 90] on span "Summary" at bounding box center [53, 90] width 56 height 11
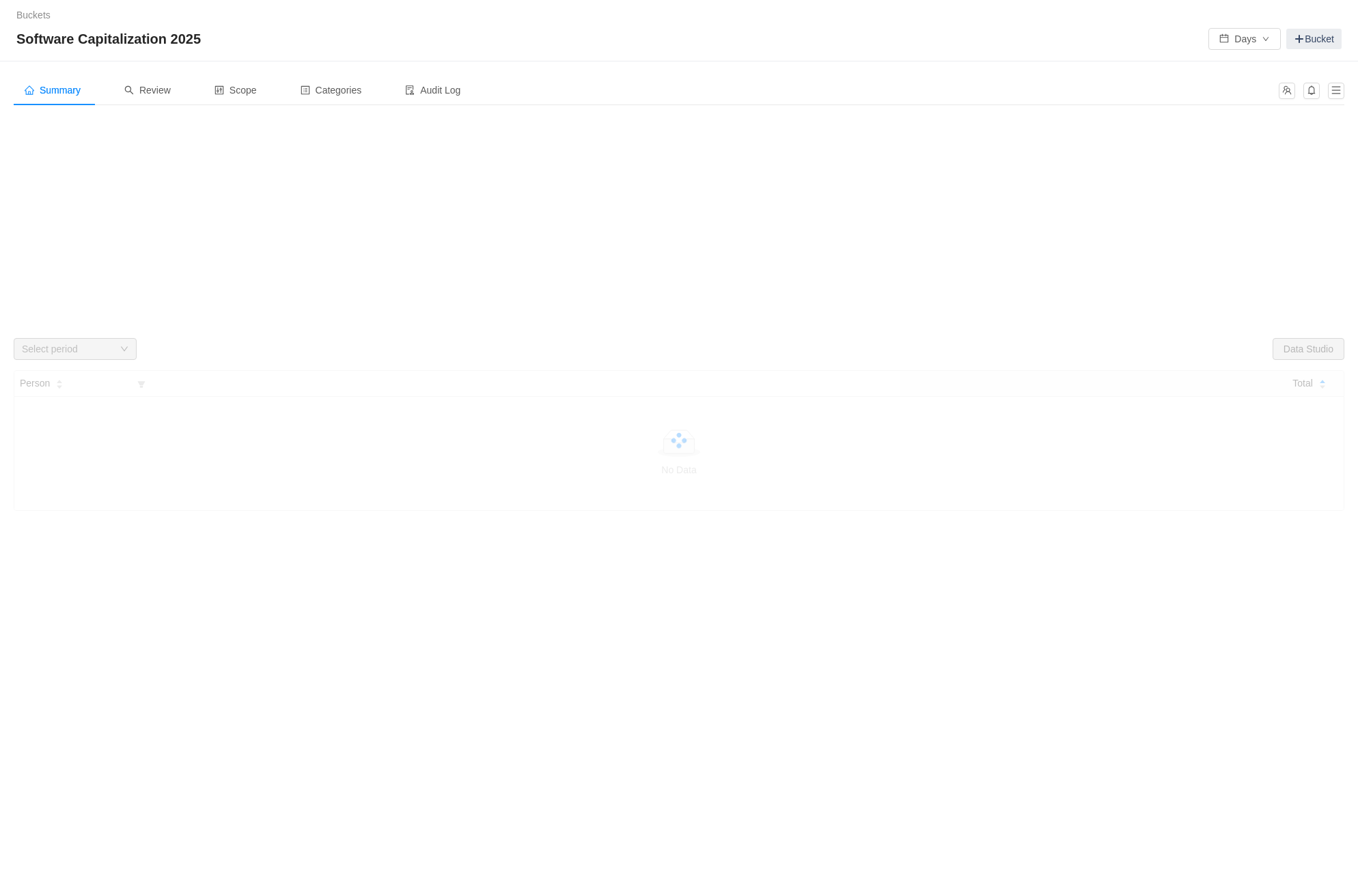
click at [608, 31] on div "Software Capitalization 2025 Days Bucket" at bounding box center [679, 39] width 1325 height 22
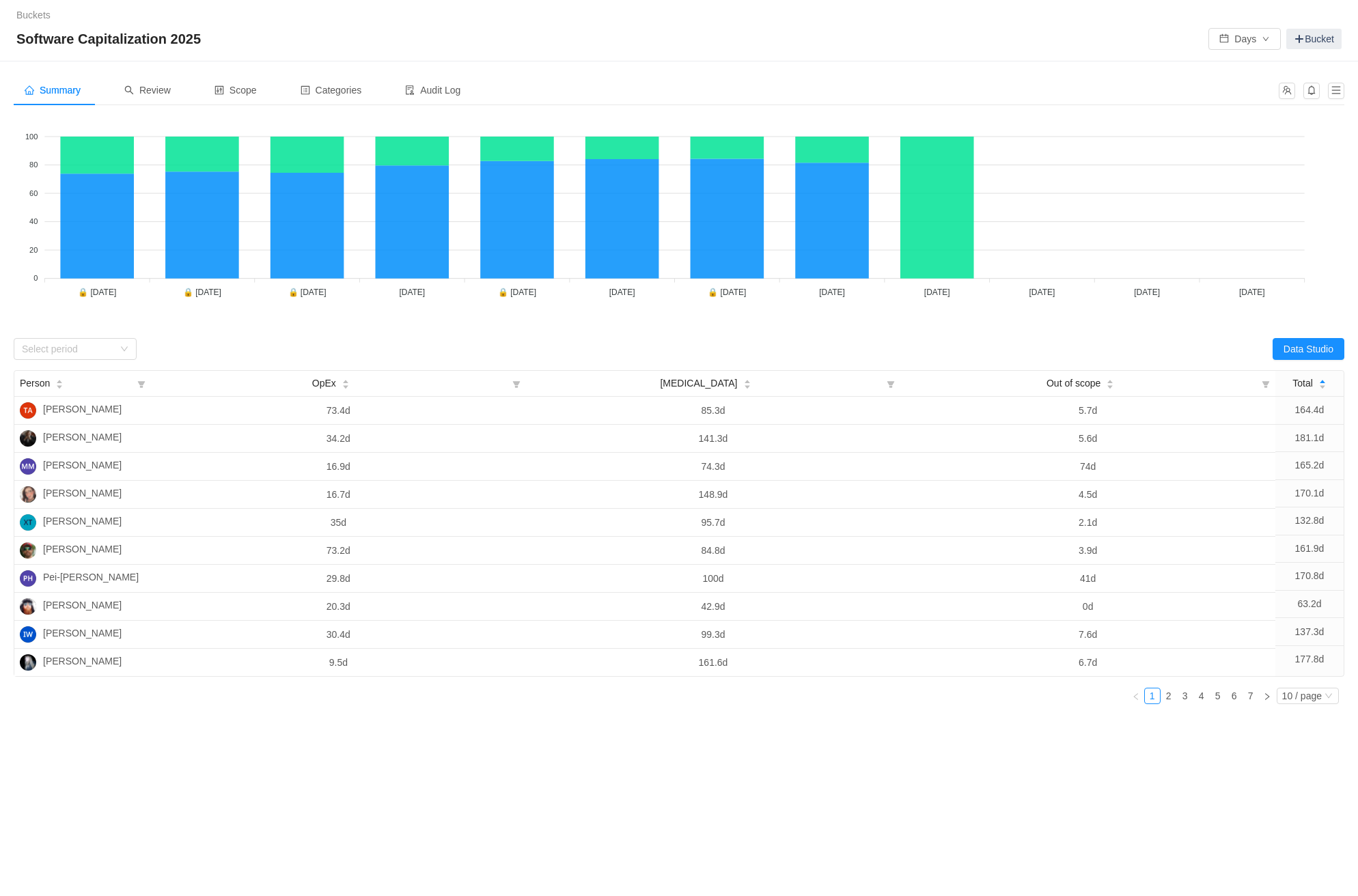
click at [912, 28] on div "Software Capitalization 2025 Days Bucket" at bounding box center [679, 39] width 1325 height 22
click at [249, 86] on span "Scope" at bounding box center [236, 90] width 42 height 11
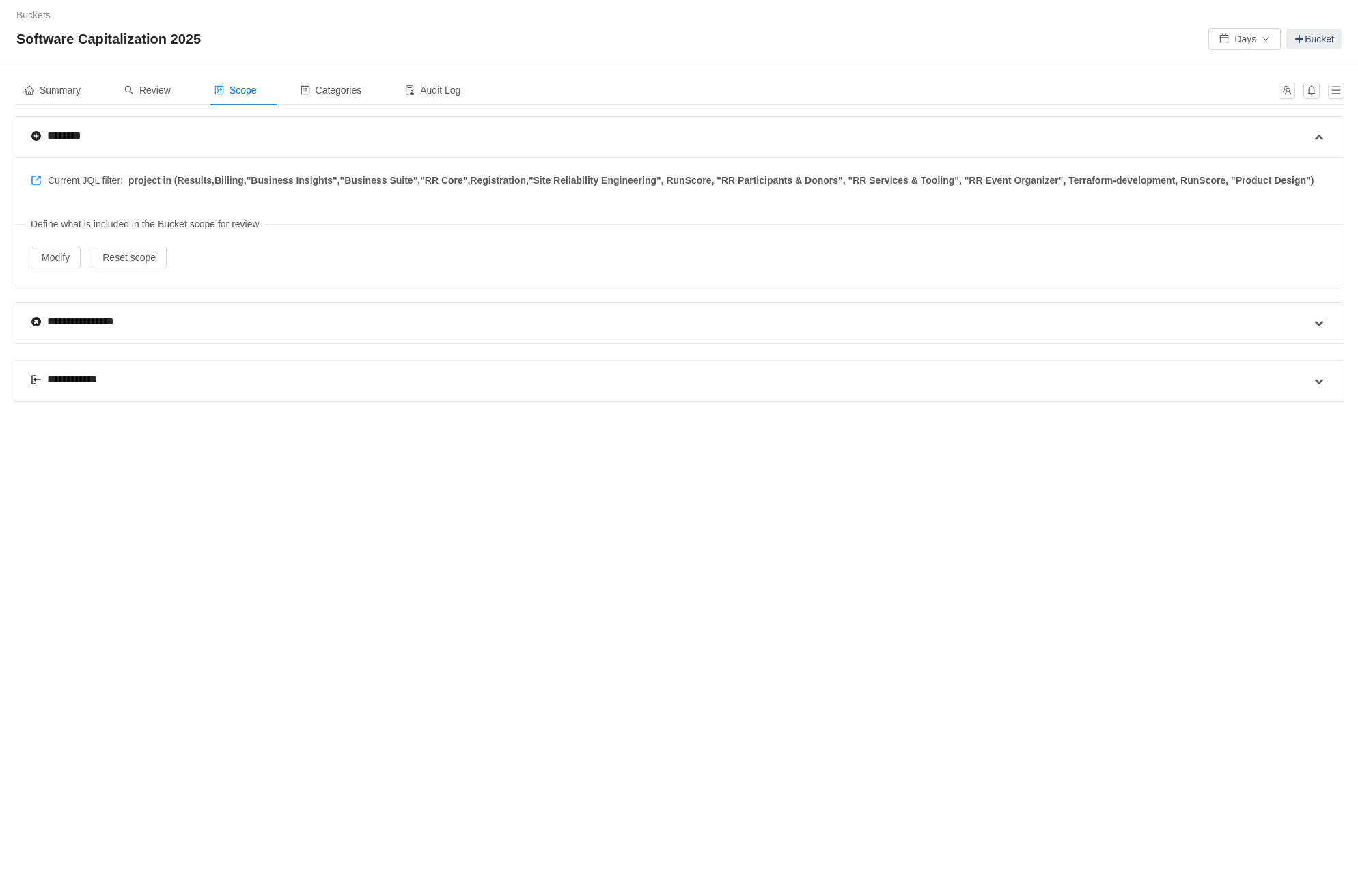
click at [239, 373] on div "**********" at bounding box center [671, 380] width 1280 height 40
click at [1320, 380] on span at bounding box center [1319, 381] width 16 height 16
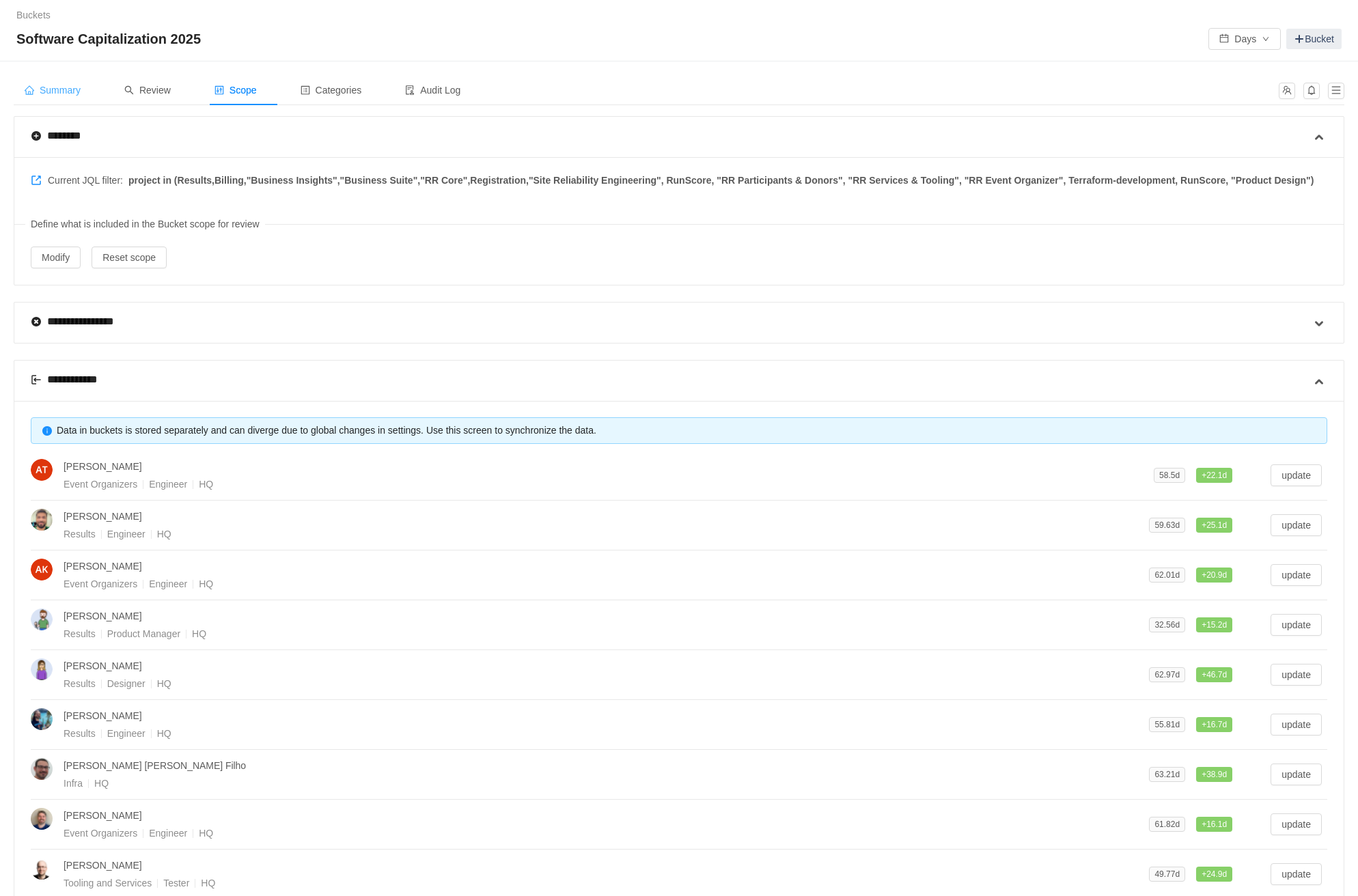
click at [66, 87] on span "Summary" at bounding box center [53, 90] width 56 height 11
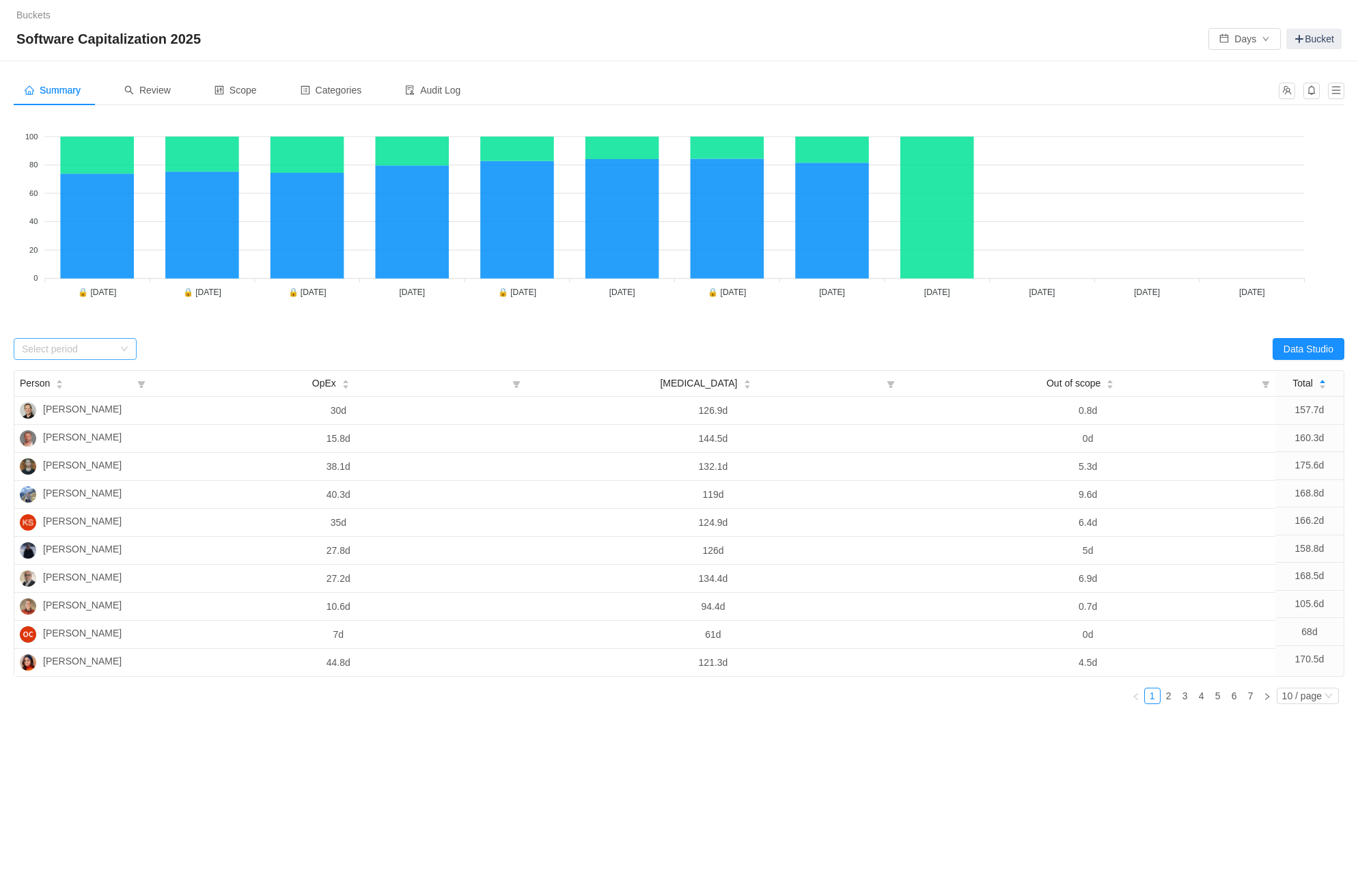
click at [86, 343] on div "Select period" at bounding box center [67, 348] width 91 height 14
click at [87, 425] on li "[DATE]" at bounding box center [75, 431] width 123 height 22
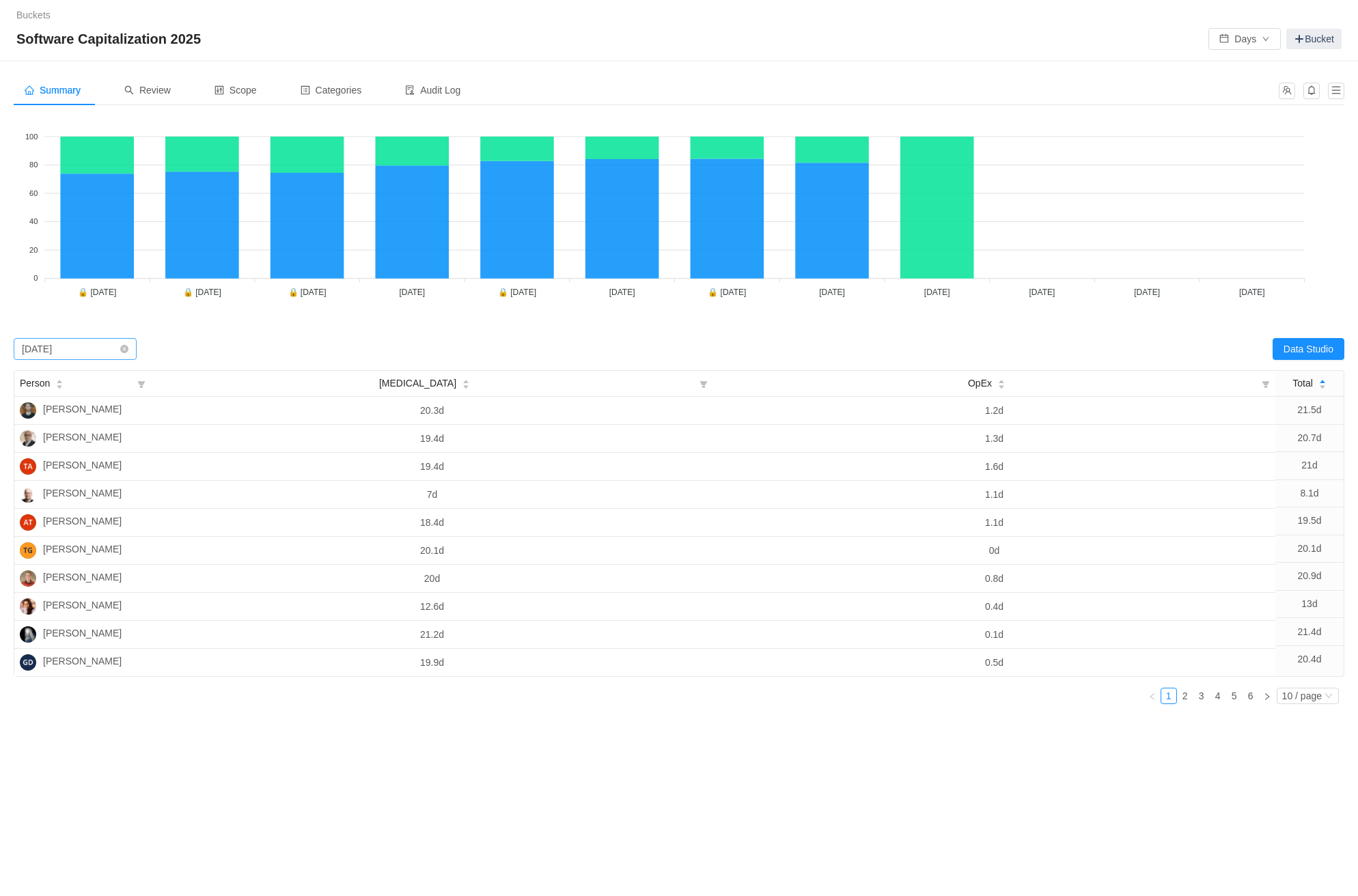
click at [107, 345] on div "Select period [DATE]" at bounding box center [71, 349] width 98 height 20
click at [127, 347] on icon "icon: close-circle" at bounding box center [124, 348] width 8 height 8
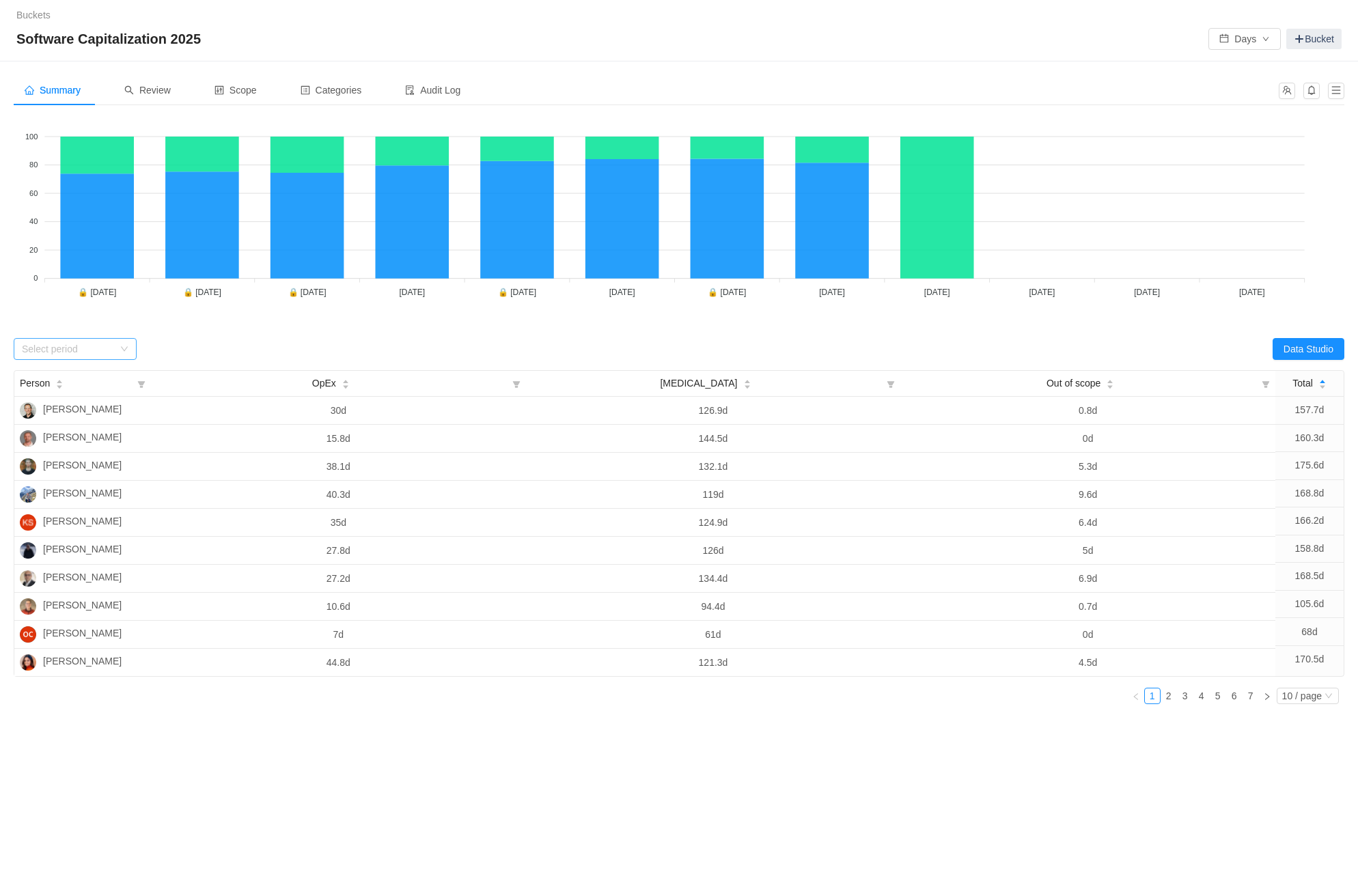
click at [220, 342] on div "Select period" at bounding box center [346, 349] width 665 height 22
click at [1170, 688] on link "2" at bounding box center [1168, 695] width 15 height 15
click at [1184, 691] on link "3" at bounding box center [1185, 695] width 15 height 15
click at [551, 31] on div "Software Capitalization 2025 Days Bucket" at bounding box center [679, 39] width 1325 height 22
click at [1291, 343] on button "Data Studio" at bounding box center [1308, 349] width 72 height 22
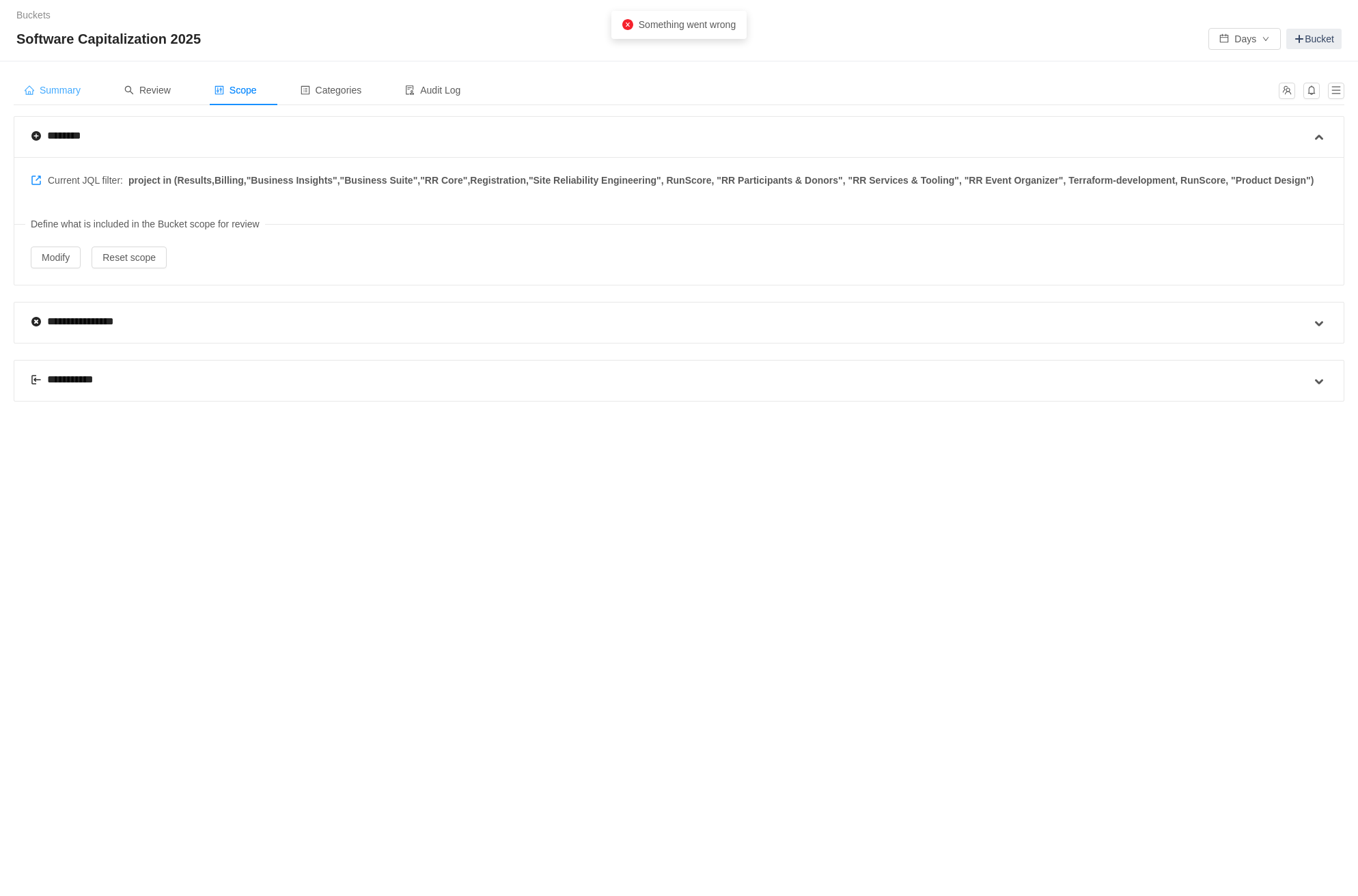
click at [56, 90] on span "Summary" at bounding box center [53, 90] width 56 height 11
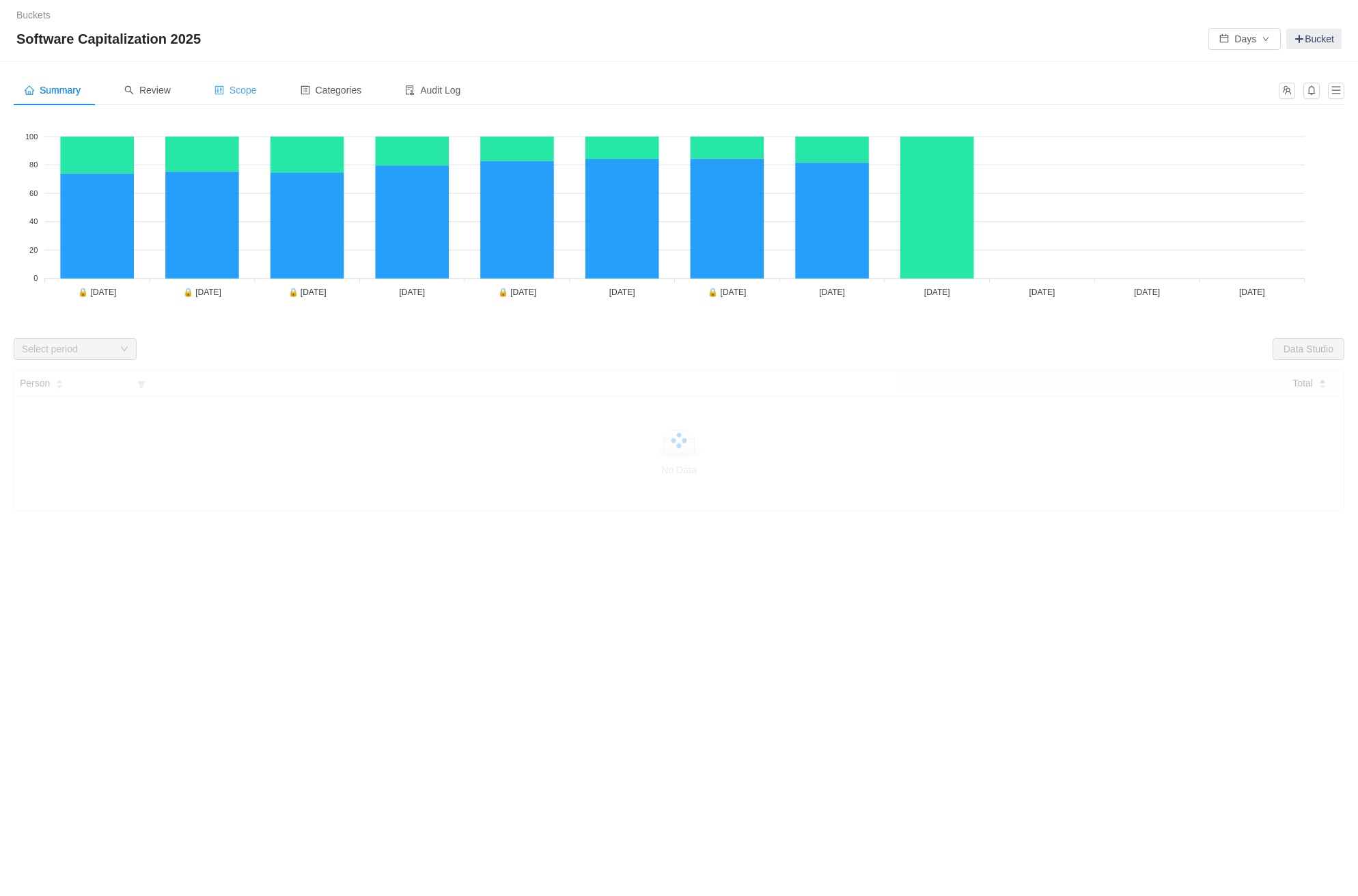
click at [253, 89] on span "Scope" at bounding box center [236, 90] width 42 height 11
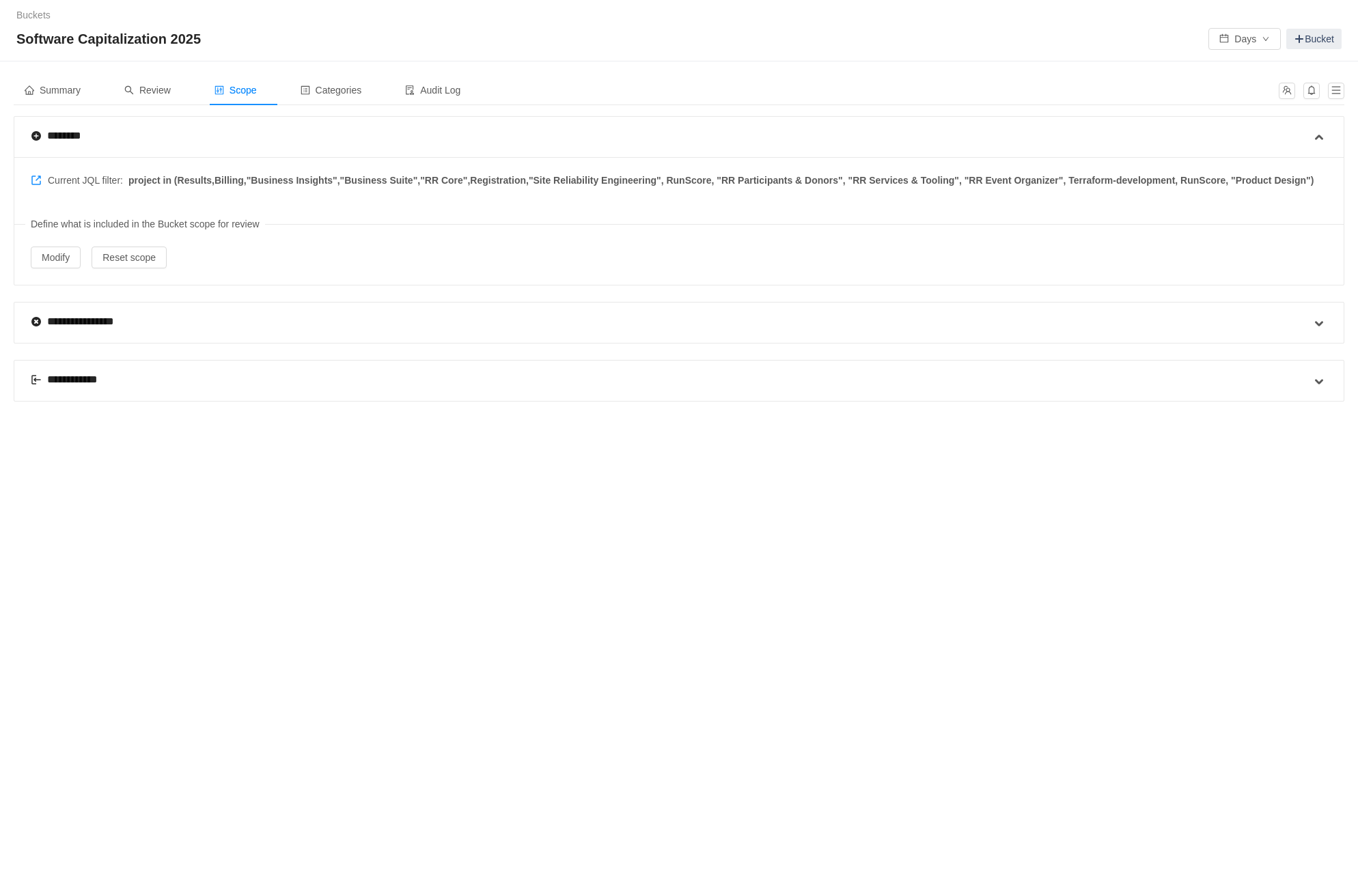
click at [83, 380] on div "**********" at bounding box center [72, 380] width 84 height 16
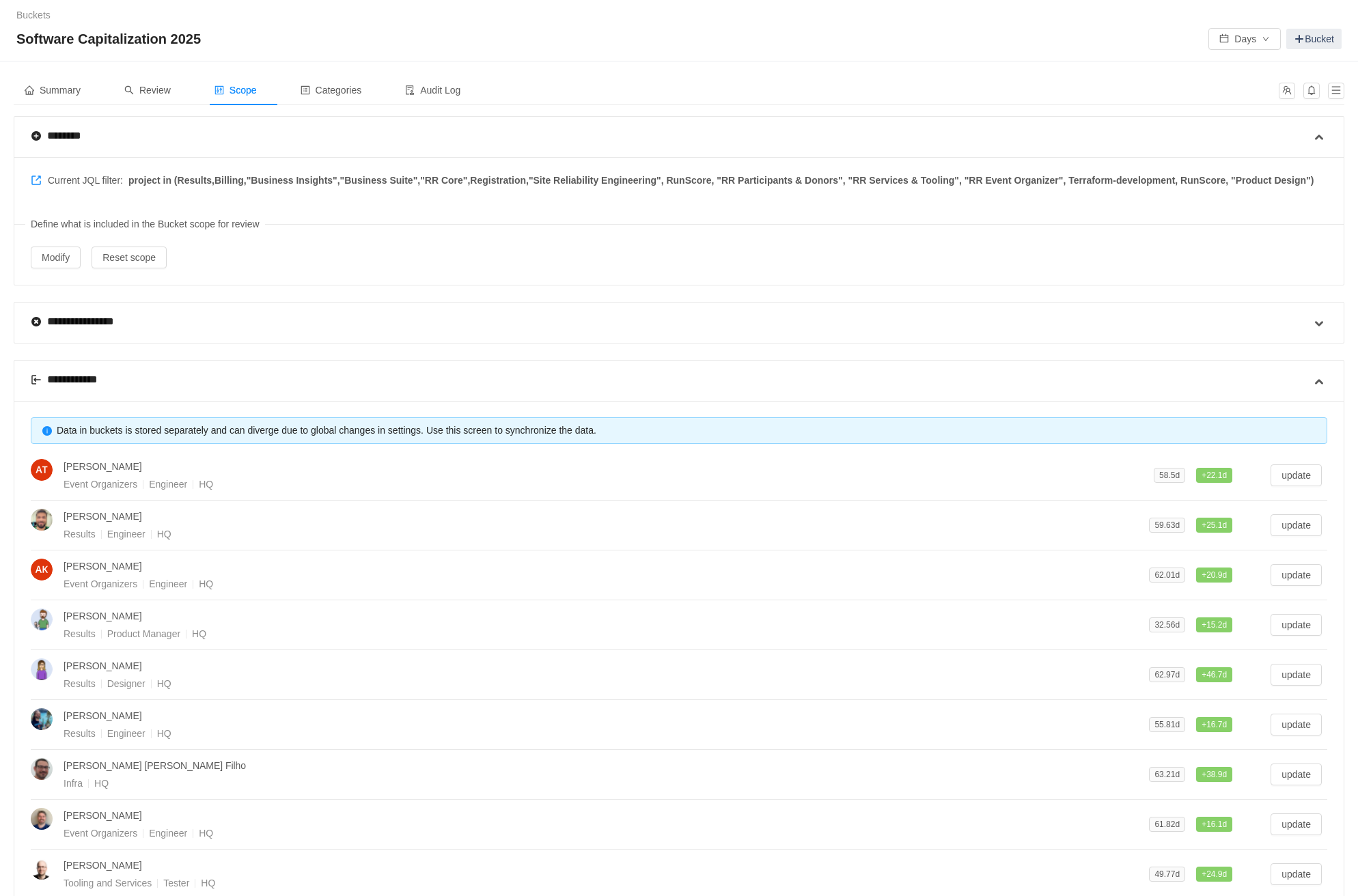
scroll to position [208, 0]
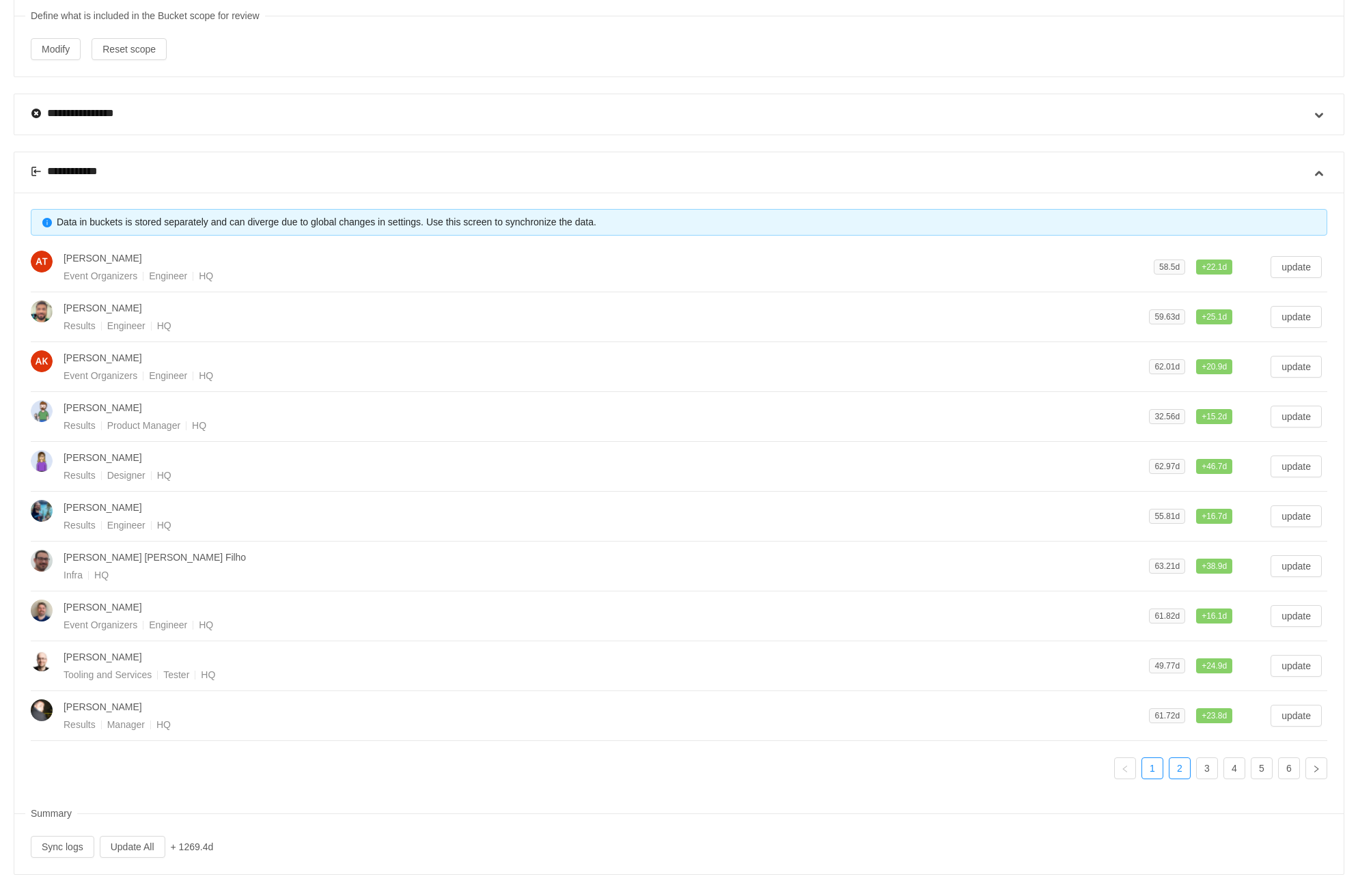
click at [1179, 762] on link "2" at bounding box center [1180, 768] width 20 height 20
click at [1269, 759] on link "5" at bounding box center [1262, 768] width 20 height 20
click at [1287, 760] on link "6" at bounding box center [1289, 768] width 20 height 20
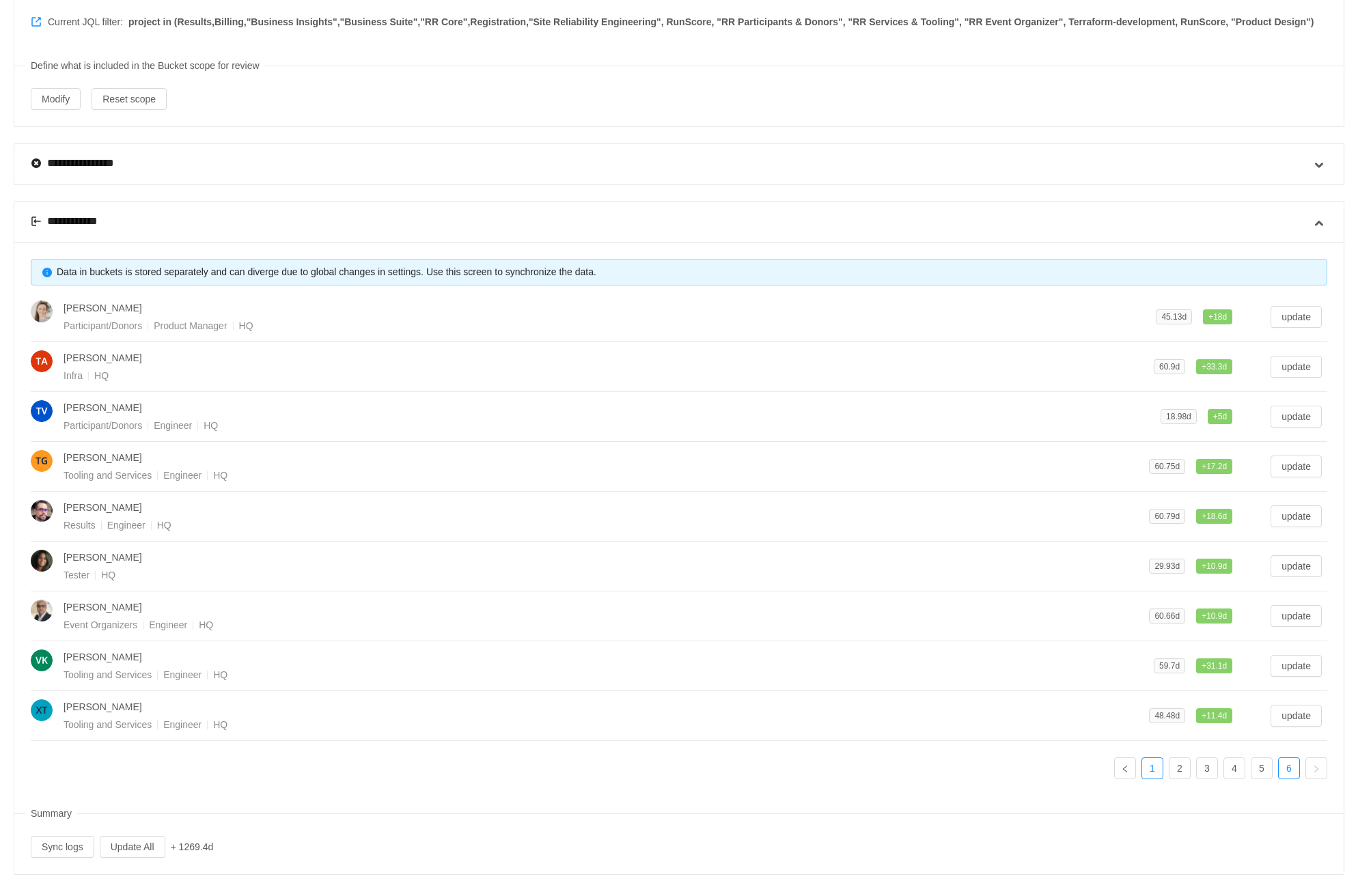
click at [1151, 764] on link "1" at bounding box center [1152, 768] width 20 height 20
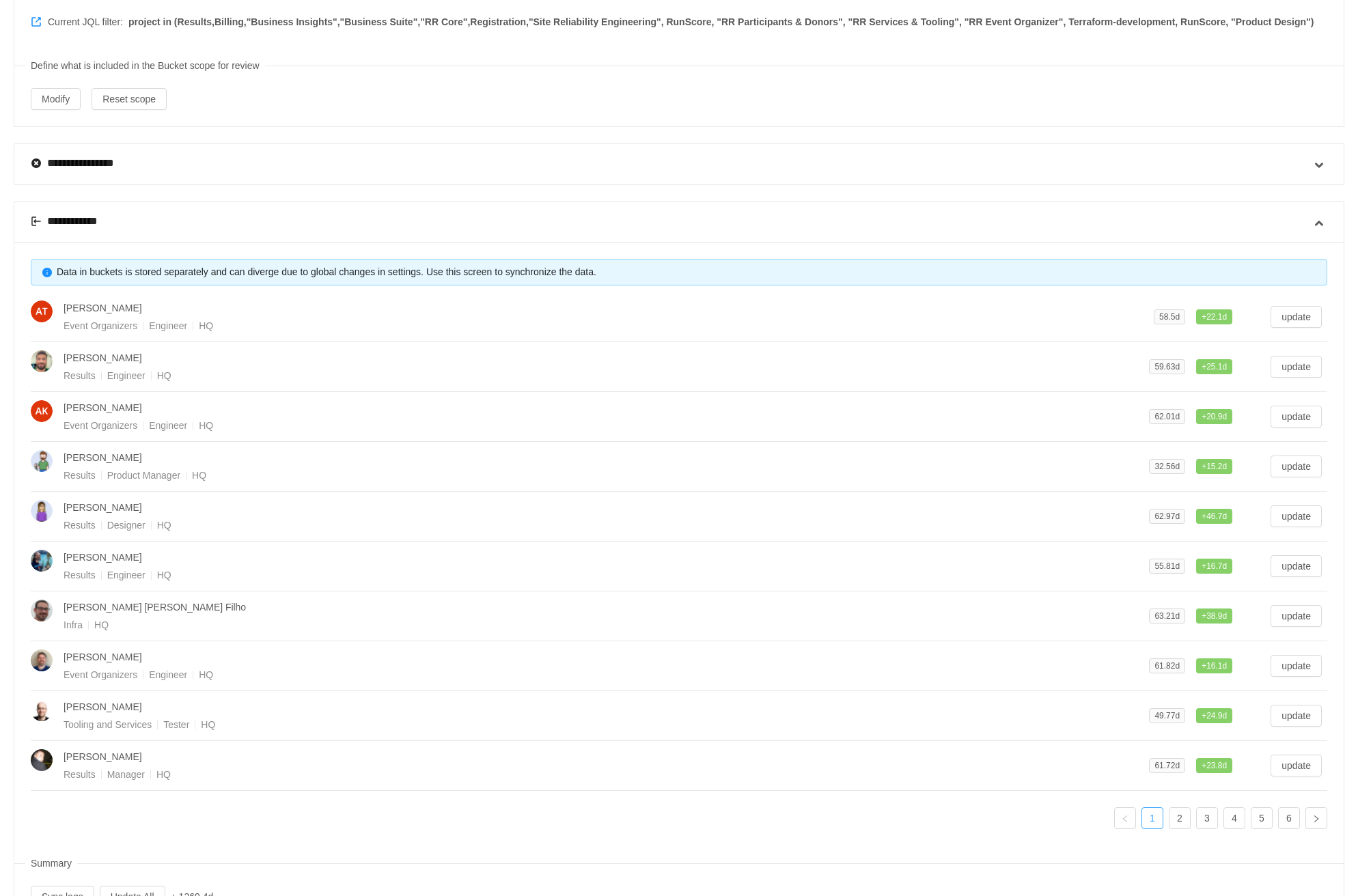
scroll to position [208, 0]
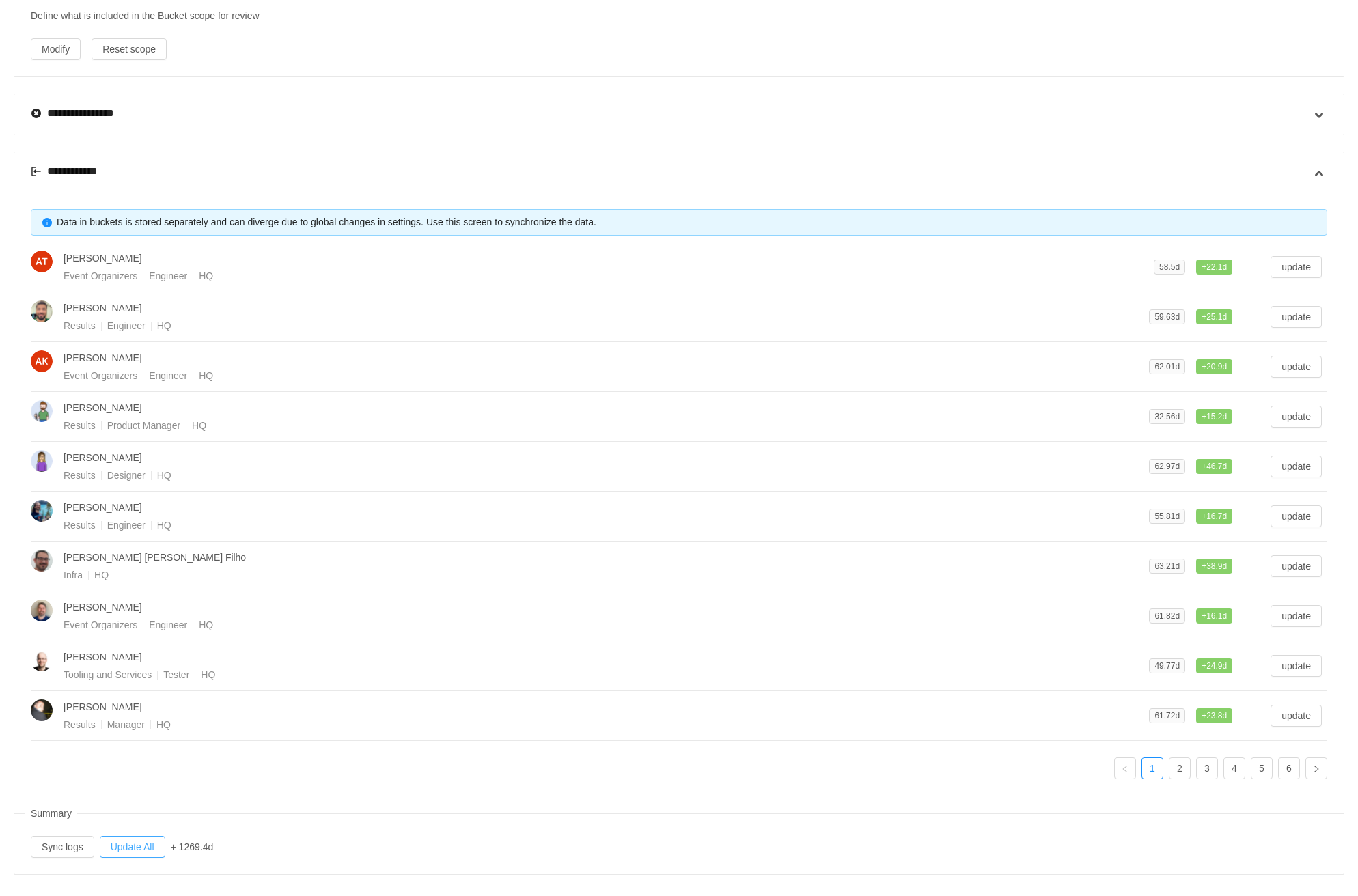
click at [134, 840] on button "Update All" at bounding box center [132, 846] width 66 height 22
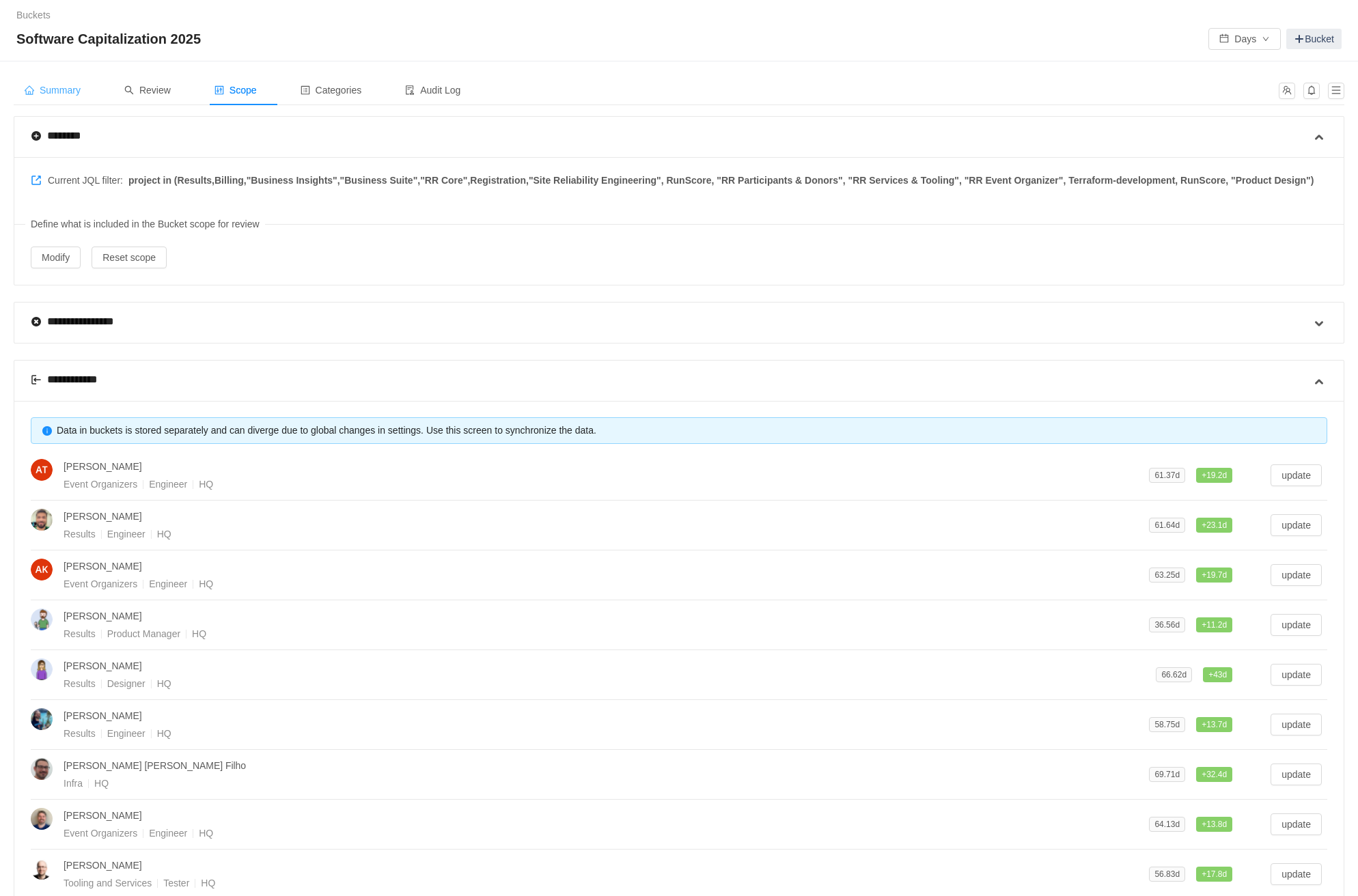
click at [68, 95] on span "Summary" at bounding box center [53, 90] width 56 height 11
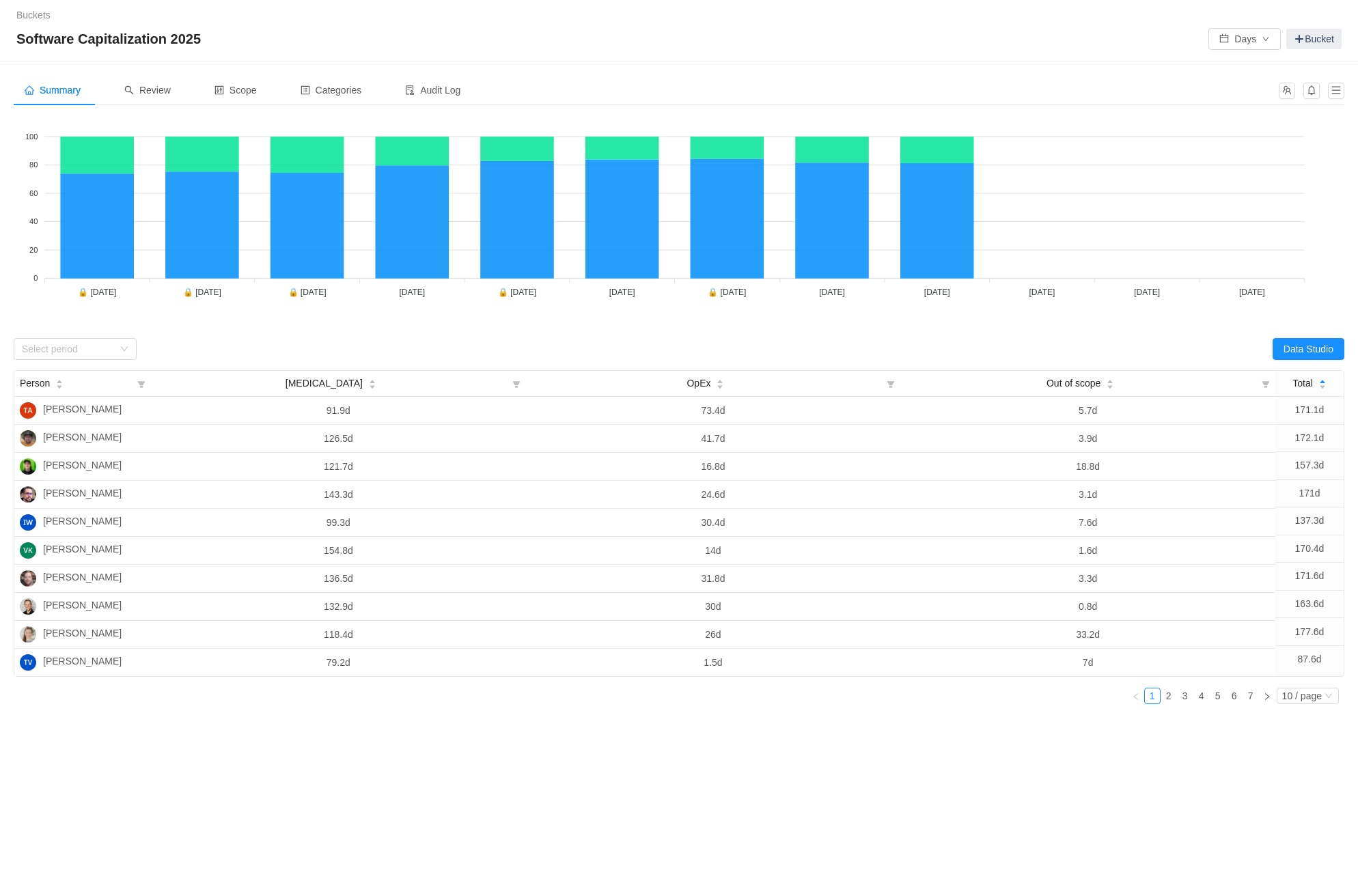
click at [381, 770] on div "Summary Review Scope Categories Audit Log Looks too empty? Make sure scope has …" at bounding box center [679, 449] width 1358 height 776
click at [124, 346] on icon "icon: down" at bounding box center [124, 348] width 8 height 8
click at [94, 427] on li "[DATE]" at bounding box center [75, 431] width 123 height 22
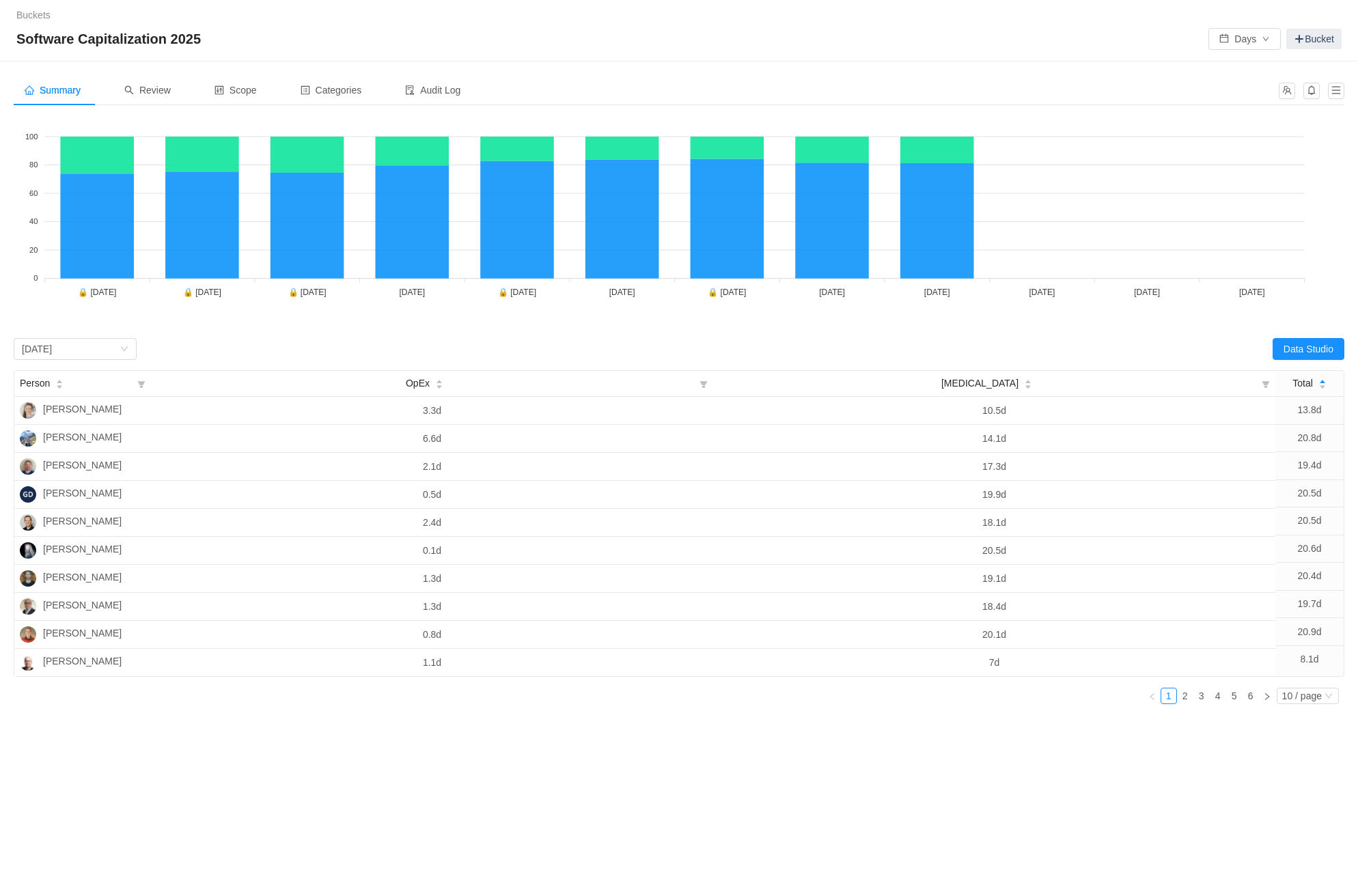
click at [775, 733] on div "Summary Review Scope Categories Audit Log Looks too empty? Make sure scope has …" at bounding box center [679, 449] width 1358 height 776
click at [1305, 346] on button "Data Studio" at bounding box center [1308, 349] width 72 height 22
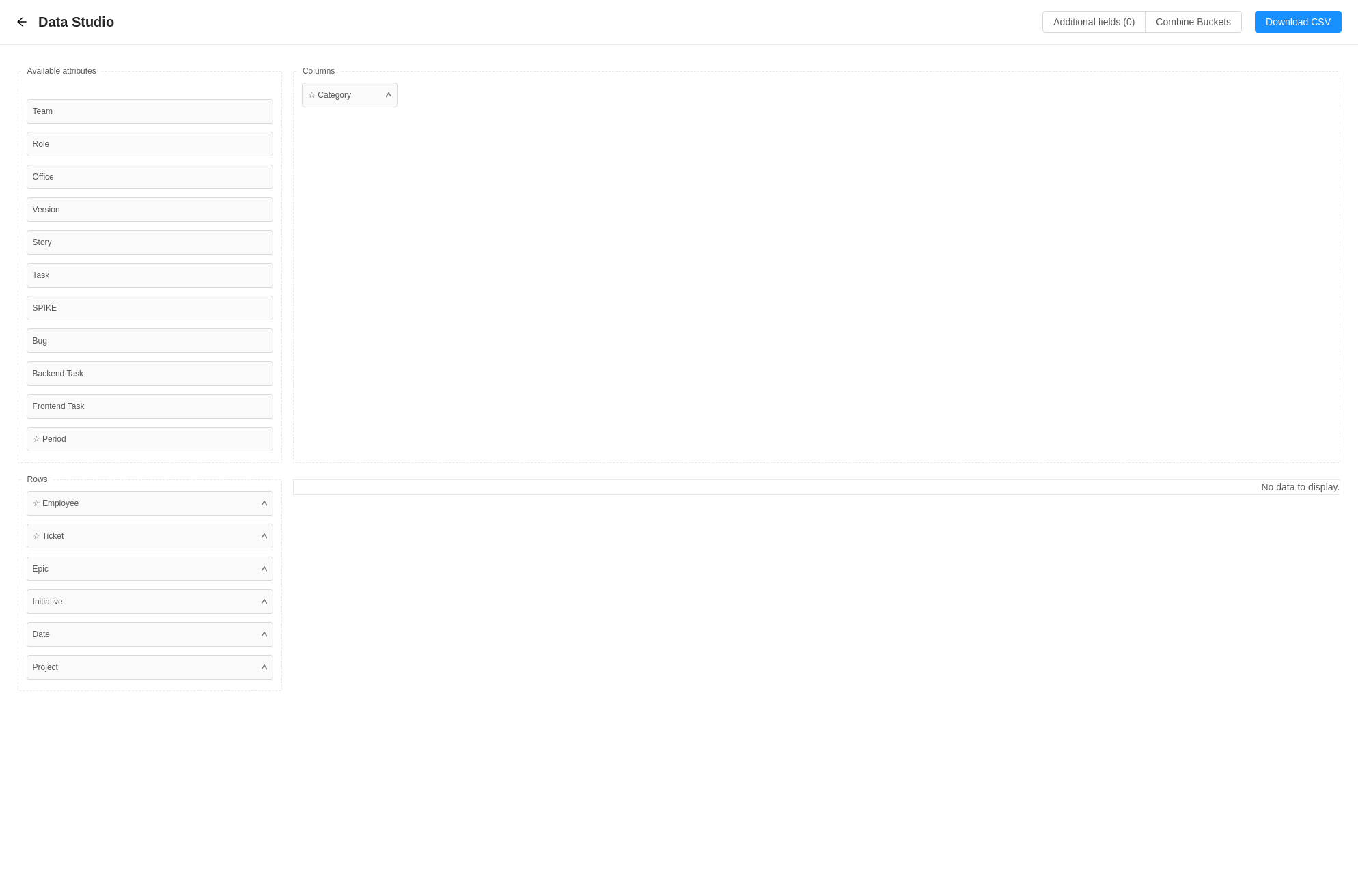
click at [1047, 561] on div "No data to display." at bounding box center [816, 585] width 1047 height 212
click at [511, 539] on div "No data to display." at bounding box center [816, 585] width 1047 height 212
click at [1107, 586] on div "No data to display." at bounding box center [816, 585] width 1047 height 212
click at [19, 26] on icon "icon: arrow-left" at bounding box center [21, 21] width 11 height 11
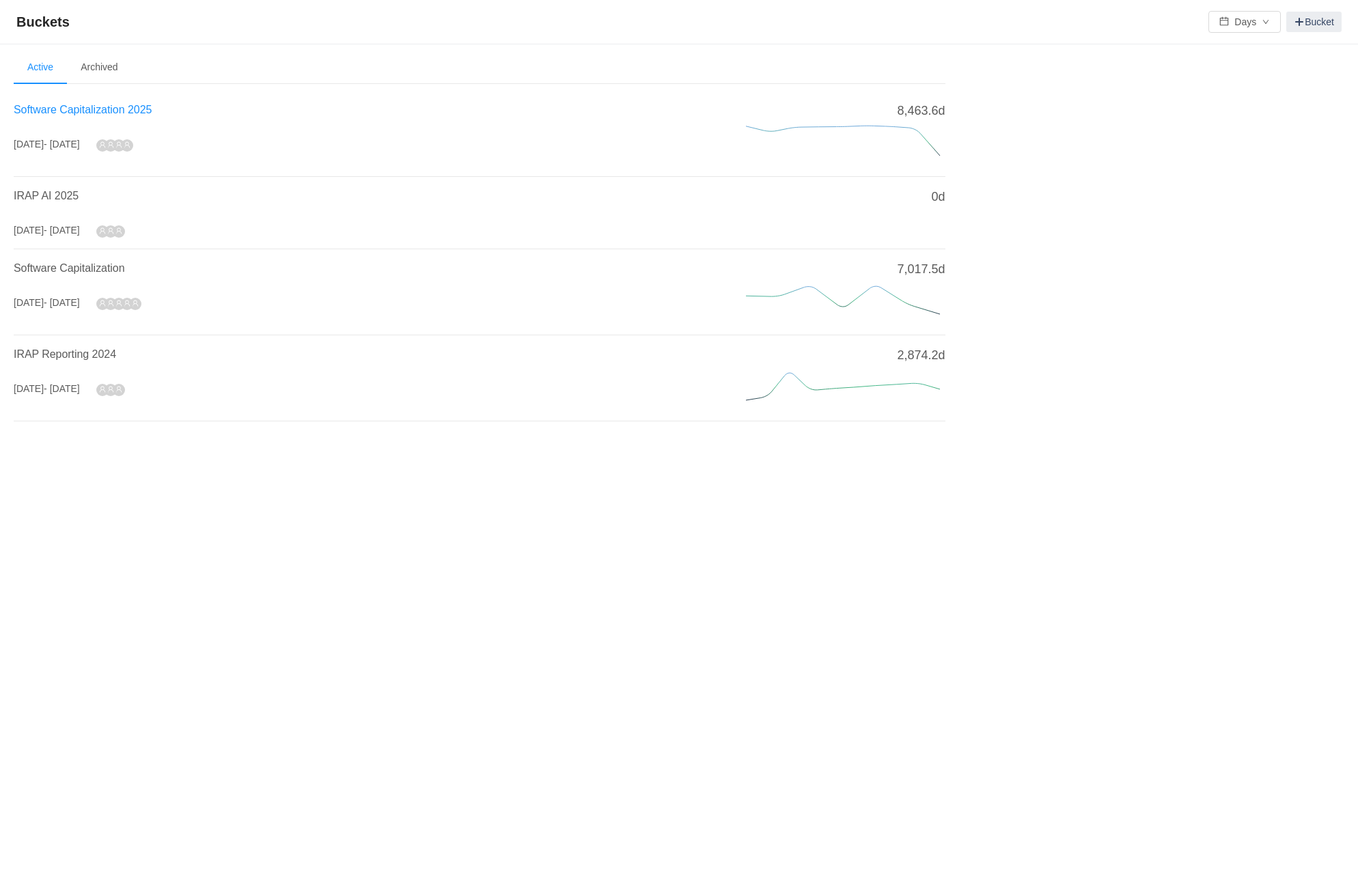
click at [128, 109] on span "Software Capitalization 2025" at bounding box center [83, 110] width 138 height 12
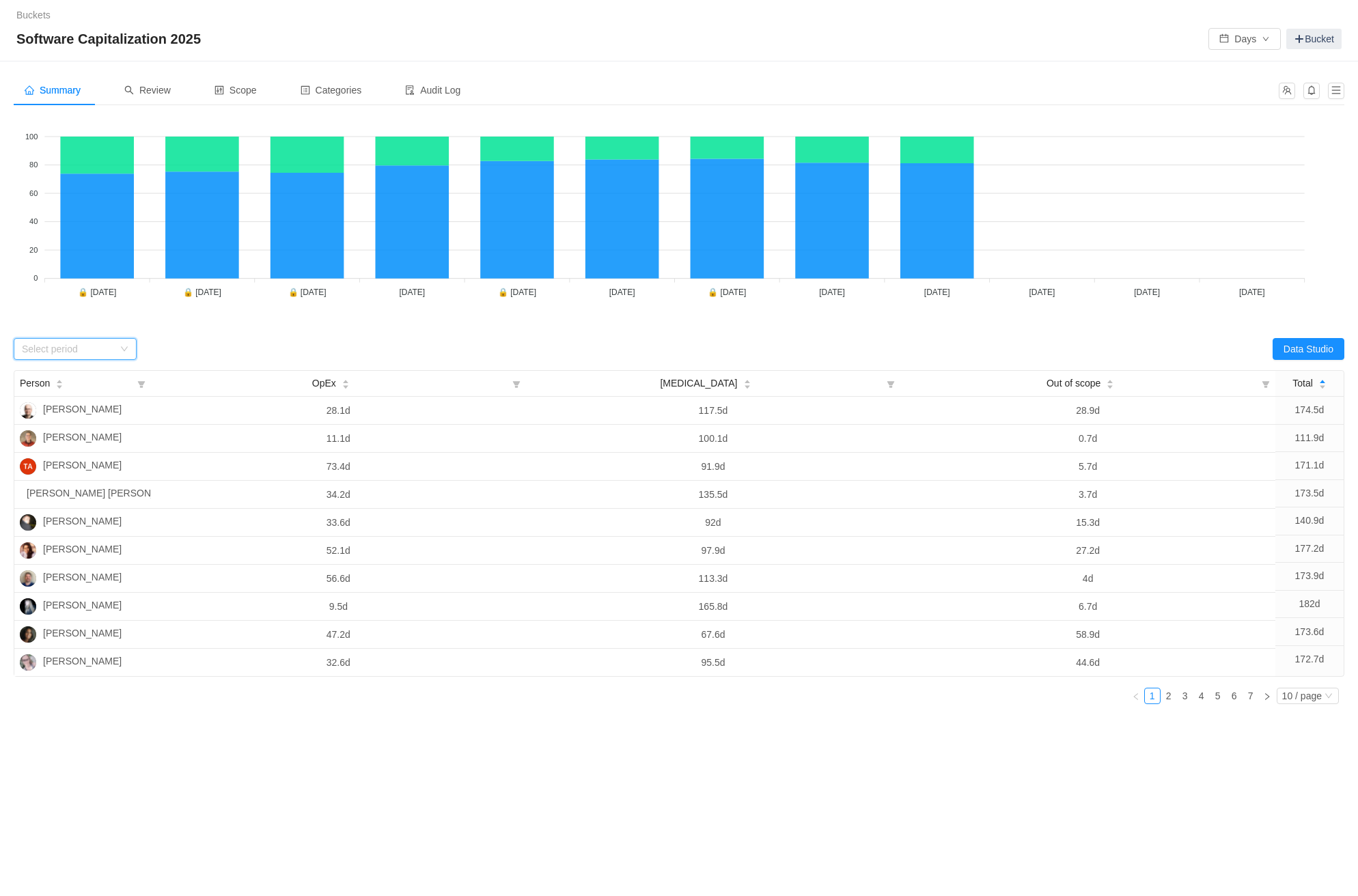
click at [124, 348] on icon "icon: down" at bounding box center [124, 348] width 8 height 8
click at [95, 425] on li "[DATE]" at bounding box center [75, 431] width 123 height 22
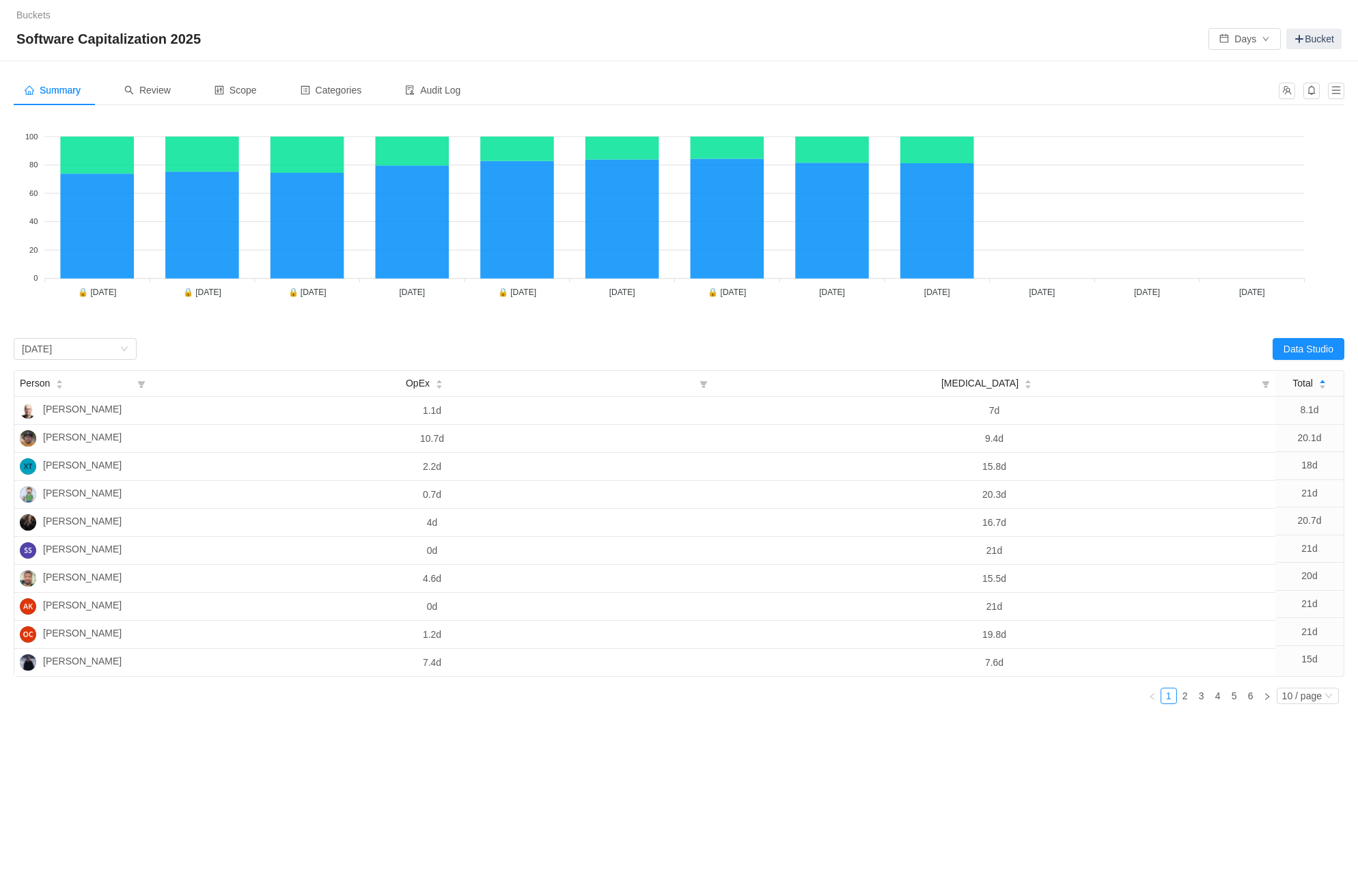
click at [355, 343] on div "Select period [DATE]" at bounding box center [346, 349] width 665 height 22
click at [1307, 341] on button "Data Studio" at bounding box center [1308, 349] width 72 height 22
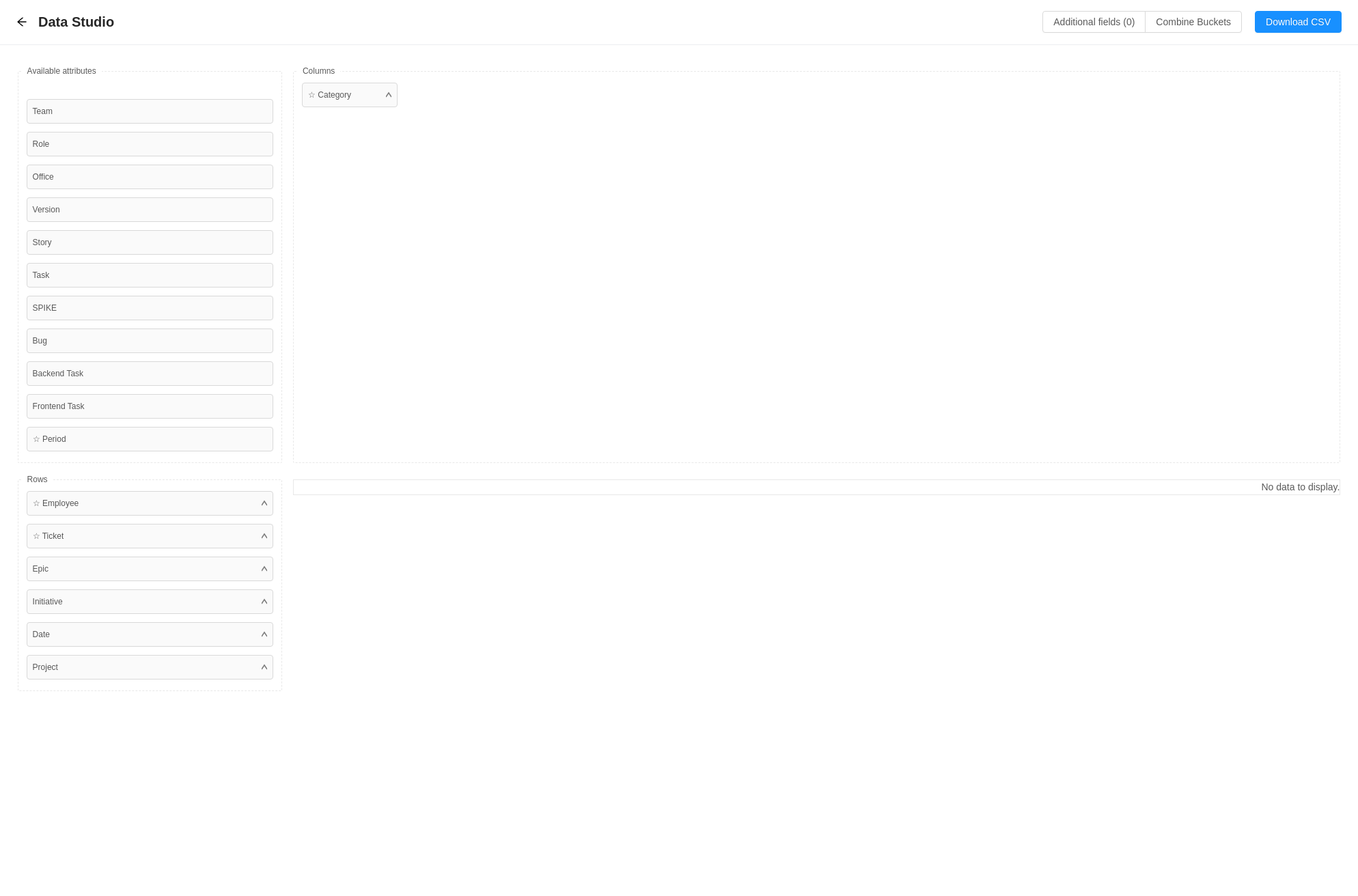
click at [590, 581] on div "No data to display." at bounding box center [816, 585] width 1047 height 212
click at [77, 707] on div "Data Studio Additional fields (0) Combine Buckets (0) Download CSV Available fi…" at bounding box center [679, 448] width 1358 height 896
click at [1275, 483] on div "No data to display." at bounding box center [816, 487] width 1045 height 15
click at [1296, 19] on button "Download CSV" at bounding box center [1297, 22] width 87 height 22
